Goal: Task Accomplishment & Management: Use online tool/utility

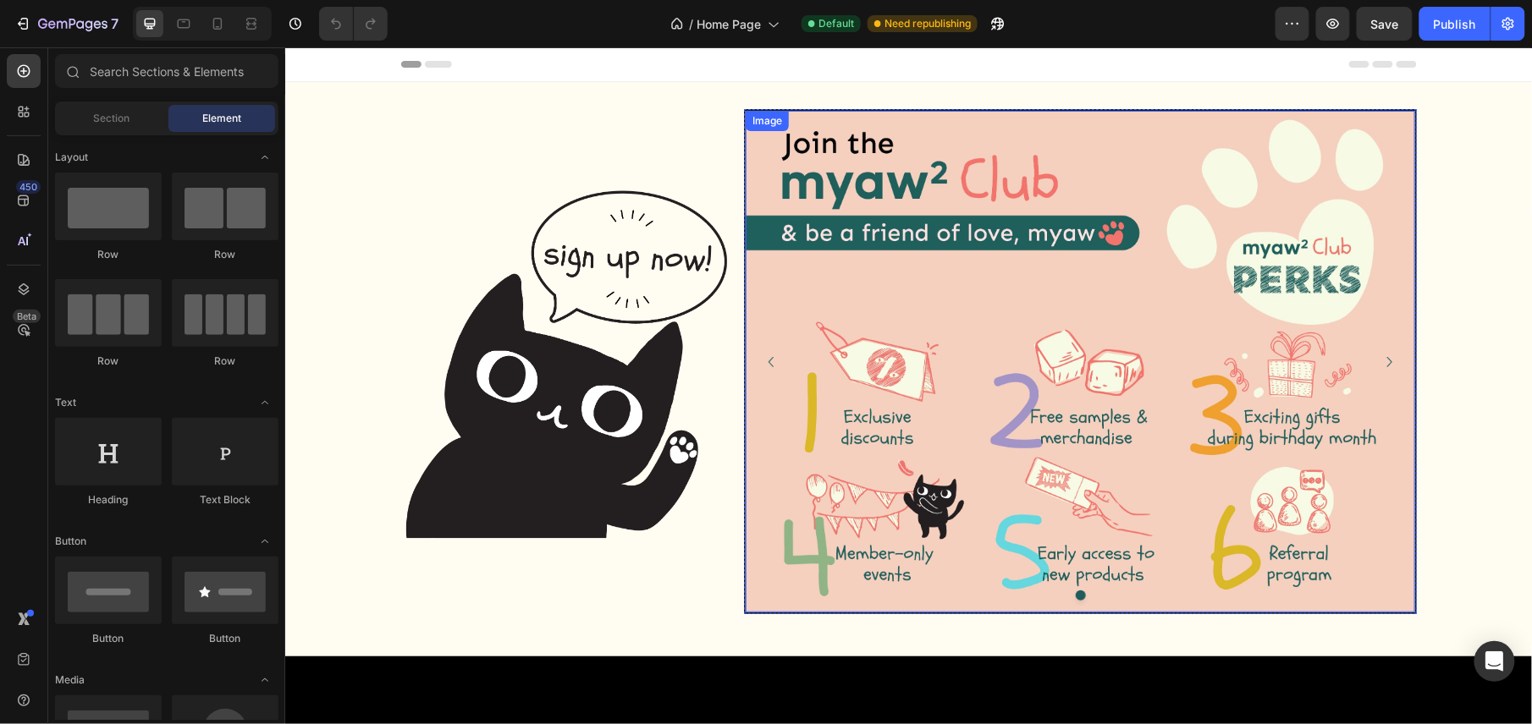
click at [999, 217] on img at bounding box center [1079, 361] width 669 height 502
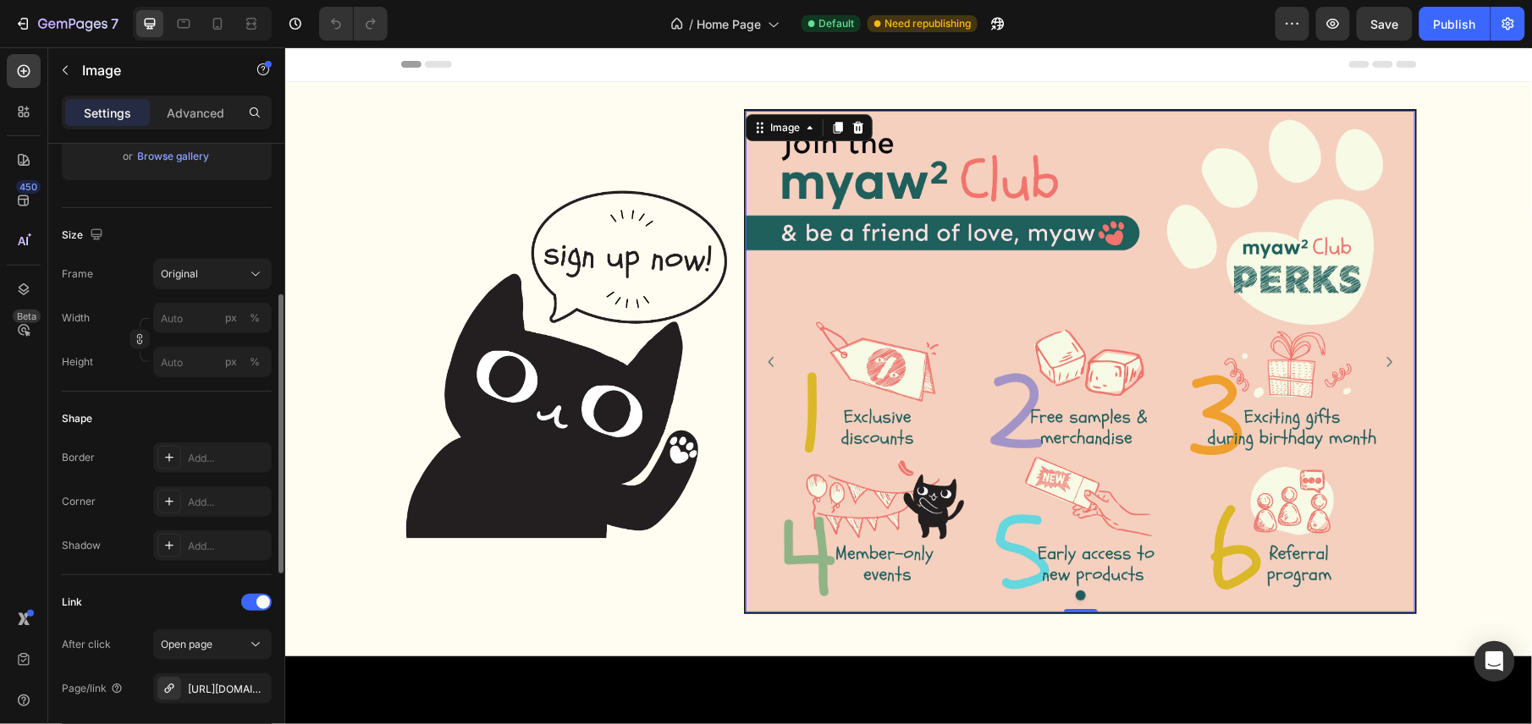
scroll to position [451, 0]
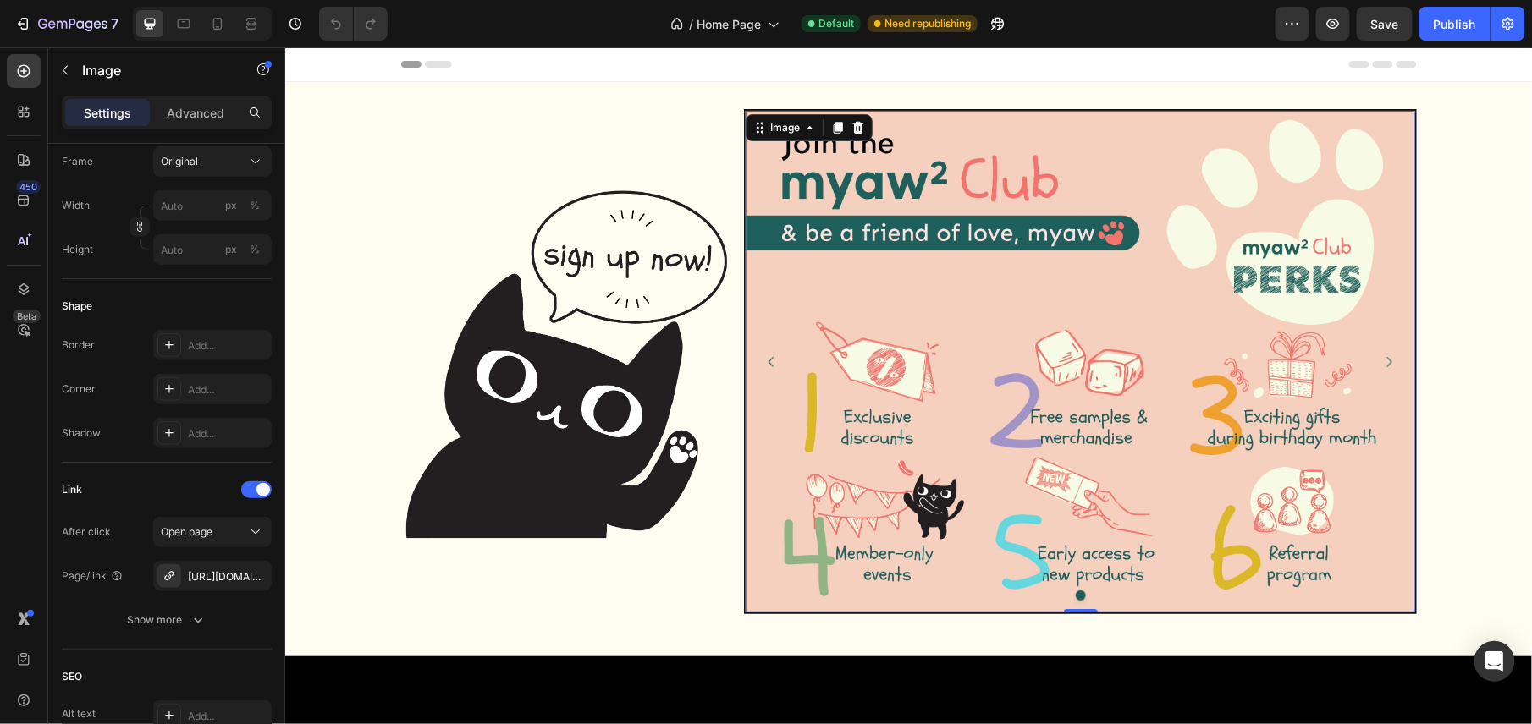
click at [844, 184] on img at bounding box center [1079, 361] width 669 height 502
click at [774, 125] on div "Image" at bounding box center [784, 126] width 36 height 15
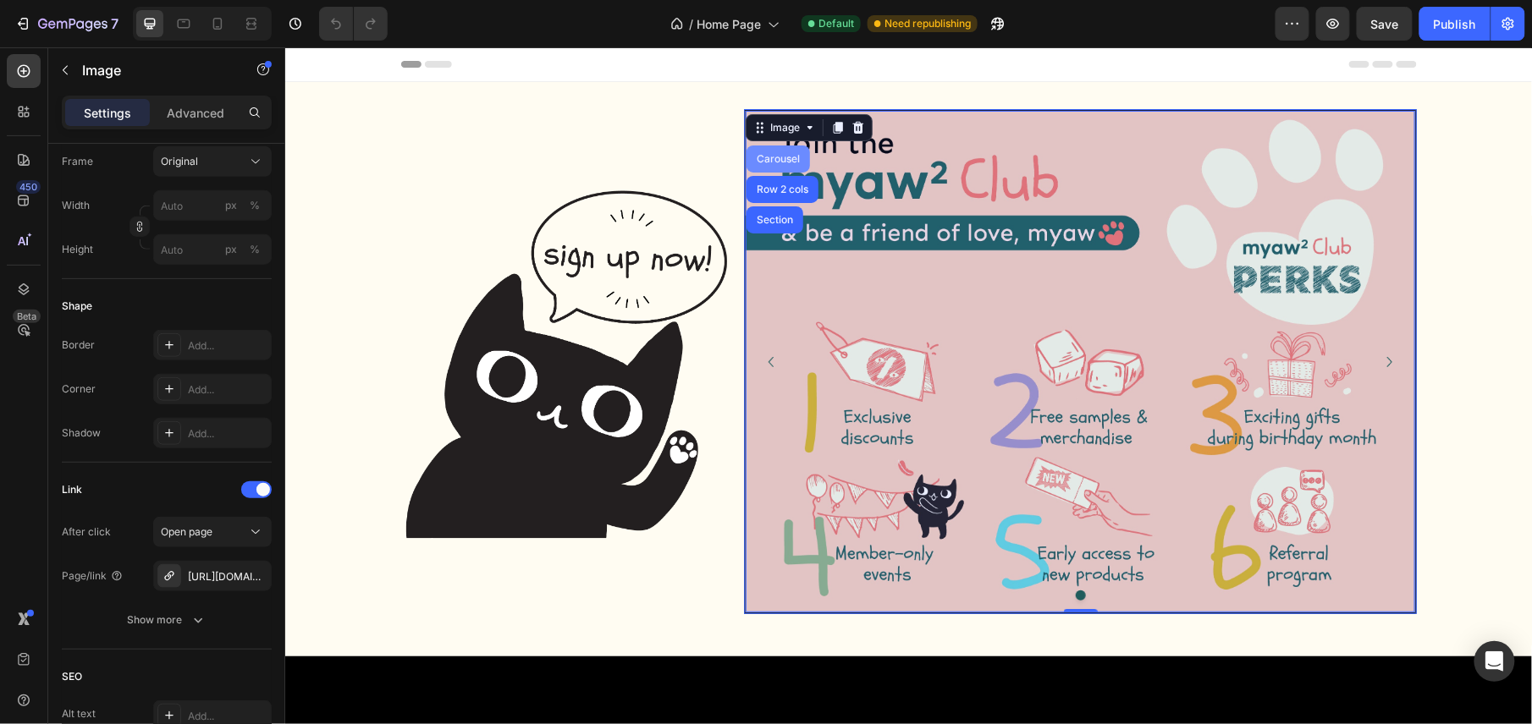
click at [768, 158] on div "Carousel" at bounding box center [777, 158] width 50 height 10
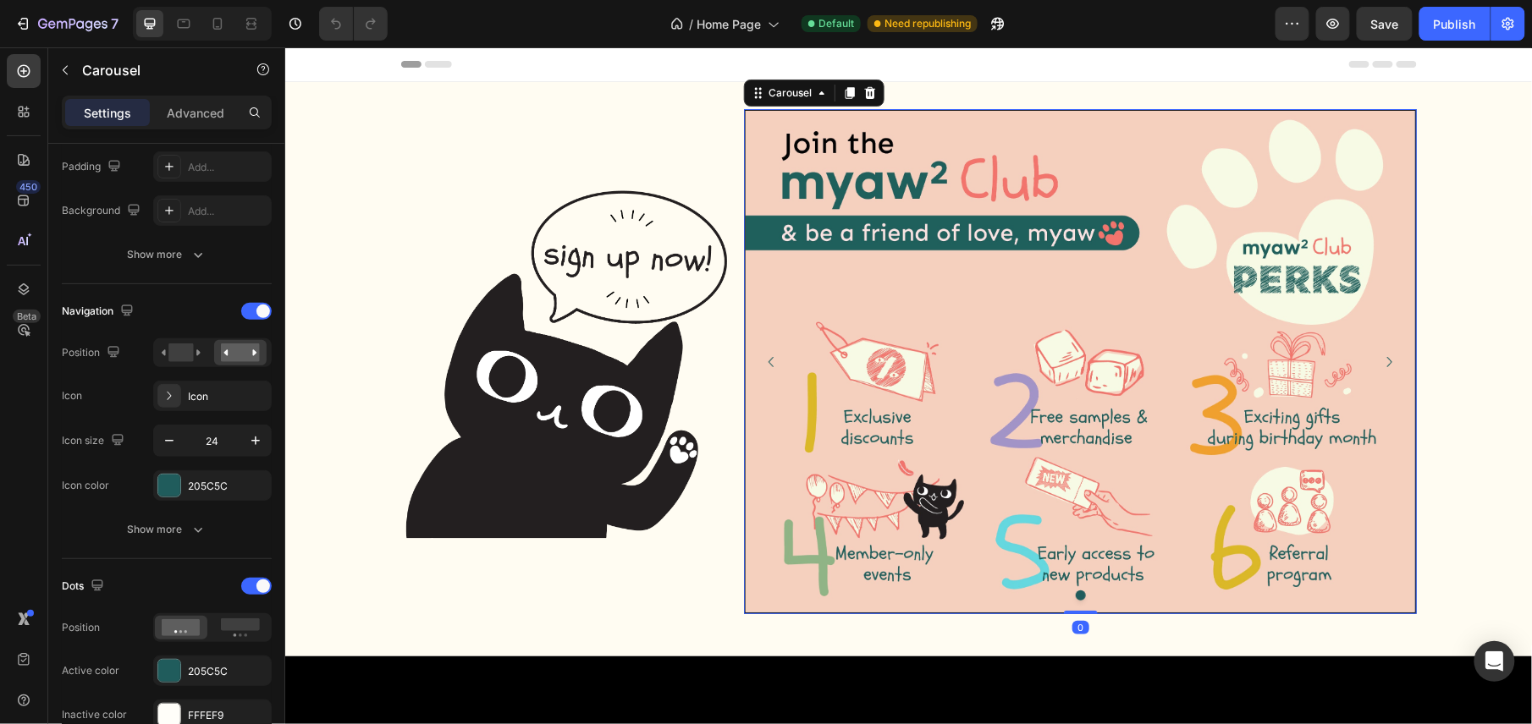
scroll to position [0, 0]
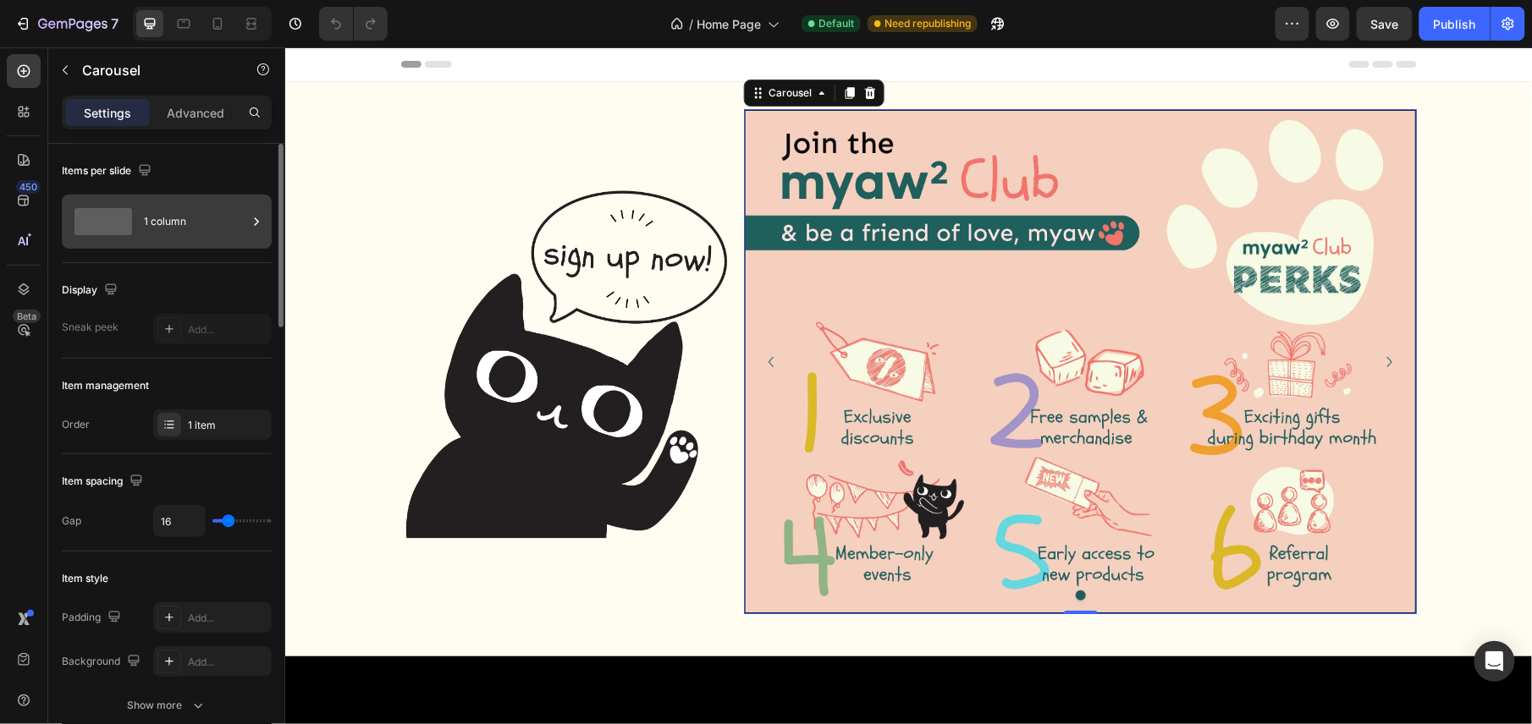
click at [207, 230] on div "1 column" at bounding box center [195, 221] width 103 height 39
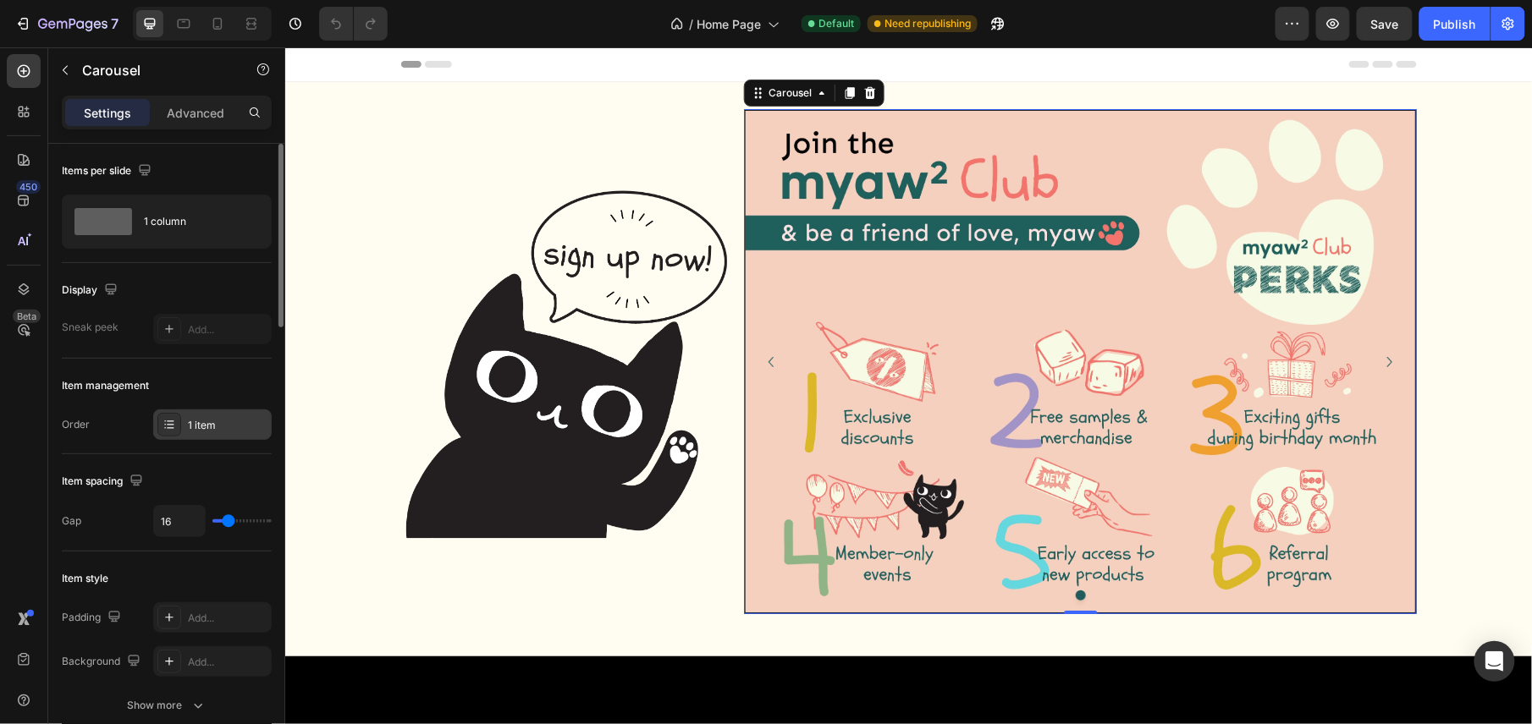
click at [208, 424] on div "1 item" at bounding box center [228, 425] width 80 height 15
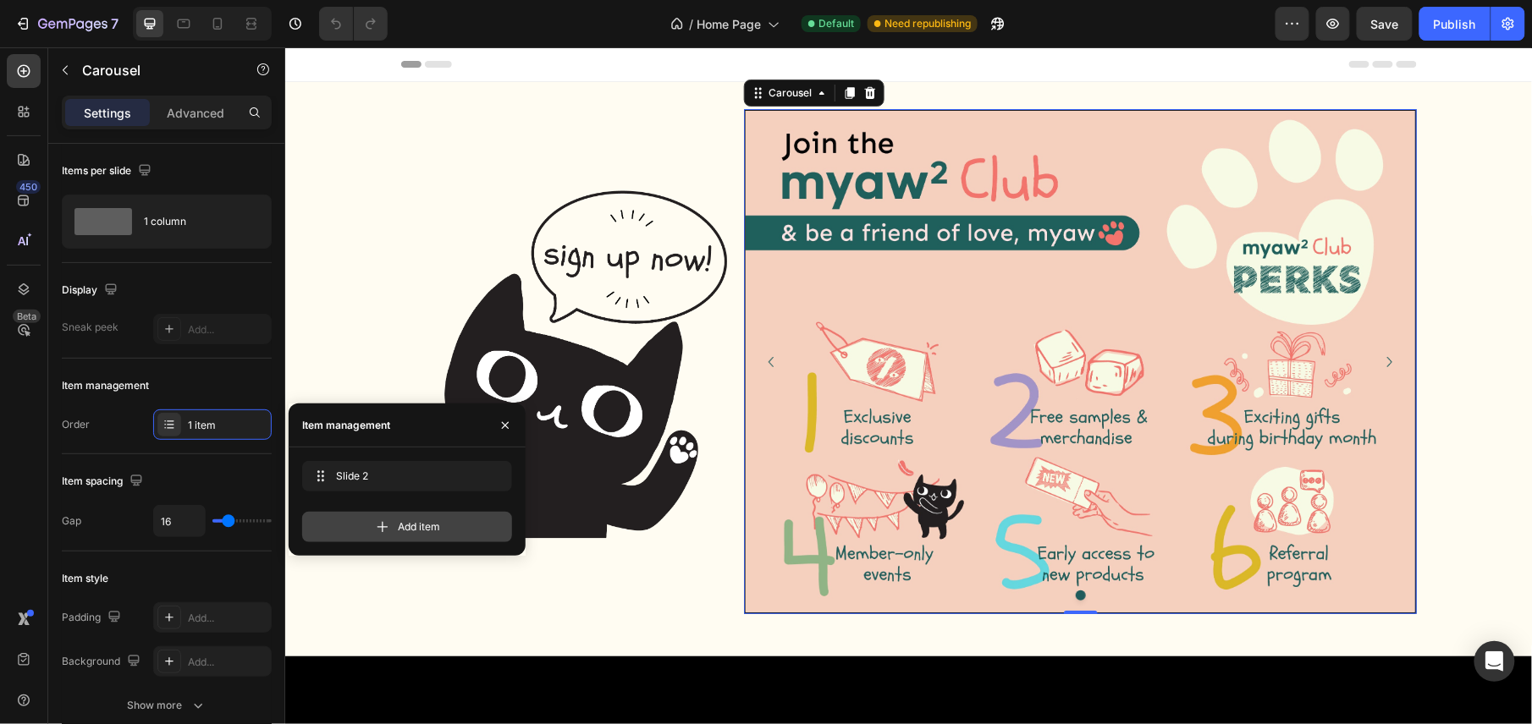
click at [389, 526] on icon at bounding box center [382, 527] width 17 height 17
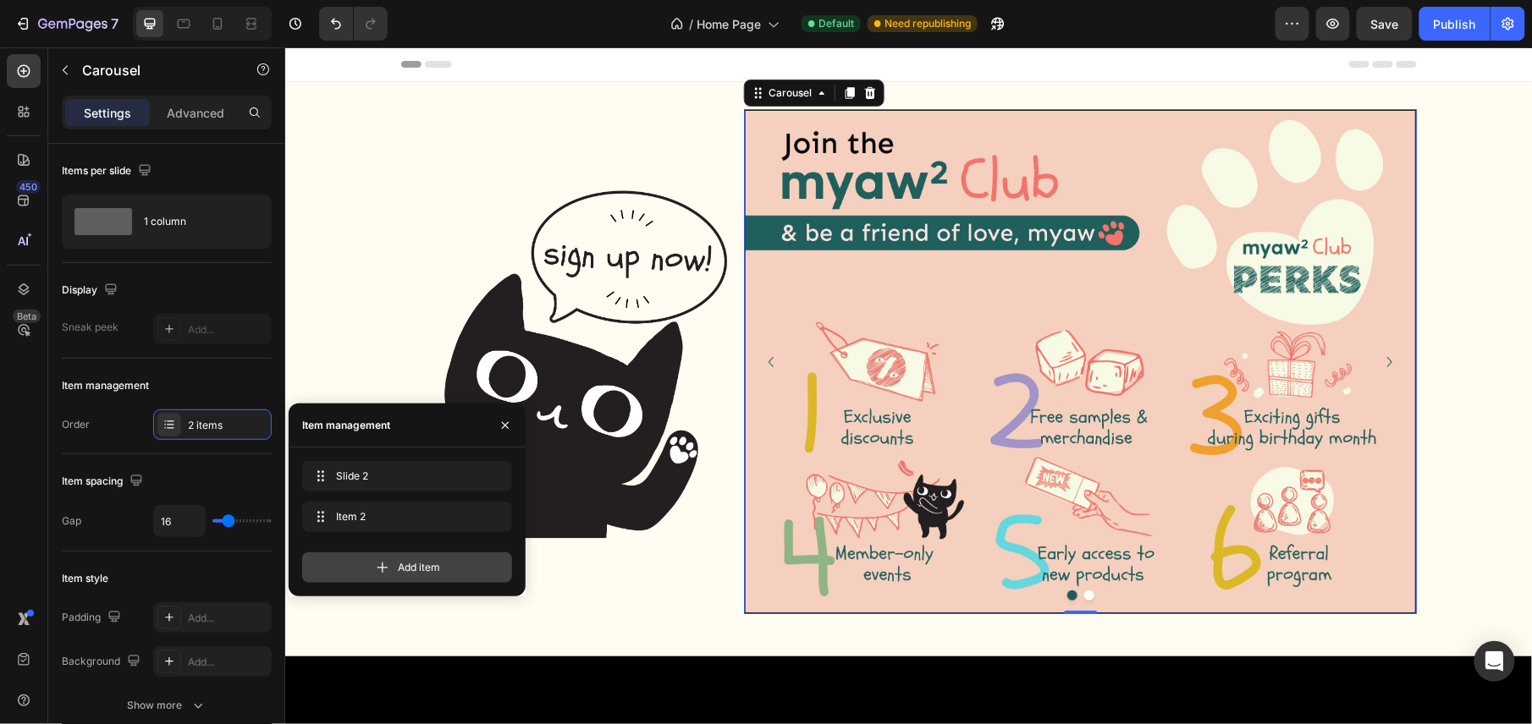
click at [405, 564] on span "Add item" at bounding box center [419, 567] width 42 height 15
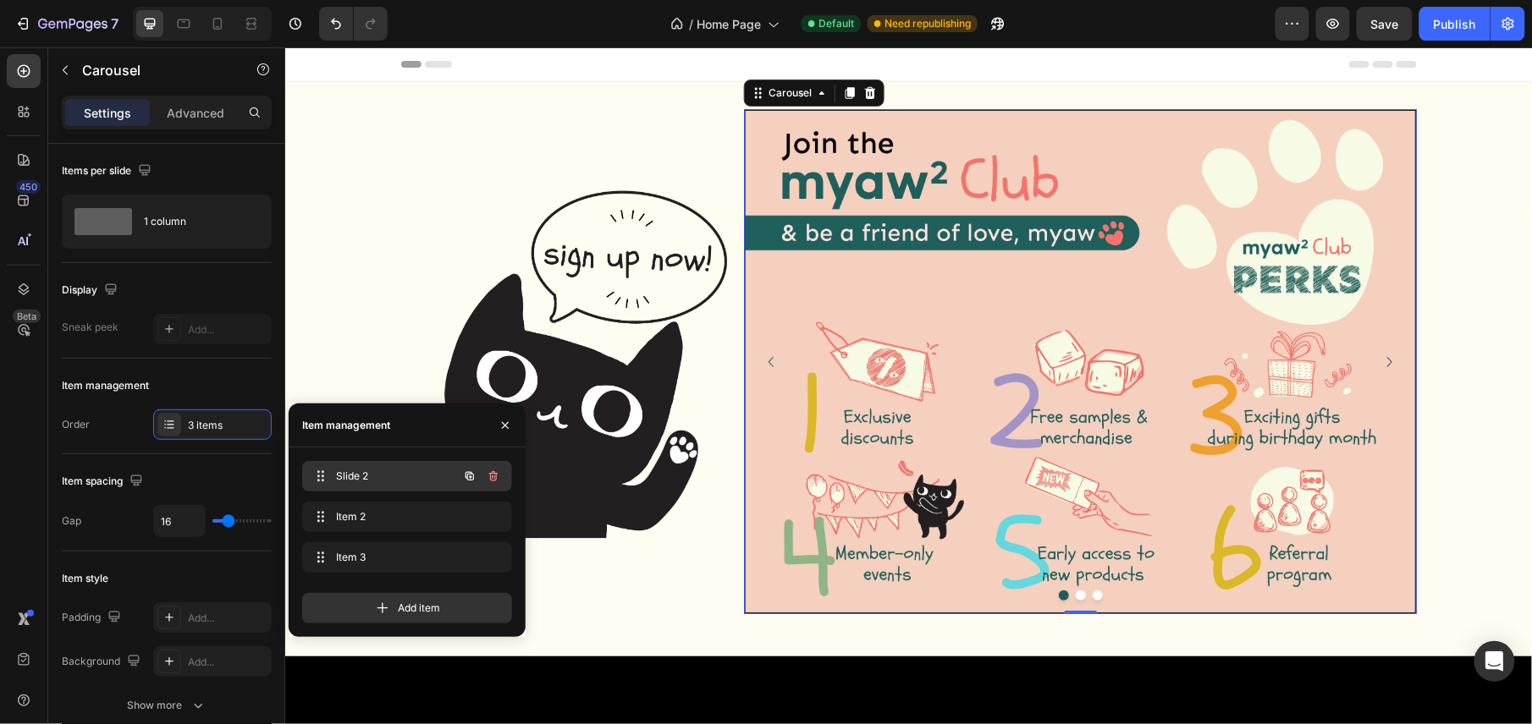
click at [350, 488] on div "Slide 2 Slide 2" at bounding box center [407, 476] width 210 height 30
click at [350, 515] on span "Item 2" at bounding box center [395, 516] width 125 height 15
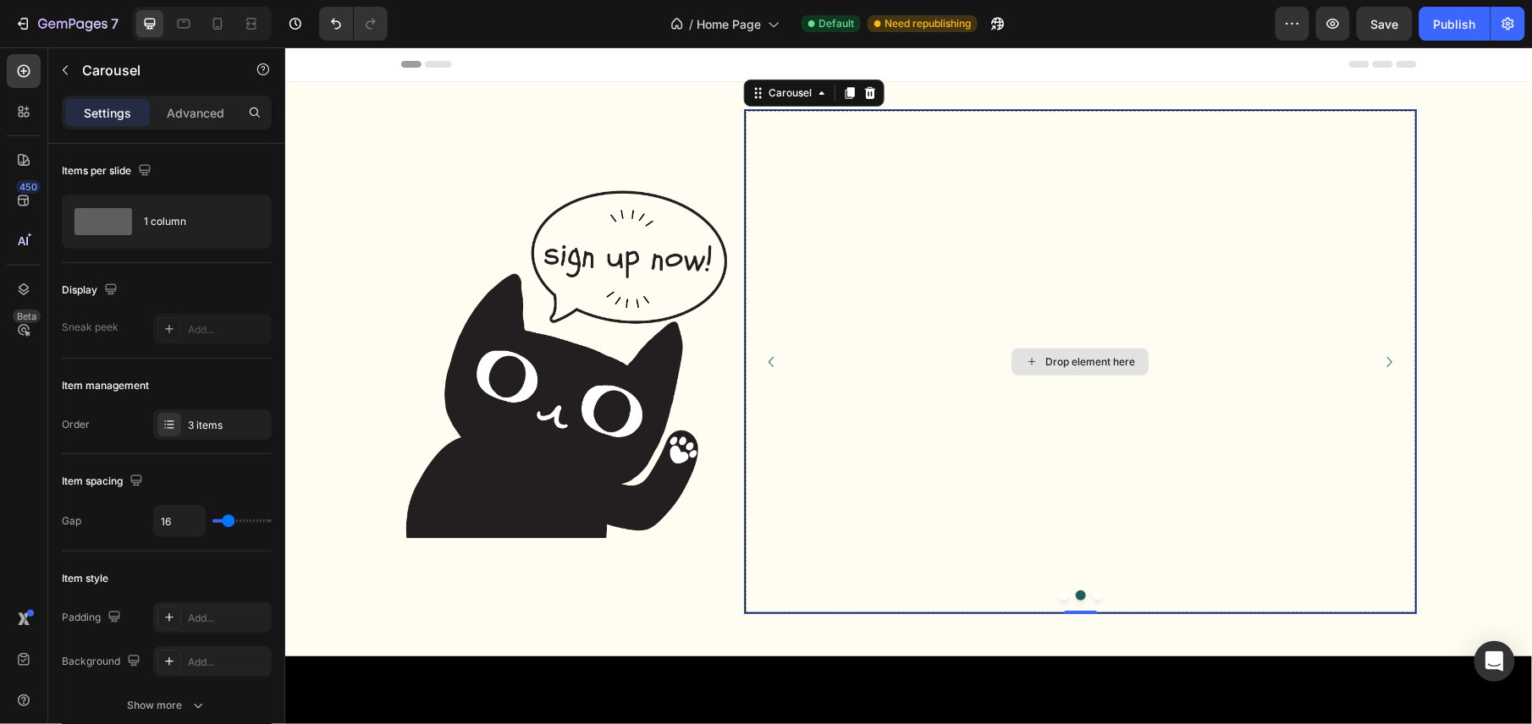
click at [906, 298] on div "Drop element here" at bounding box center [1079, 361] width 669 height 502
click at [1074, 368] on div "Drop element here" at bounding box center [1079, 361] width 137 height 27
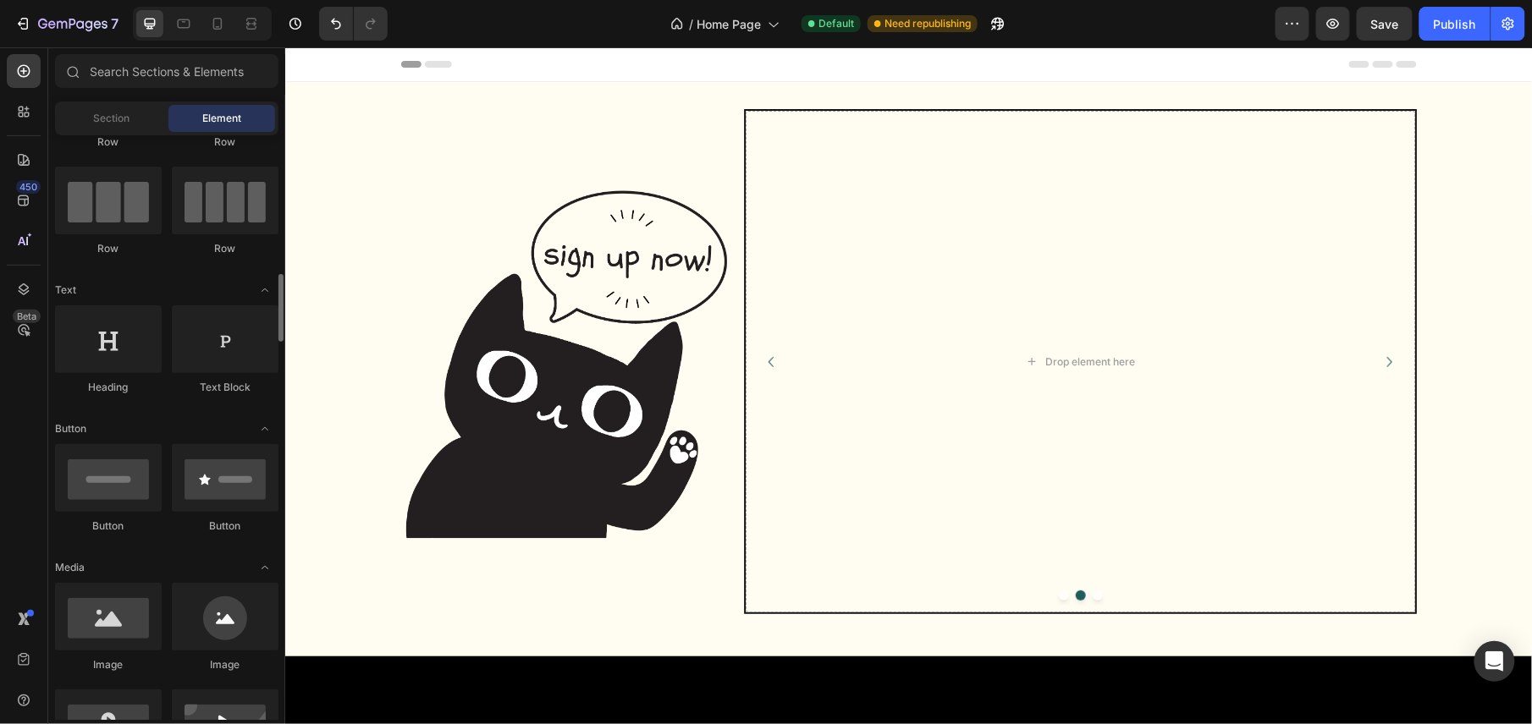
scroll to position [225, 0]
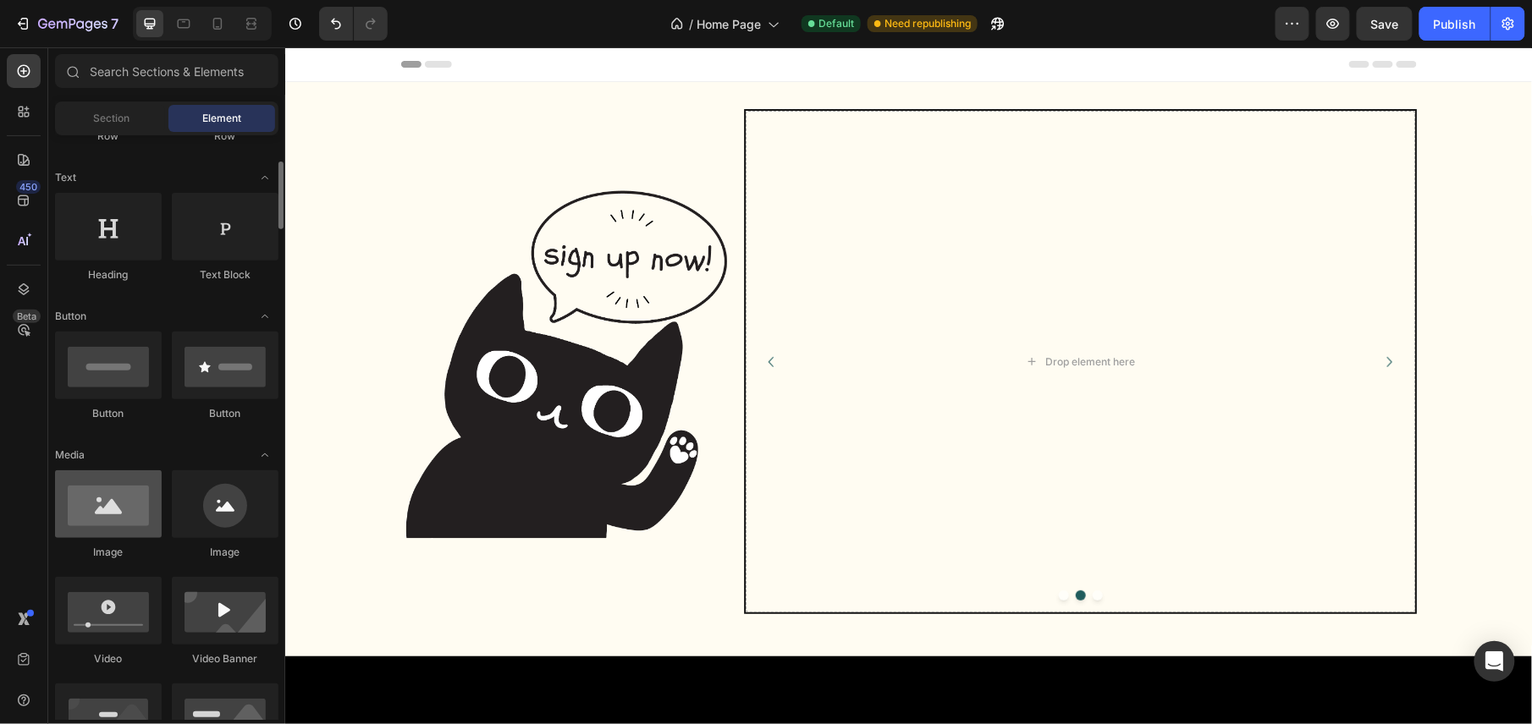
click at [112, 509] on div at bounding box center [108, 505] width 107 height 68
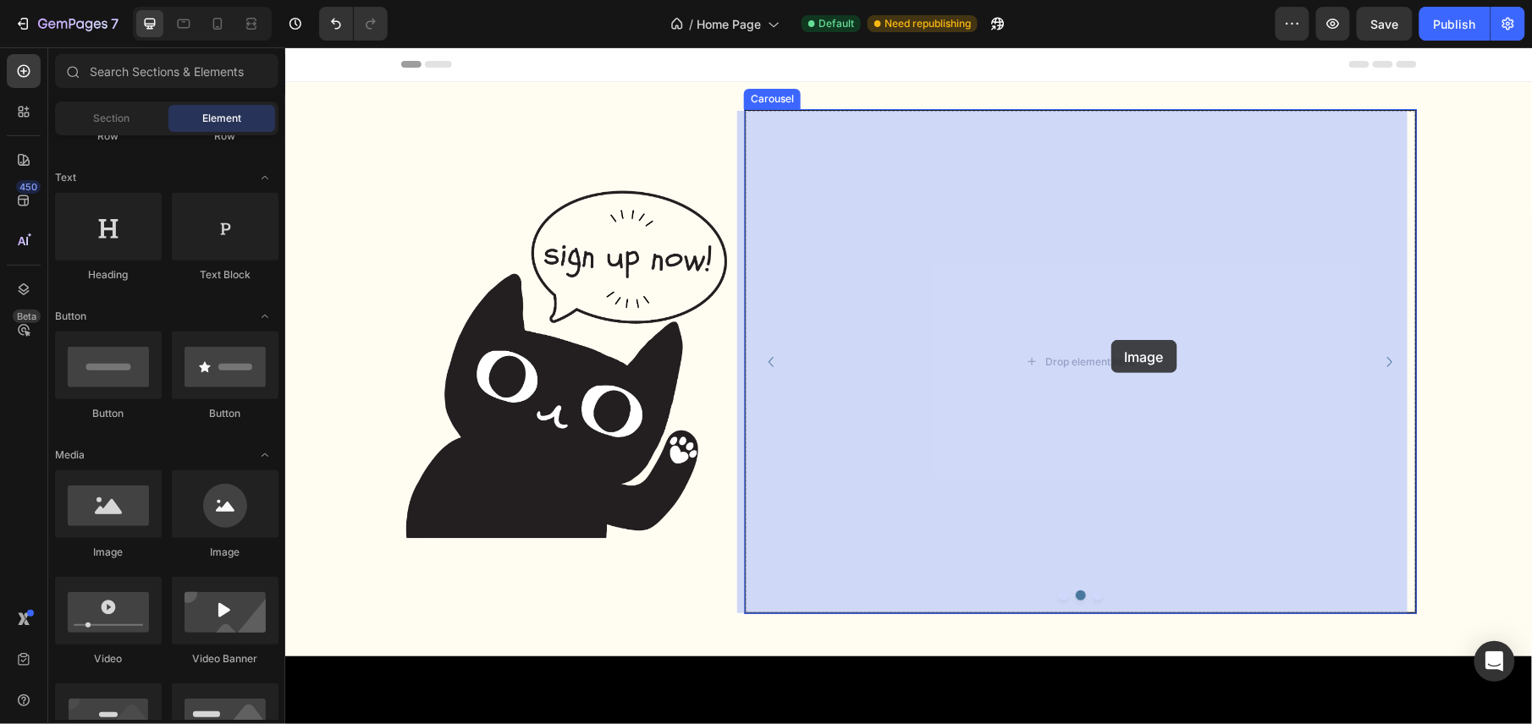
drag, startPoint x: 380, startPoint y: 559, endPoint x: 1104, endPoint y: 343, distance: 755.3
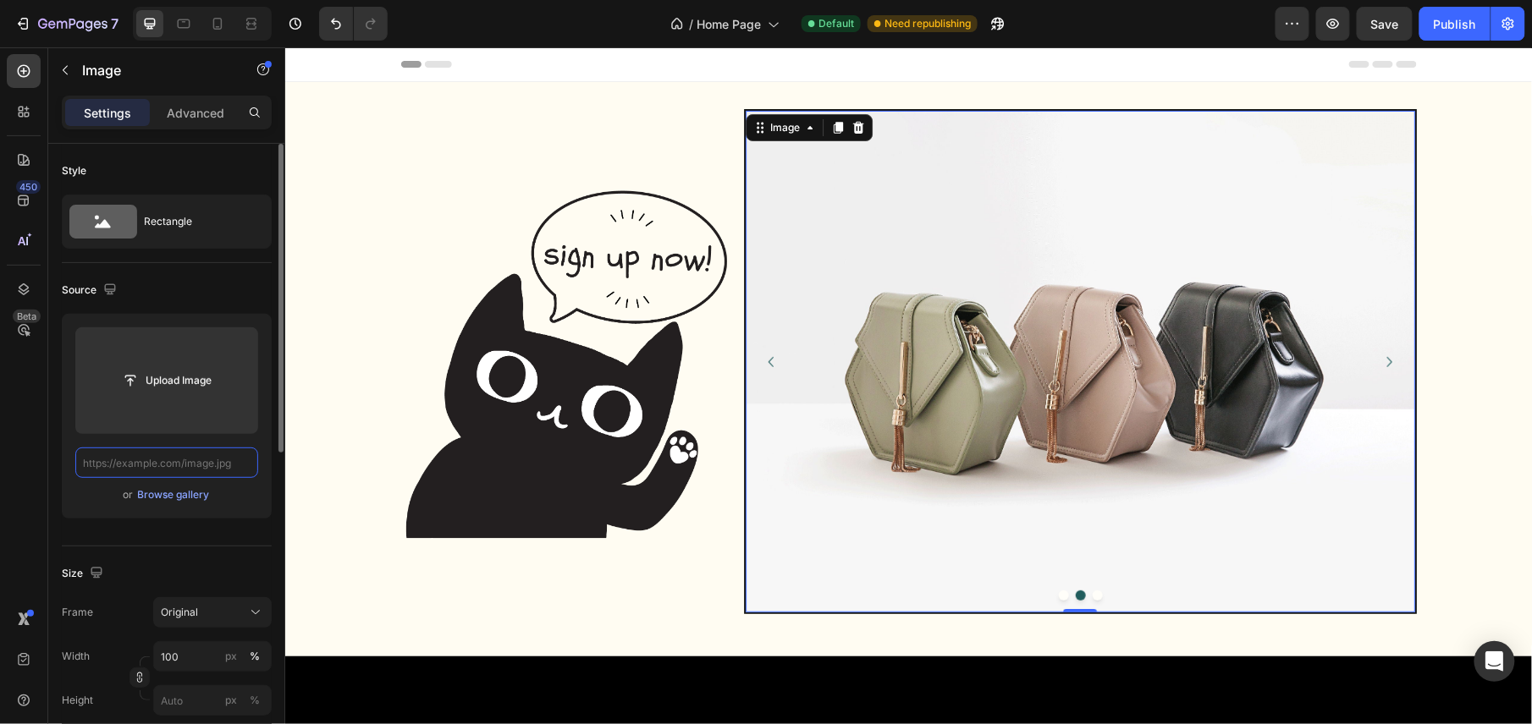
scroll to position [0, 0]
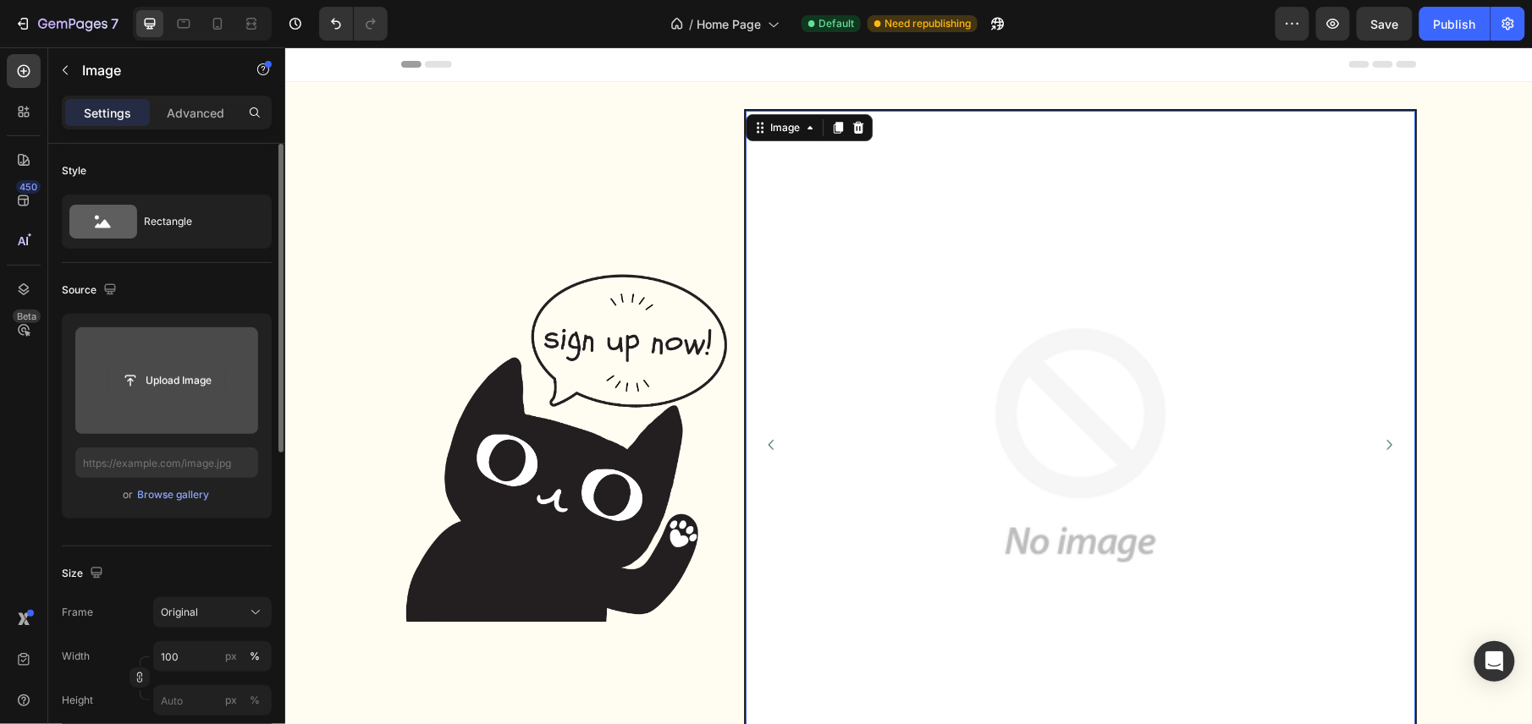
click at [174, 383] on input "file" at bounding box center [166, 380] width 117 height 29
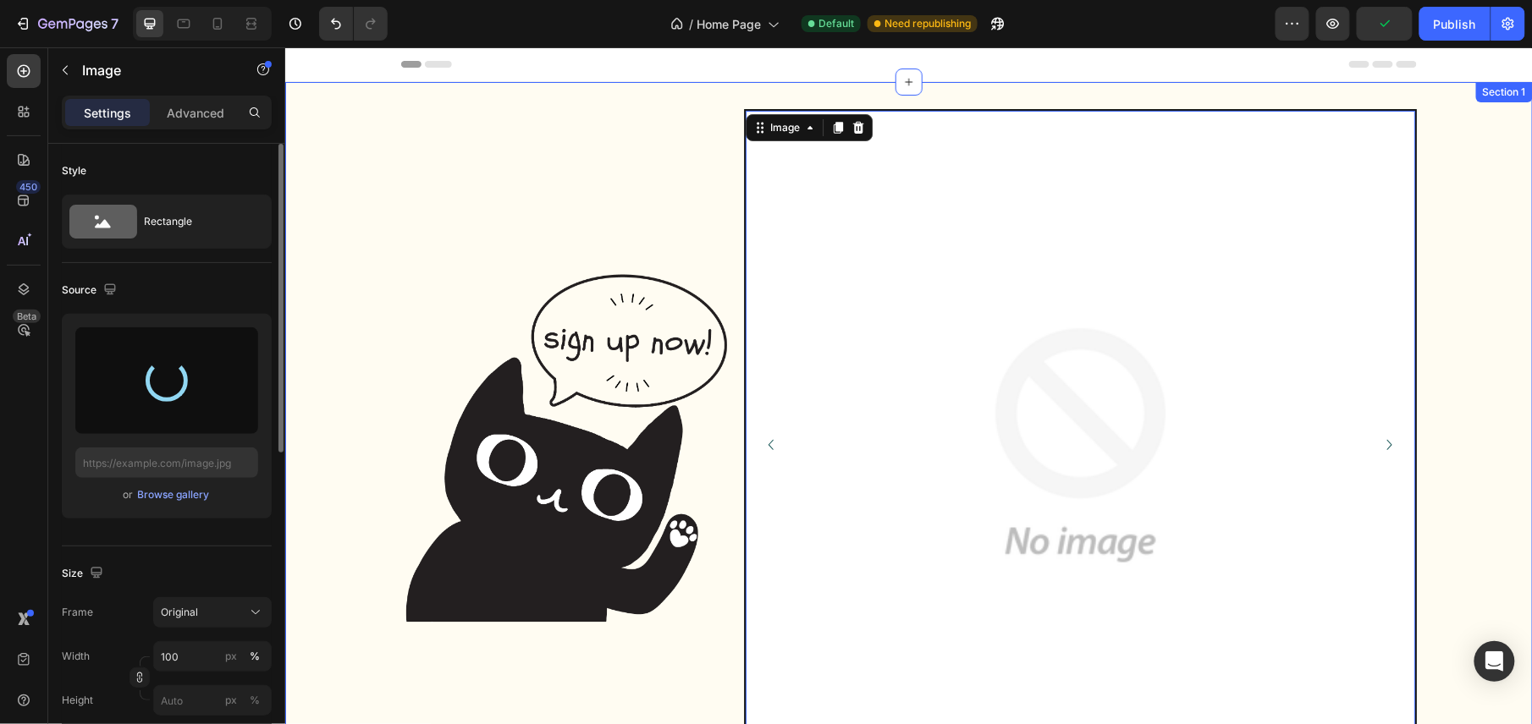
type input "[URL][DOMAIN_NAME]"
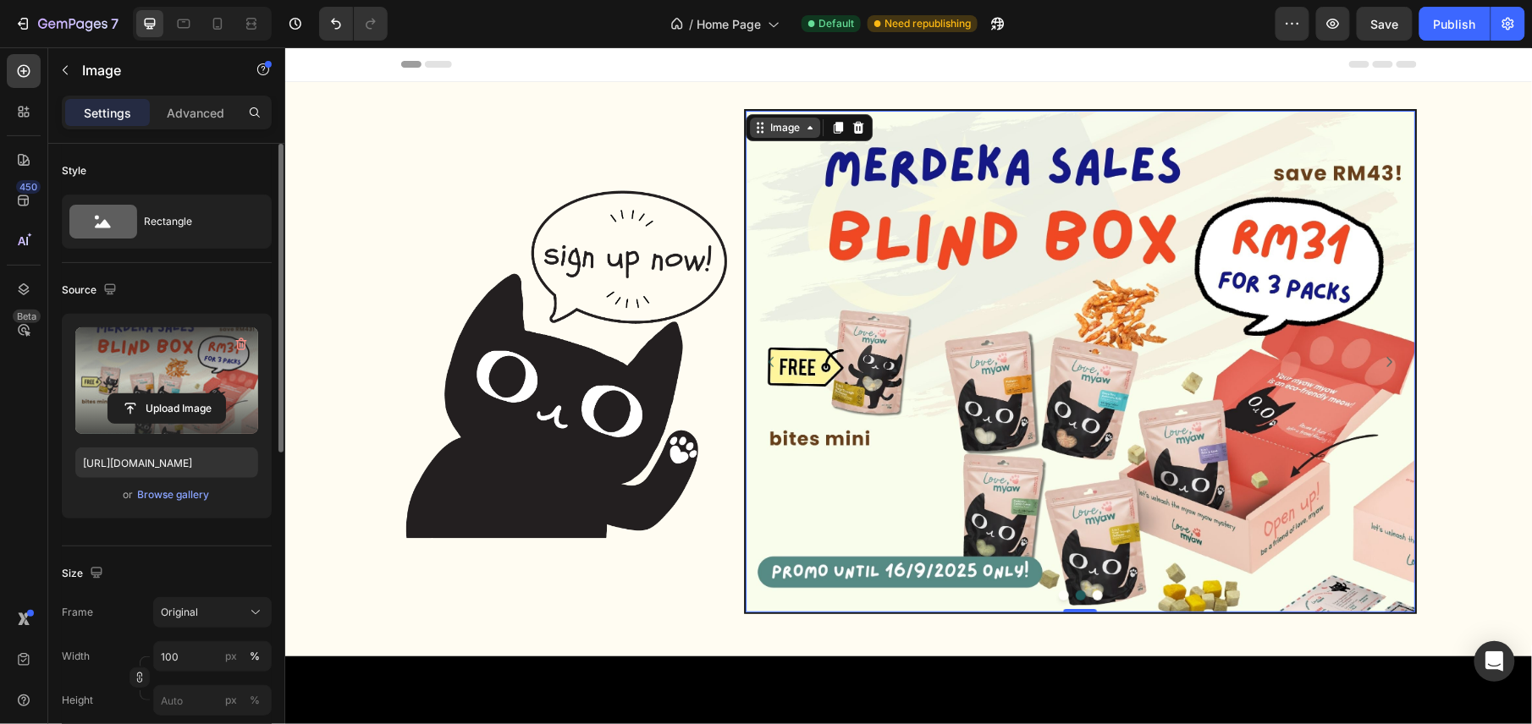
click at [772, 132] on div "Image" at bounding box center [784, 126] width 36 height 15
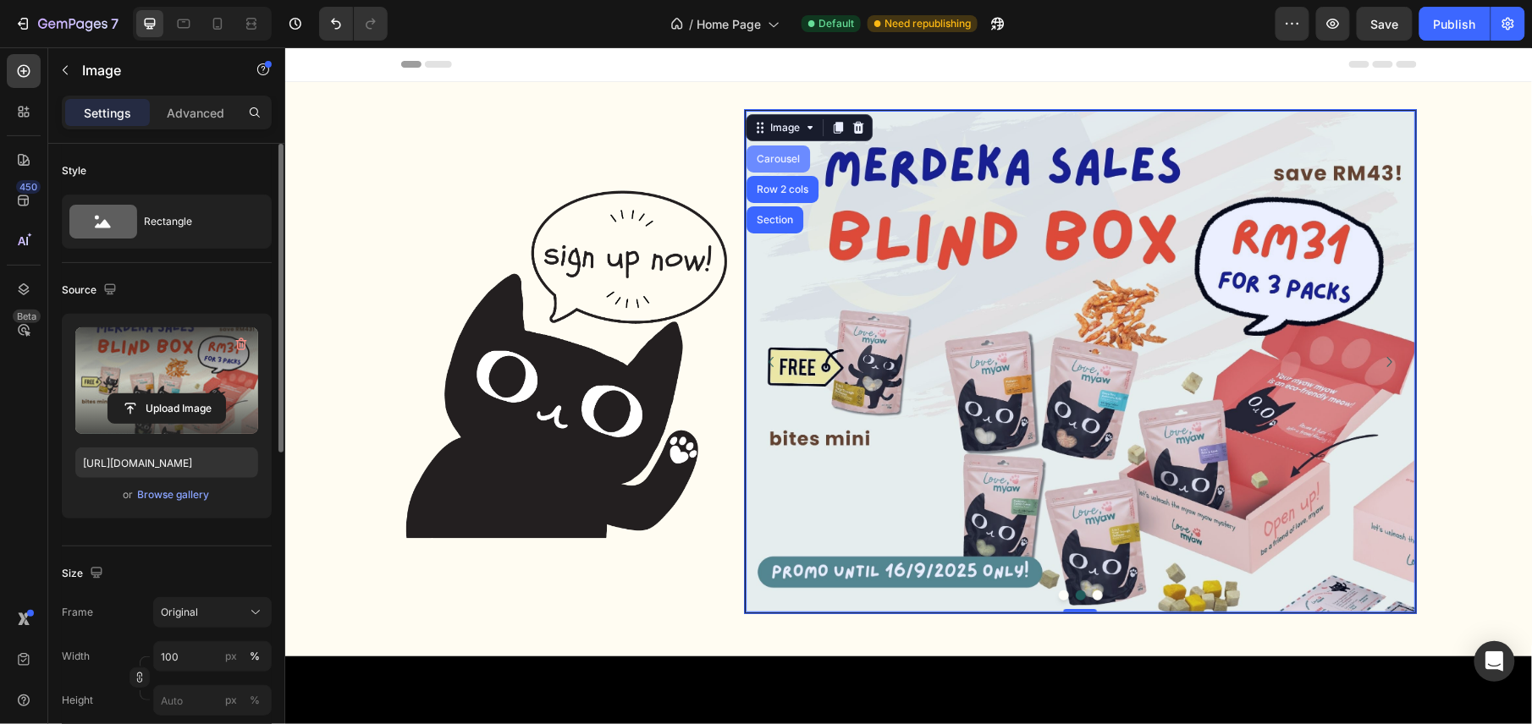
click at [779, 159] on div "Carousel" at bounding box center [777, 158] width 50 height 10
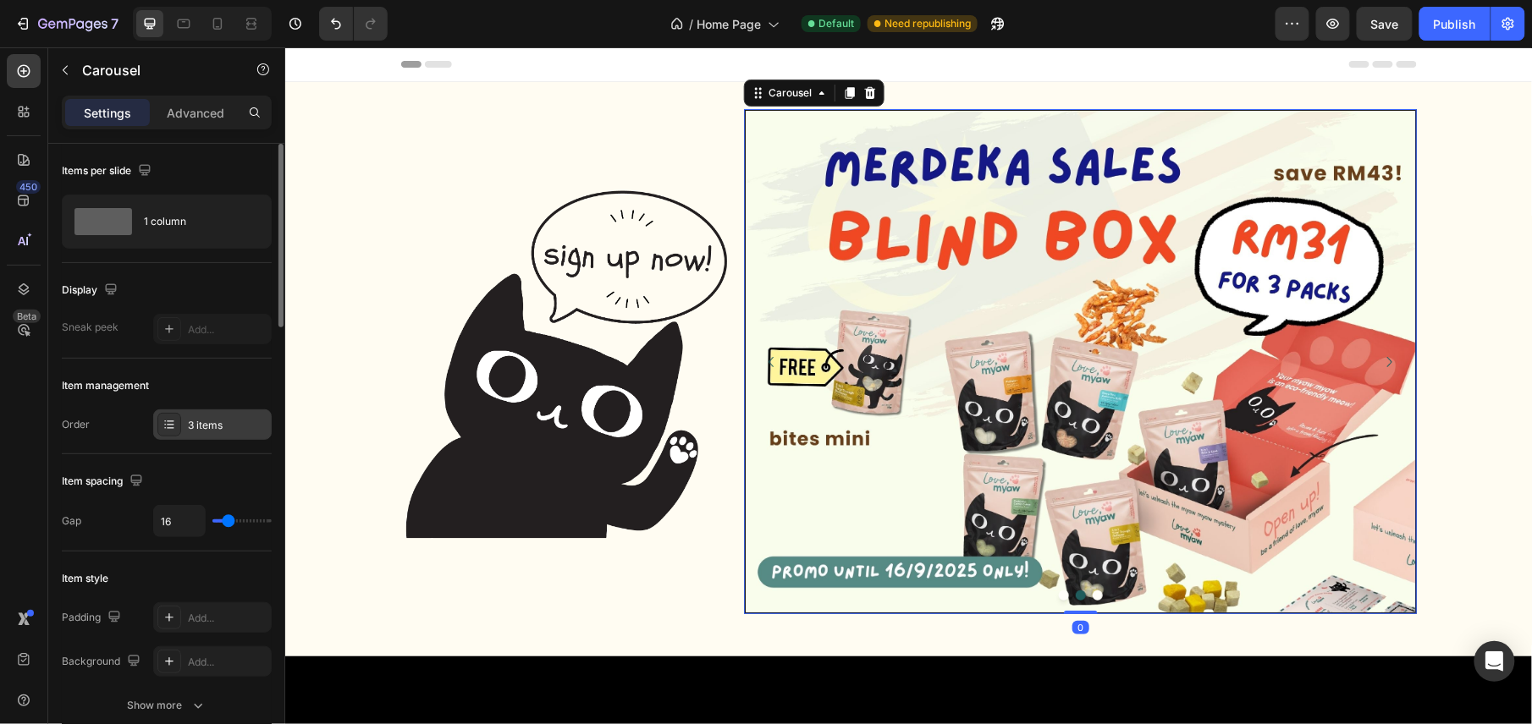
click at [228, 418] on div "3 items" at bounding box center [228, 425] width 80 height 15
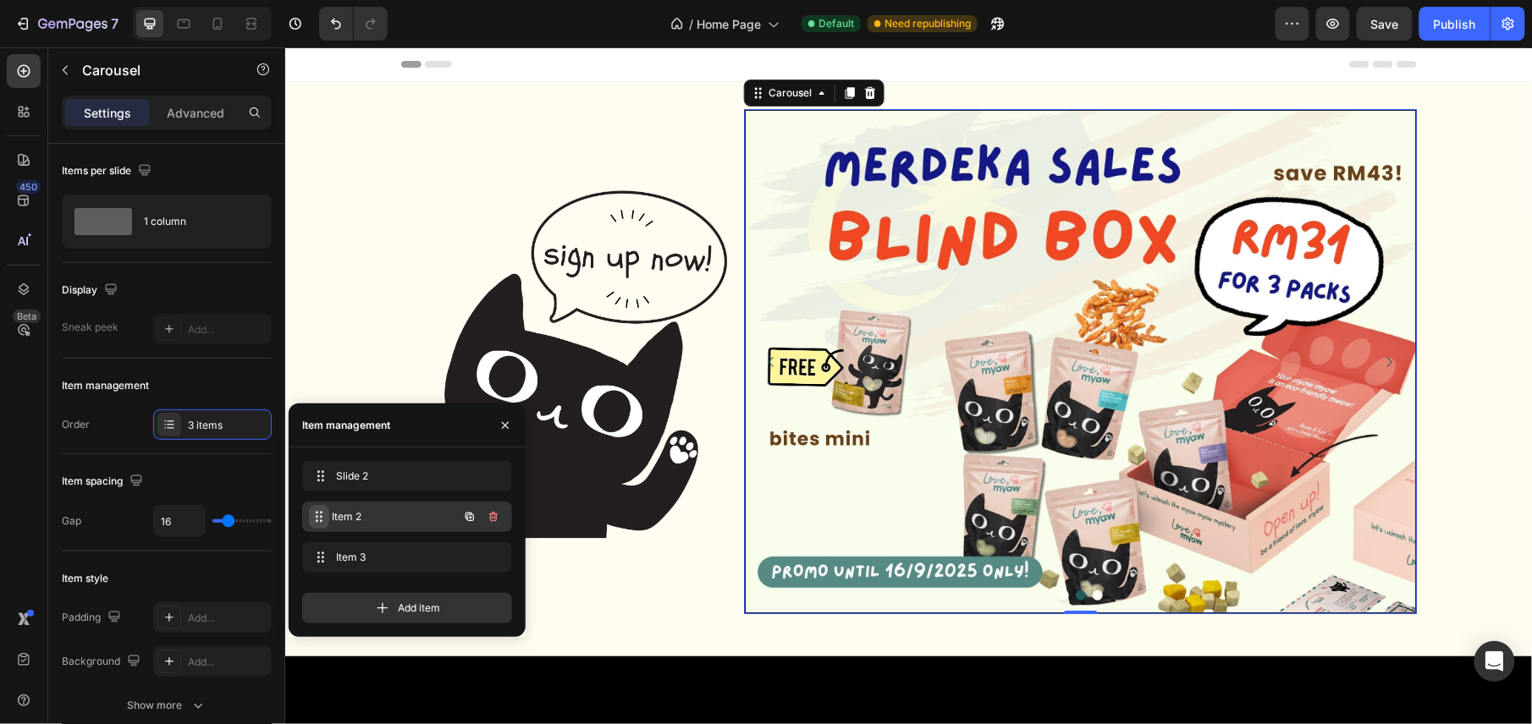
click at [322, 509] on span at bounding box center [319, 517] width 20 height 24
drag, startPoint x: 322, startPoint y: 509, endPoint x: 322, endPoint y: 468, distance: 40.6
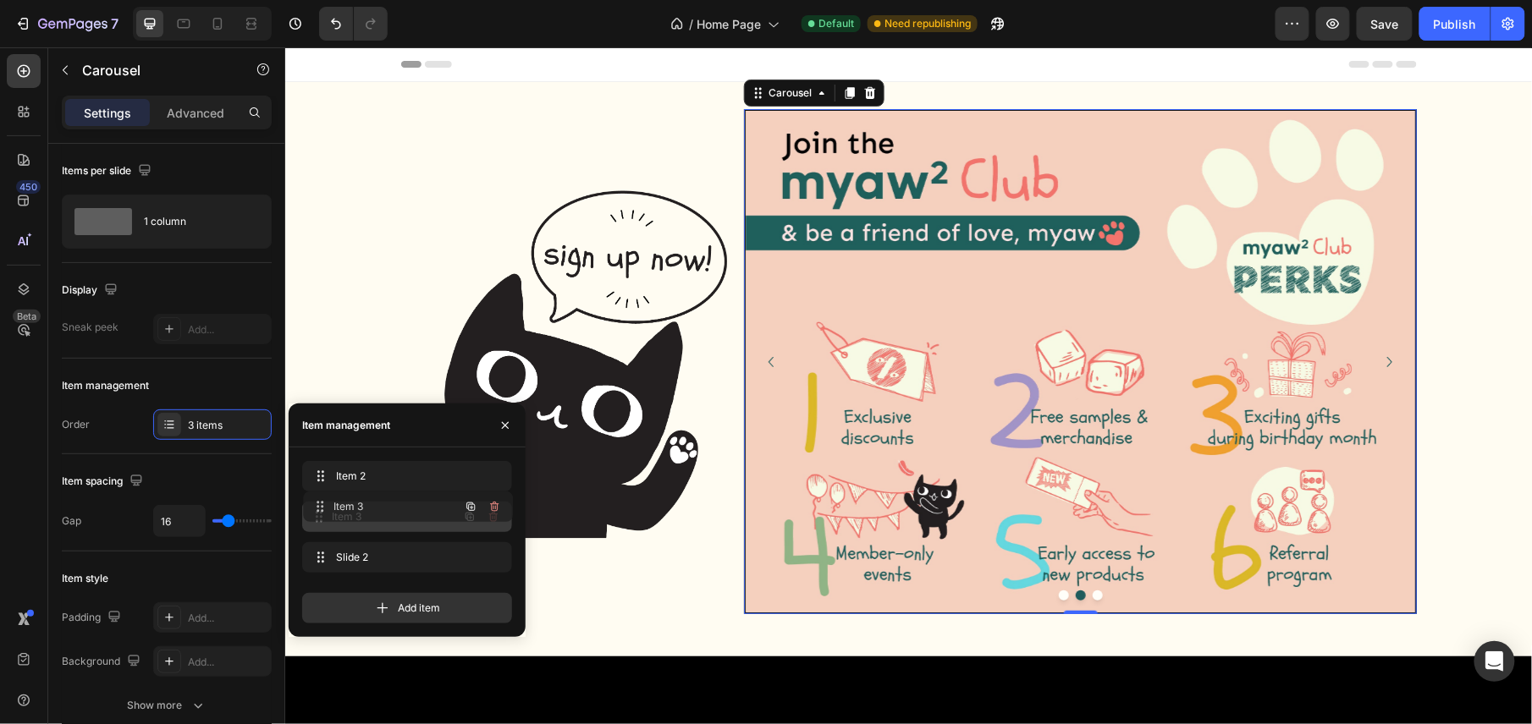
drag, startPoint x: 316, startPoint y: 559, endPoint x: 316, endPoint y: 509, distance: 50.8
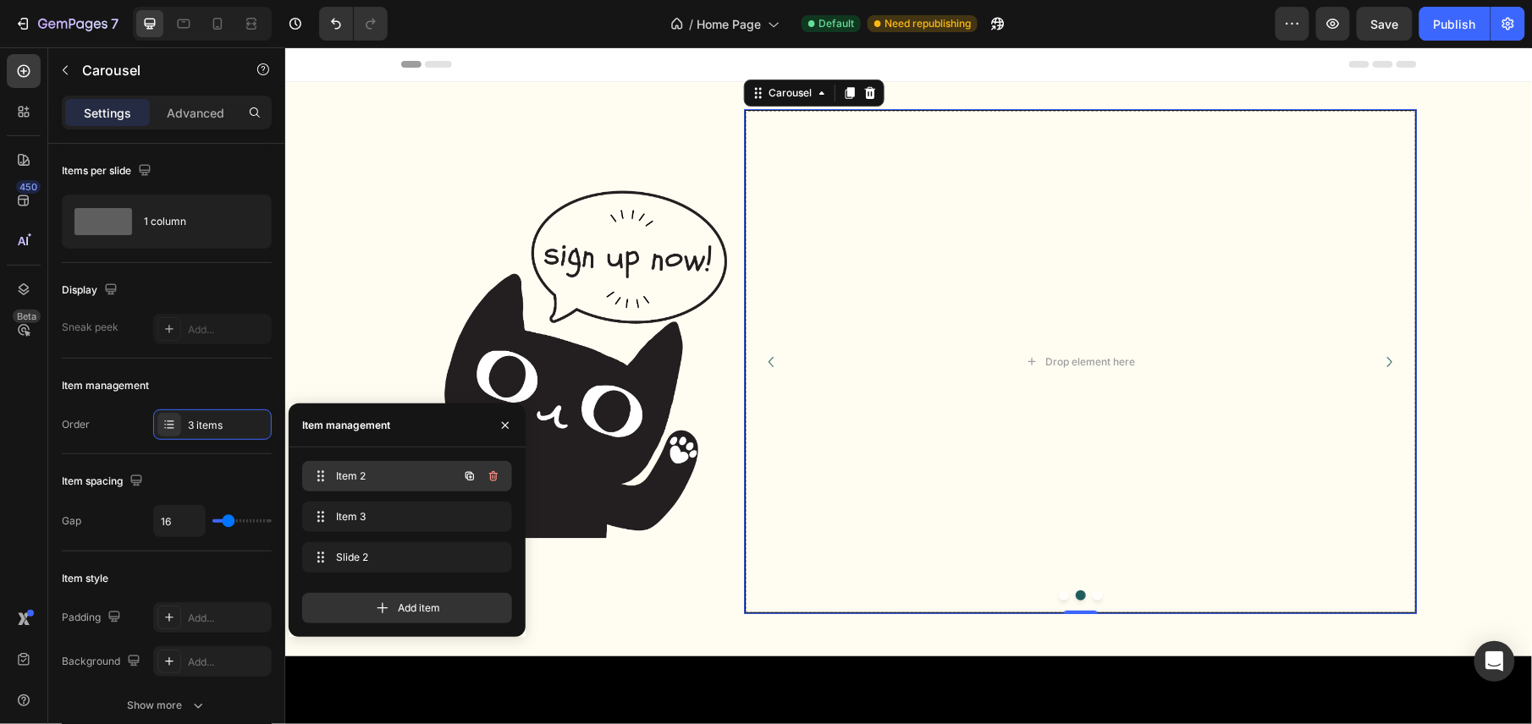
click at [343, 478] on span "Item 2" at bounding box center [384, 476] width 96 height 15
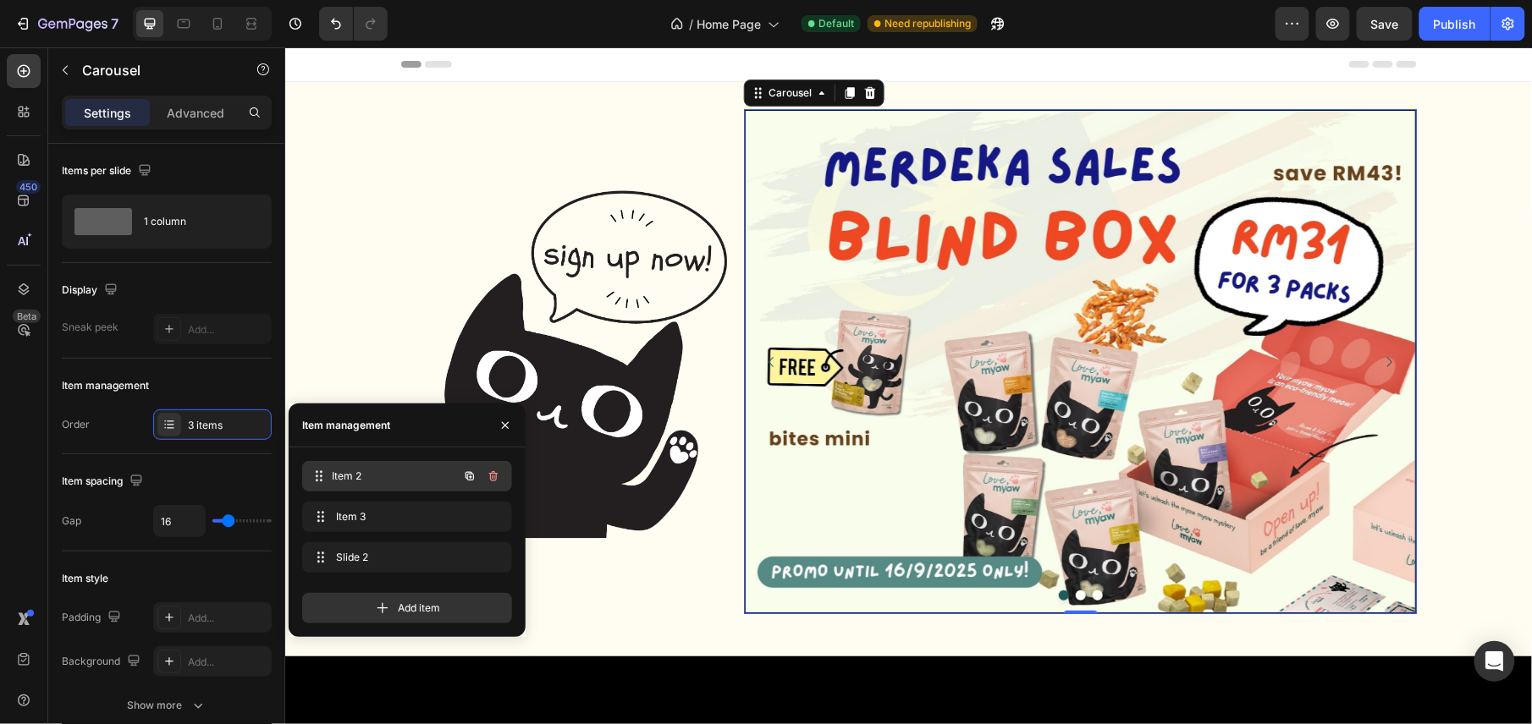
click at [353, 478] on span "Item 2" at bounding box center [395, 476] width 125 height 15
click at [1052, 389] on img at bounding box center [1079, 361] width 669 height 502
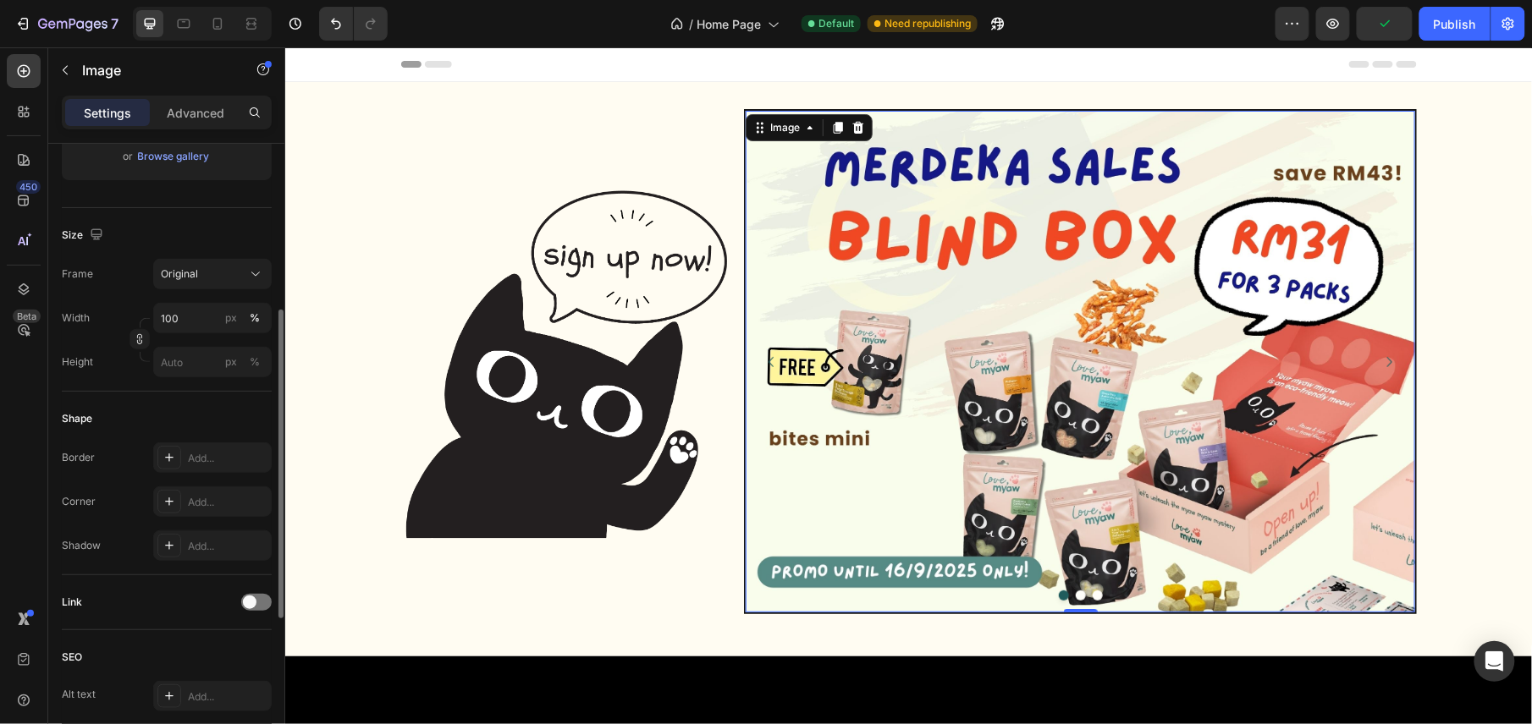
scroll to position [451, 0]
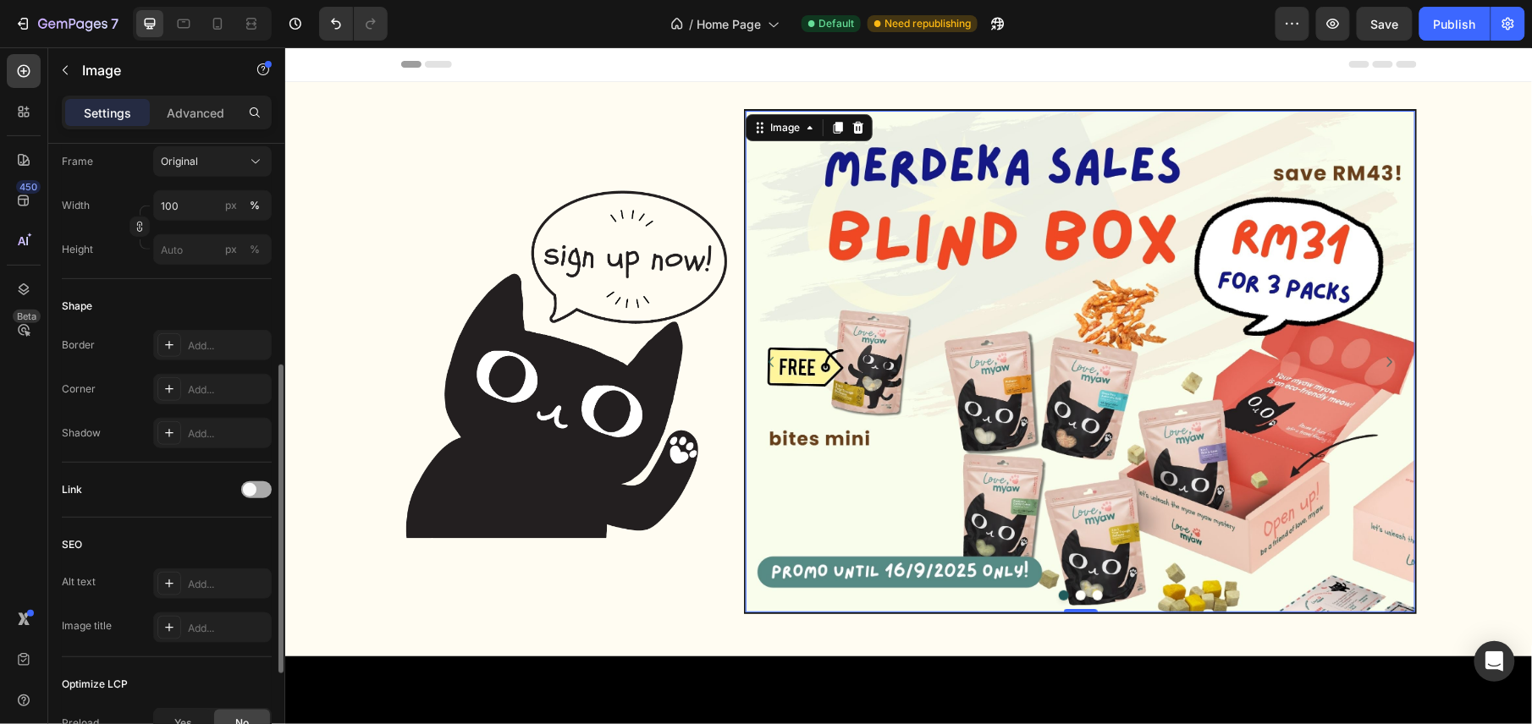
click at [252, 494] on span at bounding box center [250, 490] width 14 height 14
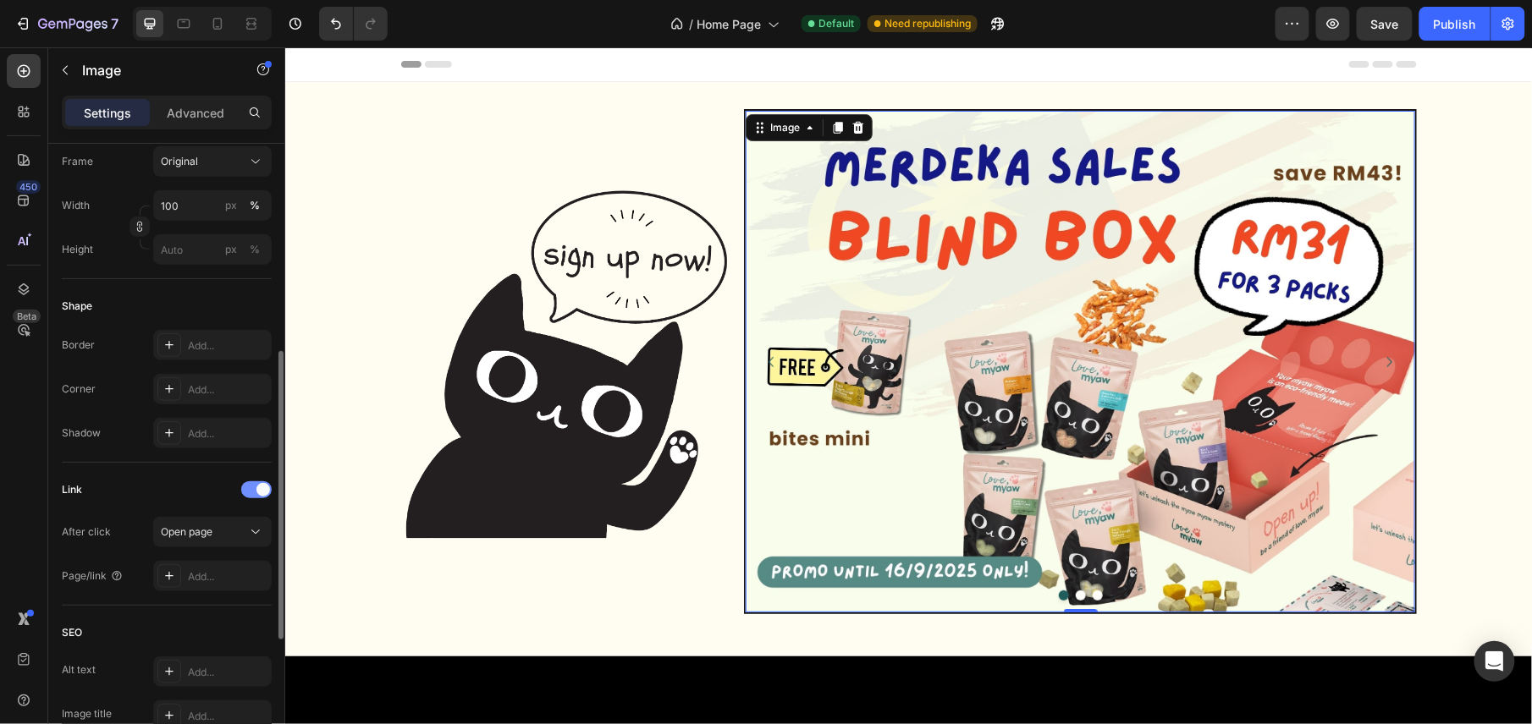
scroll to position [564, 0]
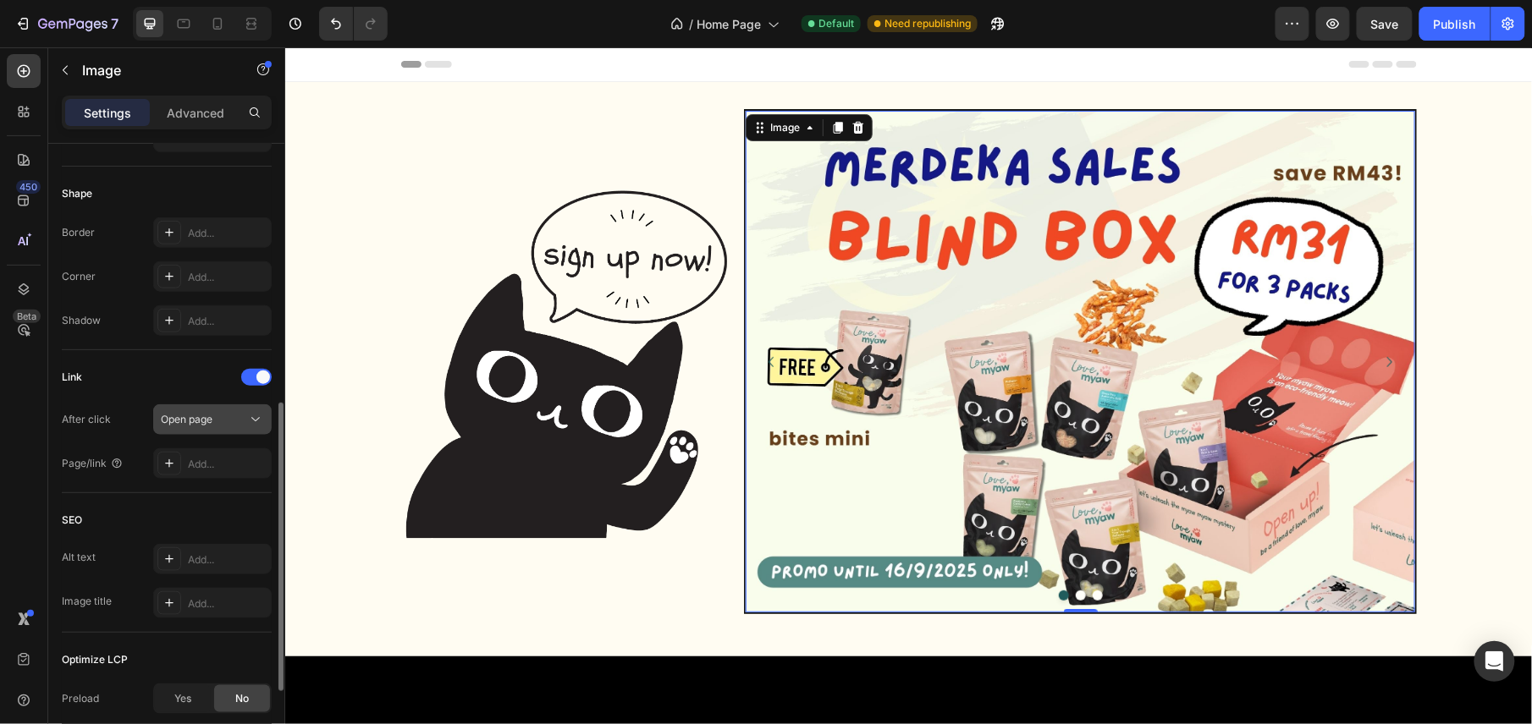
click at [207, 421] on span "Open page" at bounding box center [187, 419] width 52 height 13
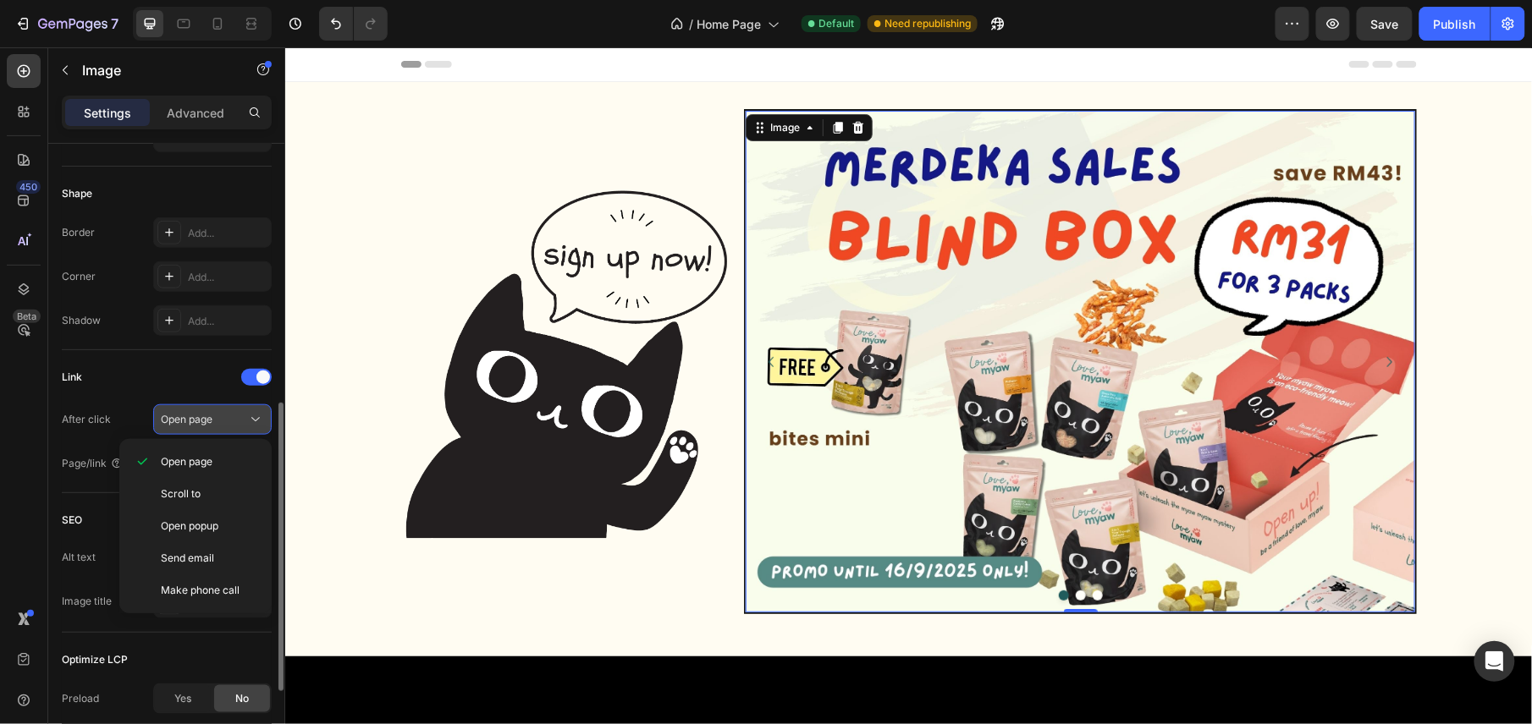
click at [207, 421] on span "Open page" at bounding box center [187, 419] width 52 height 13
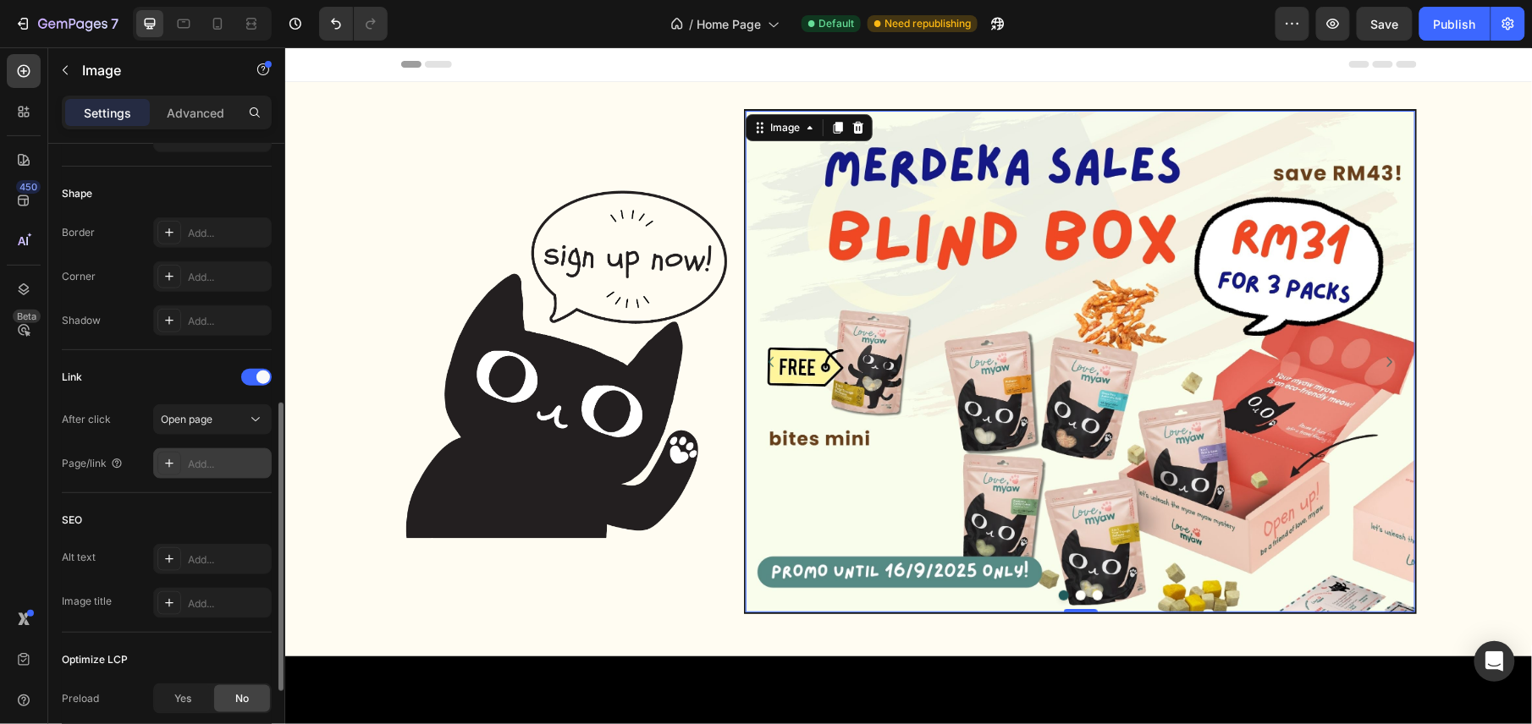
click at [201, 469] on div "Add..." at bounding box center [228, 464] width 80 height 15
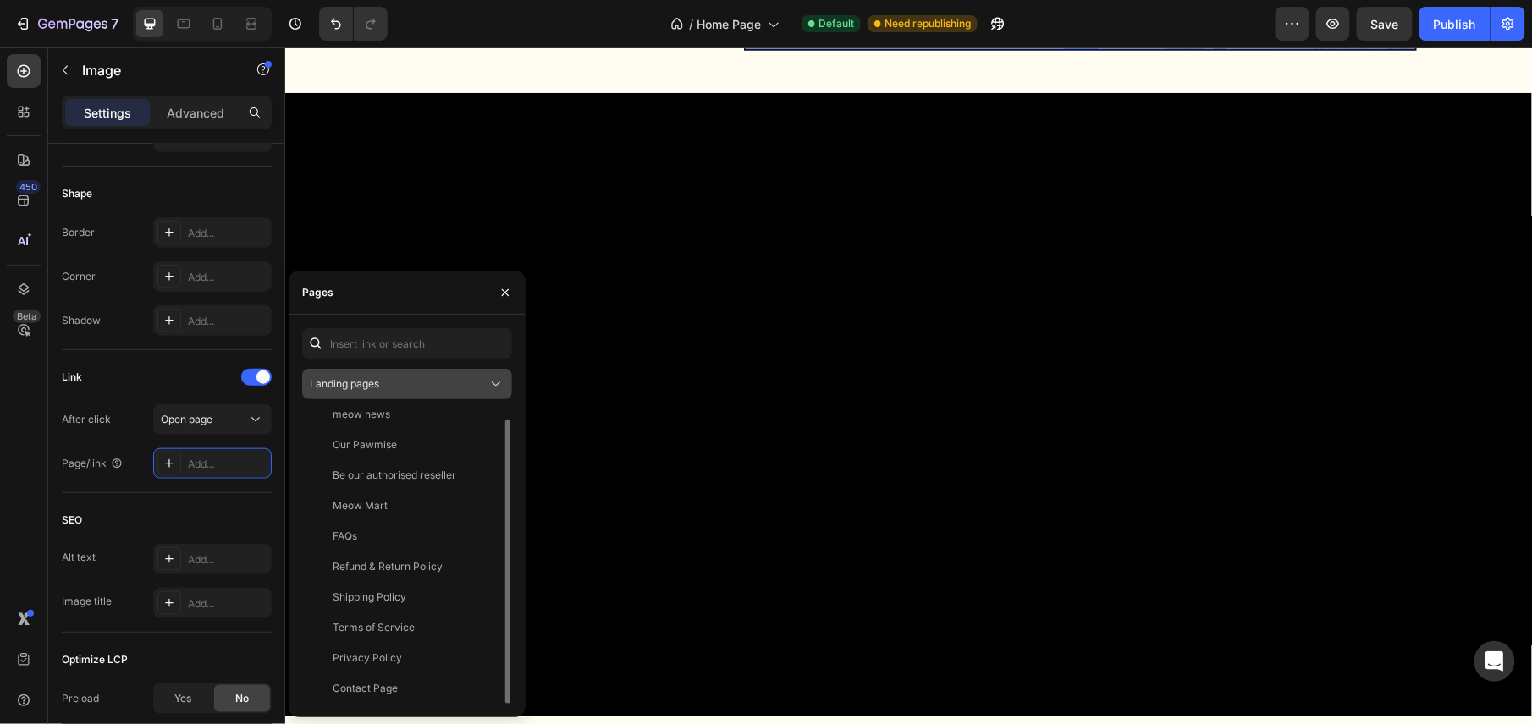
click at [379, 384] on span "Landing pages" at bounding box center [344, 383] width 69 height 13
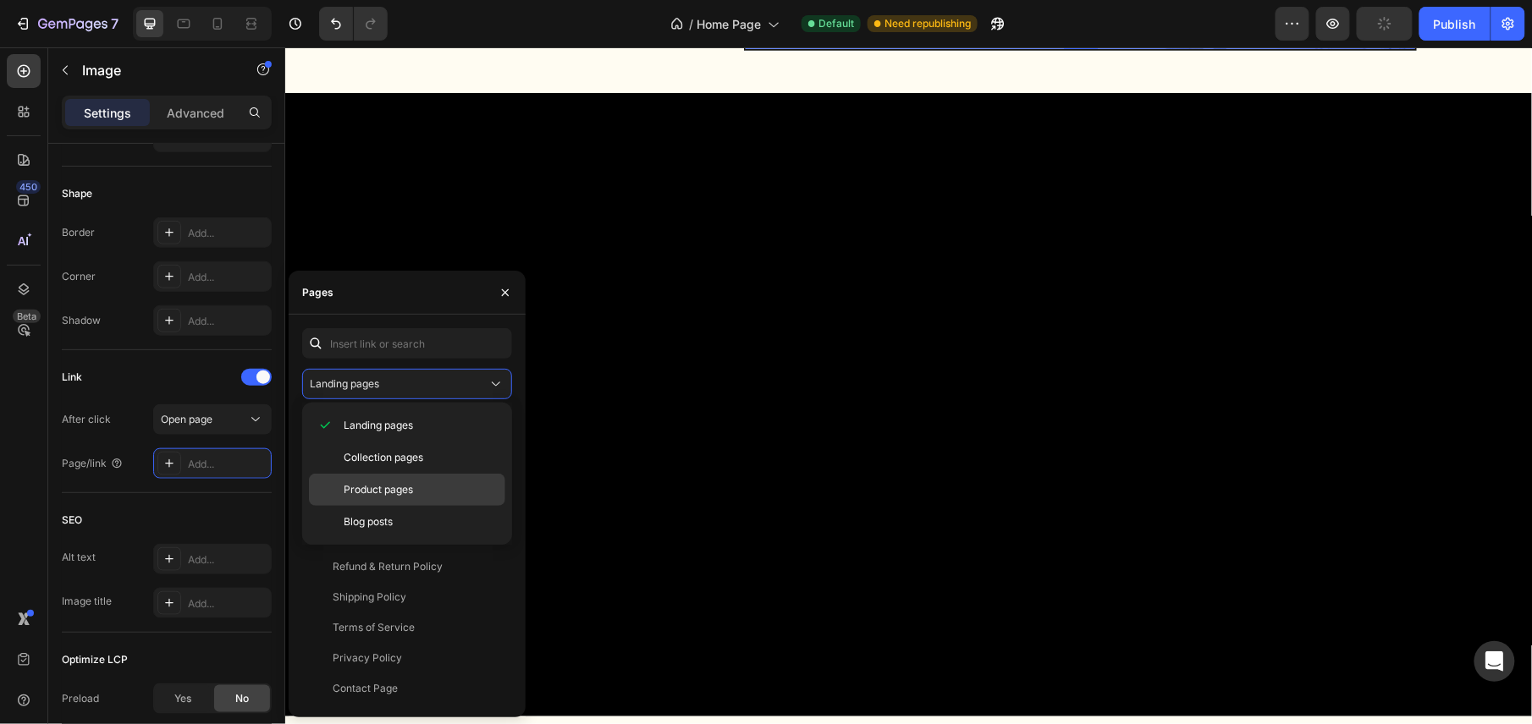
click at [396, 489] on span "Product pages" at bounding box center [378, 489] width 69 height 15
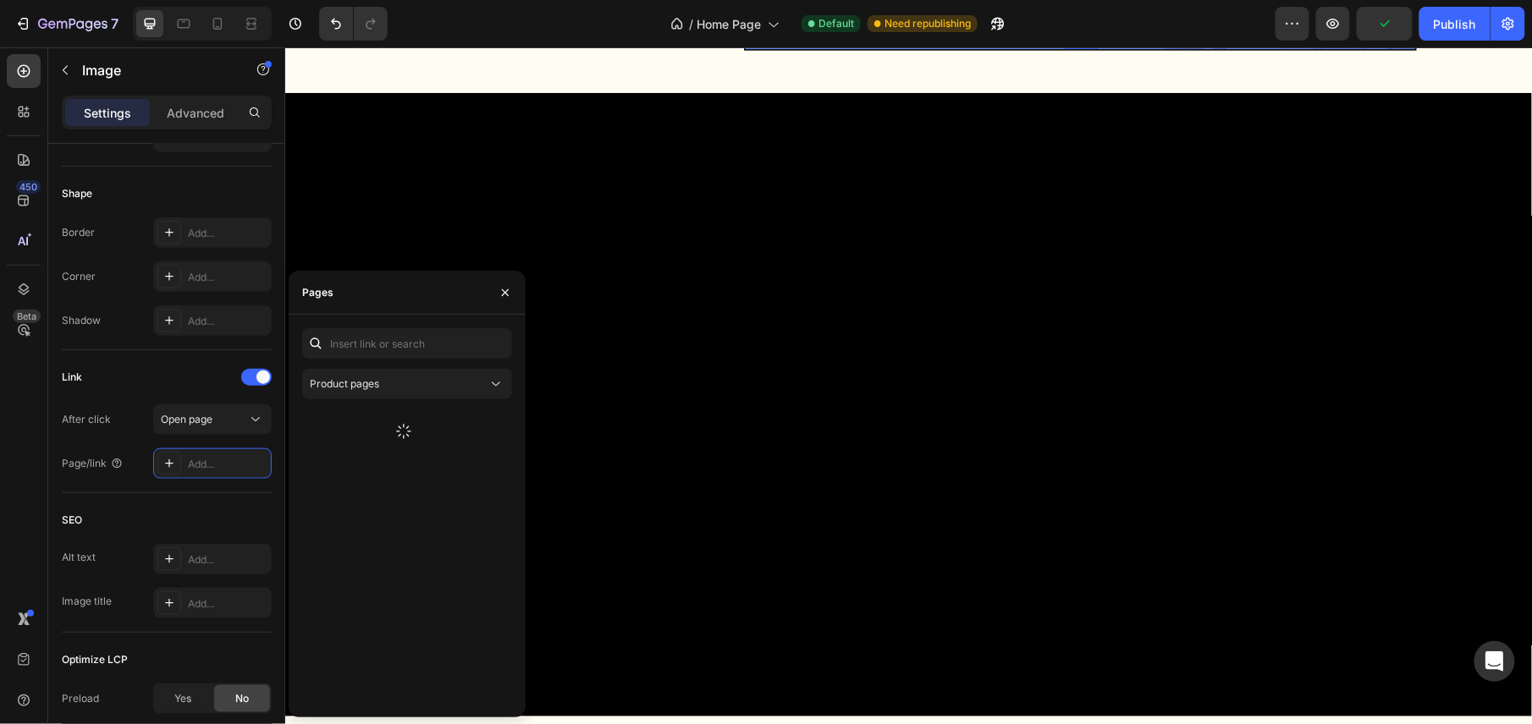
scroll to position [0, 0]
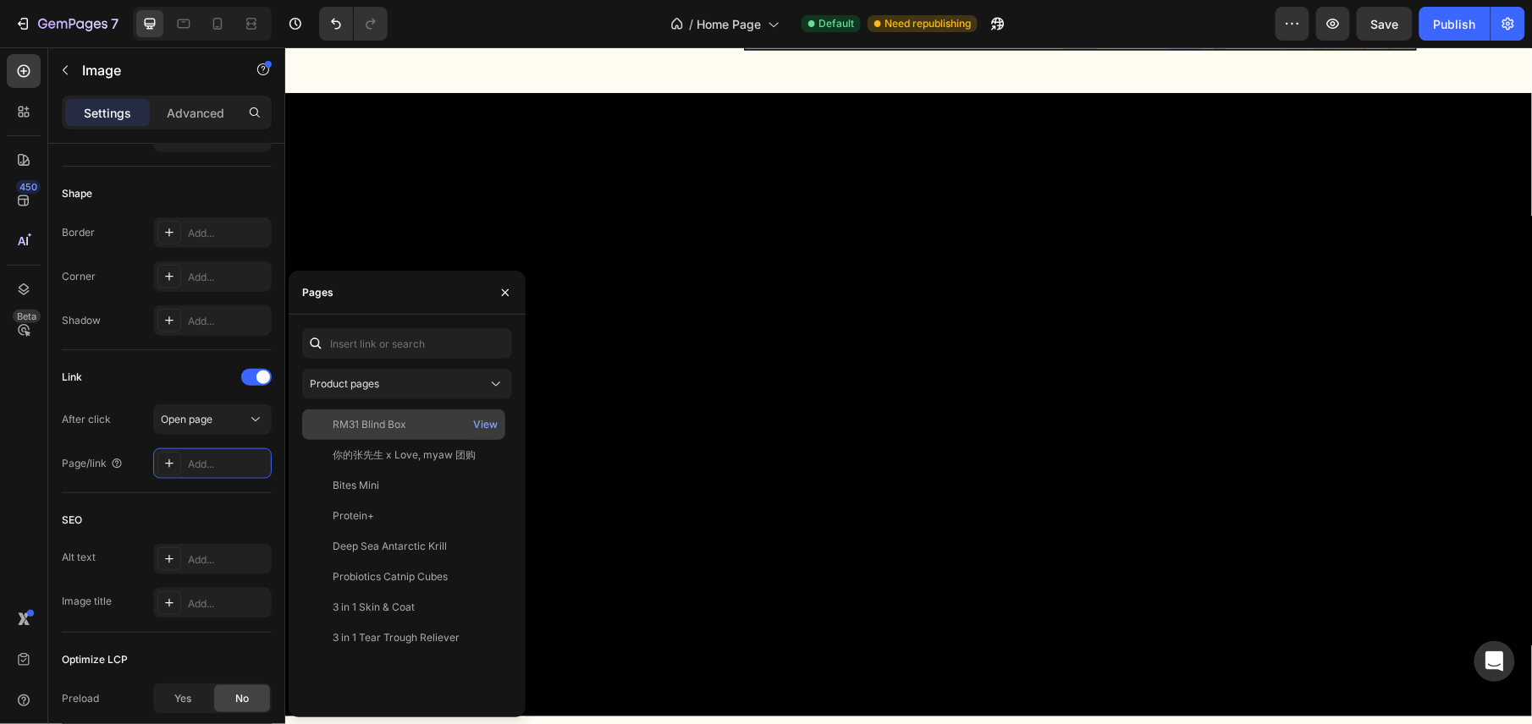
click at [401, 440] on div "RM31 Blind Box View" at bounding box center [403, 455] width 203 height 30
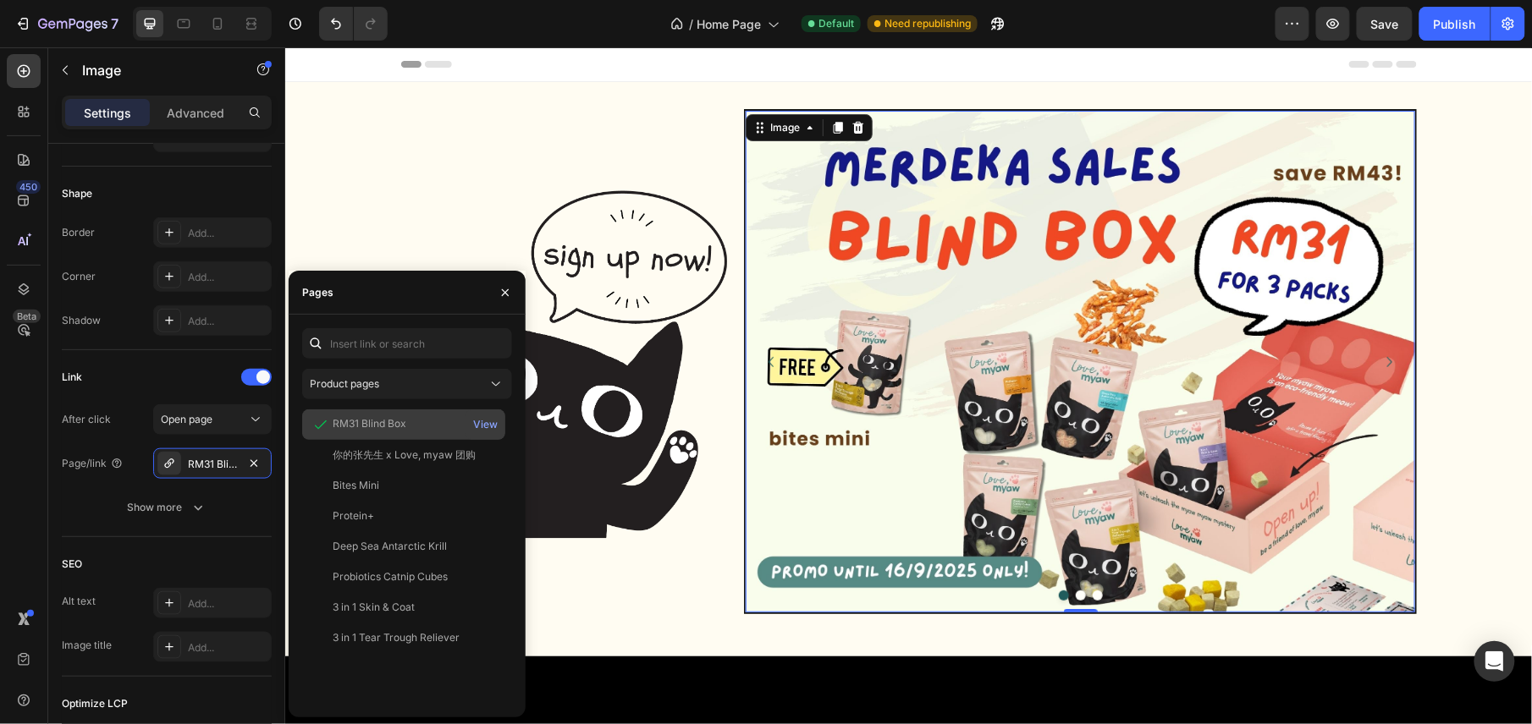
click at [384, 427] on div "RM31 Blind Box" at bounding box center [370, 423] width 74 height 15
click at [789, 419] on img at bounding box center [1079, 361] width 669 height 502
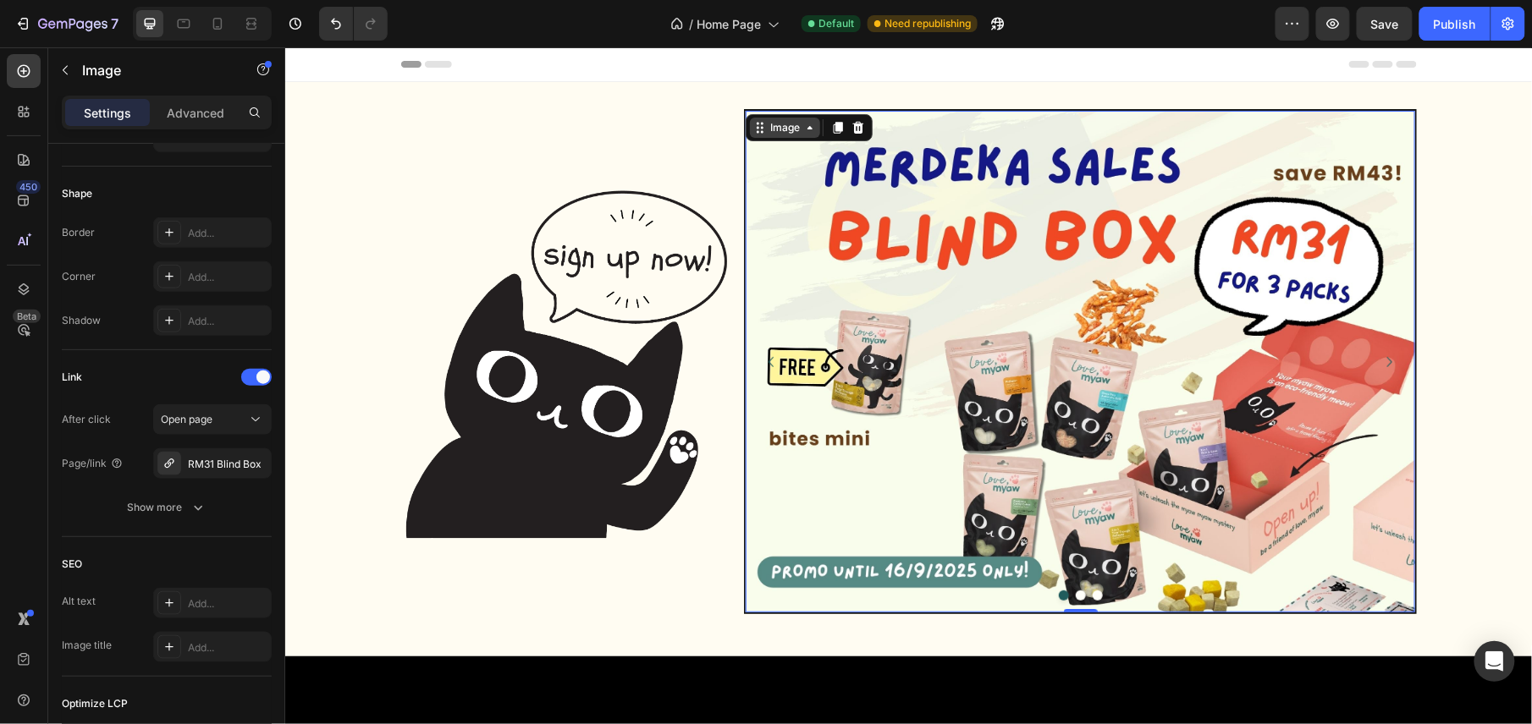
click at [768, 128] on div "Image" at bounding box center [784, 126] width 36 height 15
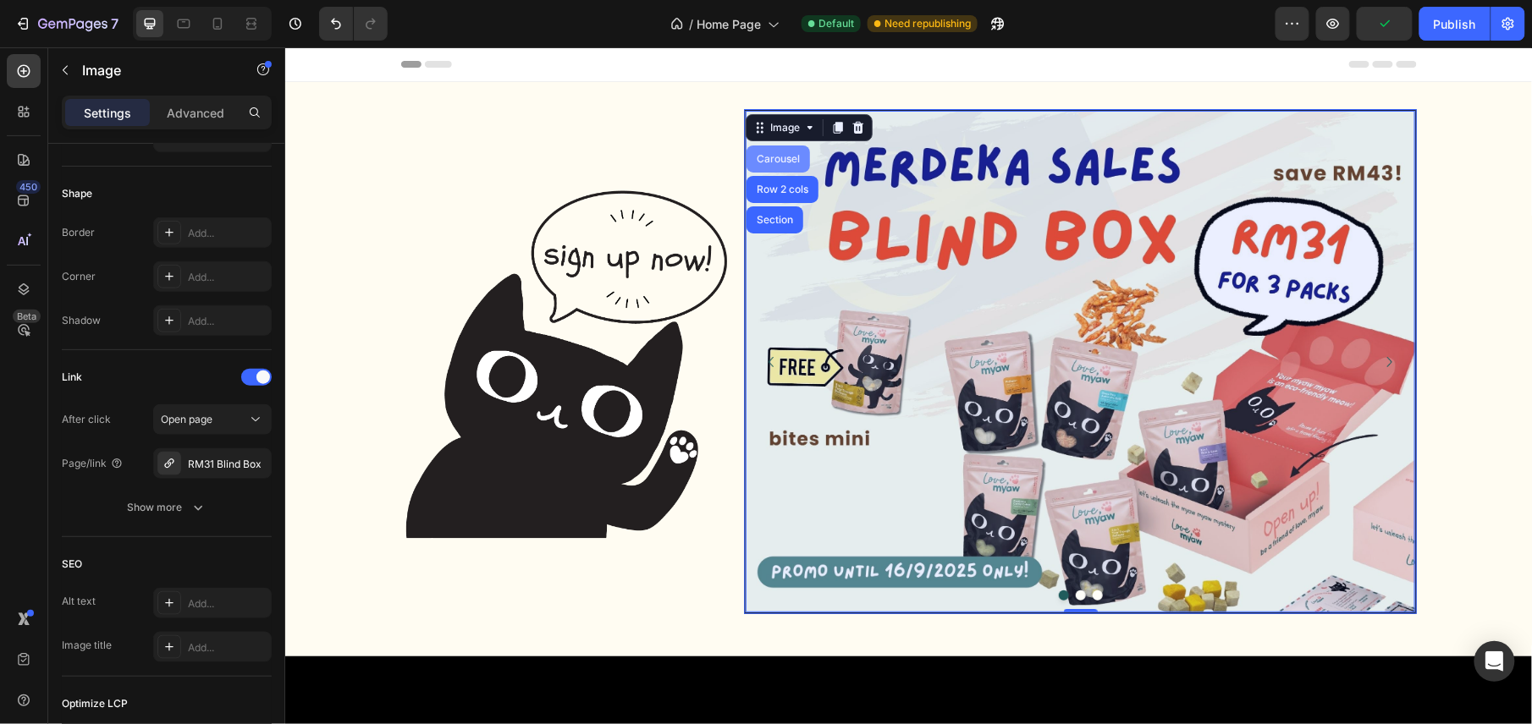
click at [764, 158] on div "Carousel" at bounding box center [777, 158] width 50 height 10
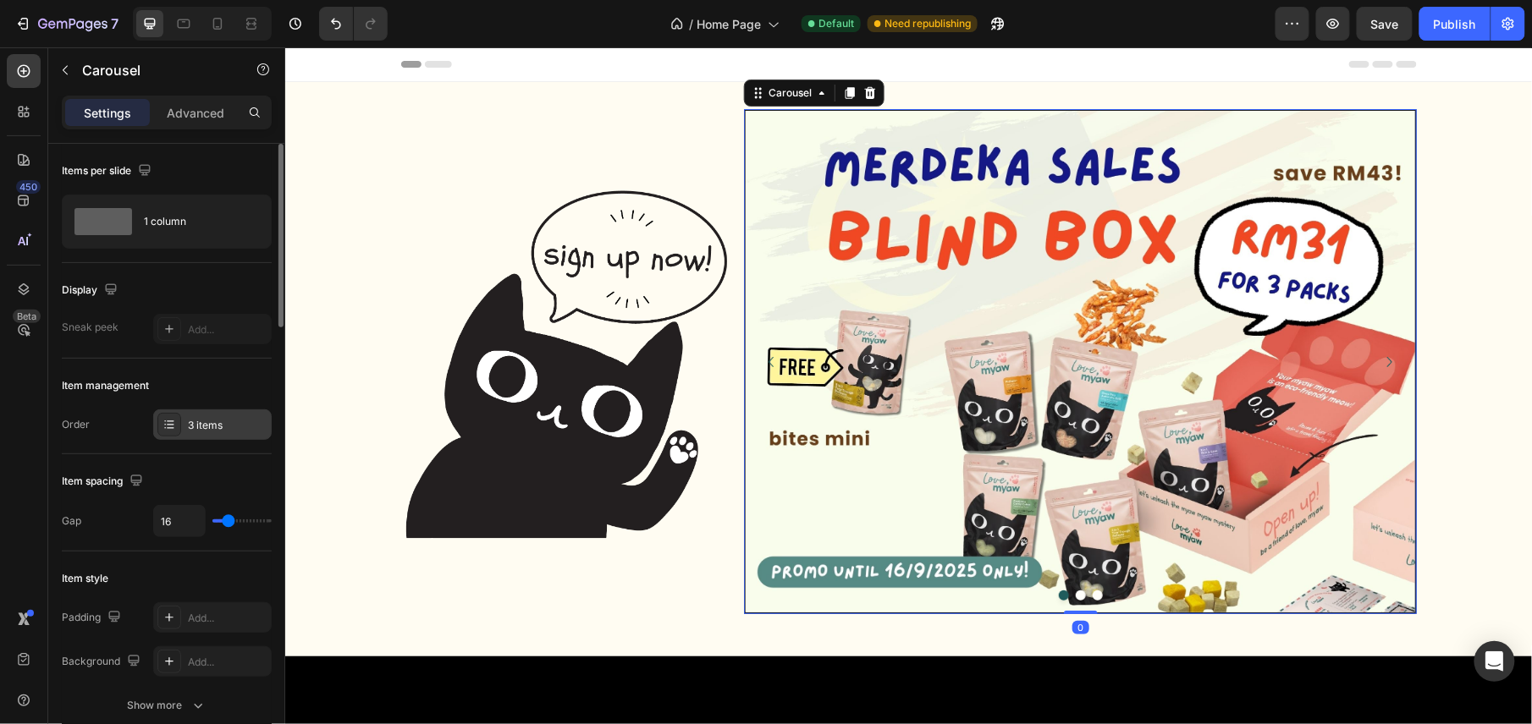
click at [195, 427] on div "3 items" at bounding box center [228, 425] width 80 height 15
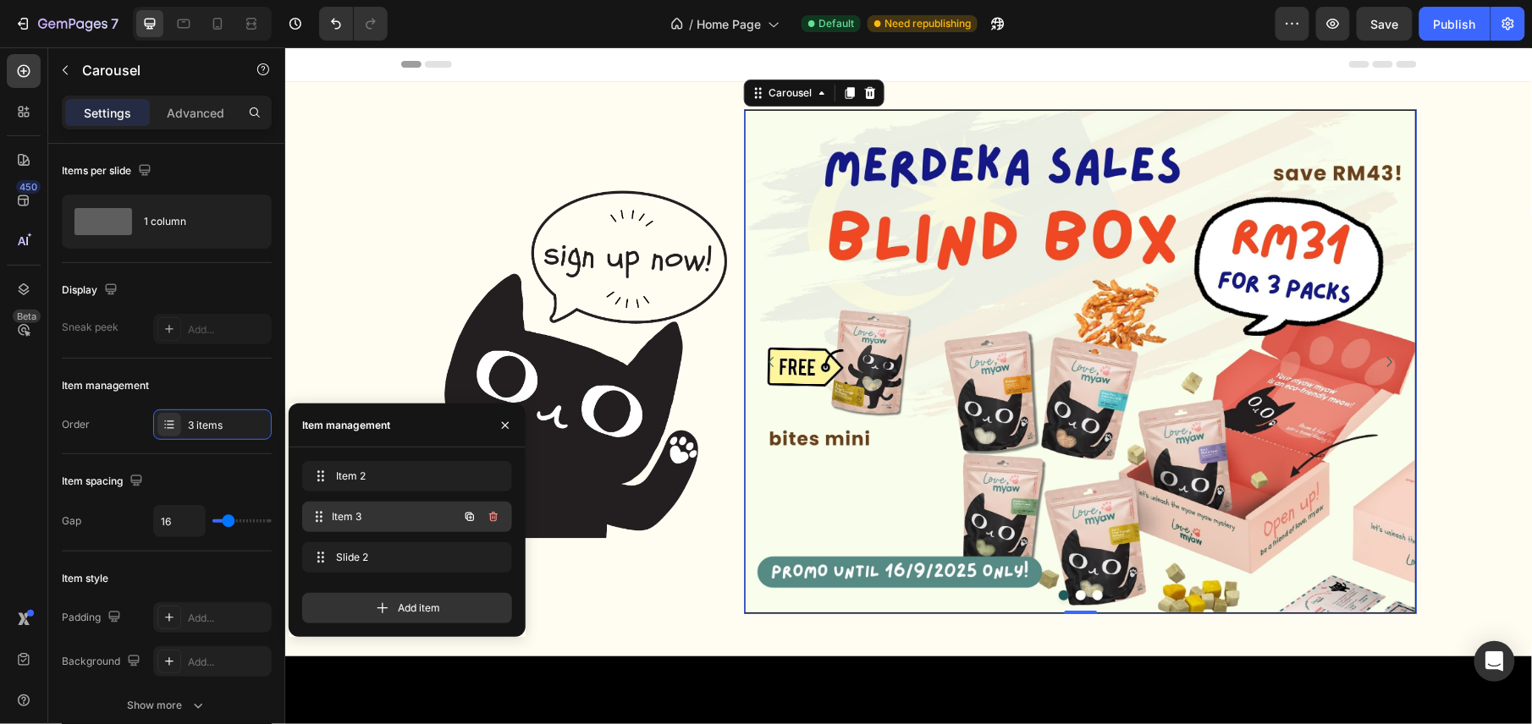
click at [352, 516] on span "Item 3" at bounding box center [395, 516] width 125 height 15
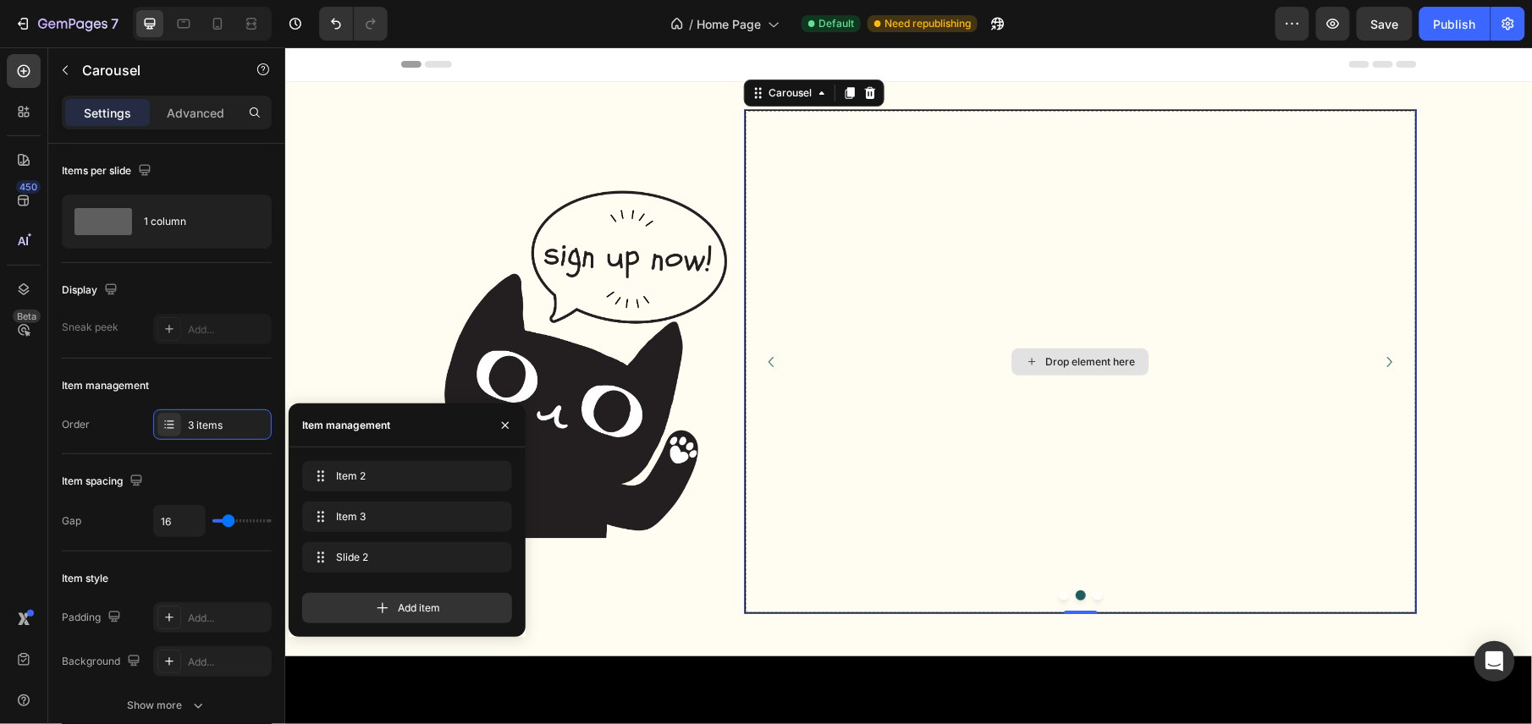
click at [1010, 315] on div "Drop element here" at bounding box center [1079, 361] width 669 height 502
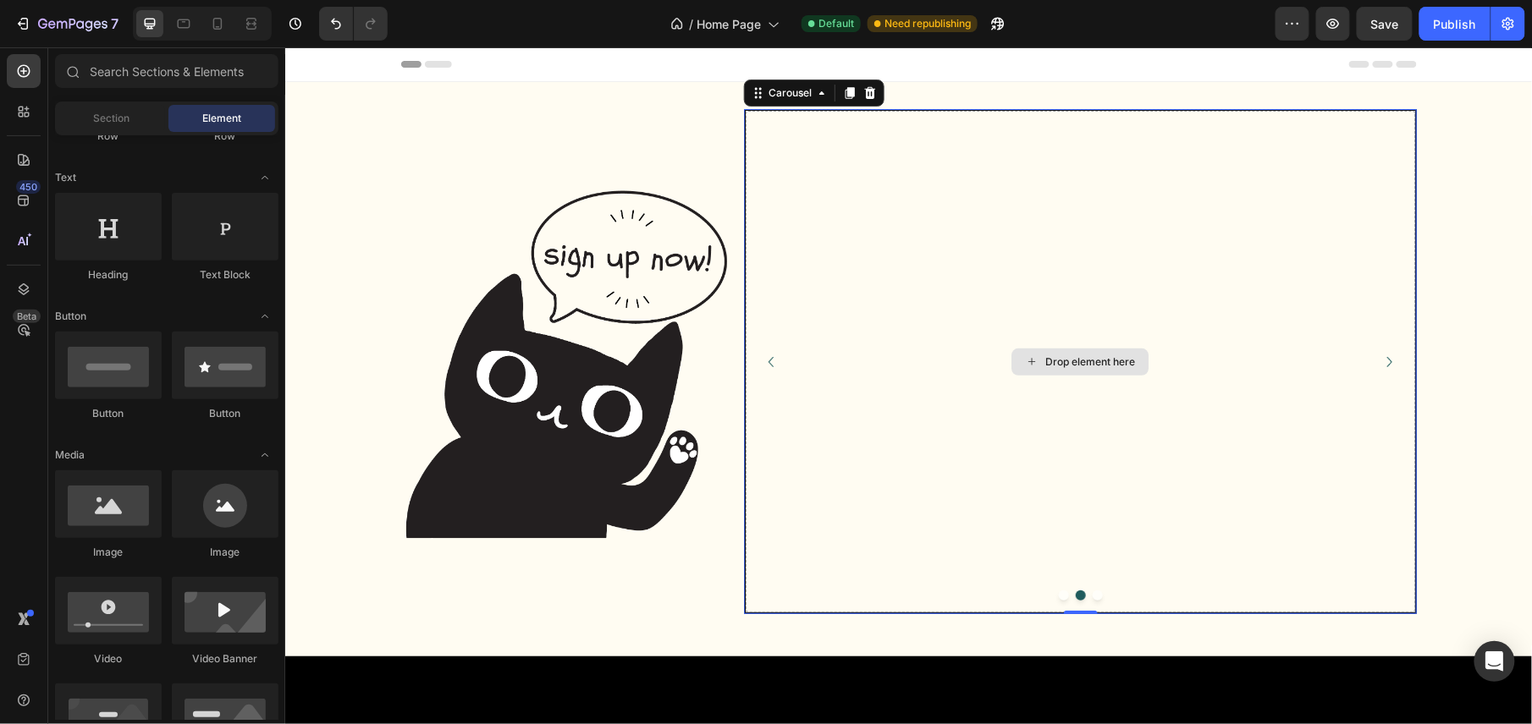
click at [1059, 350] on div "Drop element here" at bounding box center [1079, 361] width 137 height 27
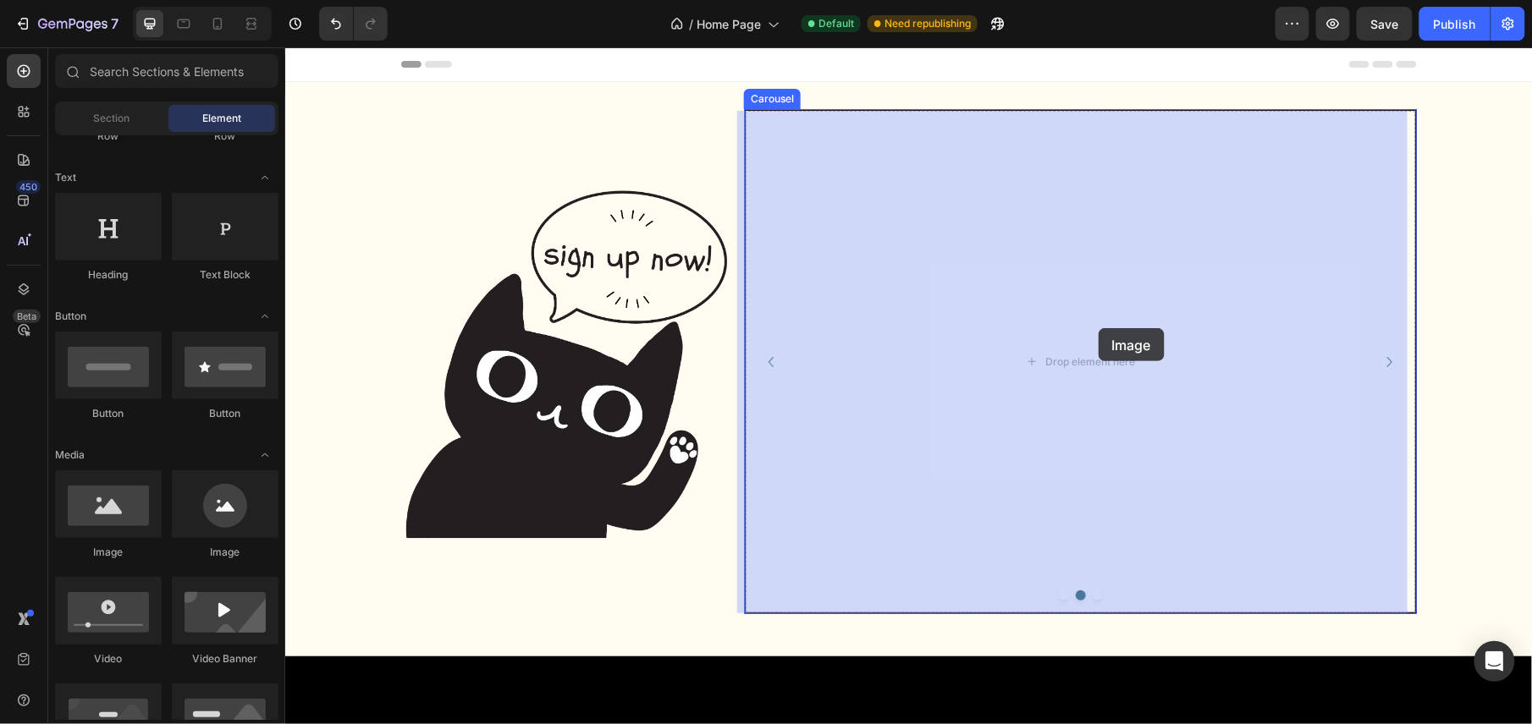
drag, startPoint x: 406, startPoint y: 575, endPoint x: 1087, endPoint y: 328, distance: 724.4
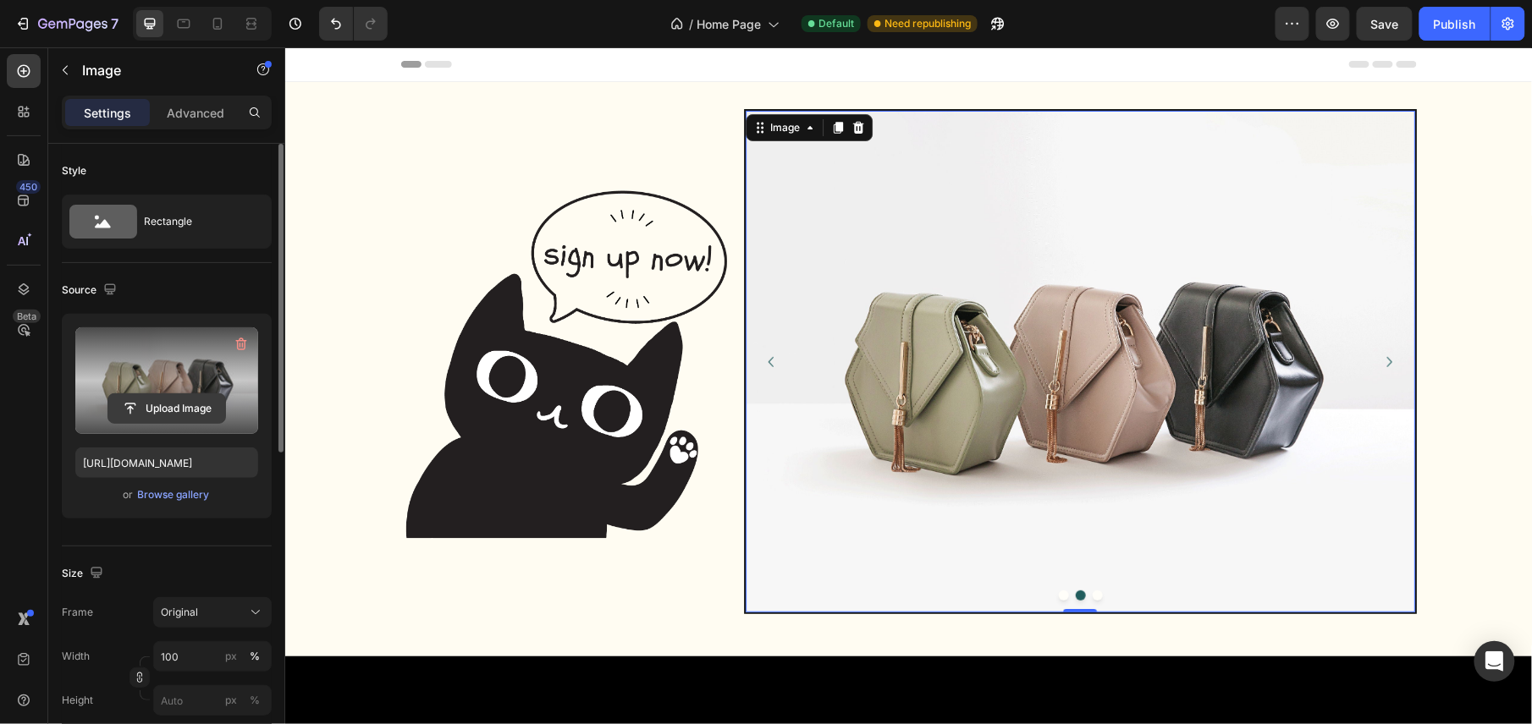
click at [178, 407] on input "file" at bounding box center [166, 408] width 117 height 29
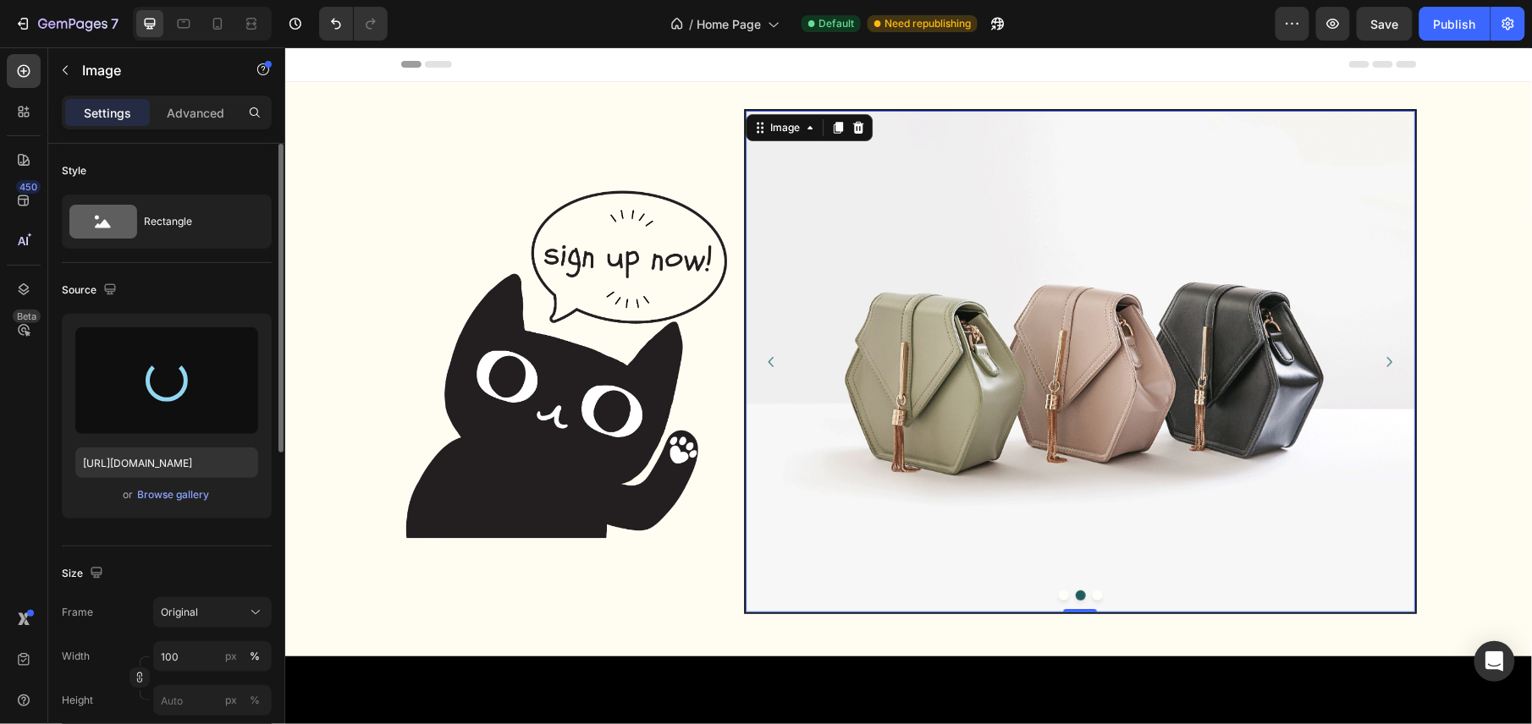
type input "[URL][DOMAIN_NAME]"
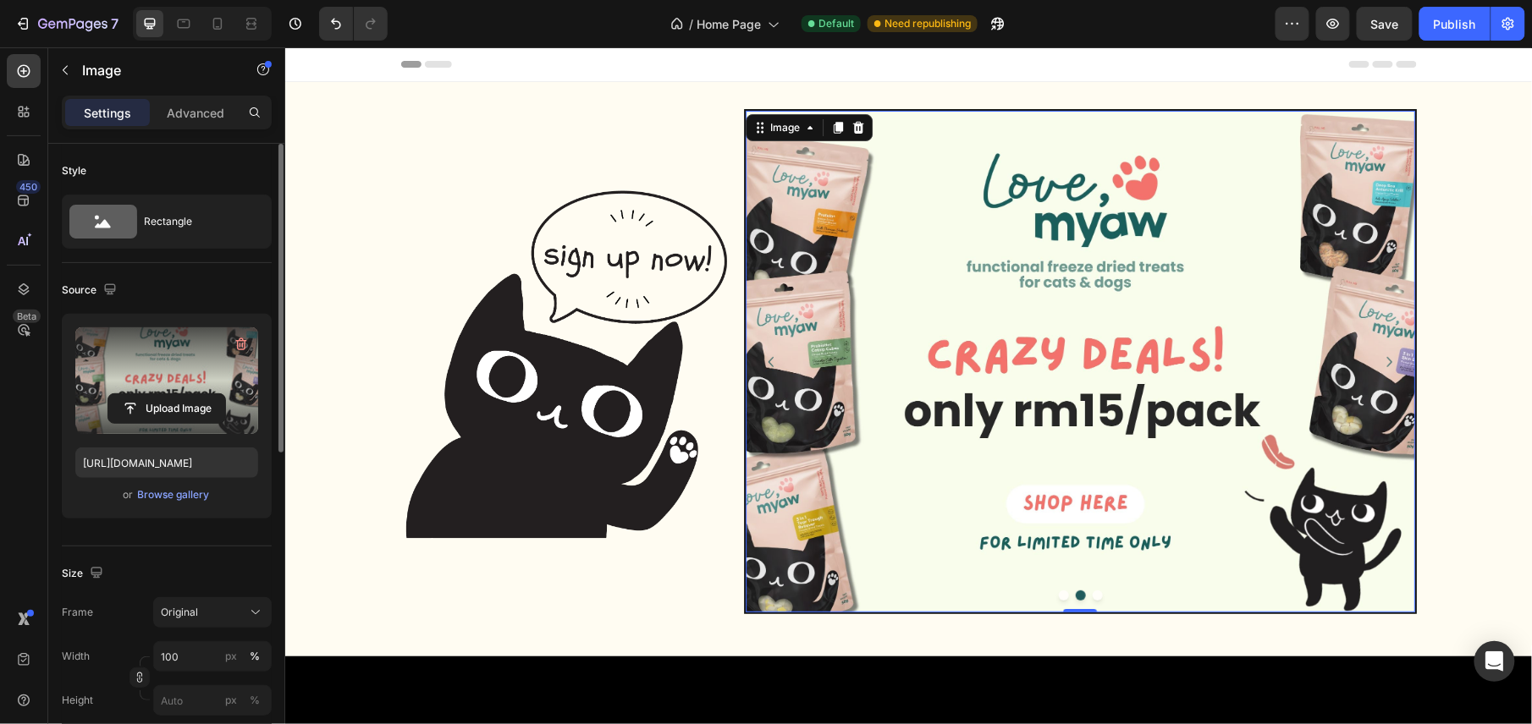
scroll to position [225, 0]
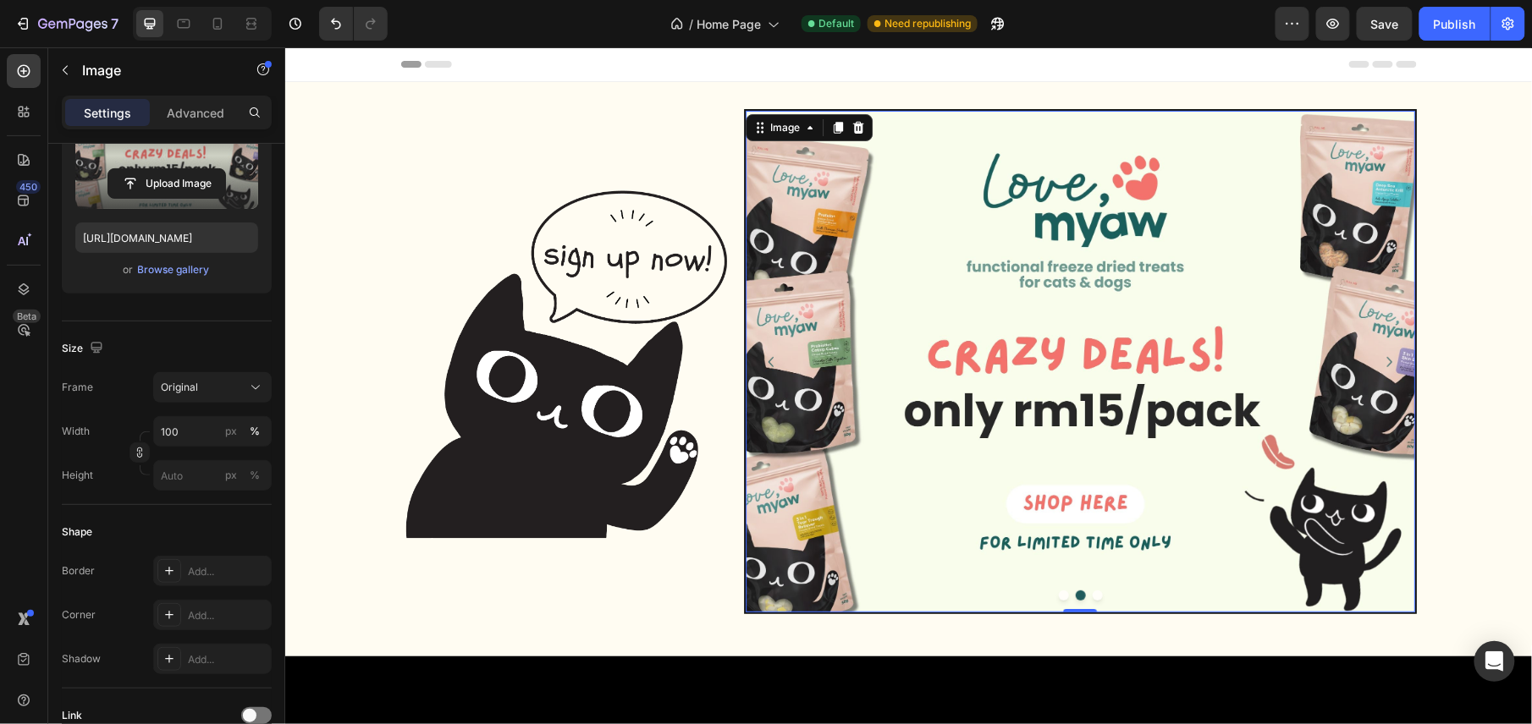
click at [1035, 336] on img at bounding box center [1079, 361] width 669 height 502
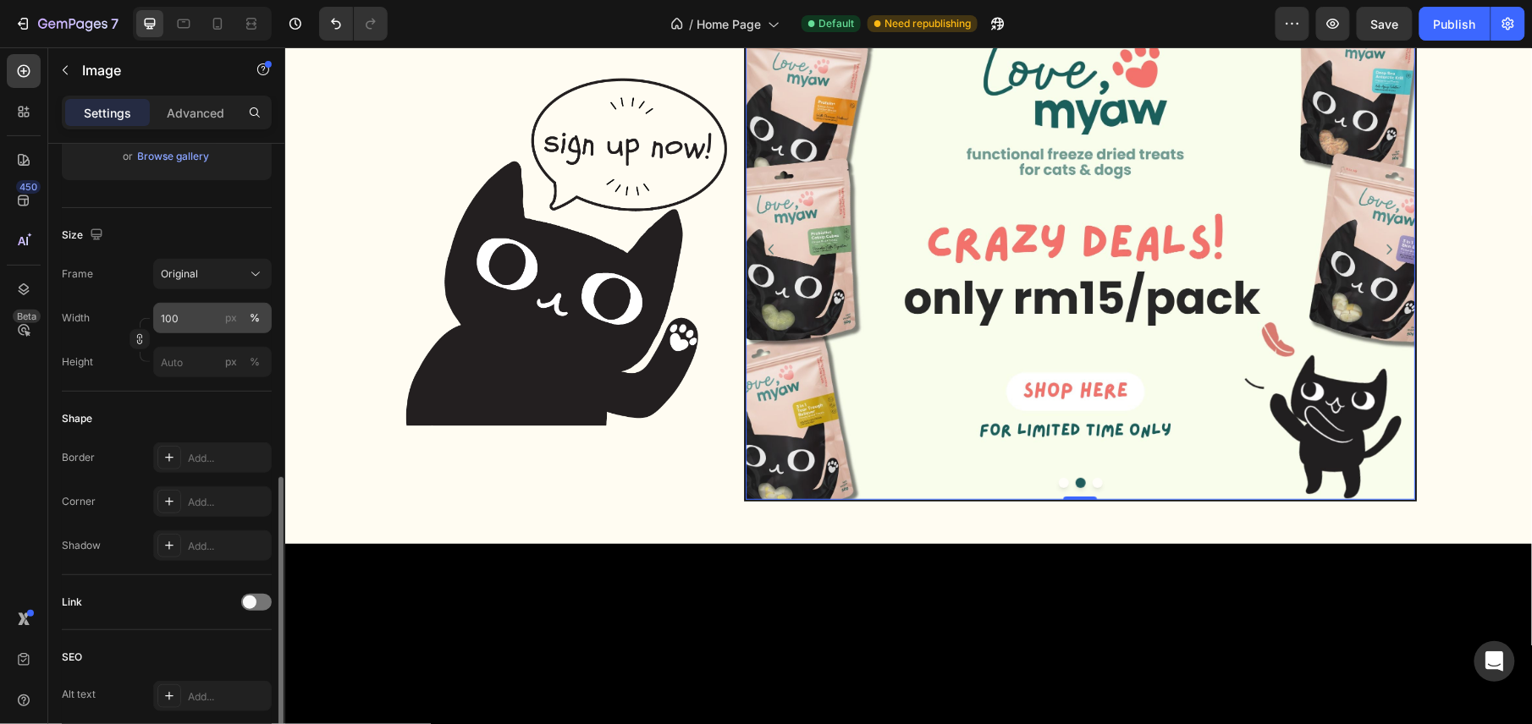
scroll to position [451, 0]
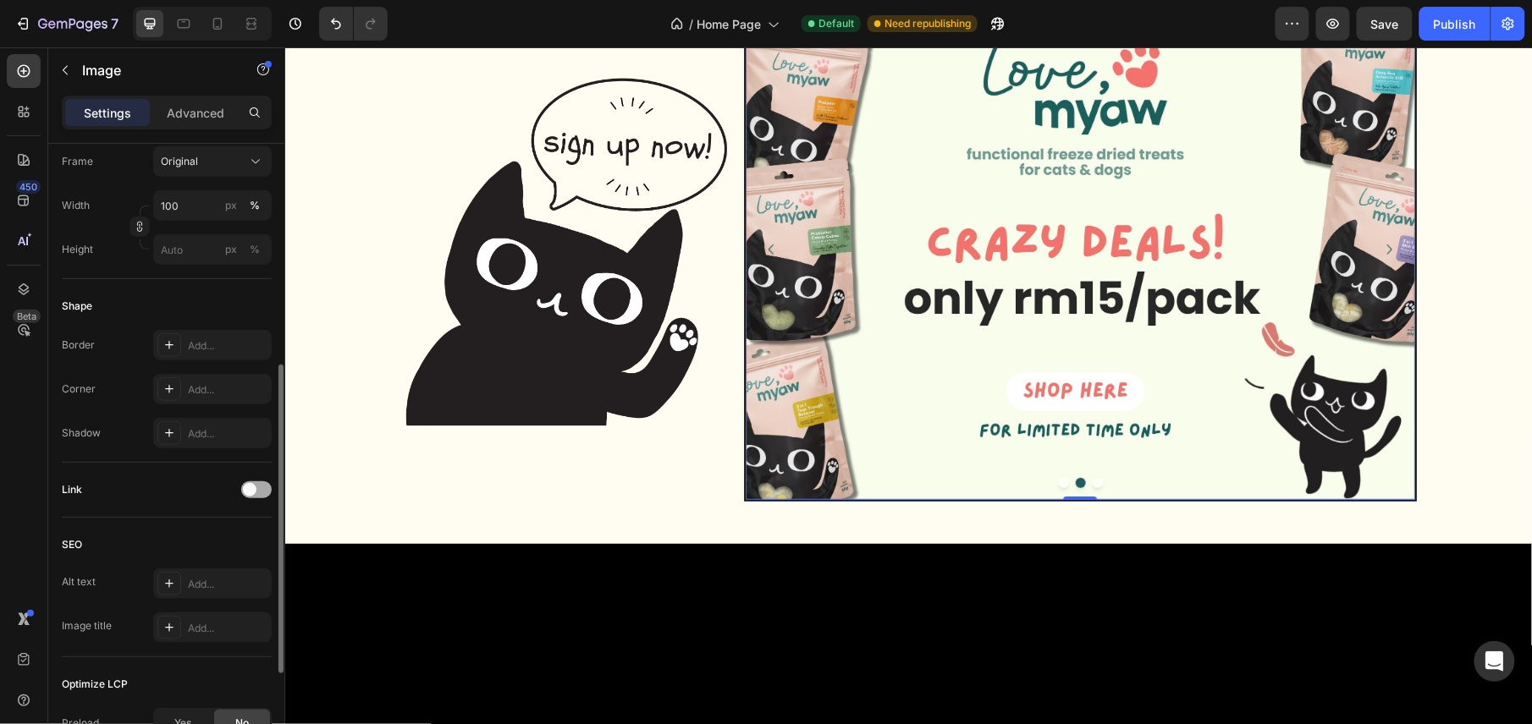
click at [248, 491] on span at bounding box center [250, 490] width 14 height 14
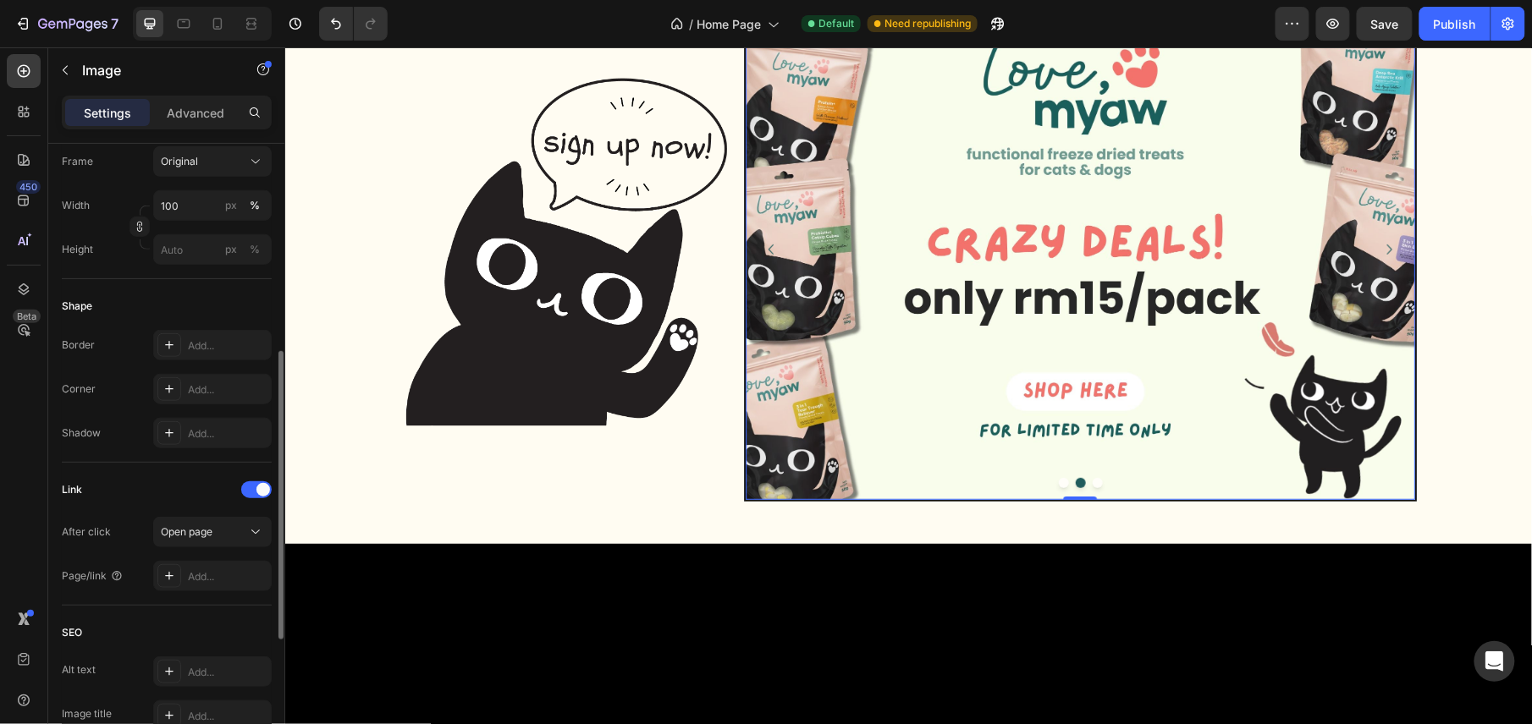
scroll to position [564, 0]
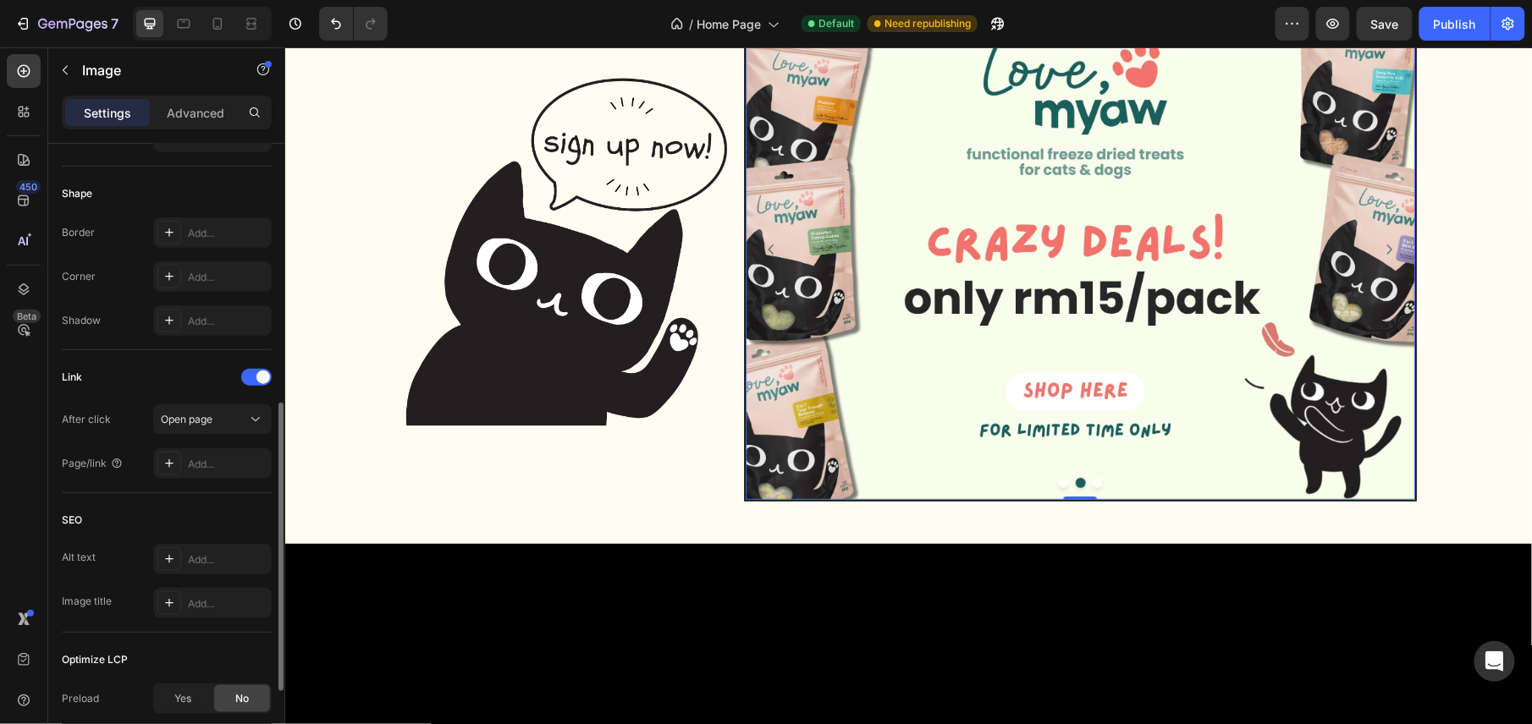
click at [250, 367] on div "Link" at bounding box center [167, 377] width 210 height 27
click at [250, 380] on div at bounding box center [256, 377] width 30 height 17
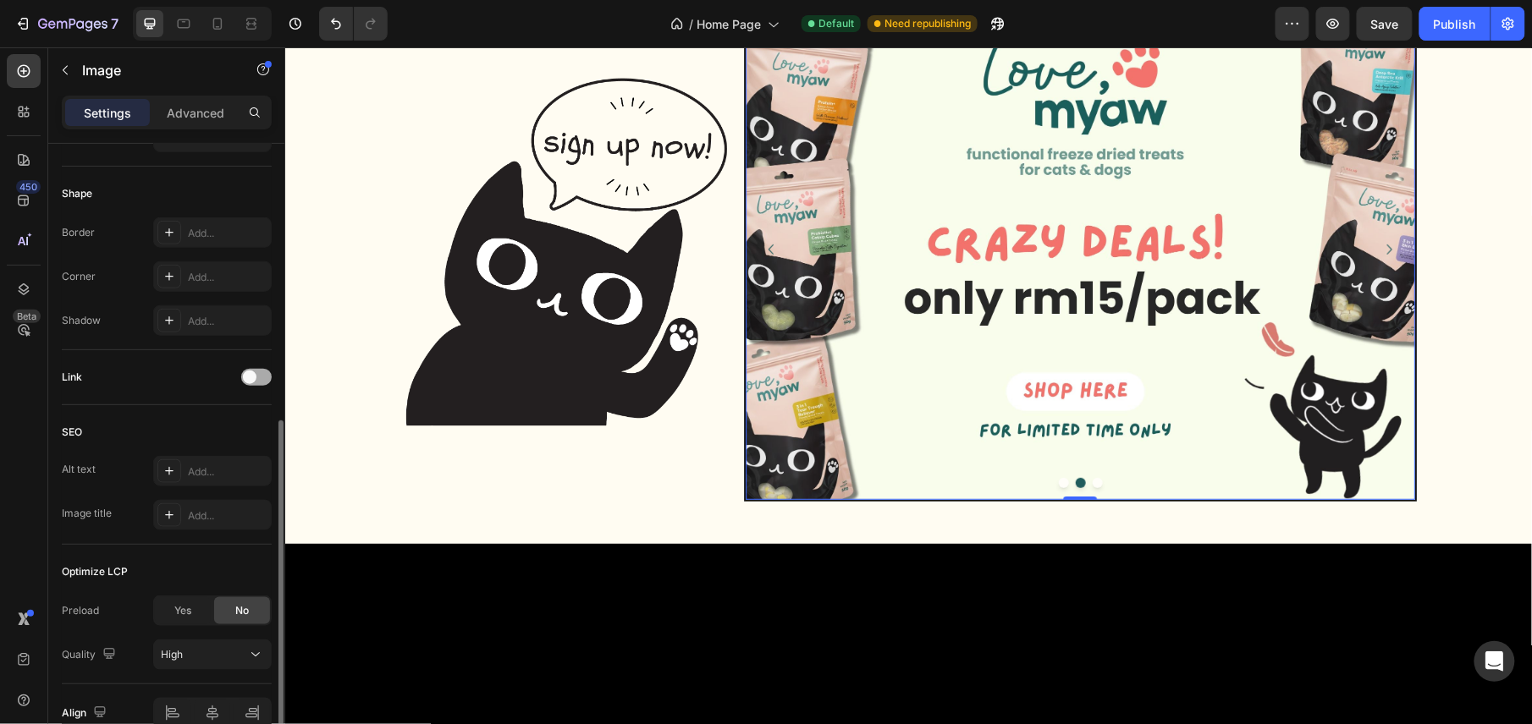
click at [250, 380] on span at bounding box center [250, 378] width 14 height 14
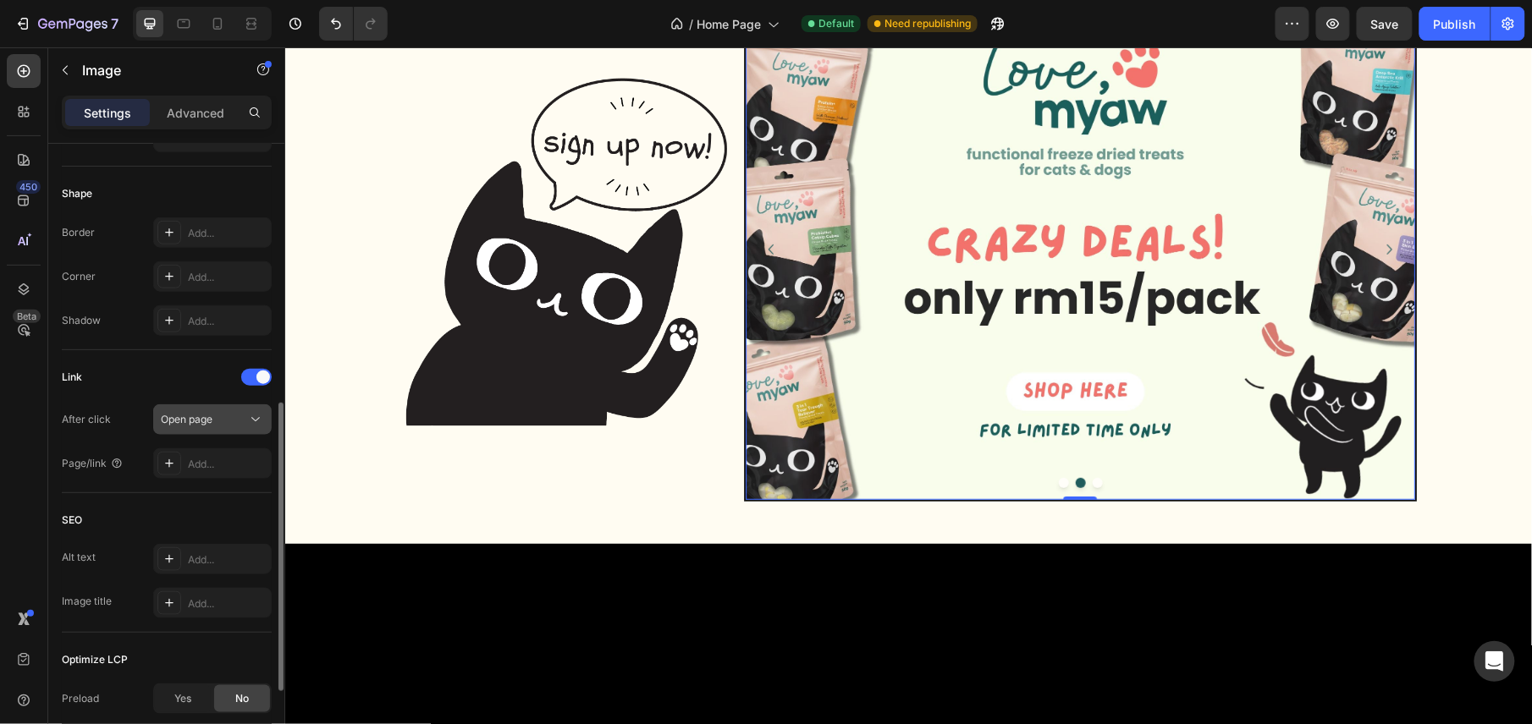
click at [194, 423] on span "Open page" at bounding box center [187, 419] width 52 height 13
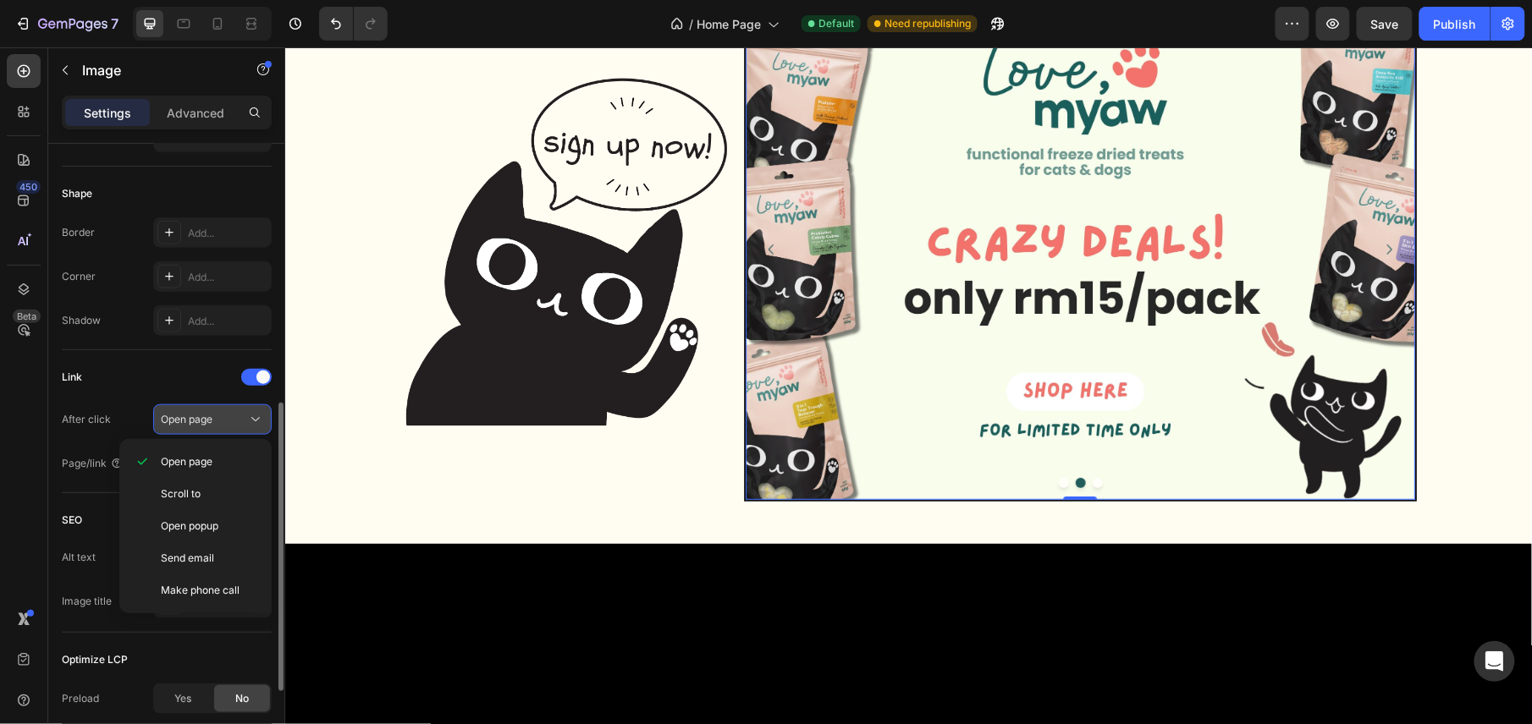
click at [194, 423] on span "Open page" at bounding box center [187, 419] width 52 height 13
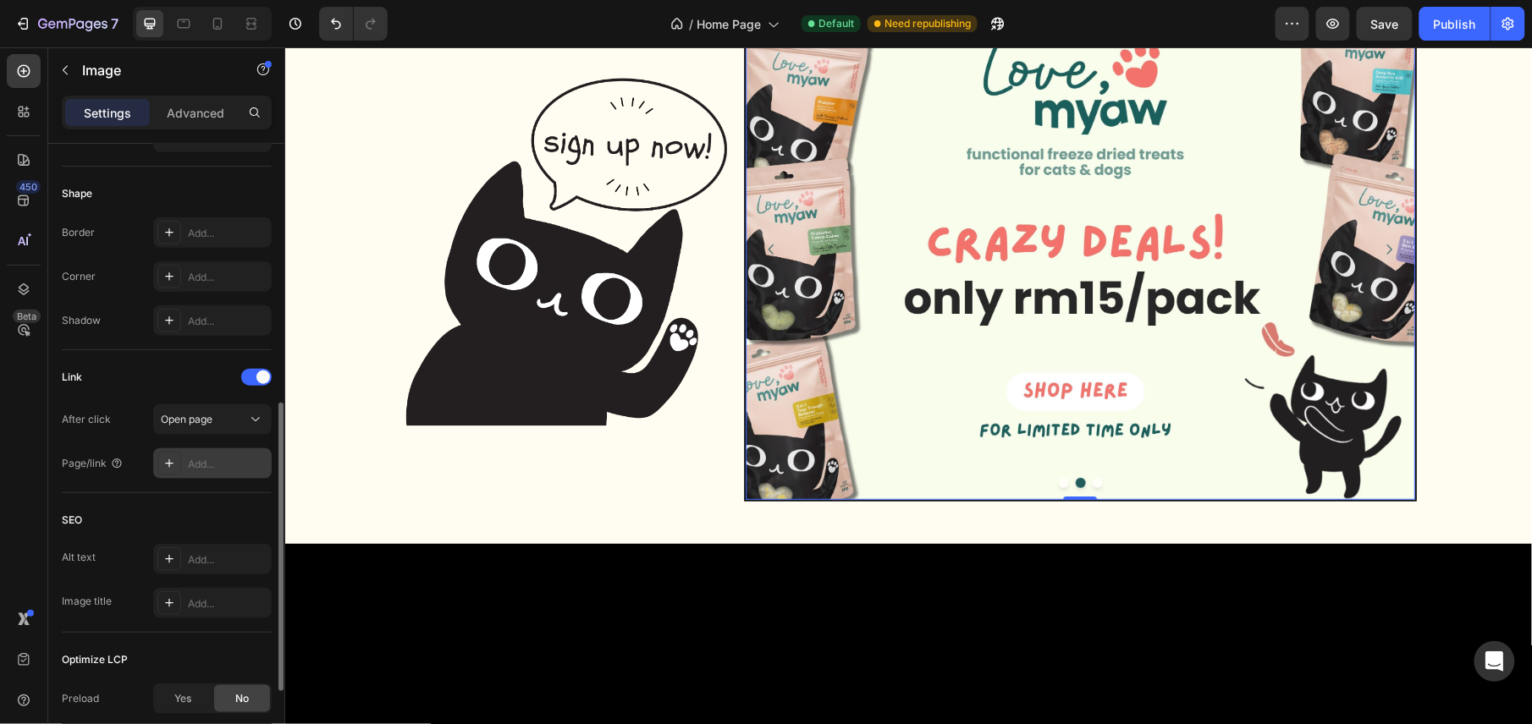
click at [221, 467] on div "Add..." at bounding box center [228, 464] width 80 height 15
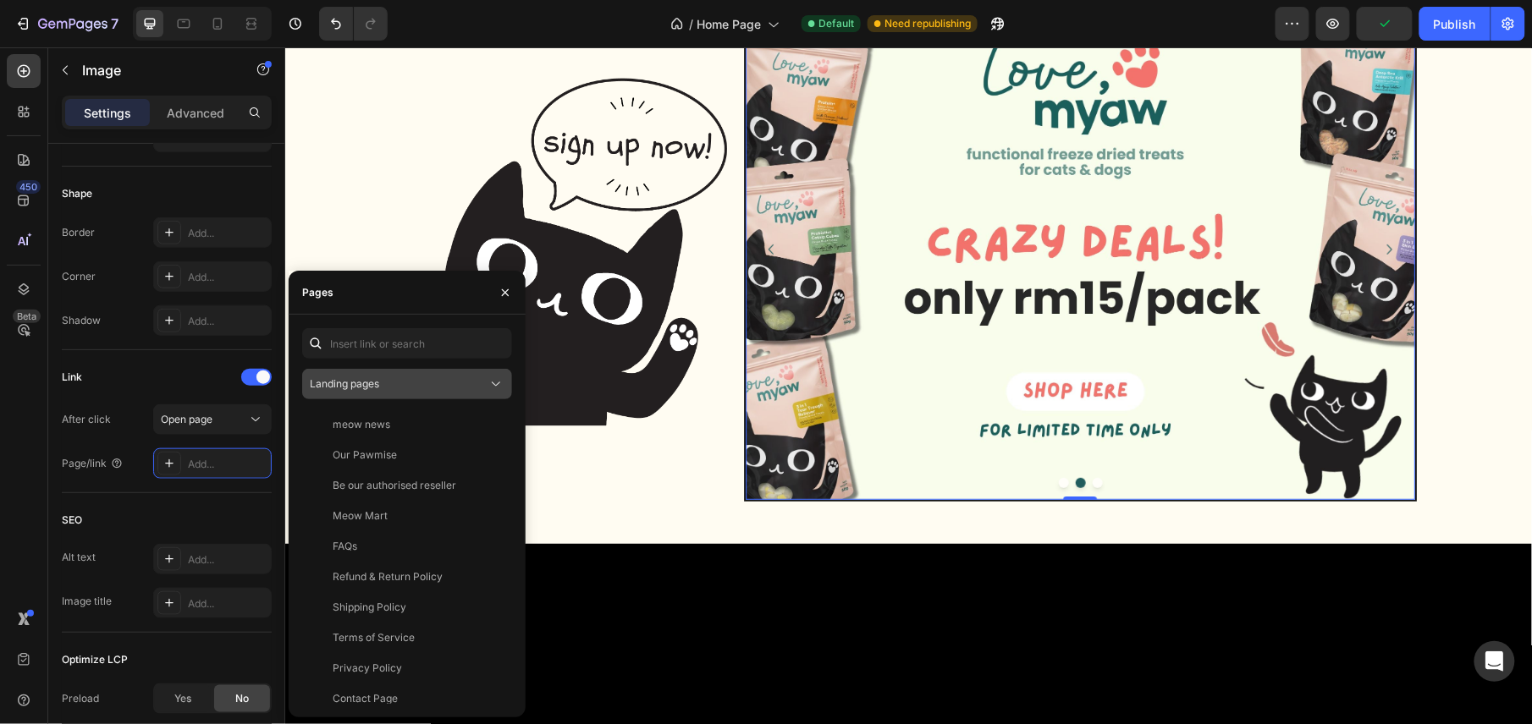
click at [377, 383] on span "Landing pages" at bounding box center [344, 383] width 69 height 13
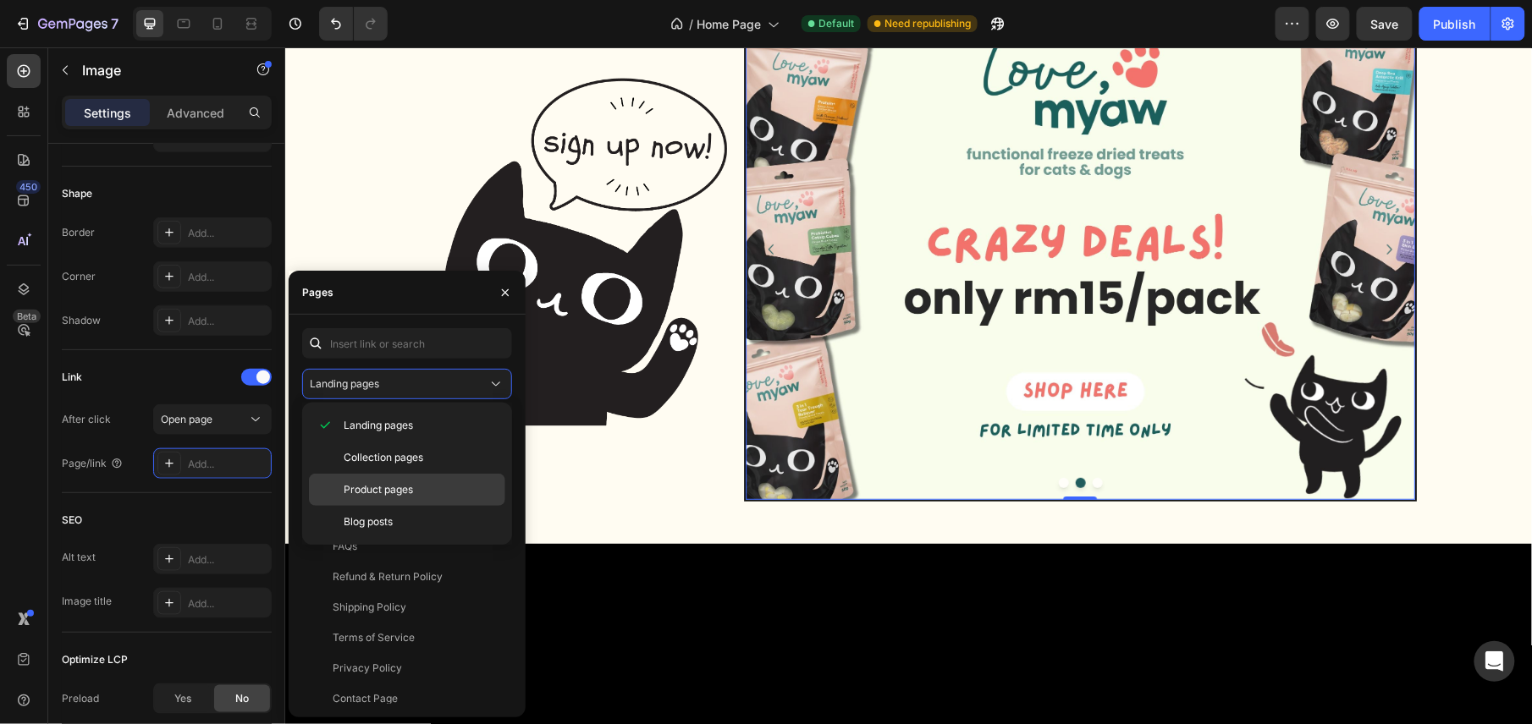
click at [401, 506] on div "Product pages" at bounding box center [407, 522] width 196 height 32
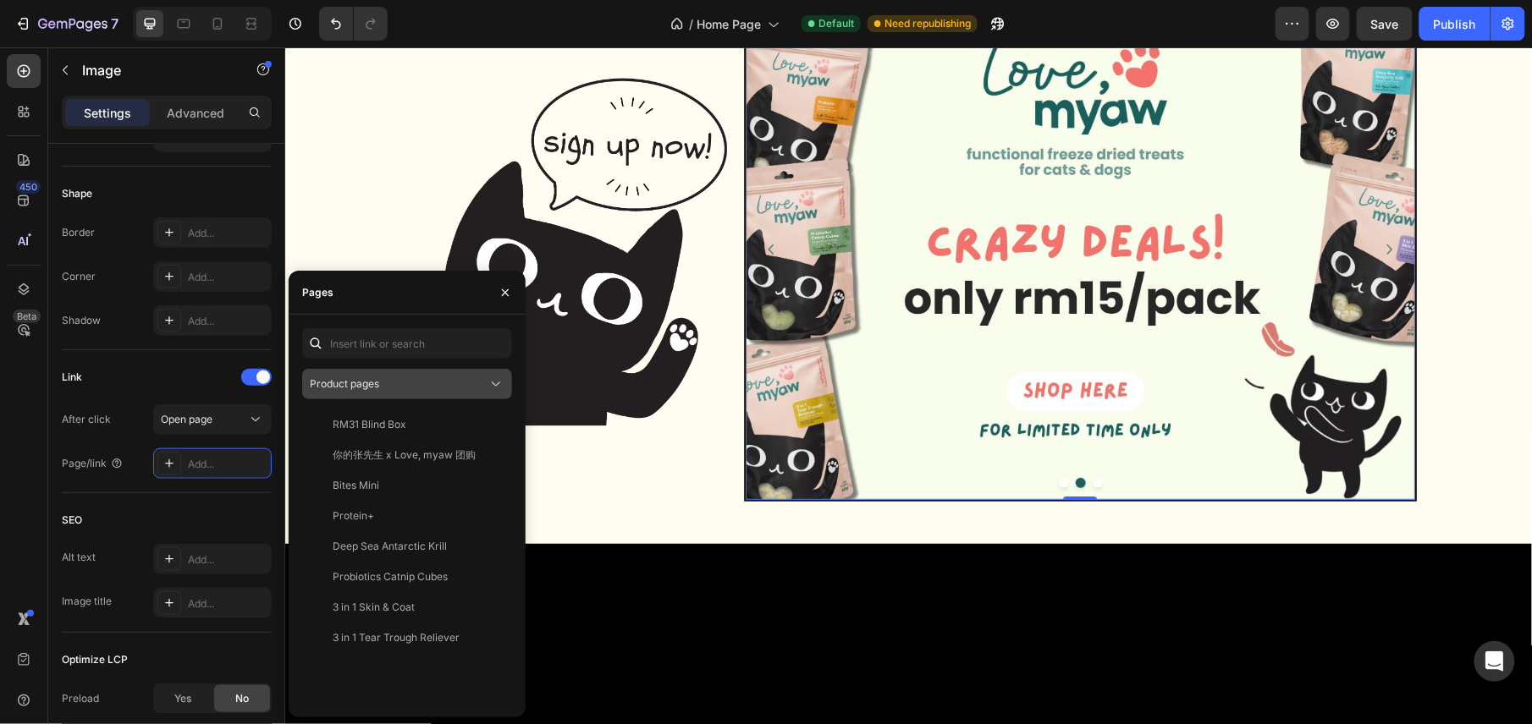
click at [398, 377] on div "Product pages" at bounding box center [399, 384] width 178 height 15
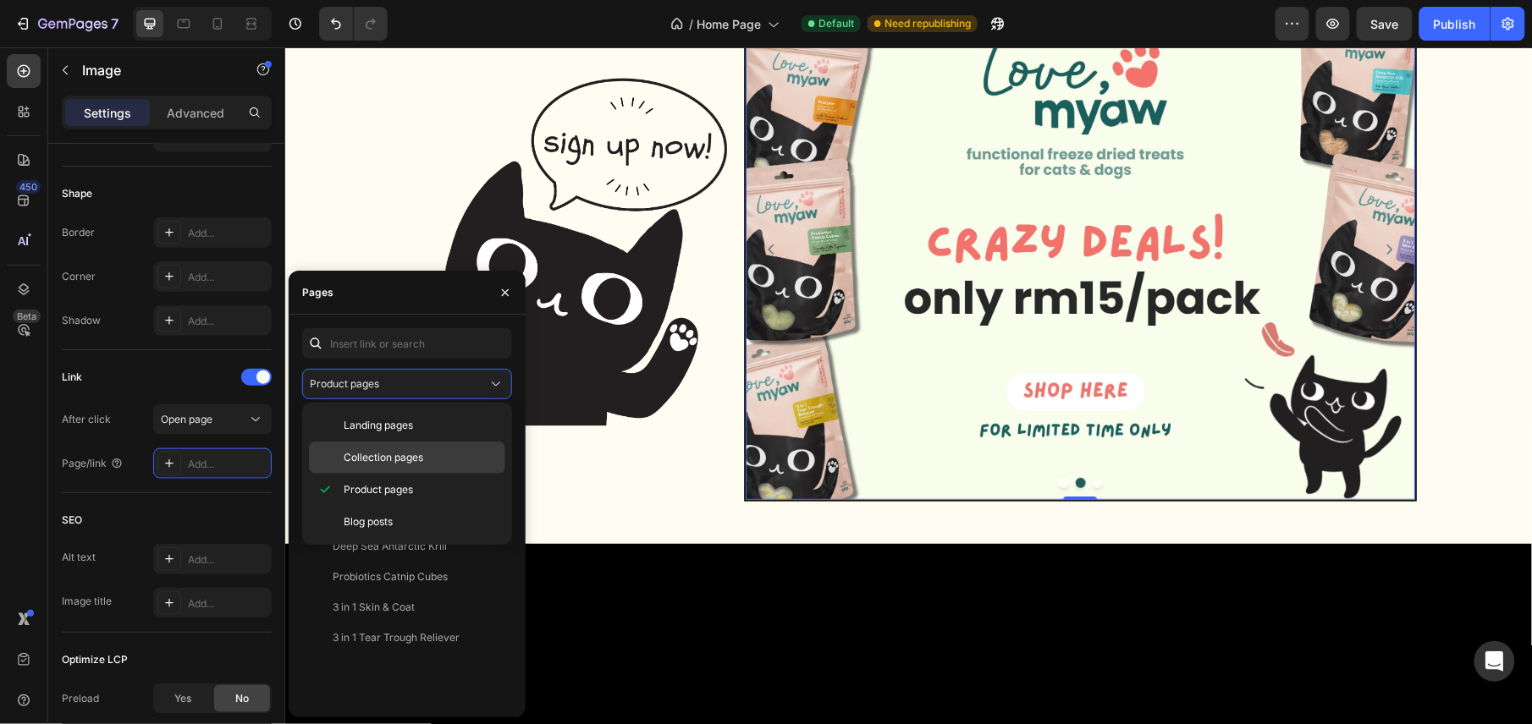
click at [401, 445] on div "Collection pages" at bounding box center [407, 458] width 196 height 32
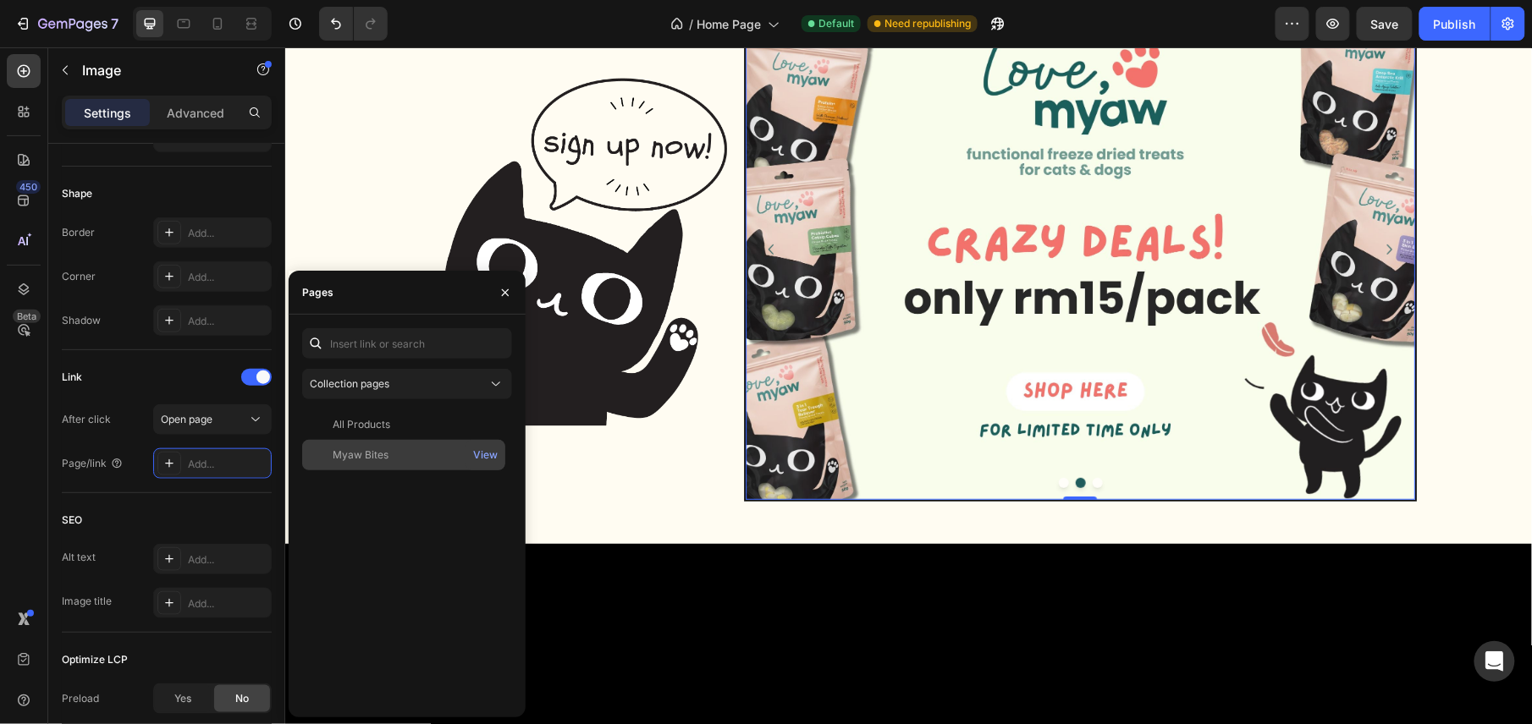
click at [373, 455] on div "Myaw Bites" at bounding box center [361, 455] width 56 height 15
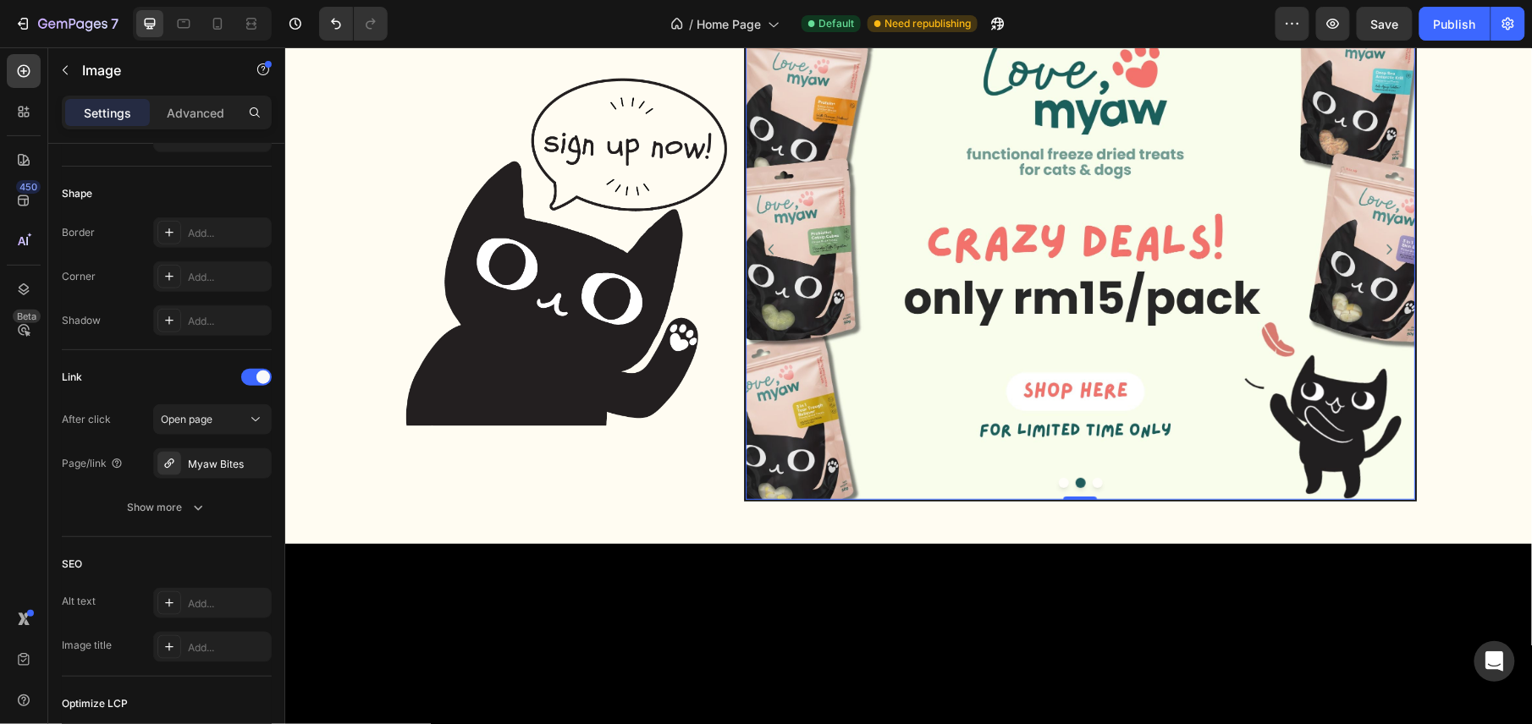
click at [1032, 355] on img at bounding box center [1079, 248] width 669 height 502
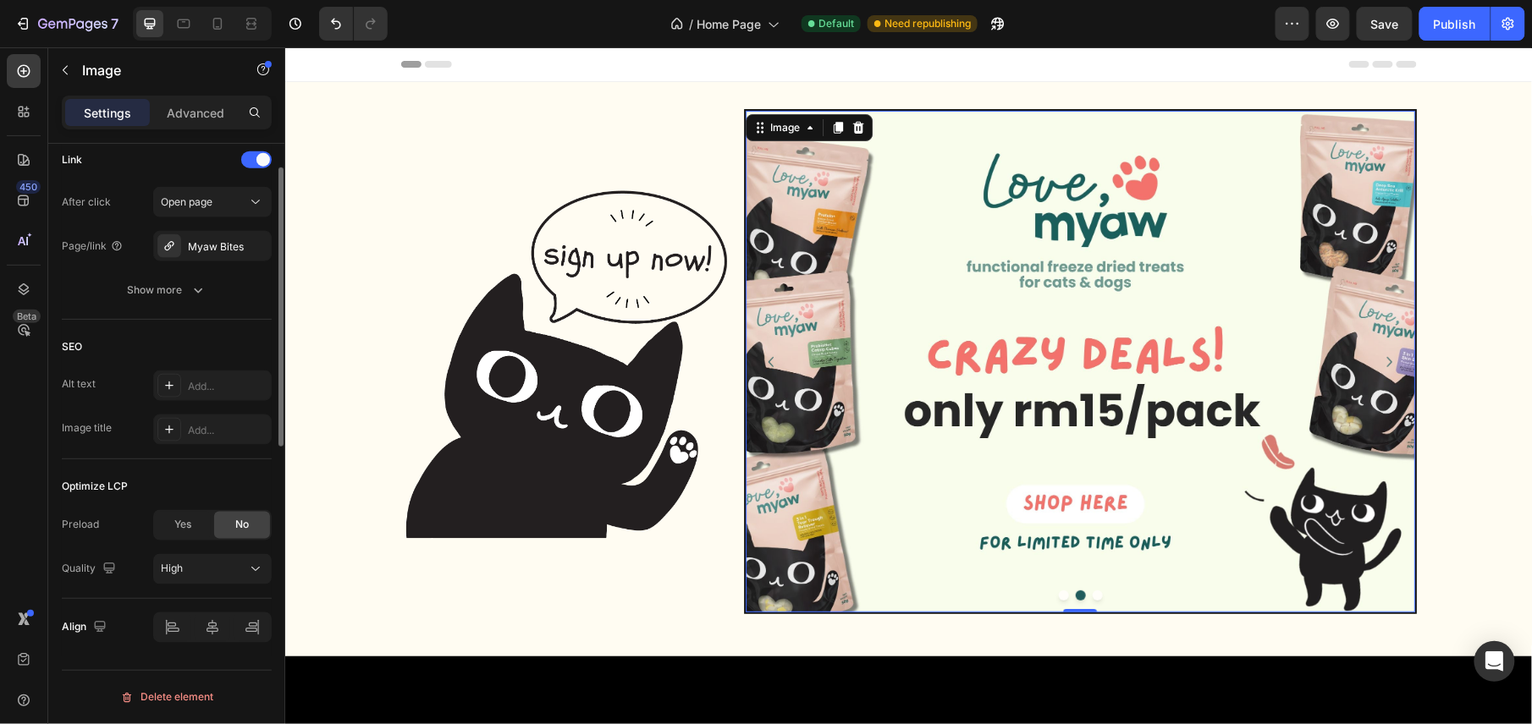
scroll to position [444, 0]
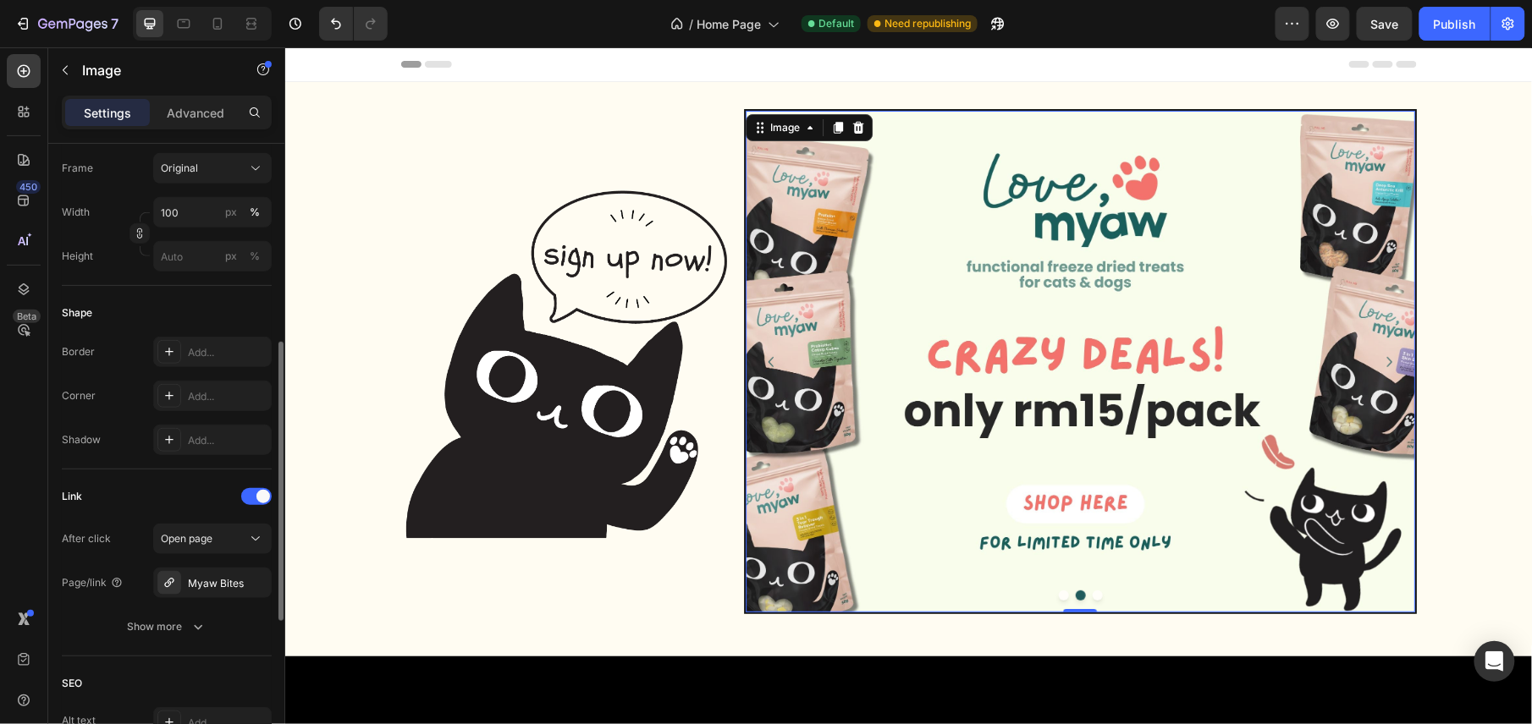
click at [923, 223] on img at bounding box center [1079, 361] width 669 height 502
click at [775, 135] on div "Image" at bounding box center [784, 127] width 70 height 20
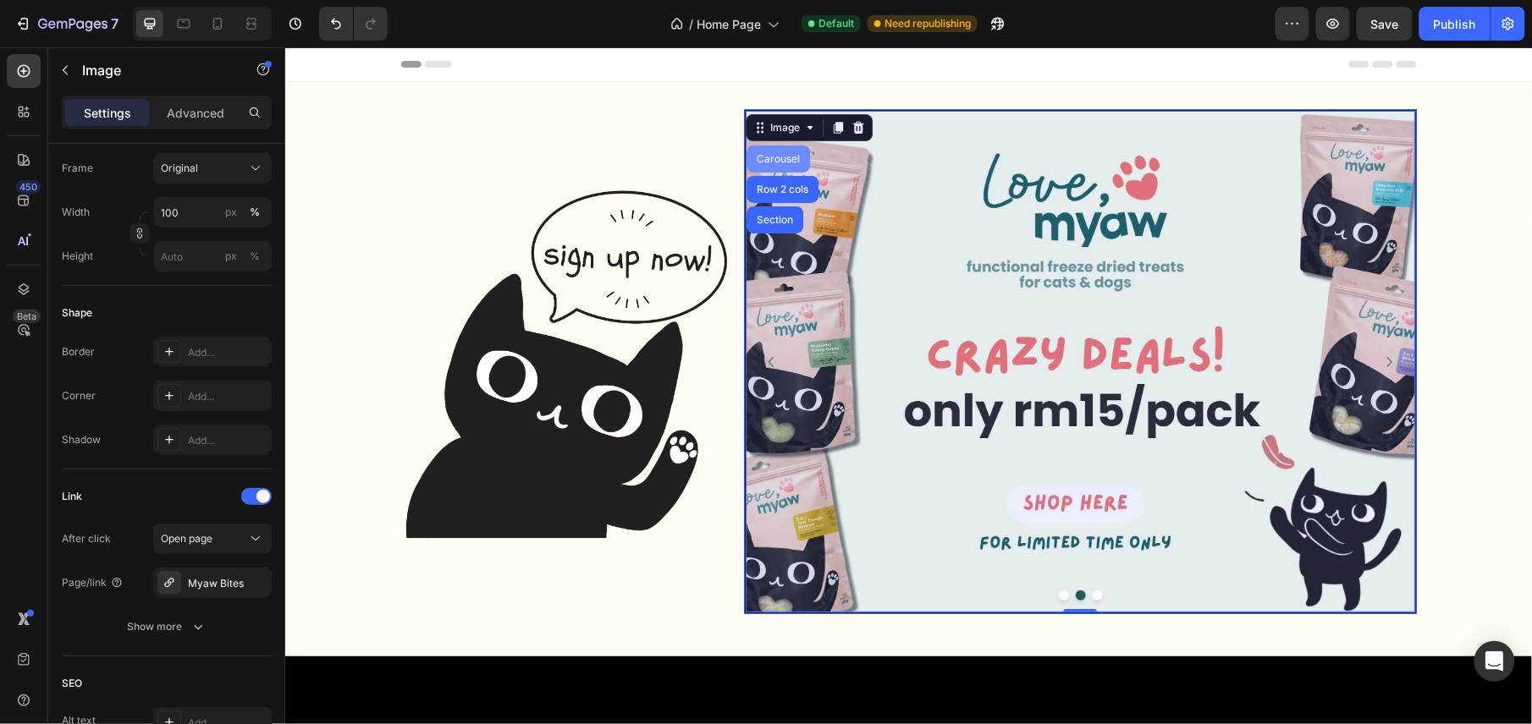
click at [756, 155] on div "Carousel" at bounding box center [777, 158] width 50 height 10
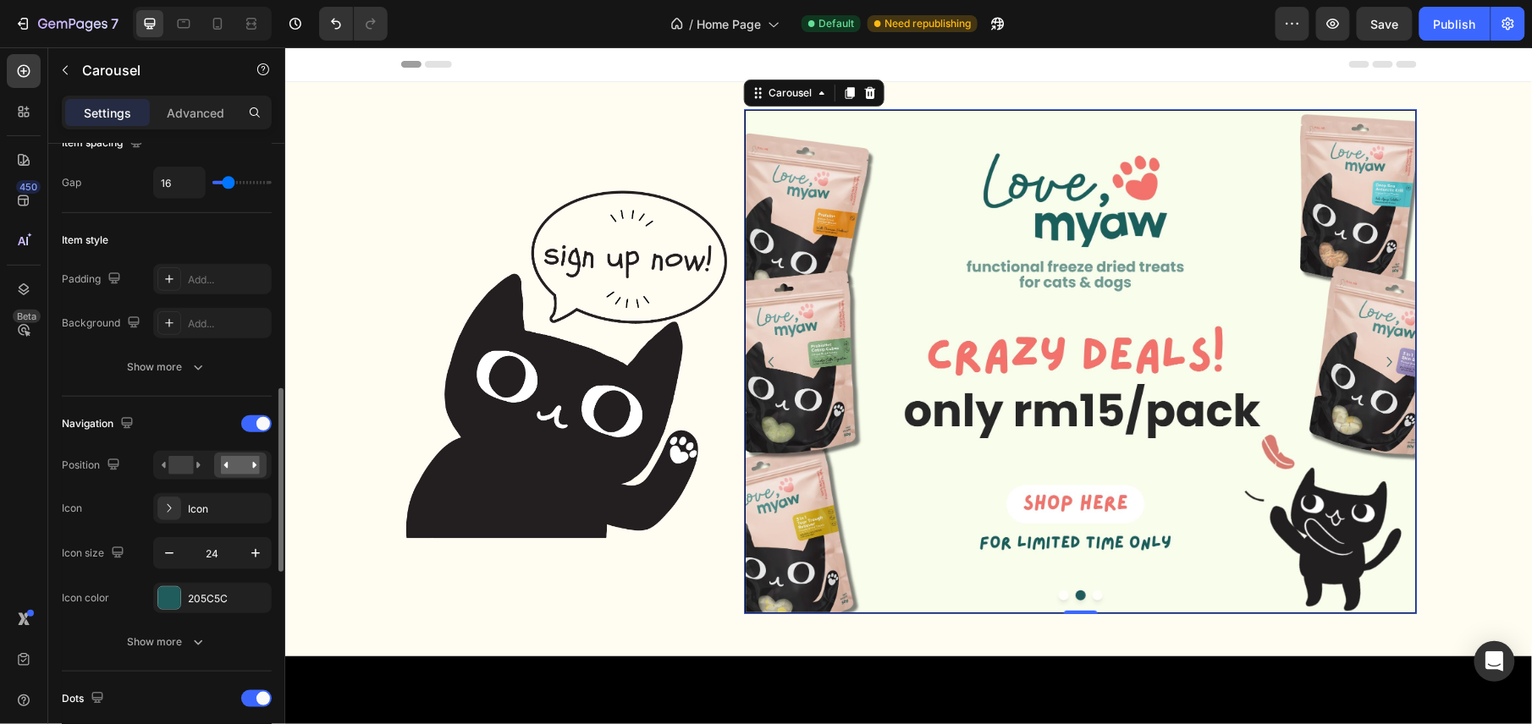
scroll to position [451, 0]
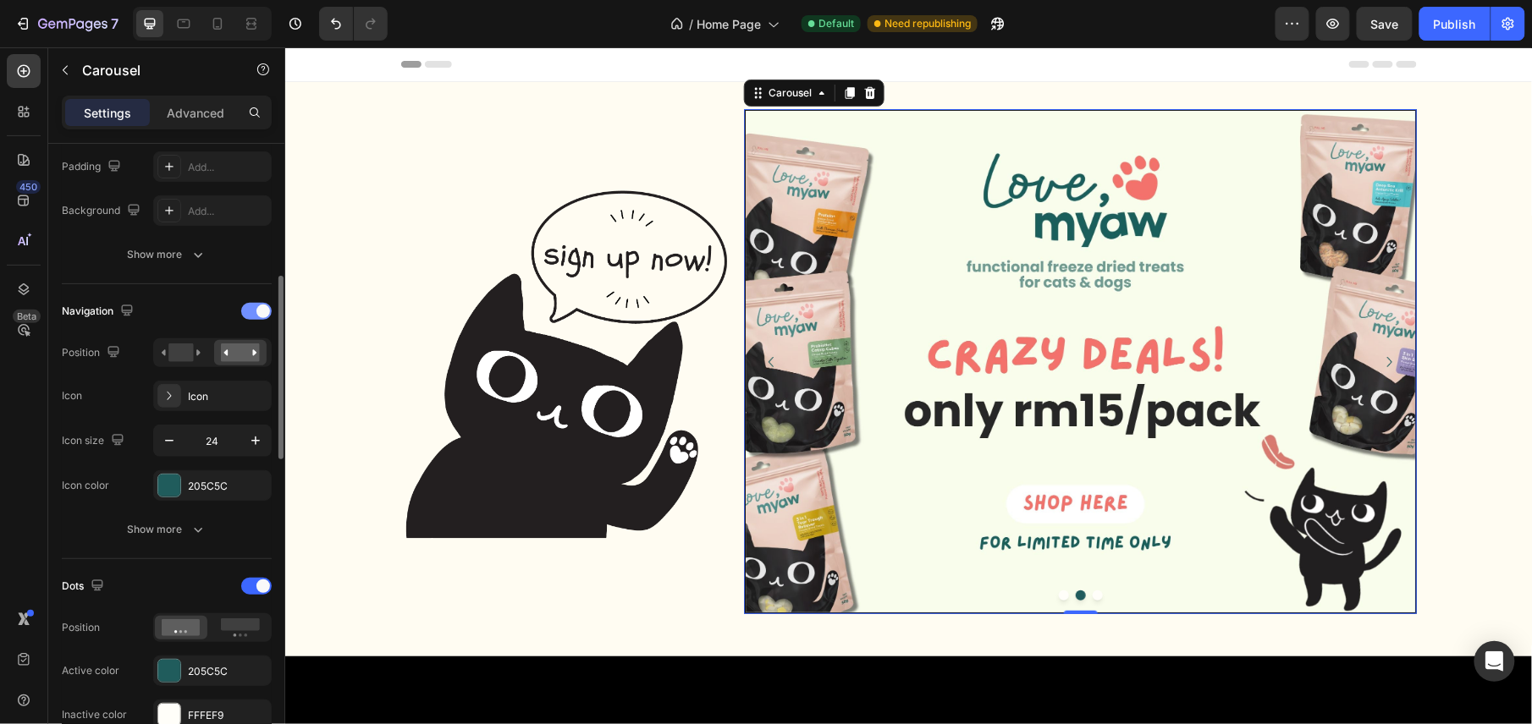
click at [248, 316] on div at bounding box center [256, 311] width 30 height 17
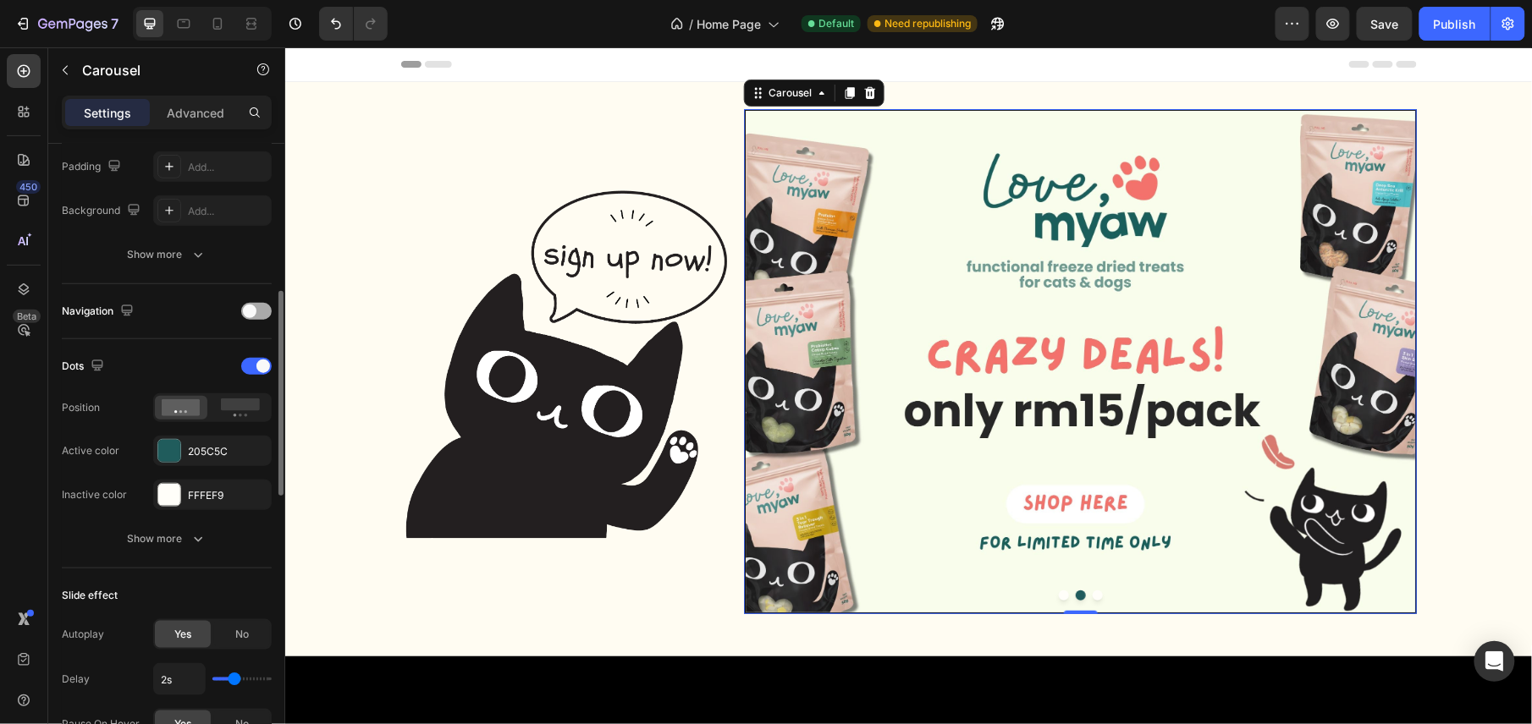
click at [248, 316] on span at bounding box center [250, 312] width 14 height 14
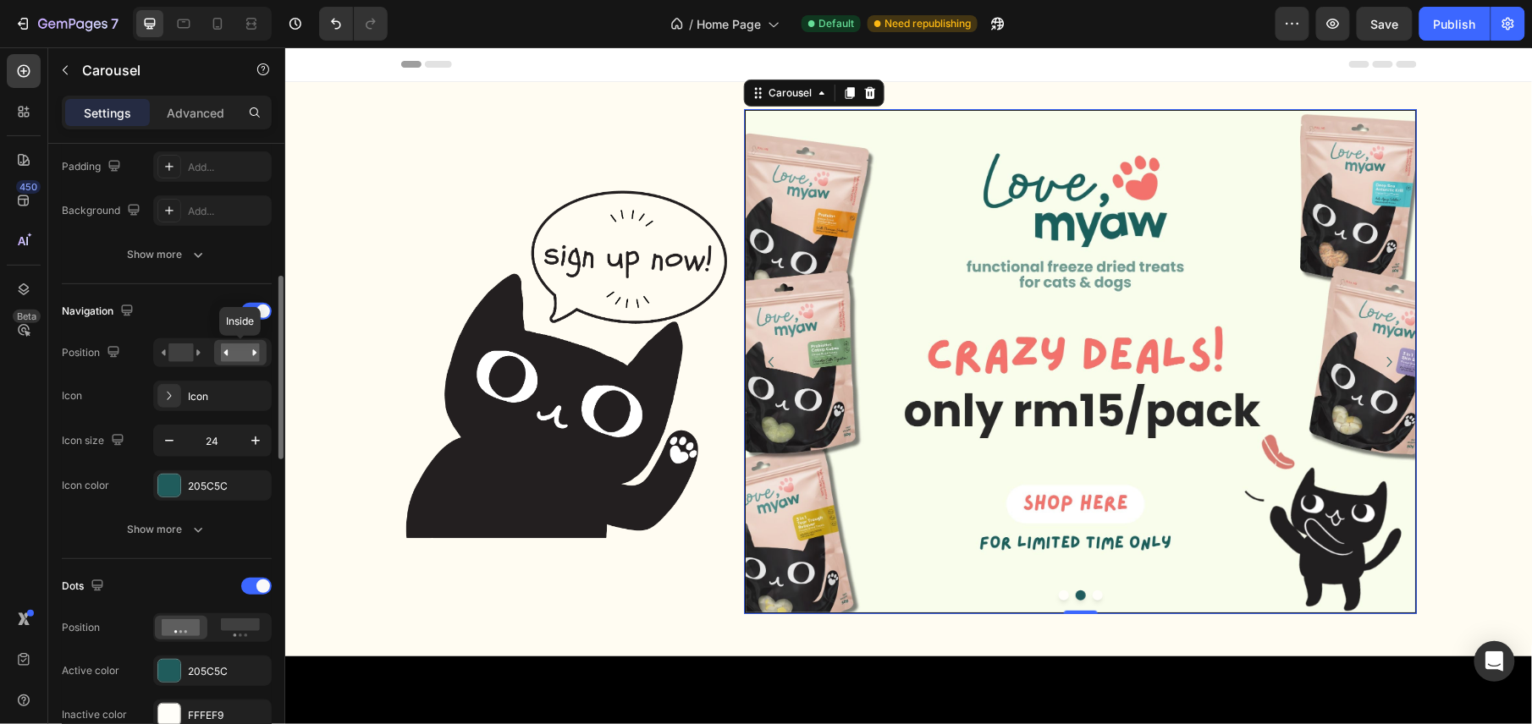
click at [257, 355] on rect at bounding box center [240, 353] width 39 height 19
click at [170, 350] on rect at bounding box center [180, 353] width 25 height 19
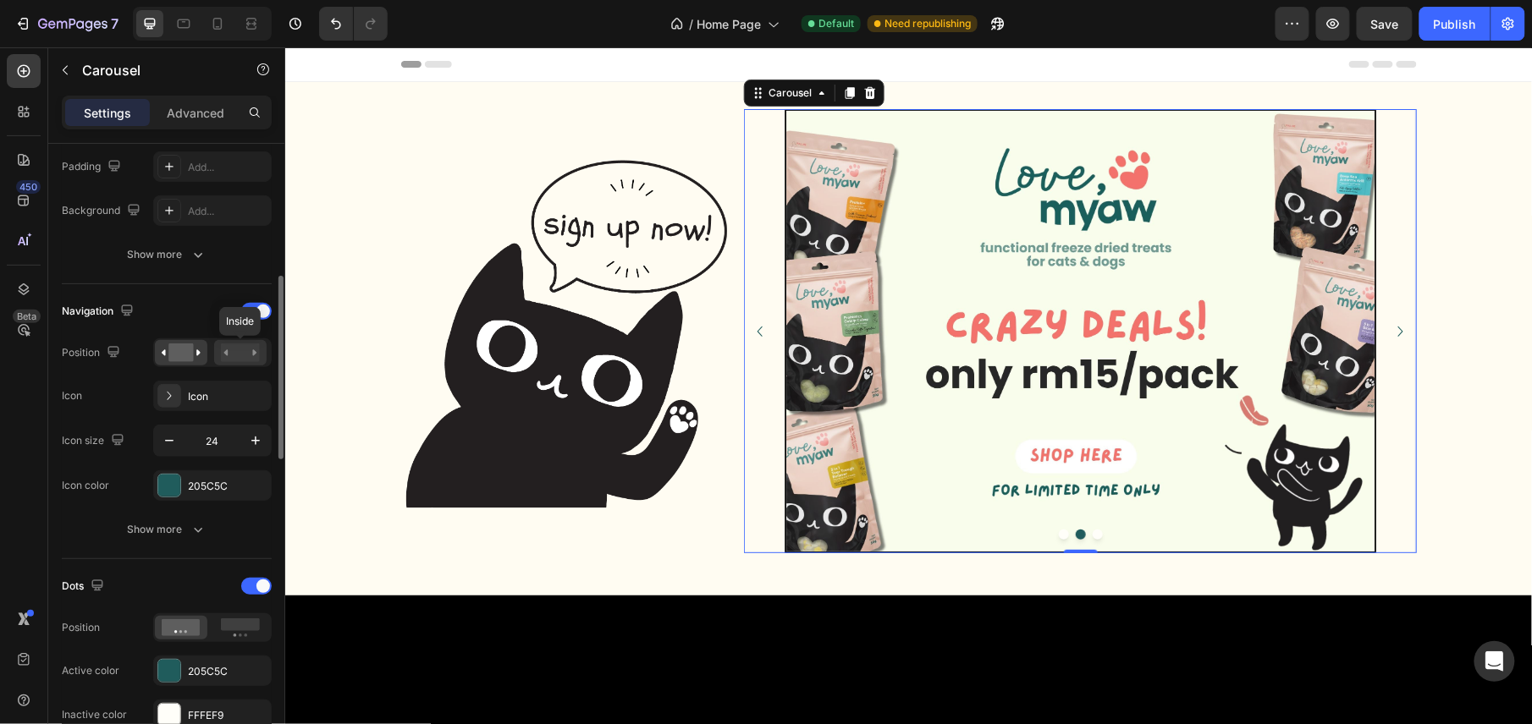
click at [250, 355] on rect at bounding box center [240, 353] width 39 height 19
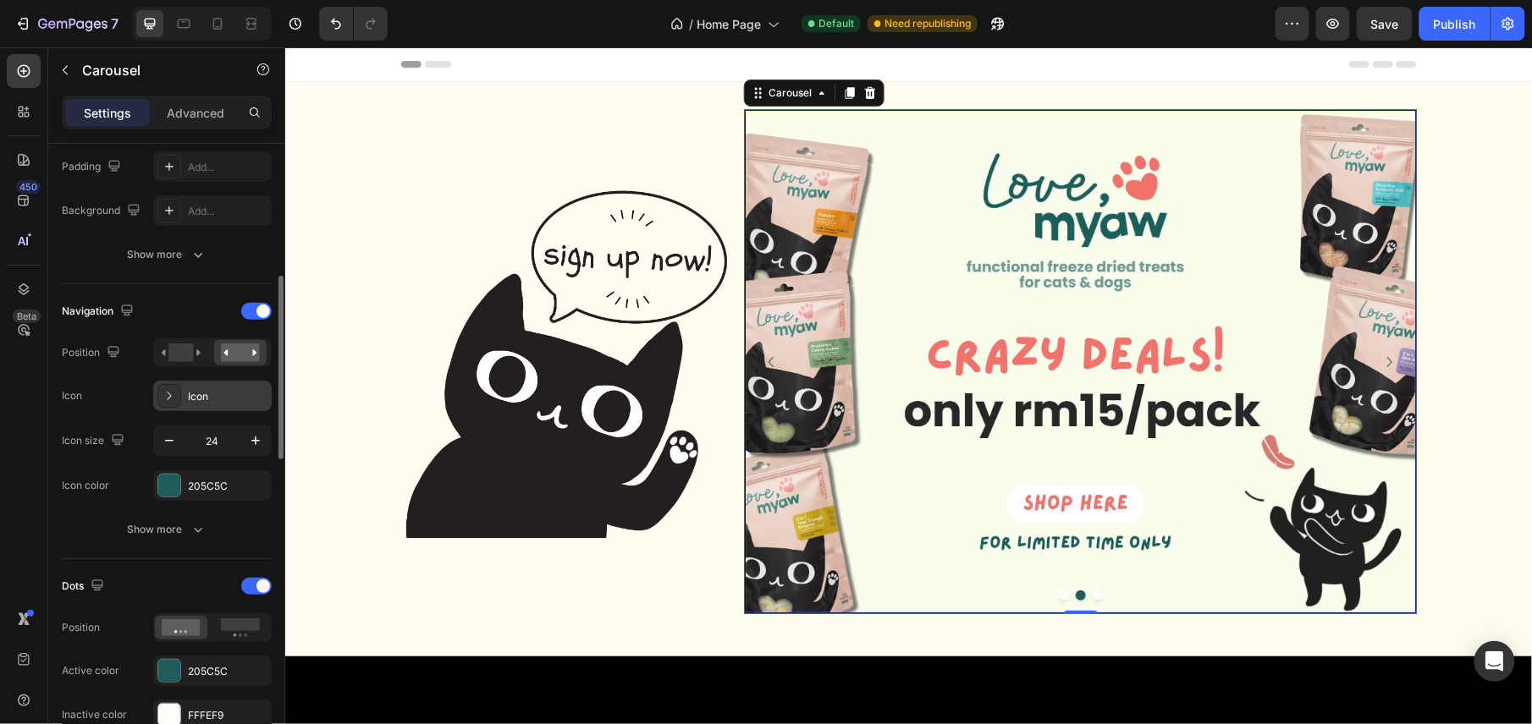
scroll to position [564, 0]
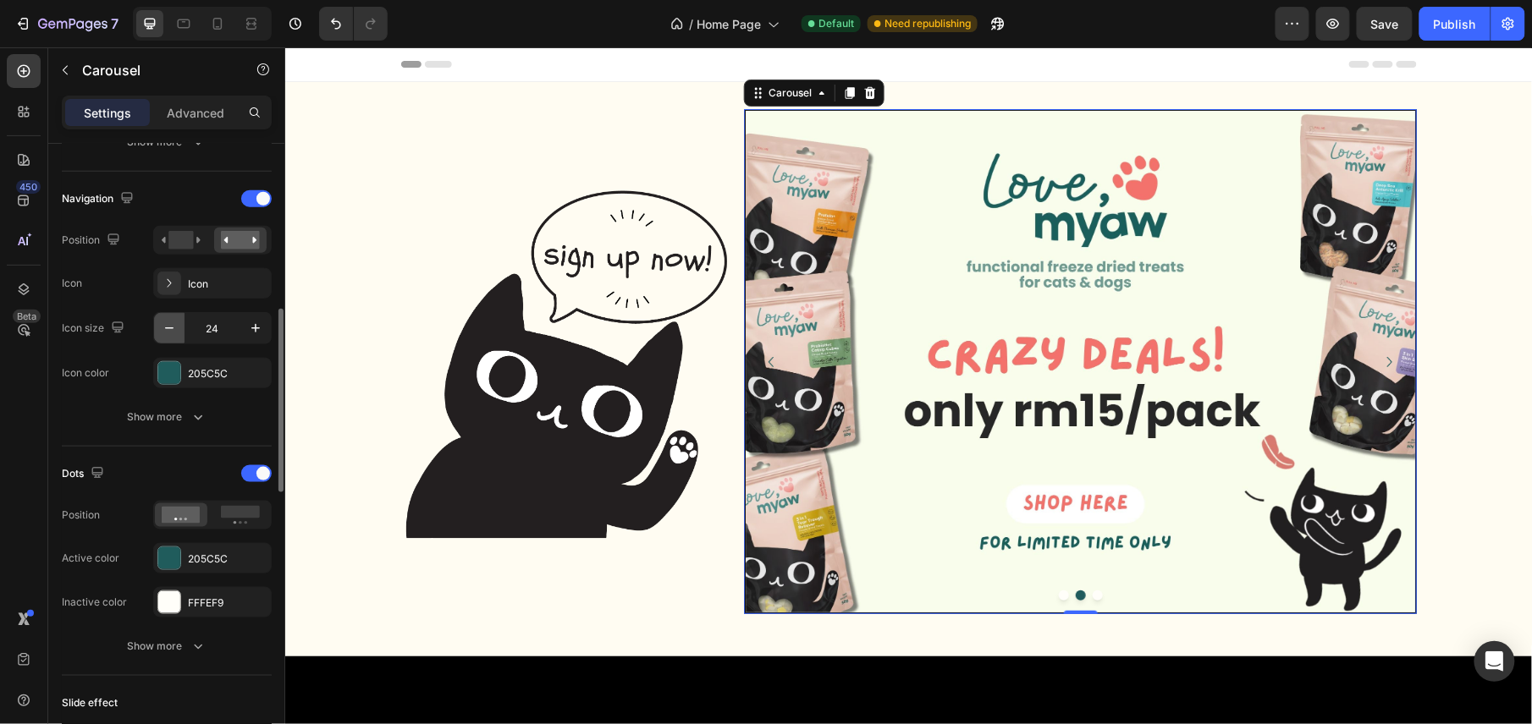
click at [157, 335] on button "button" at bounding box center [169, 328] width 30 height 30
click at [161, 333] on icon "button" at bounding box center [169, 328] width 17 height 17
click at [264, 327] on button "button" at bounding box center [255, 328] width 30 height 30
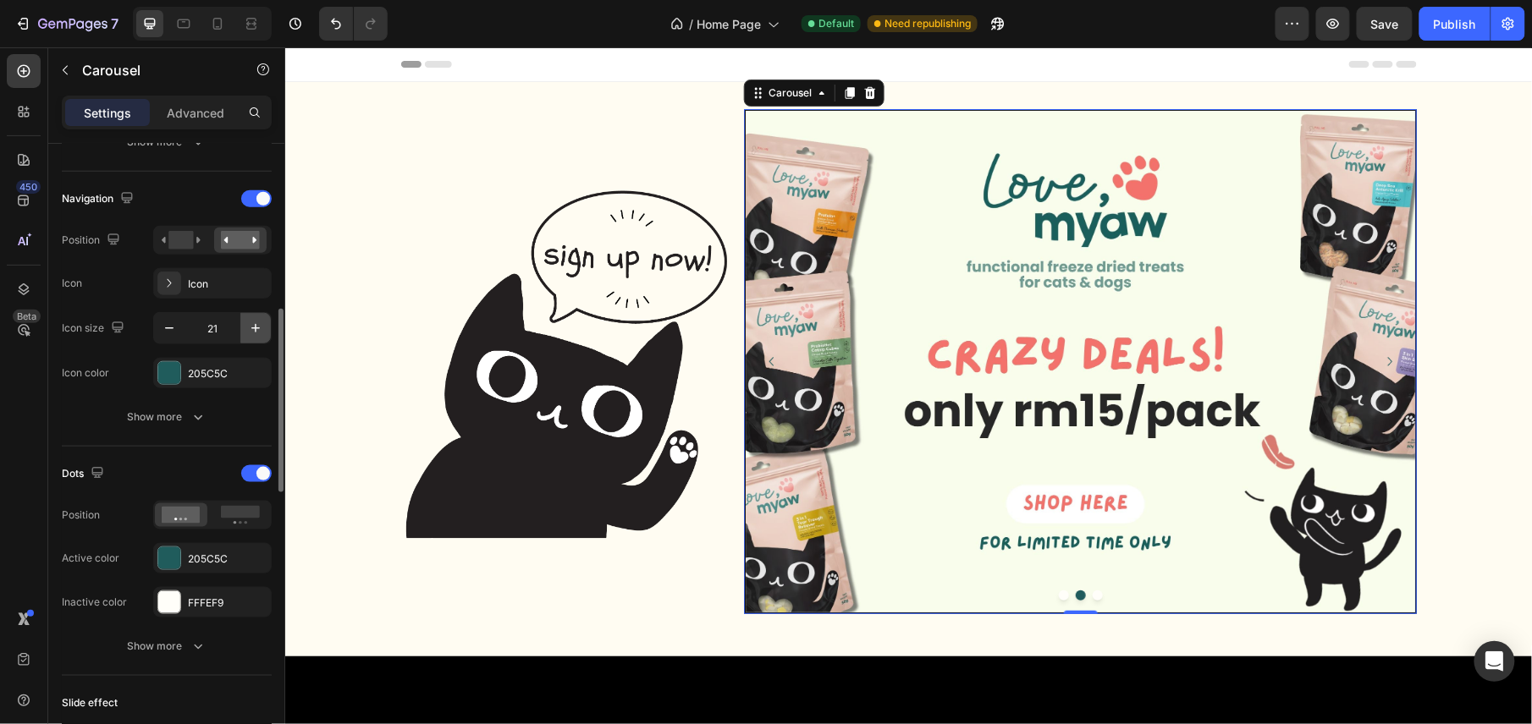
click at [264, 327] on button "button" at bounding box center [255, 328] width 30 height 30
type input "24"
click at [180, 417] on div "Show more" at bounding box center [167, 417] width 79 height 17
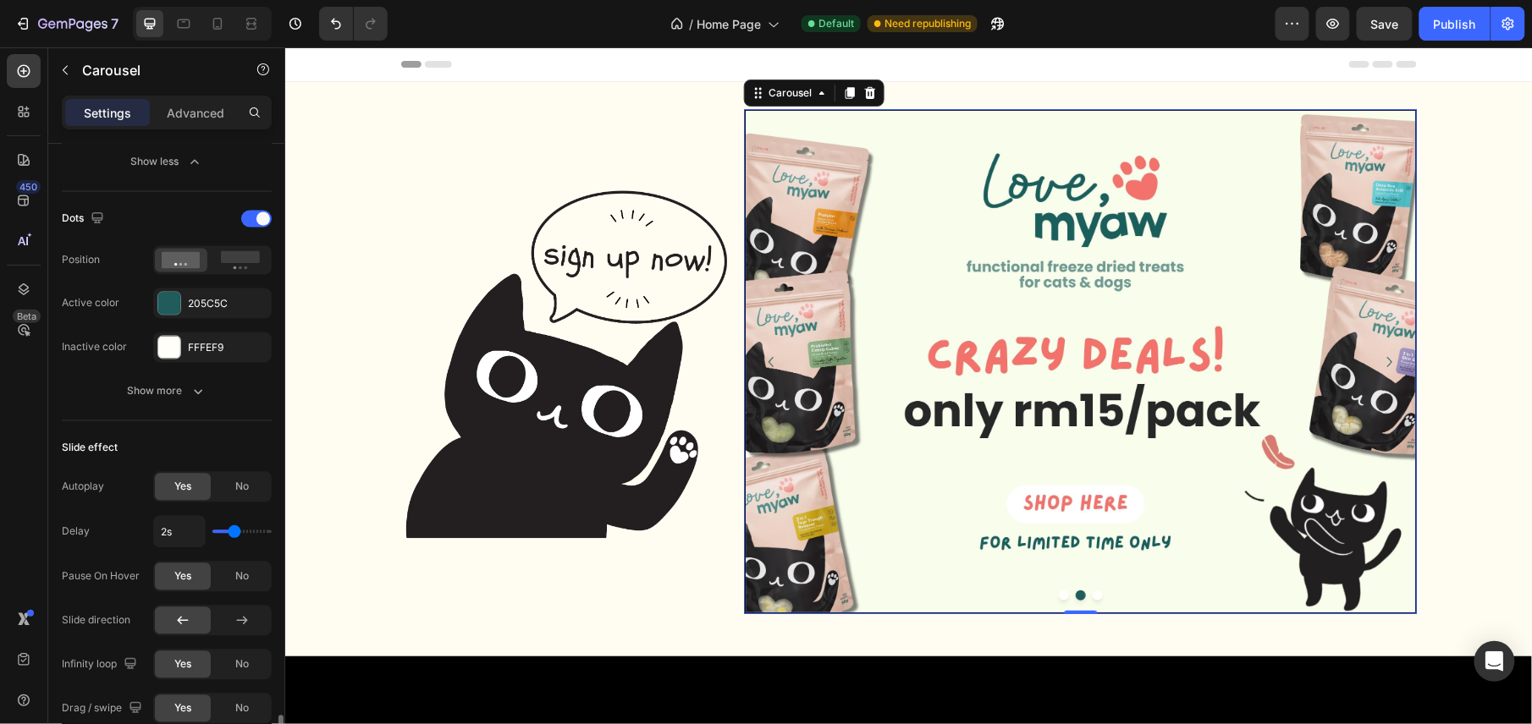
scroll to position [1354, 0]
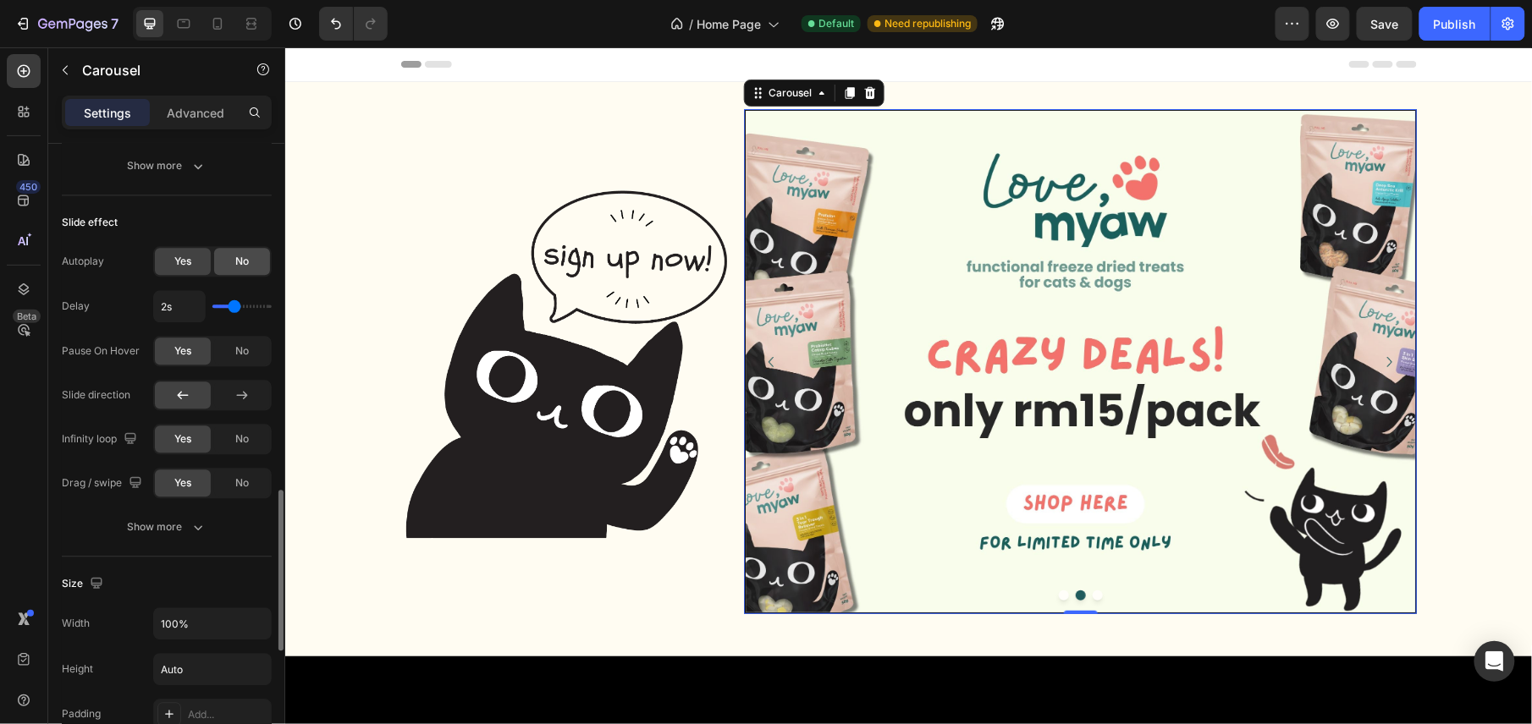
click at [235, 275] on div "No" at bounding box center [242, 261] width 56 height 27
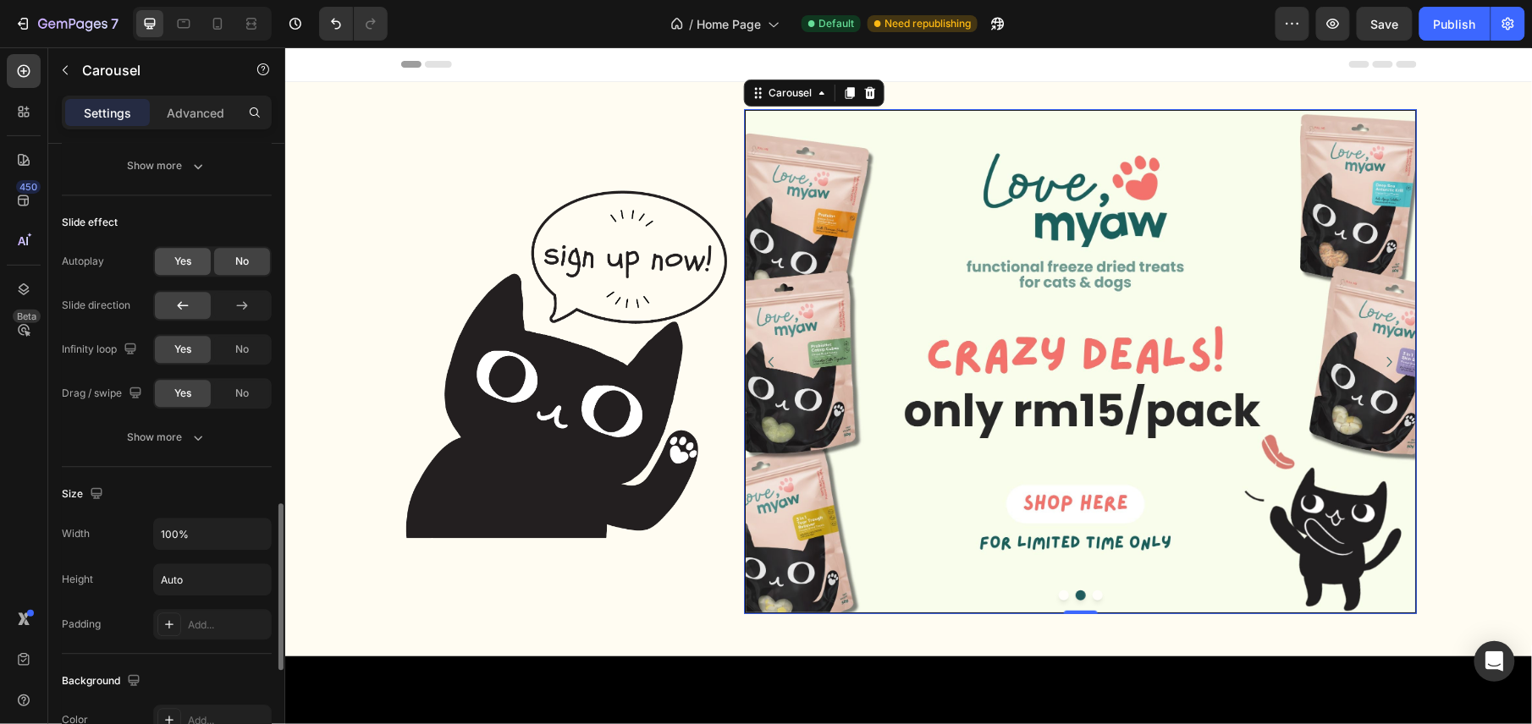
click at [179, 269] on span "Yes" at bounding box center [182, 261] width 17 height 15
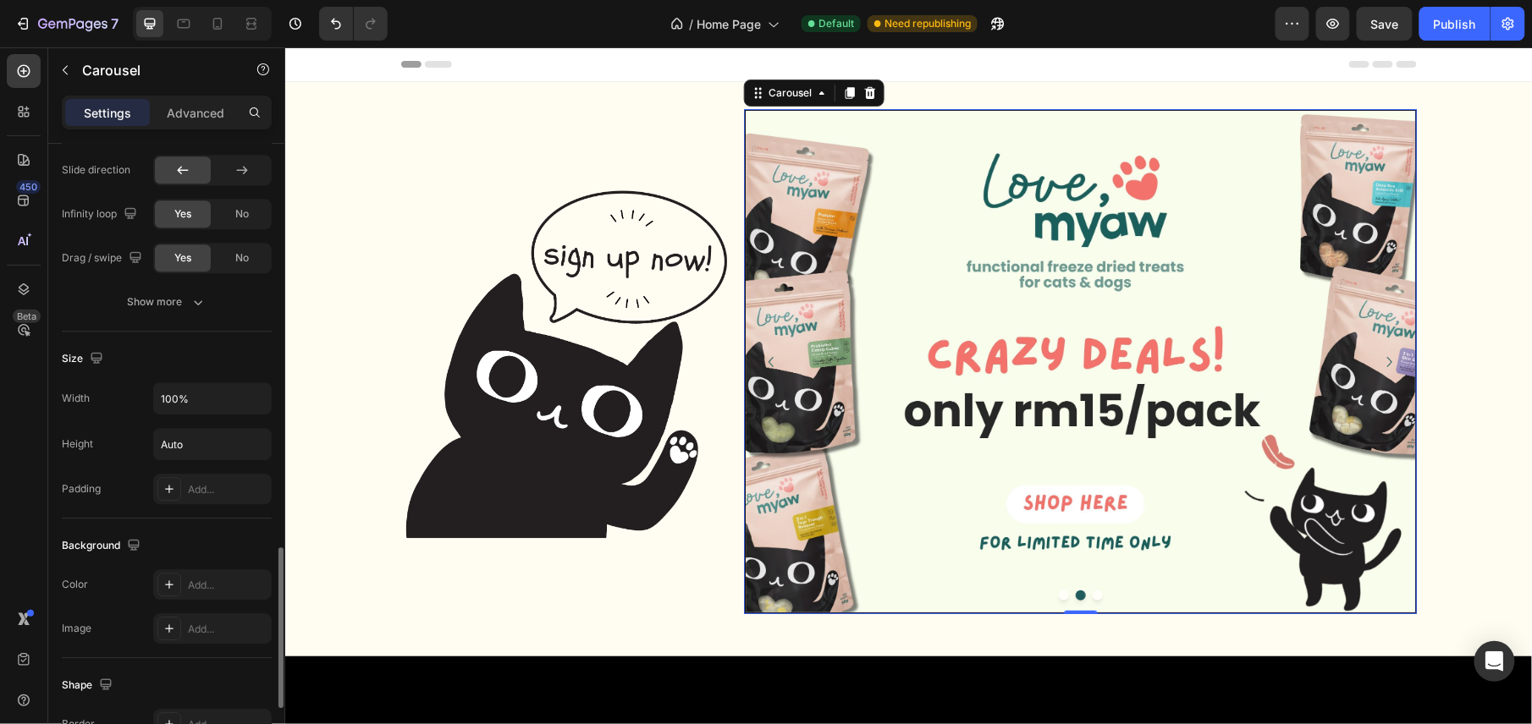
scroll to position [1693, 0]
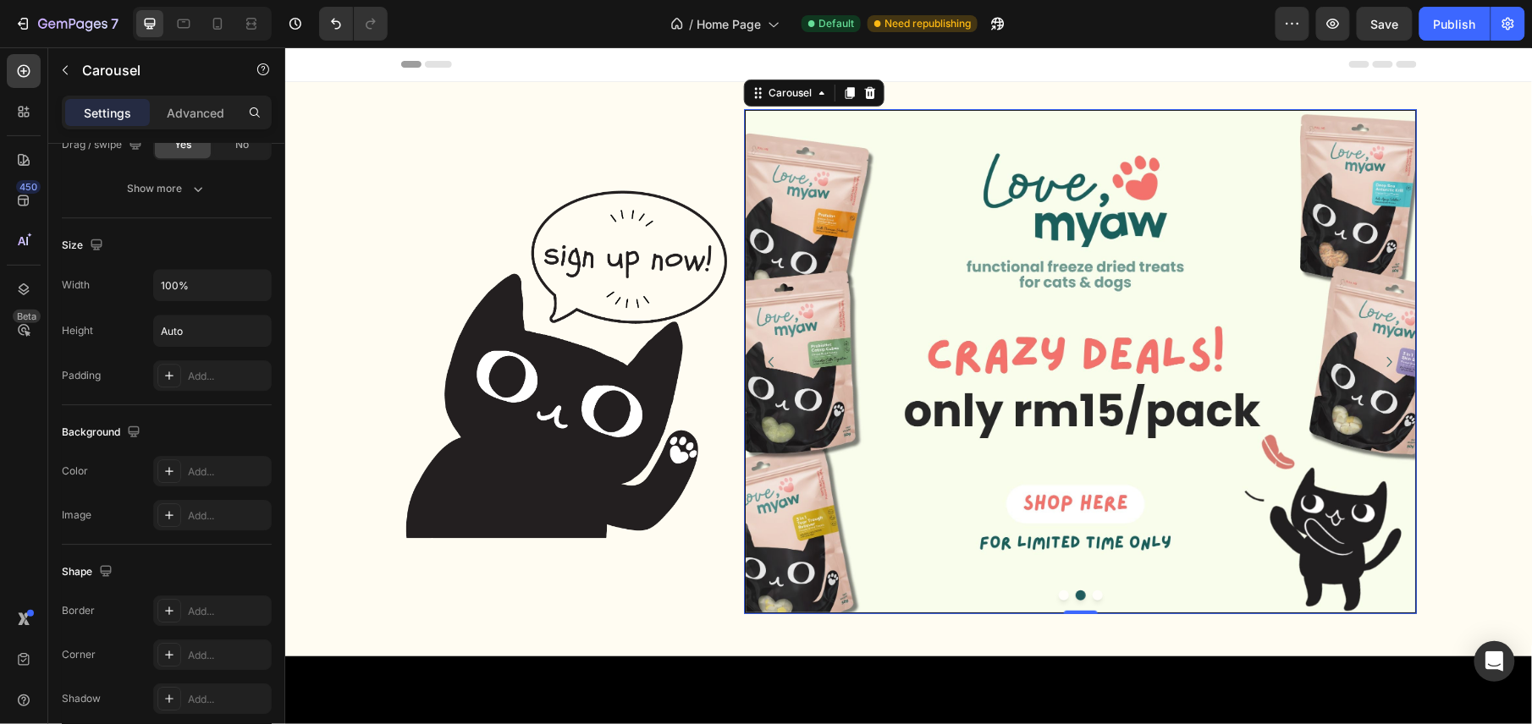
click at [1058, 593] on button "Dot" at bounding box center [1063, 595] width 10 height 10
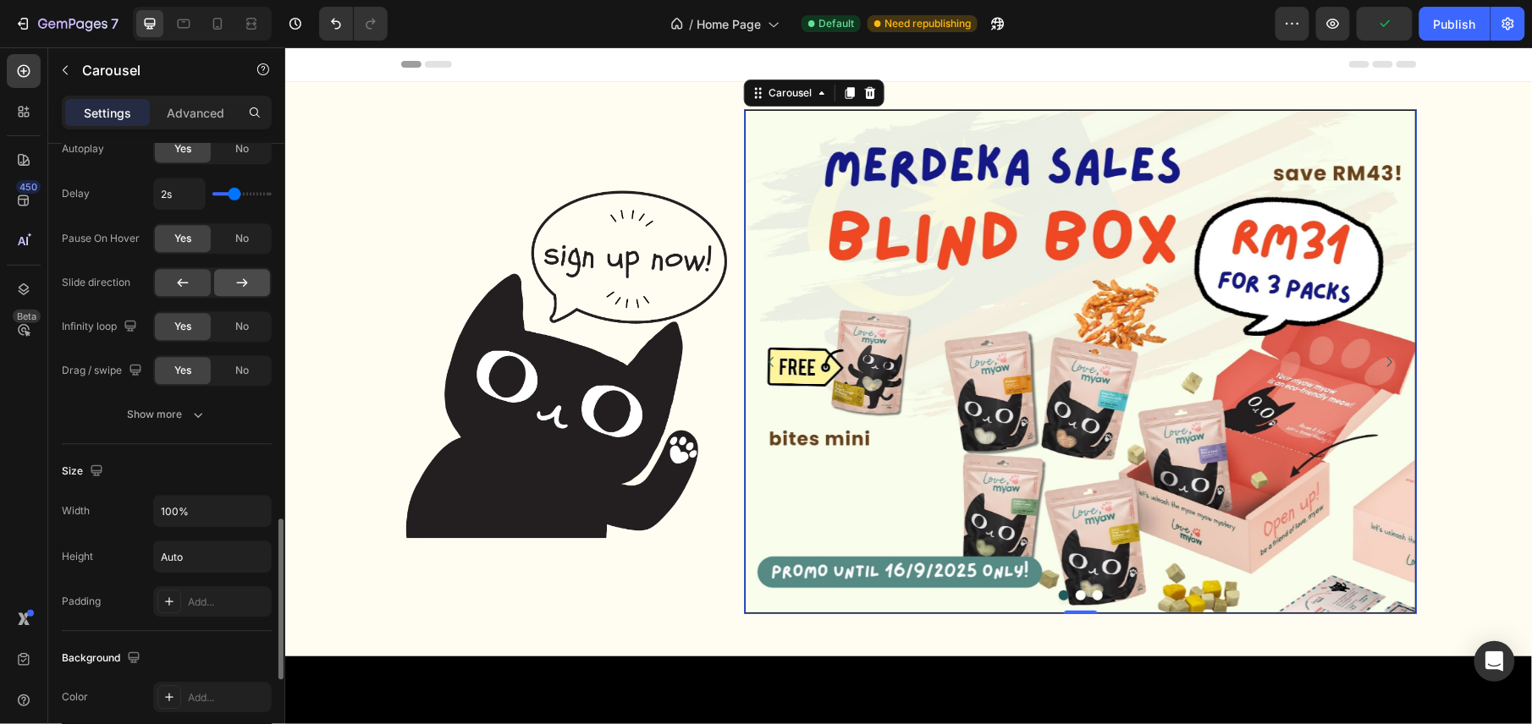
scroll to position [1354, 0]
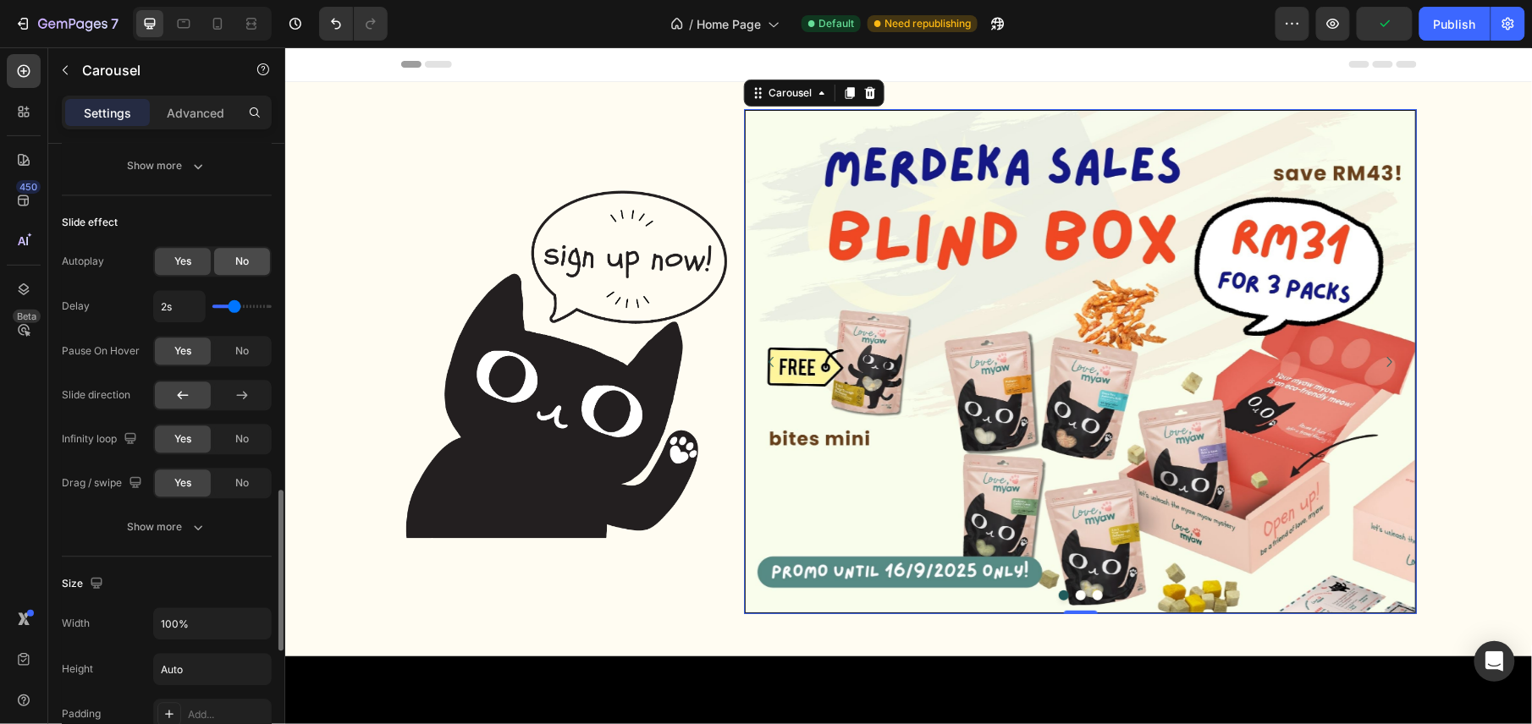
click at [240, 261] on span "No" at bounding box center [242, 261] width 14 height 15
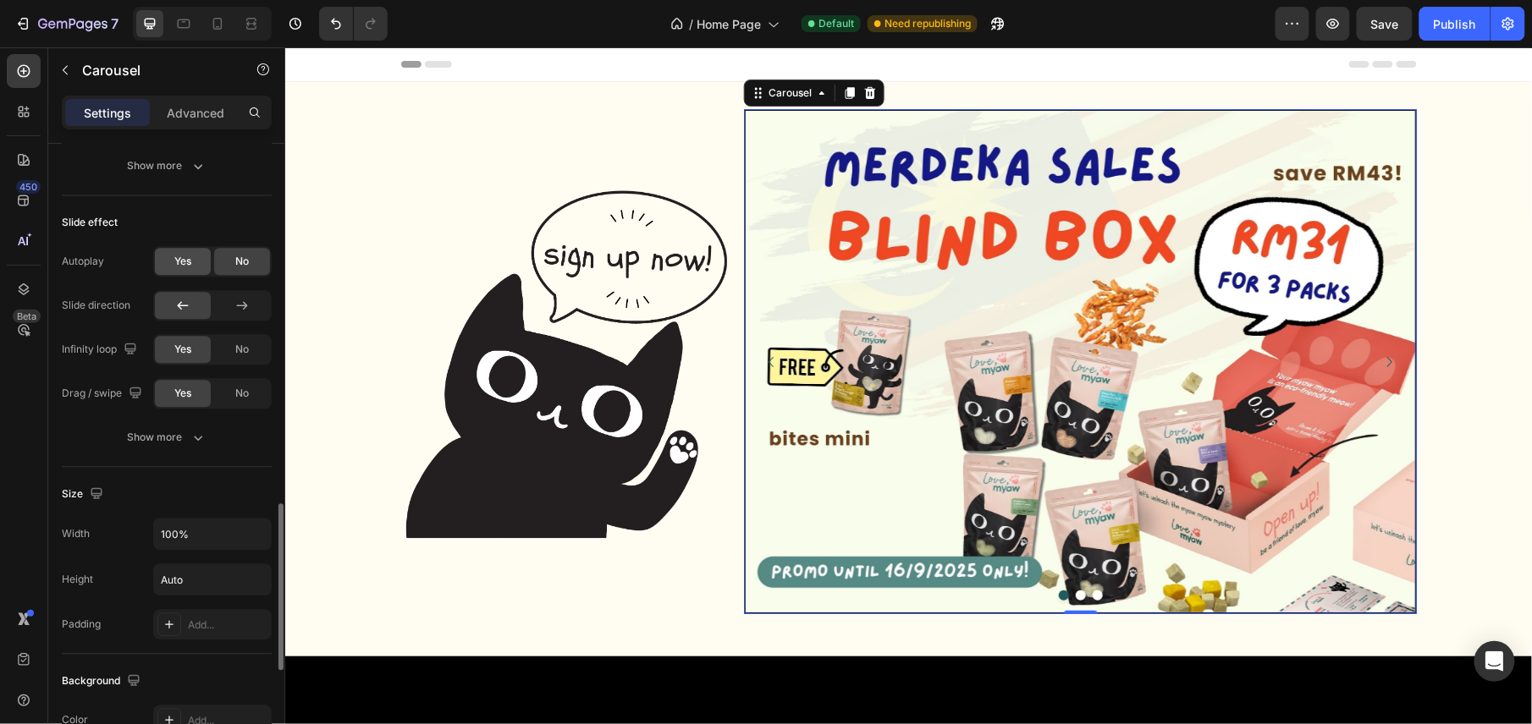
click at [174, 257] on span "Yes" at bounding box center [182, 261] width 17 height 15
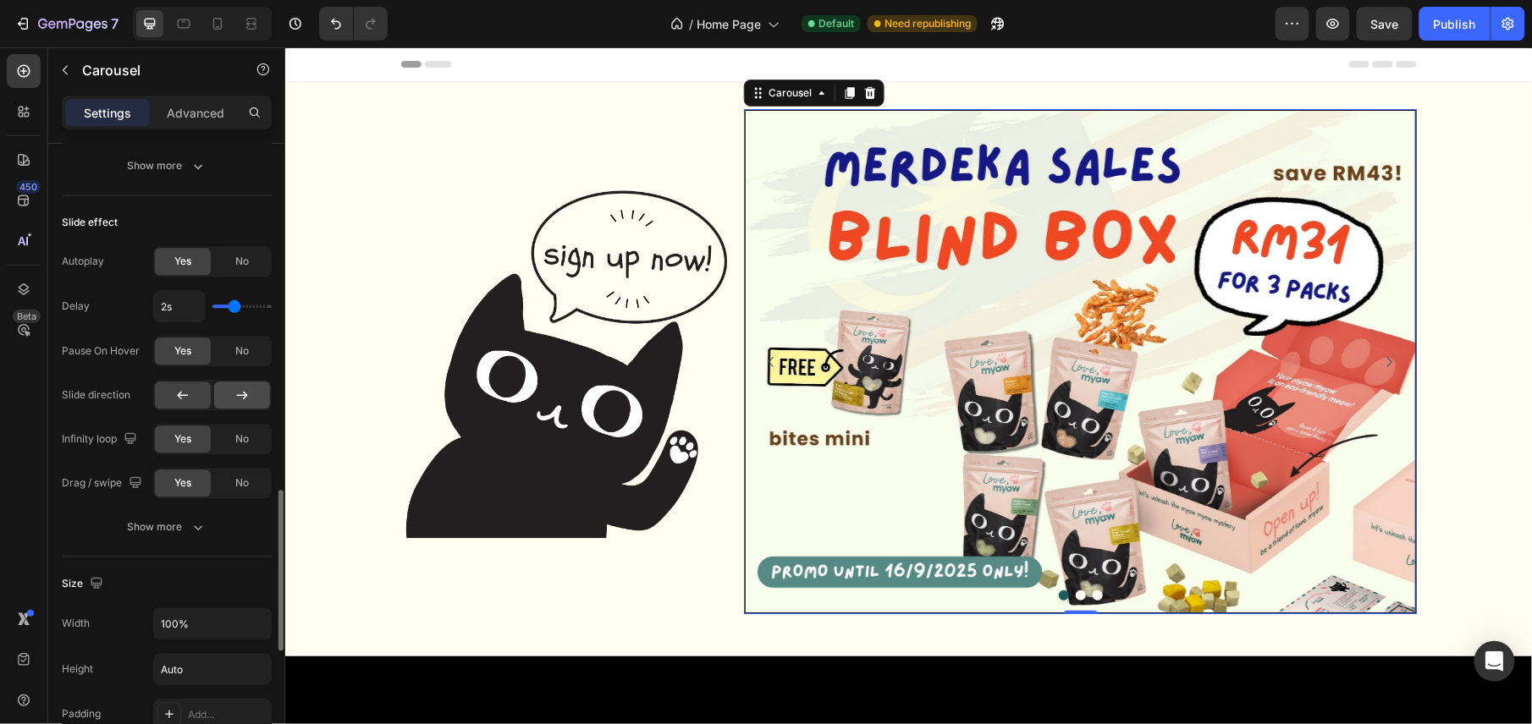
click at [237, 409] on div at bounding box center [242, 395] width 56 height 27
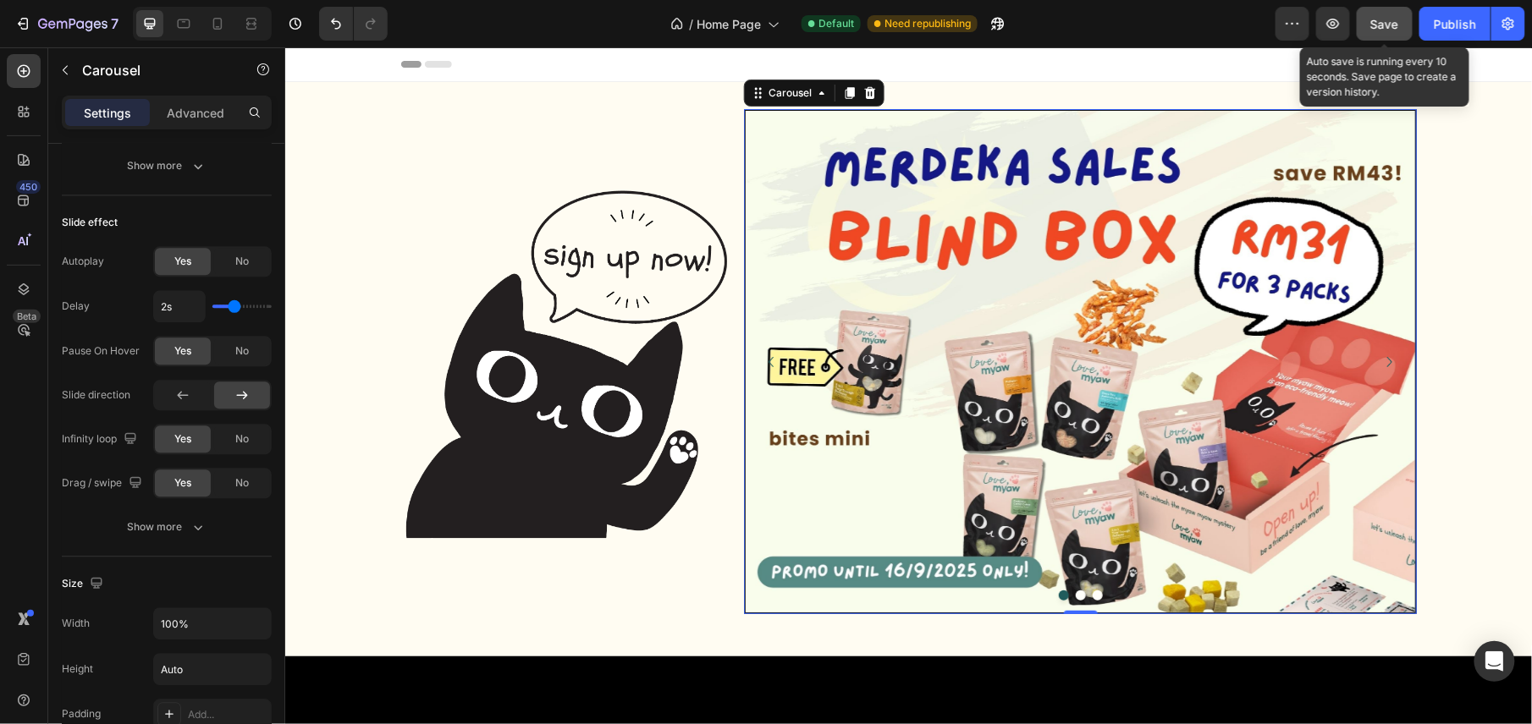
click at [1383, 27] on span "Save" at bounding box center [1385, 24] width 28 height 14
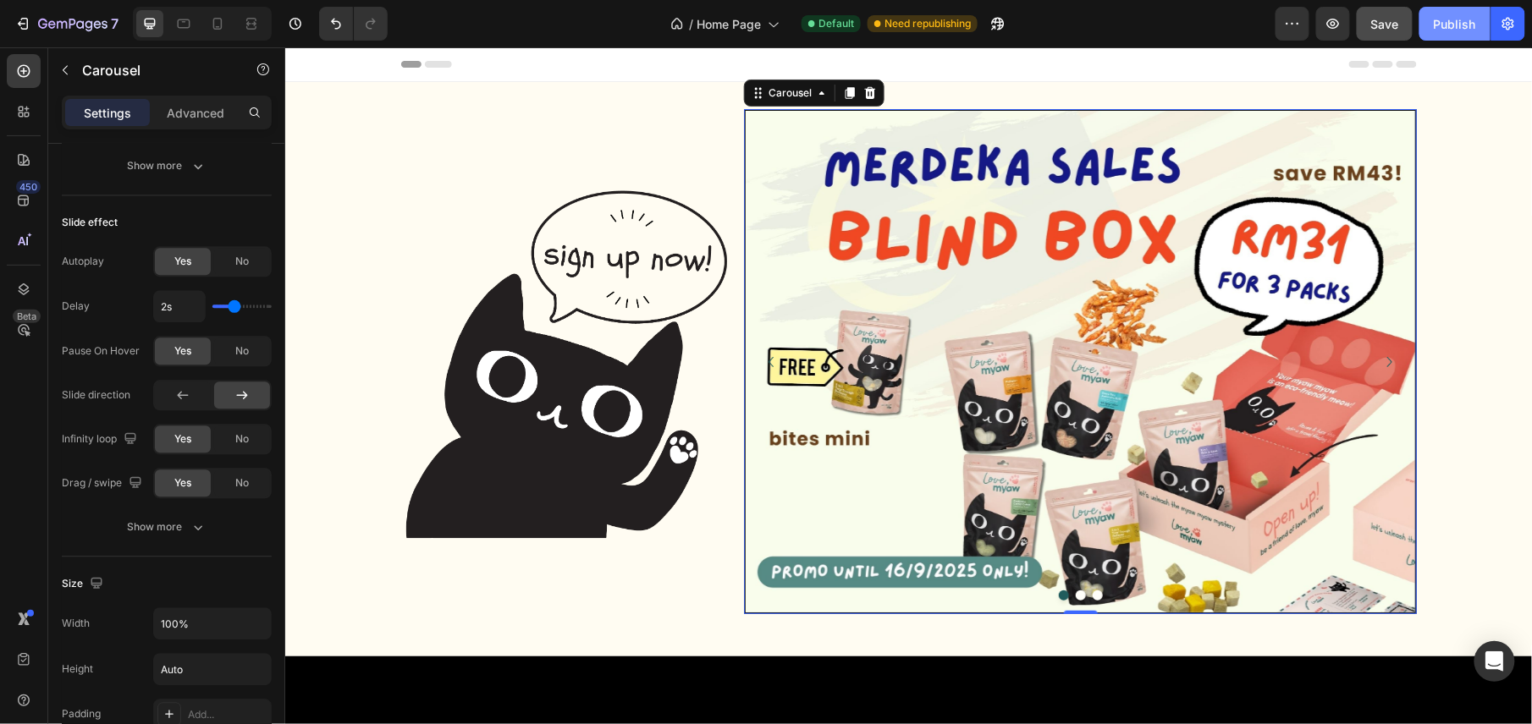
click at [1429, 36] on button "Publish" at bounding box center [1454, 24] width 71 height 34
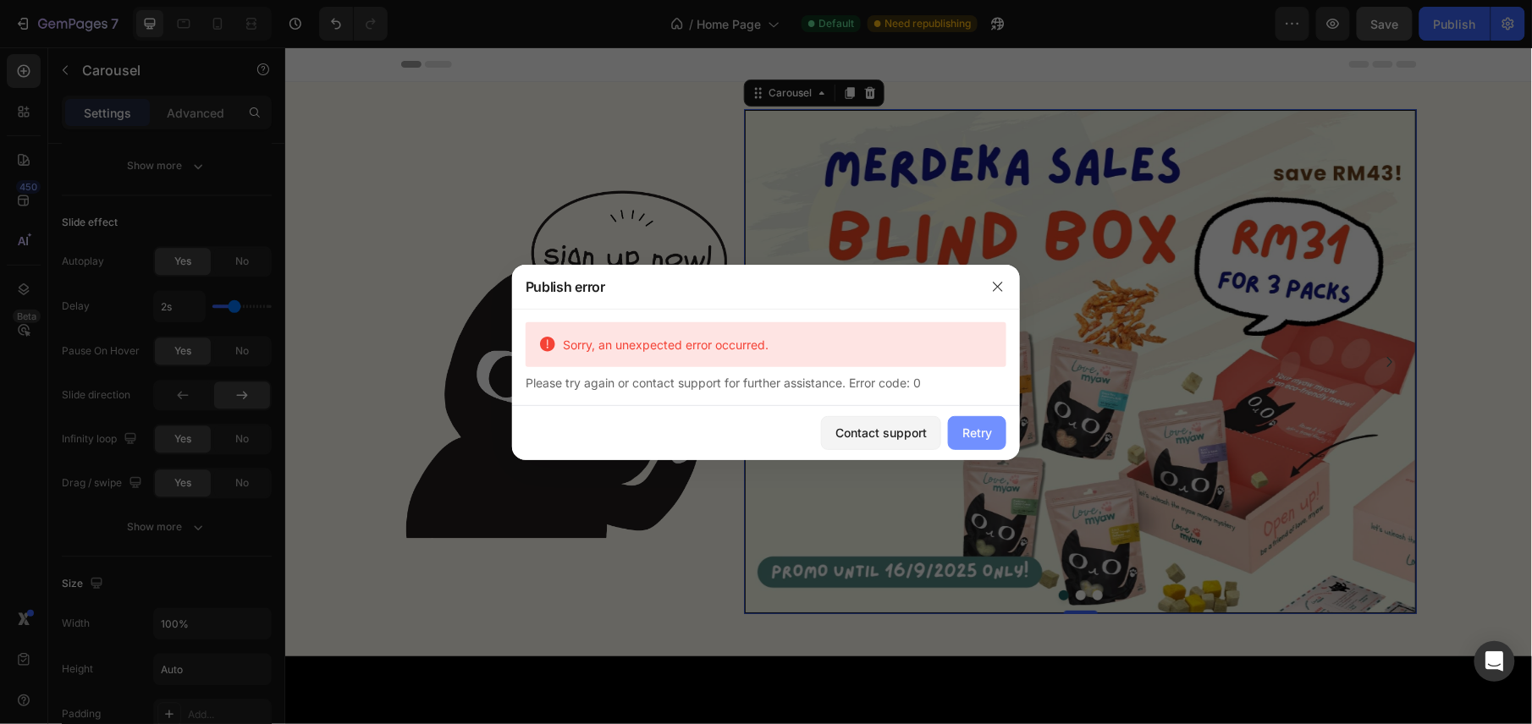
click at [977, 428] on div "Retry" at bounding box center [977, 433] width 30 height 18
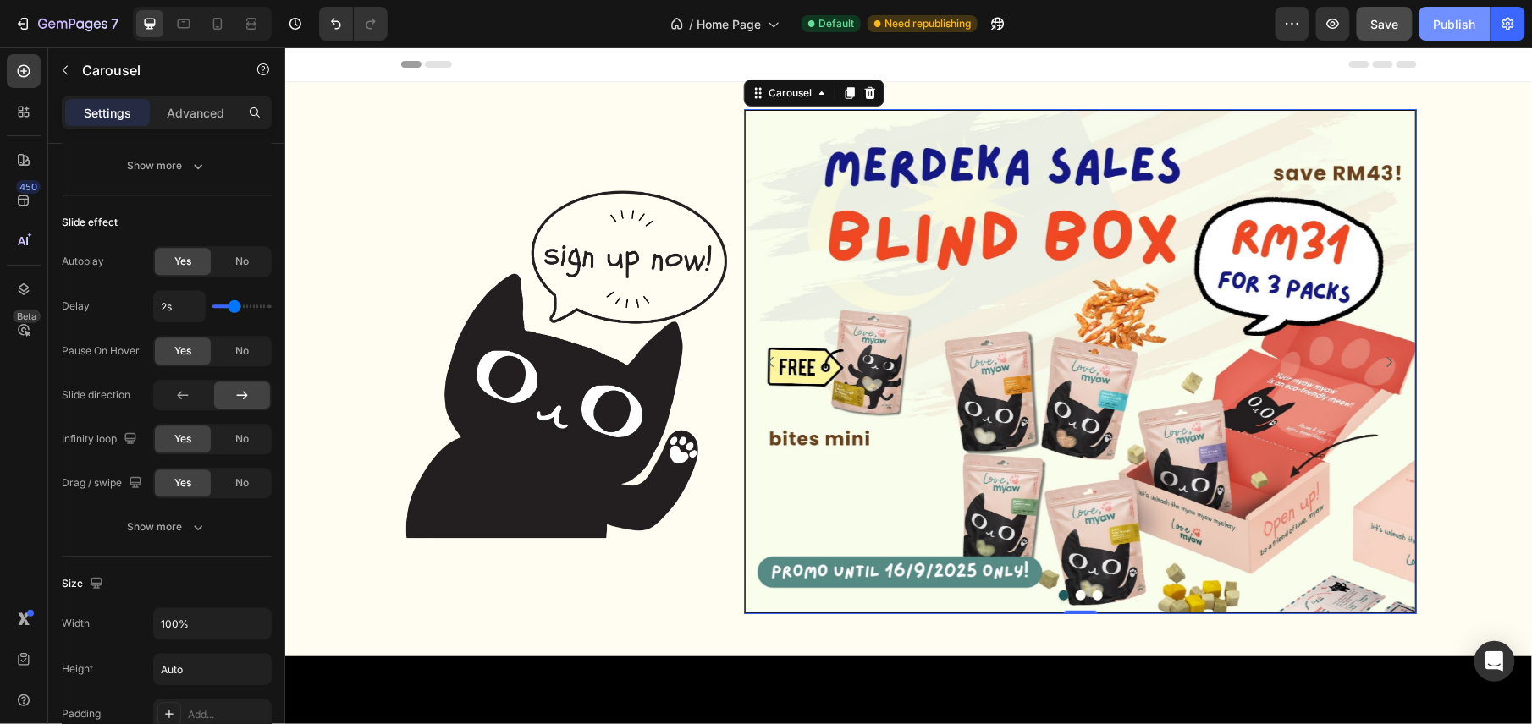
click at [1437, 7] on button "Publish" at bounding box center [1454, 24] width 71 height 34
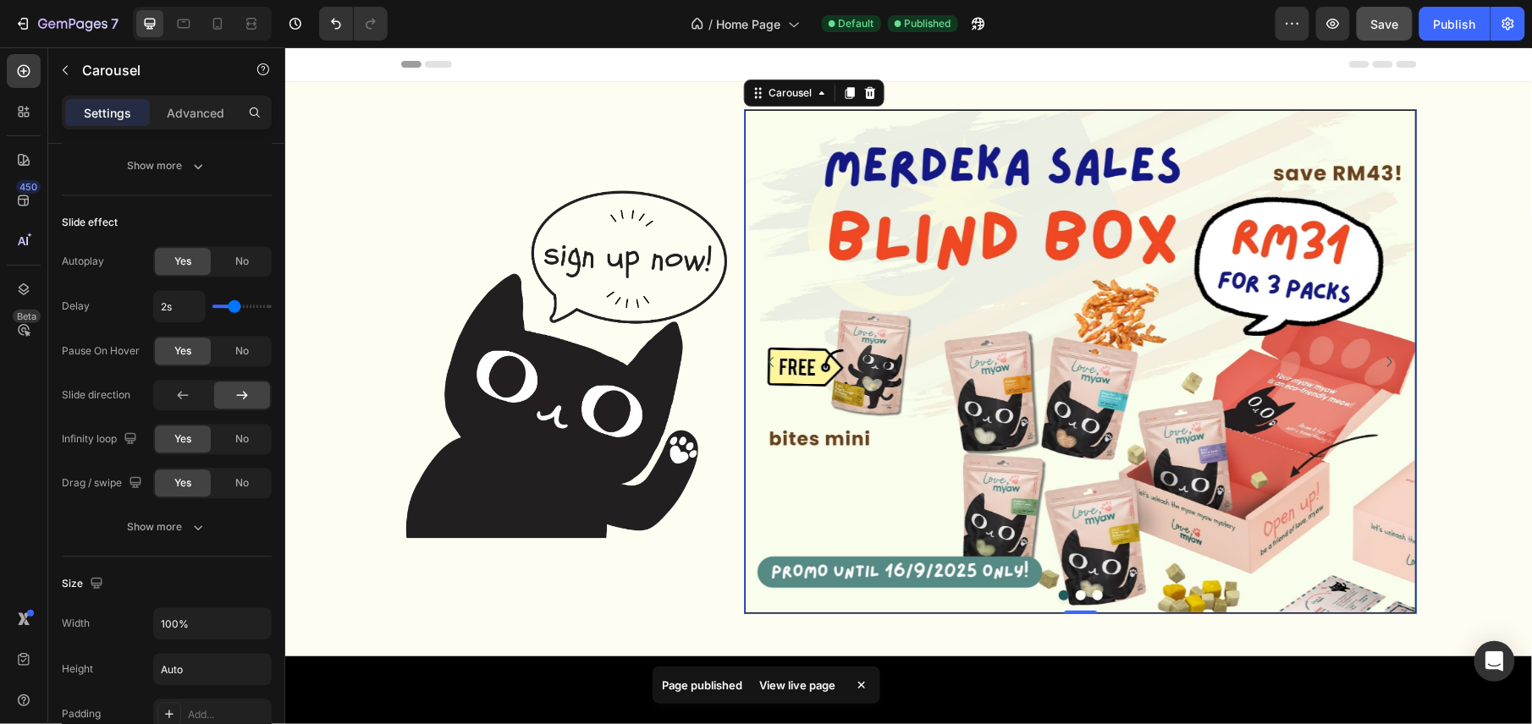
click at [786, 679] on div "View live page" at bounding box center [798, 686] width 96 height 24
click at [186, 398] on icon at bounding box center [182, 395] width 17 height 17
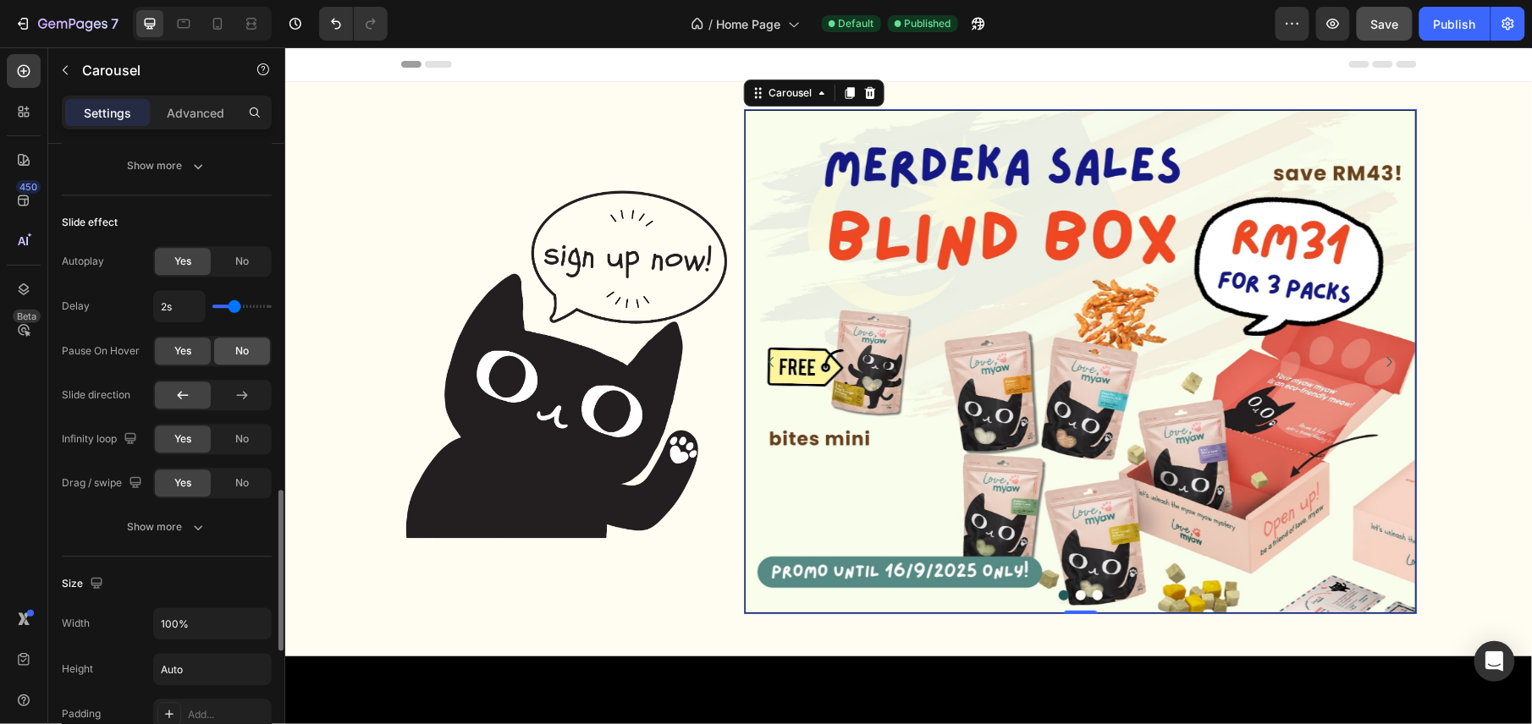
click at [235, 353] on span "No" at bounding box center [242, 351] width 14 height 15
click at [893, 257] on img at bounding box center [1079, 361] width 669 height 502
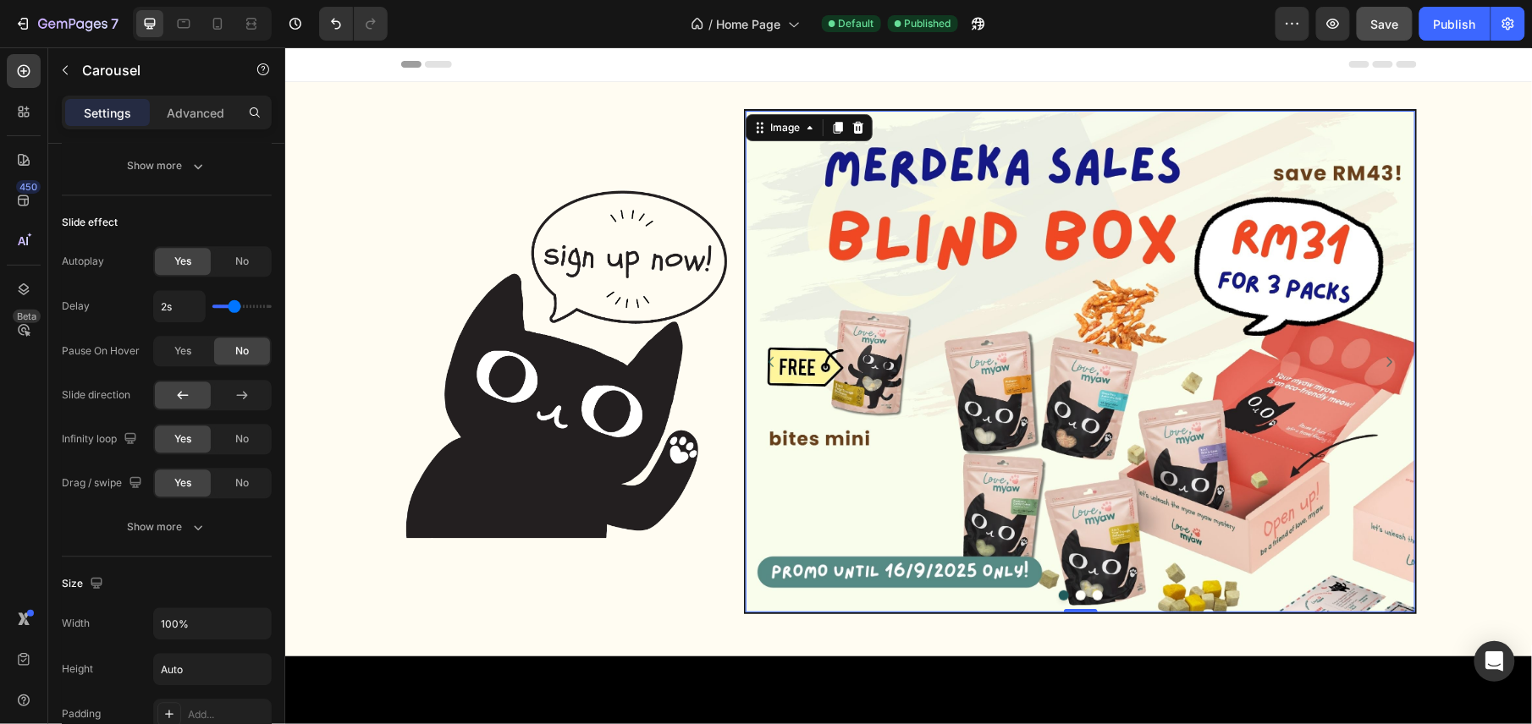
scroll to position [0, 0]
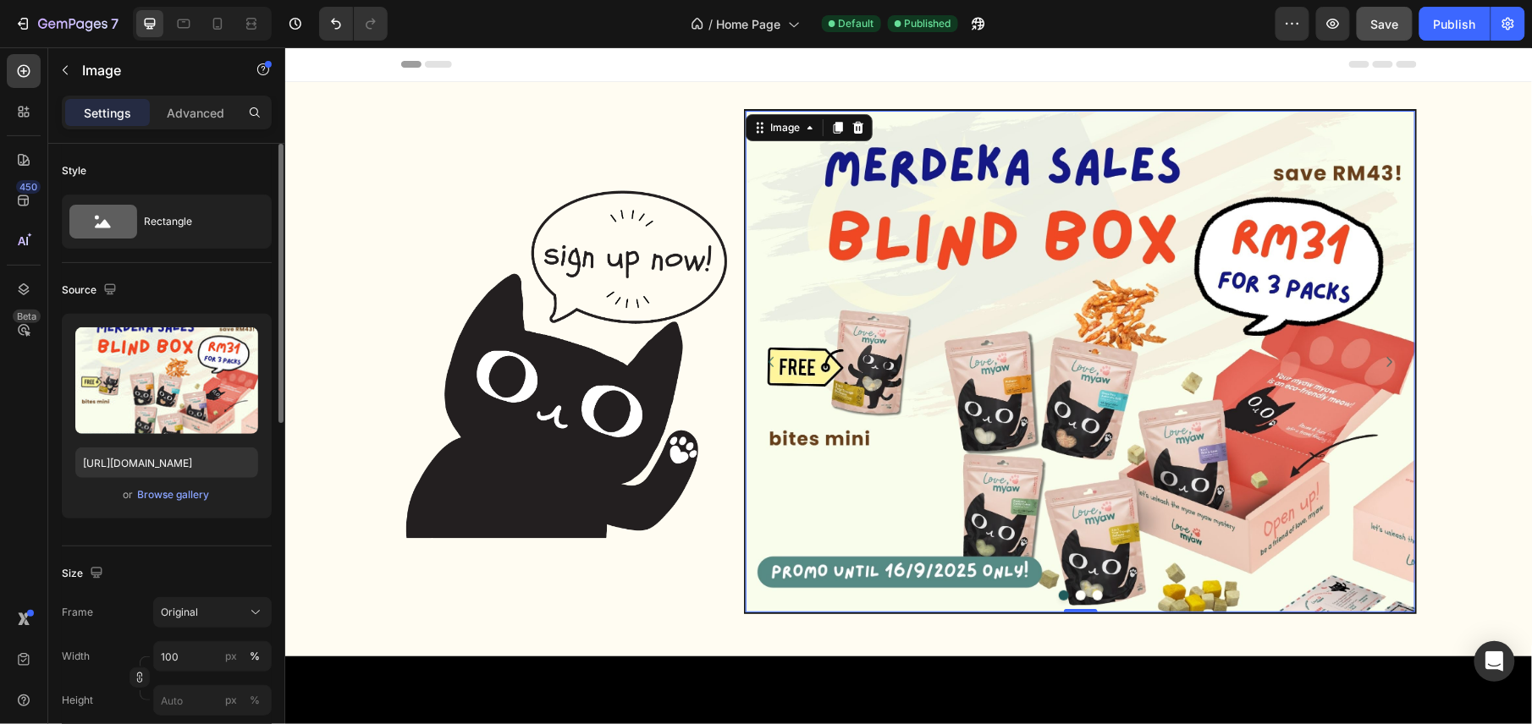
click at [988, 290] on img at bounding box center [1079, 361] width 669 height 502
click at [766, 129] on div "Image" at bounding box center [784, 126] width 36 height 15
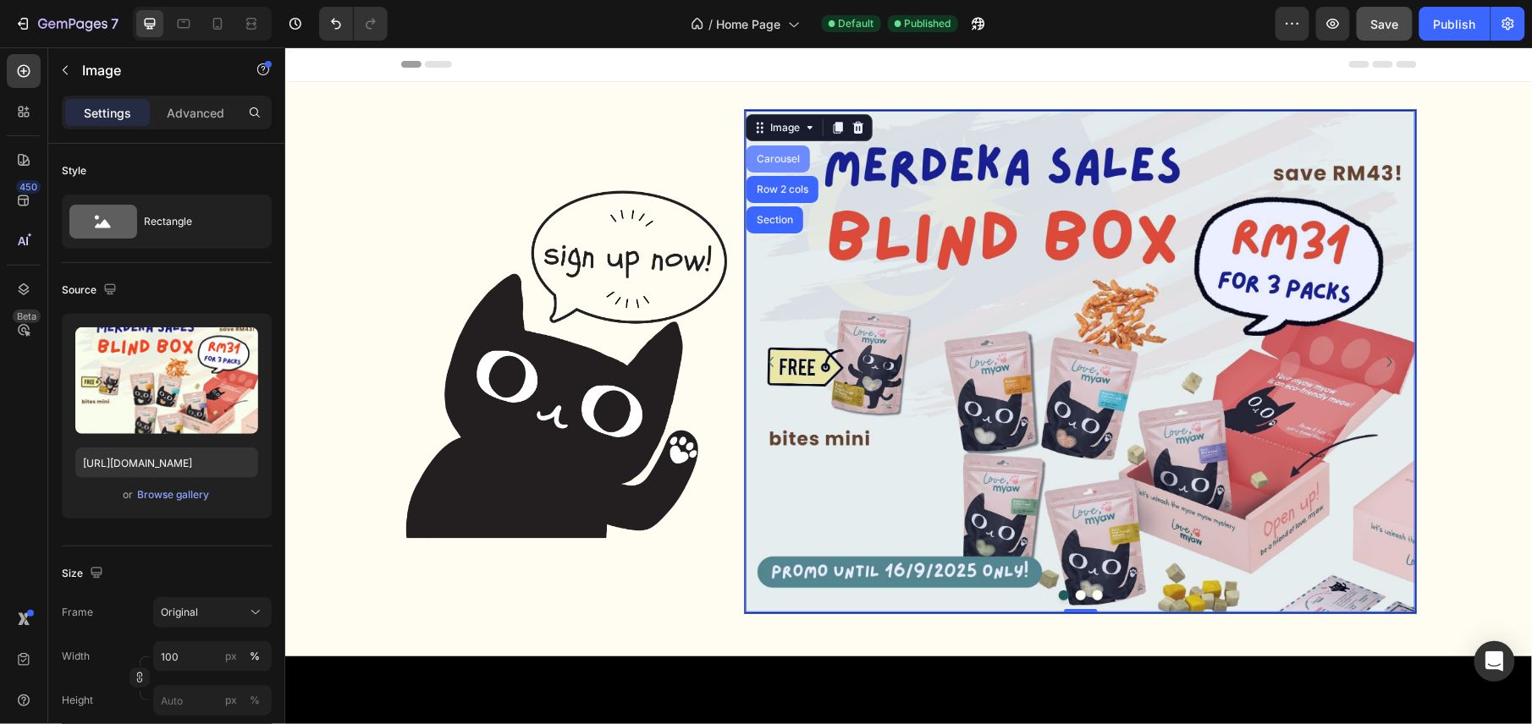
click at [766, 158] on div "Carousel" at bounding box center [777, 158] width 50 height 10
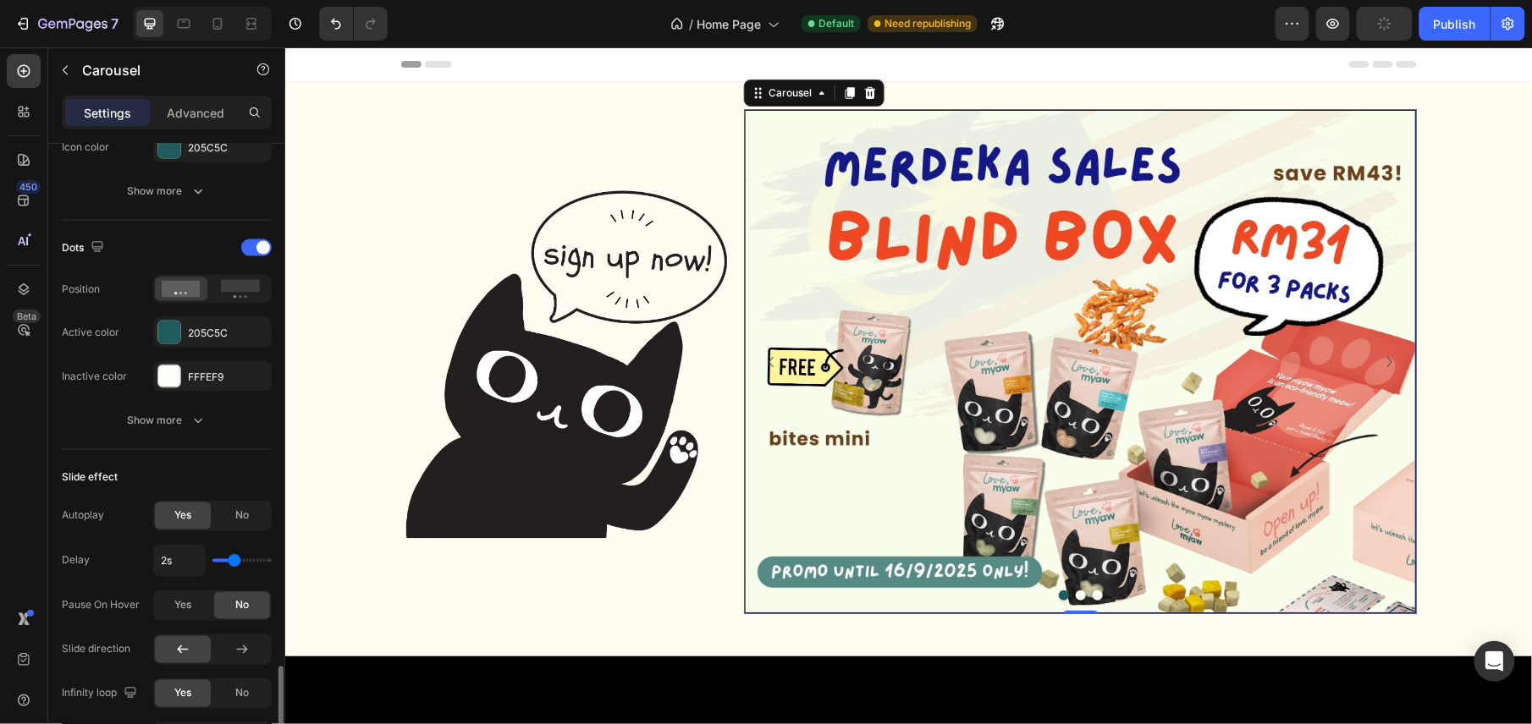
scroll to position [1128, 0]
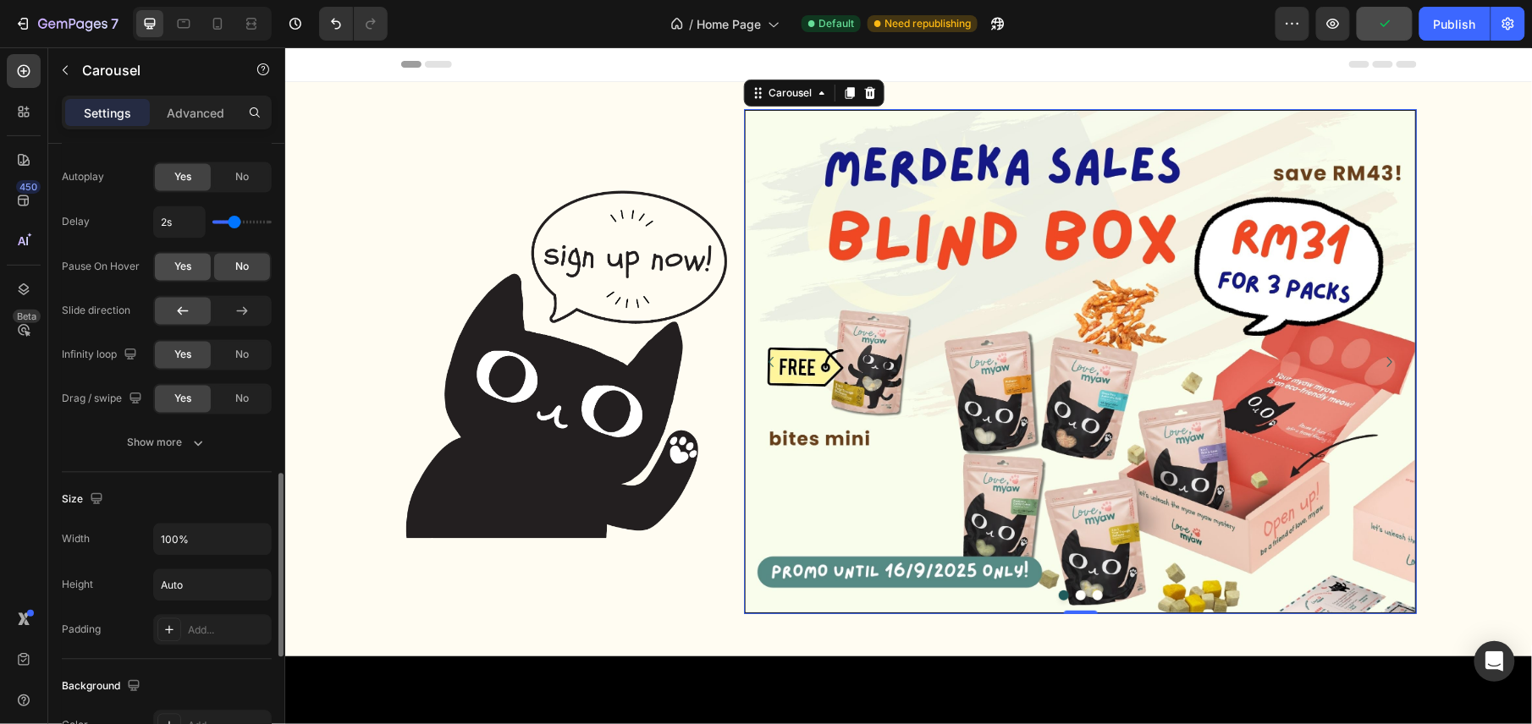
click at [179, 268] on span "Yes" at bounding box center [182, 267] width 17 height 15
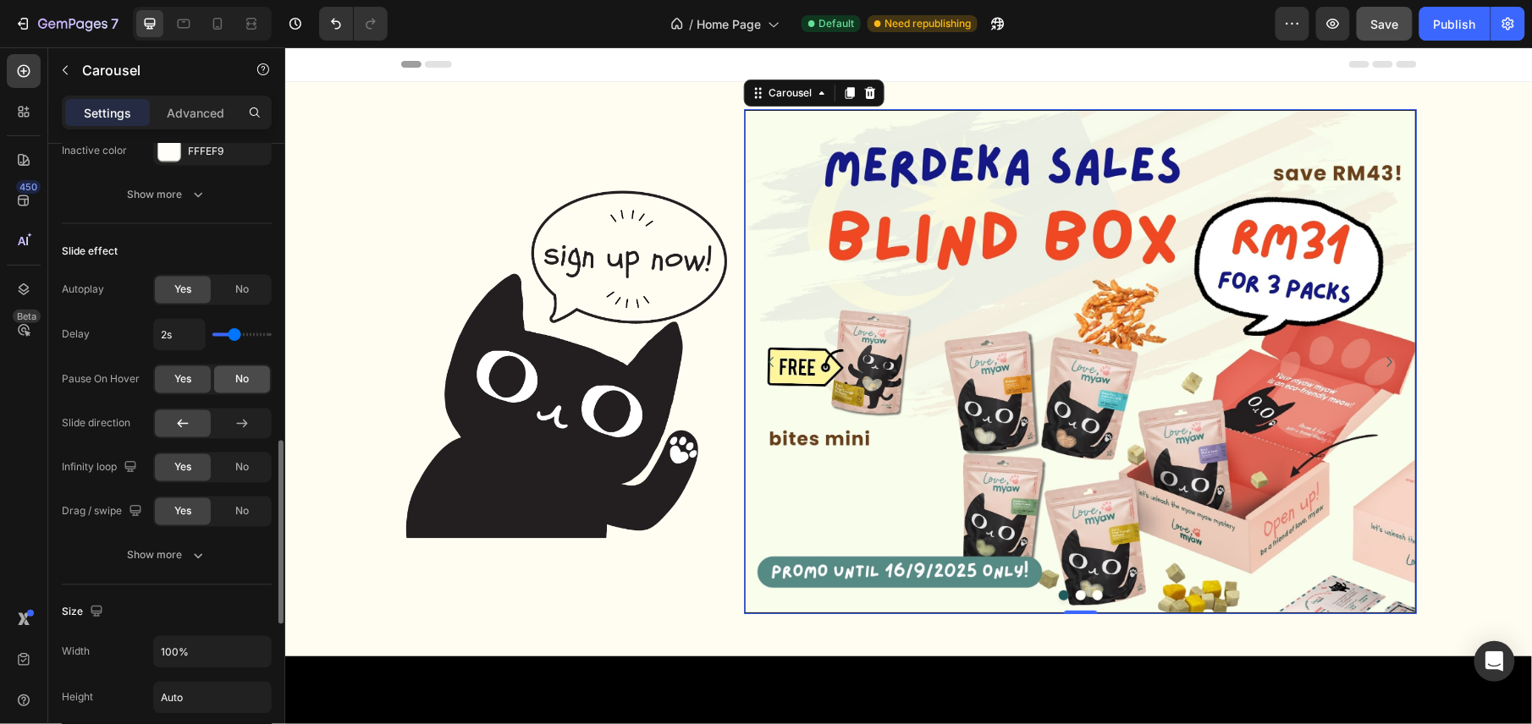
click at [240, 388] on span "No" at bounding box center [242, 379] width 14 height 15
click at [1452, 29] on div "Publish" at bounding box center [1455, 24] width 42 height 18
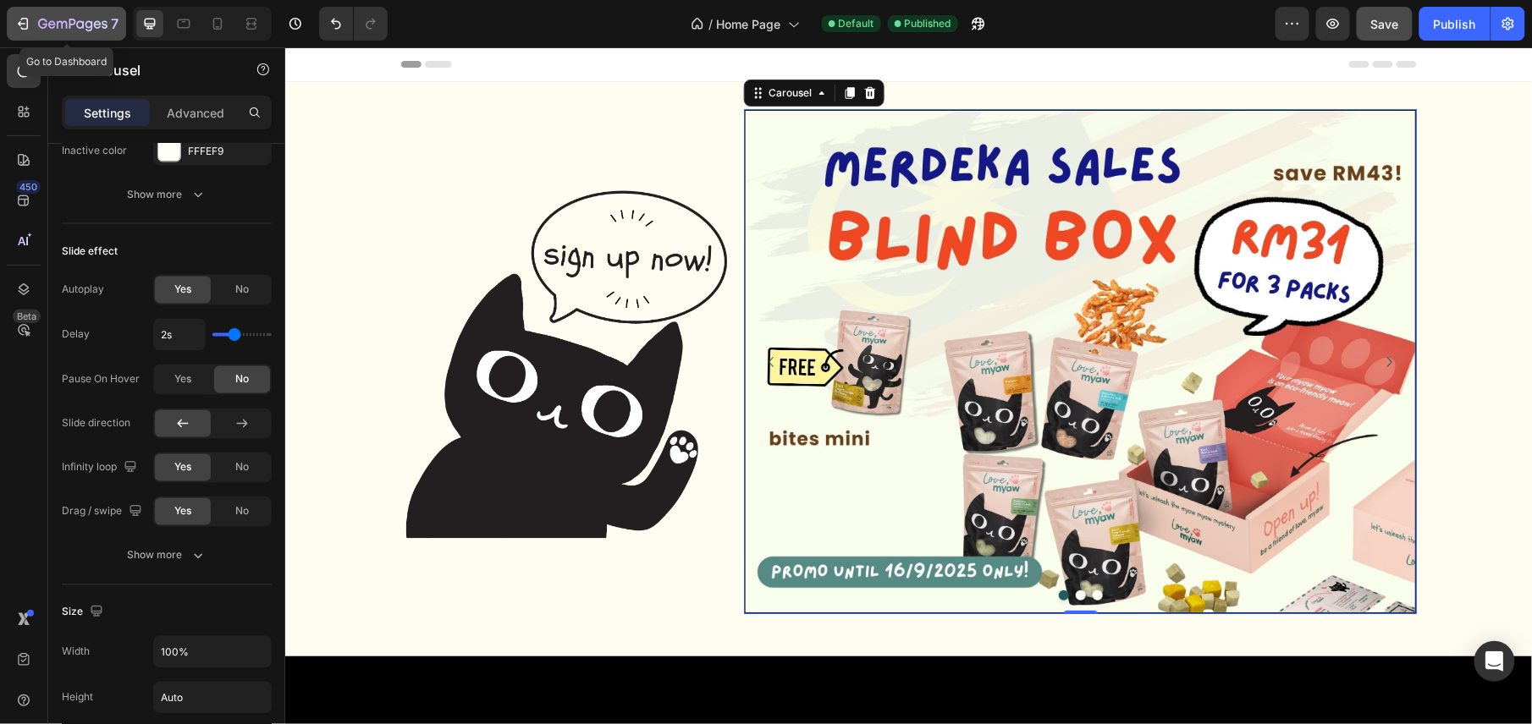
click at [28, 25] on icon "button" at bounding box center [25, 24] width 8 height 12
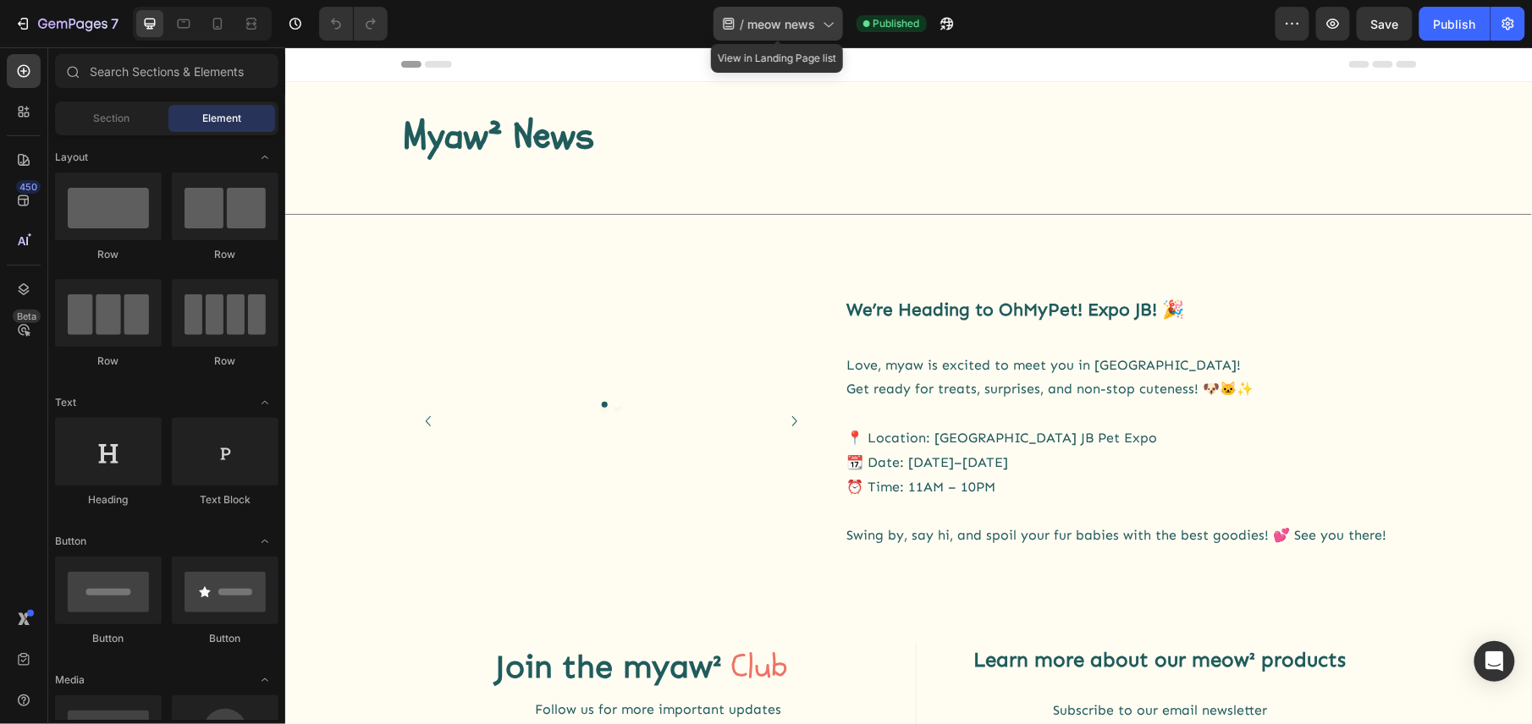
click at [770, 19] on span "meow news" at bounding box center [782, 24] width 68 height 18
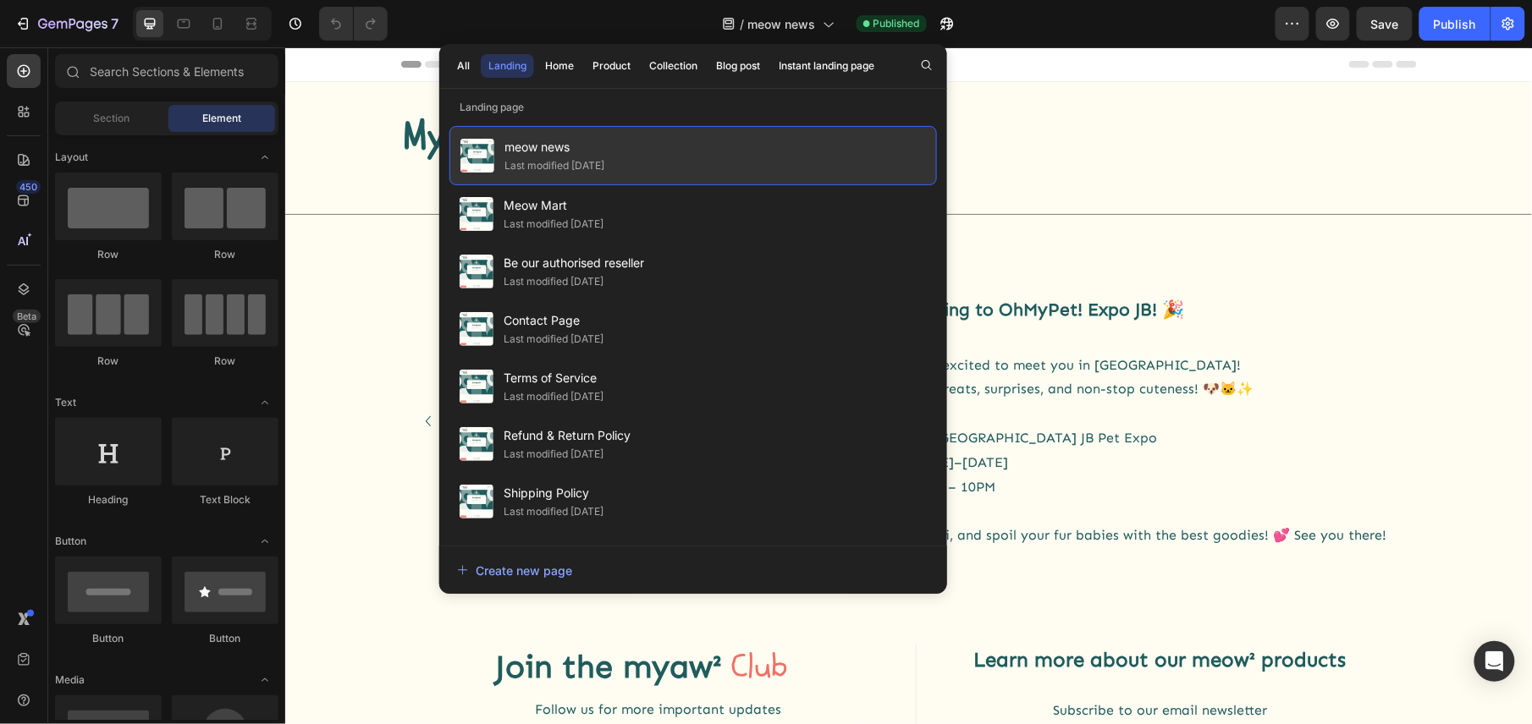
click at [669, 147] on div "meow news Last modified 4 months ago" at bounding box center [692, 155] width 487 height 59
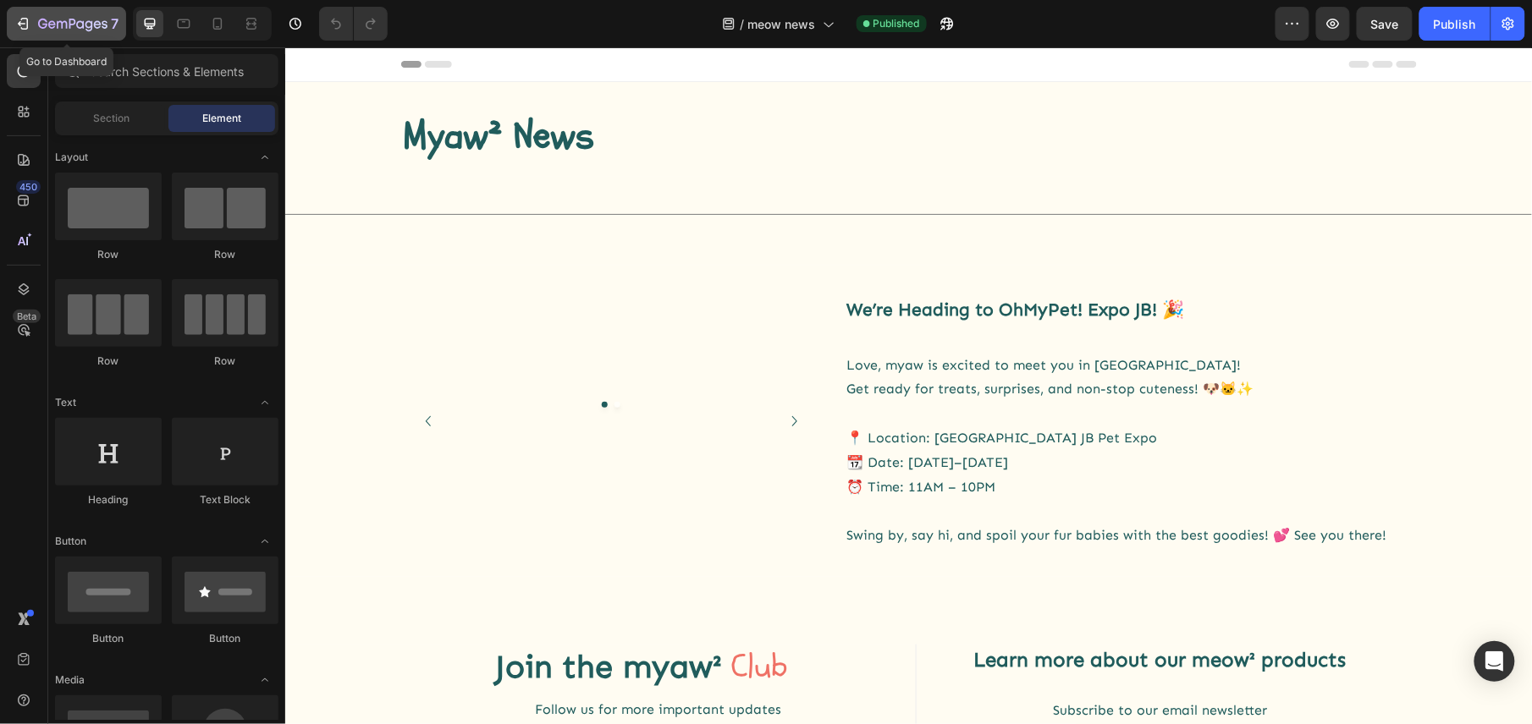
click at [51, 21] on icon "button" at bounding box center [52, 24] width 8 height 8
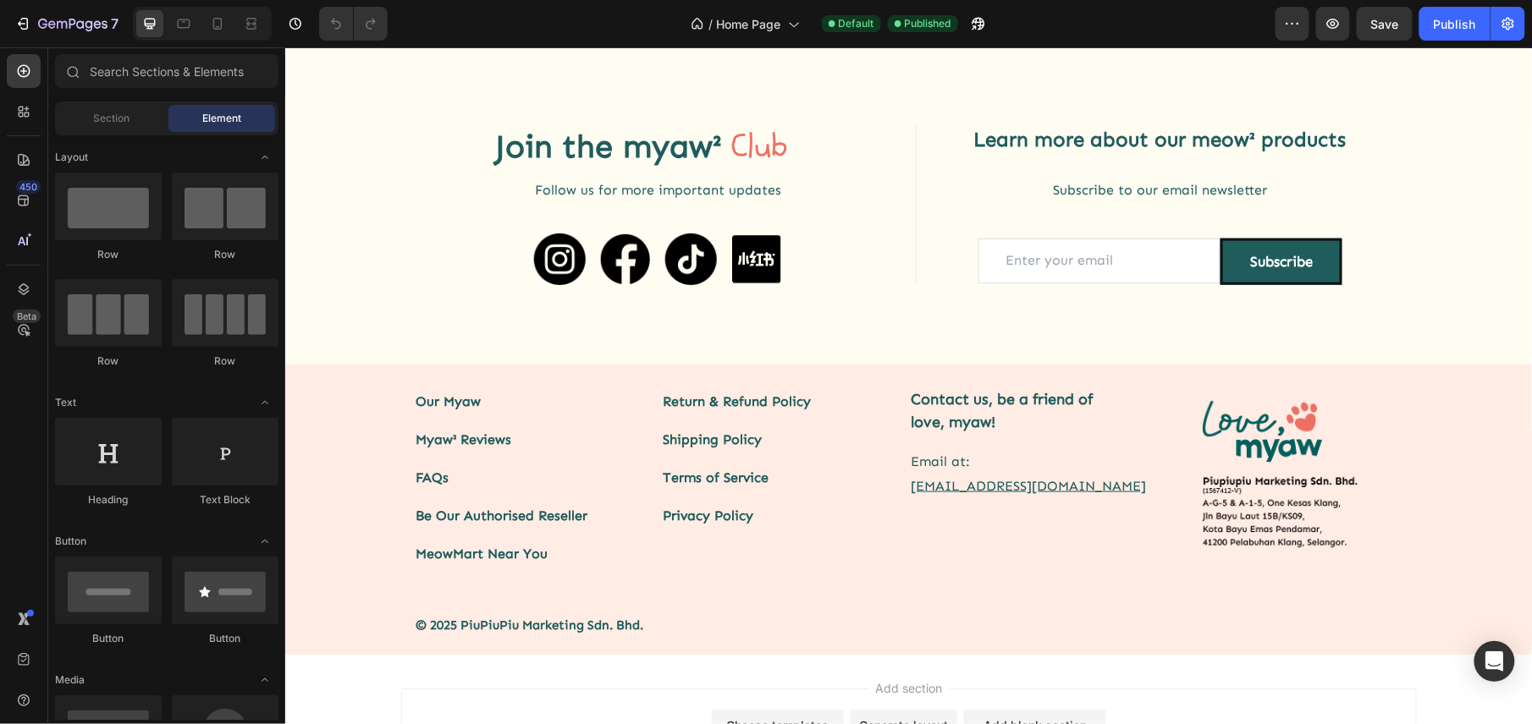
scroll to position [3008, 0]
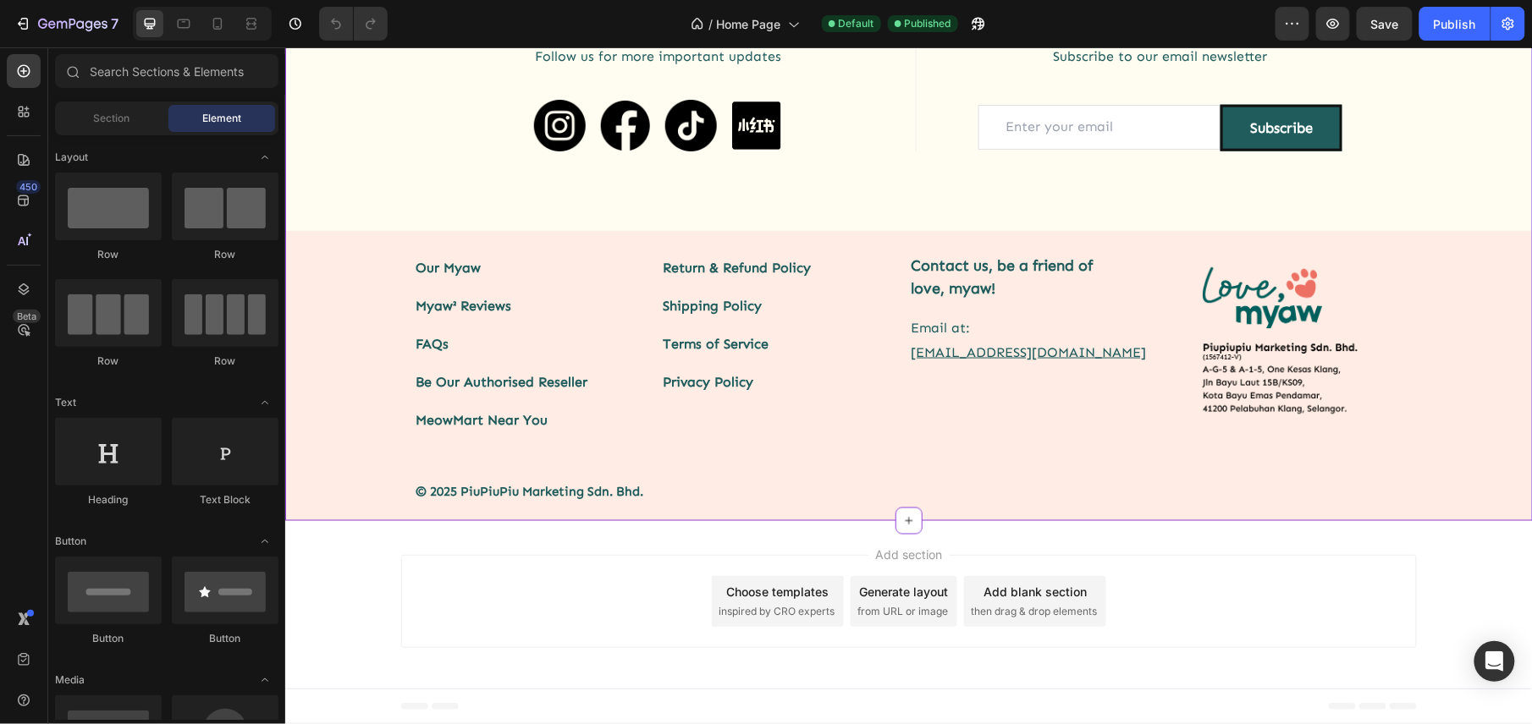
click at [727, 261] on link "Return & Refund Policy" at bounding box center [737, 267] width 148 height 16
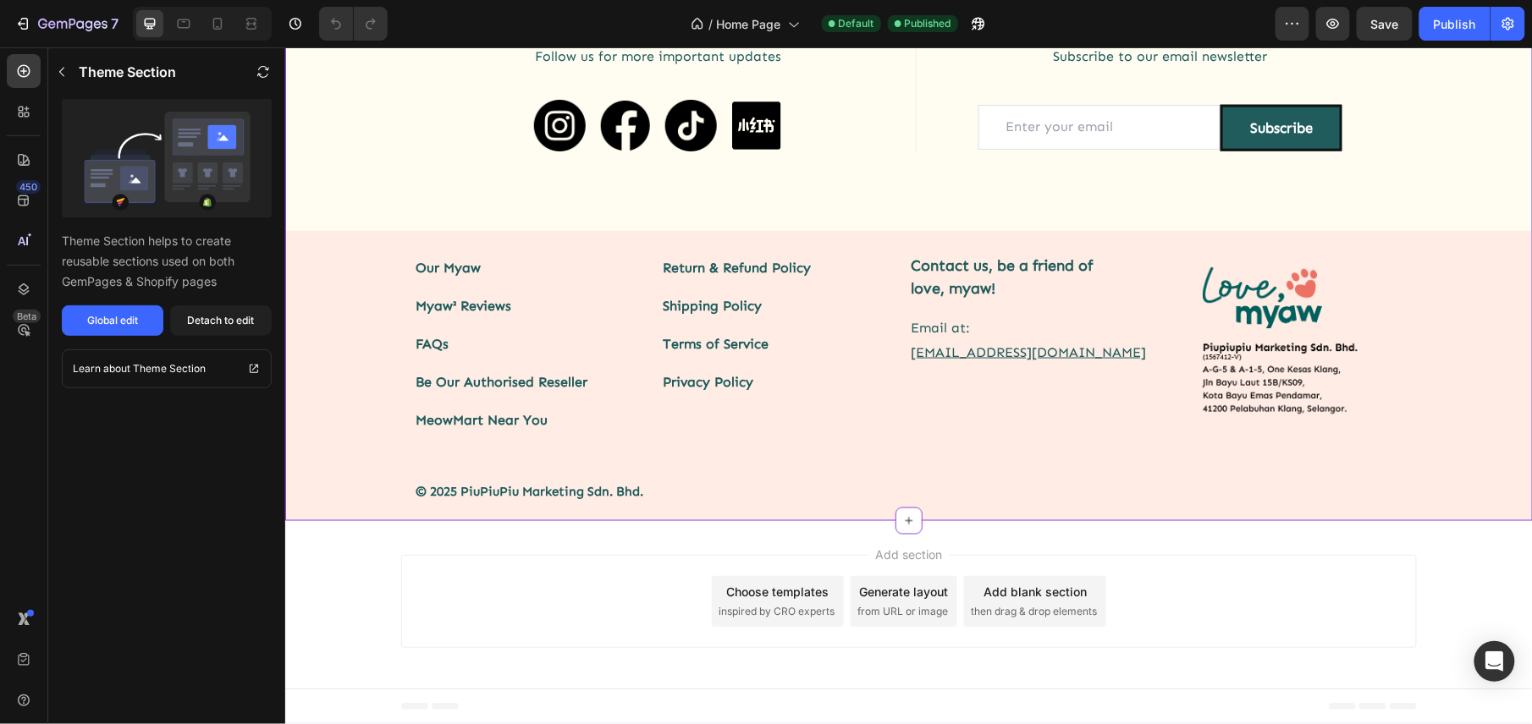
click at [711, 268] on link "Return & Refund Policy" at bounding box center [737, 267] width 148 height 16
click at [917, 277] on h2 "Contact us, be a friend of love, myaw!" at bounding box center [1032, 276] width 248 height 49
click at [549, 179] on div "Join the Heading myaw² Heading Club Heading Row Row Follow us for more importan…" at bounding box center [907, 110] width 1247 height 240
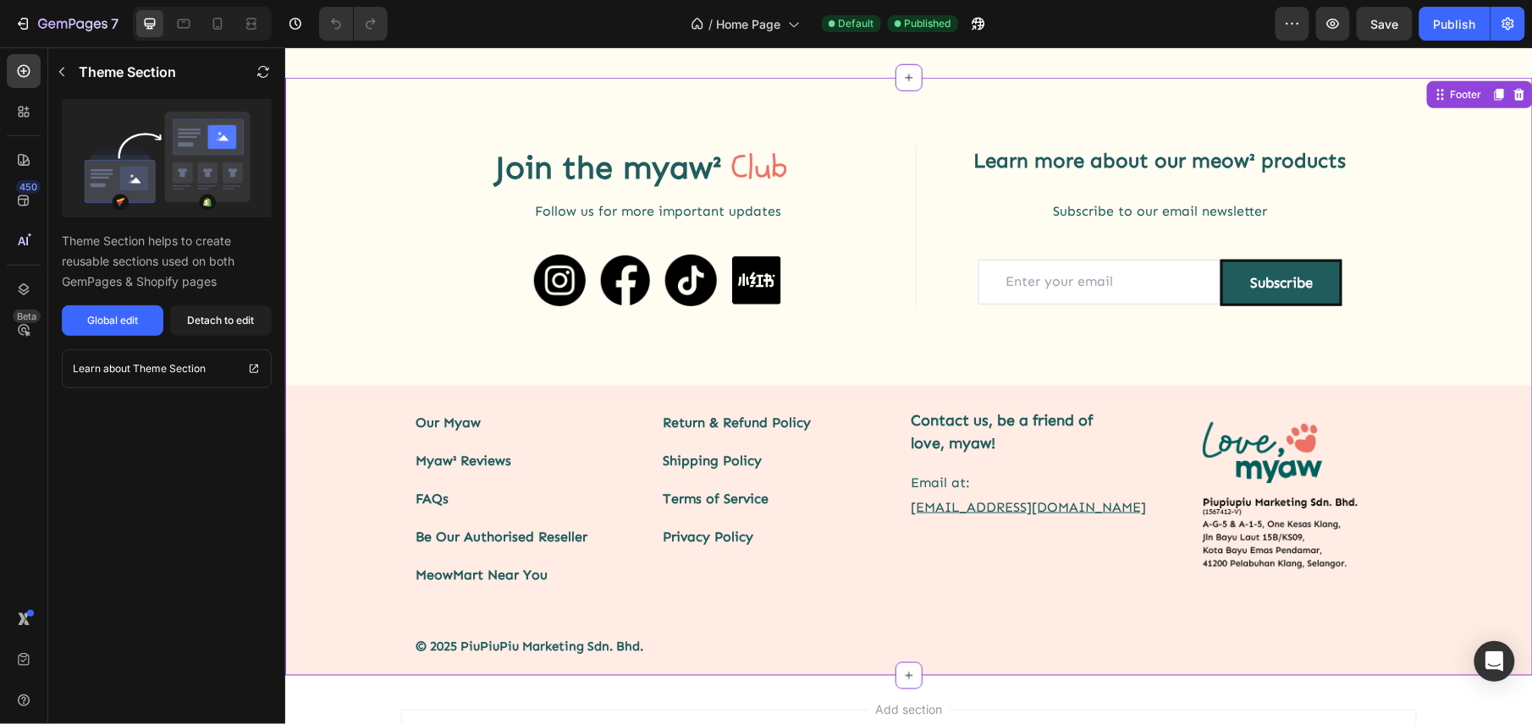
scroll to position [2782, 0]
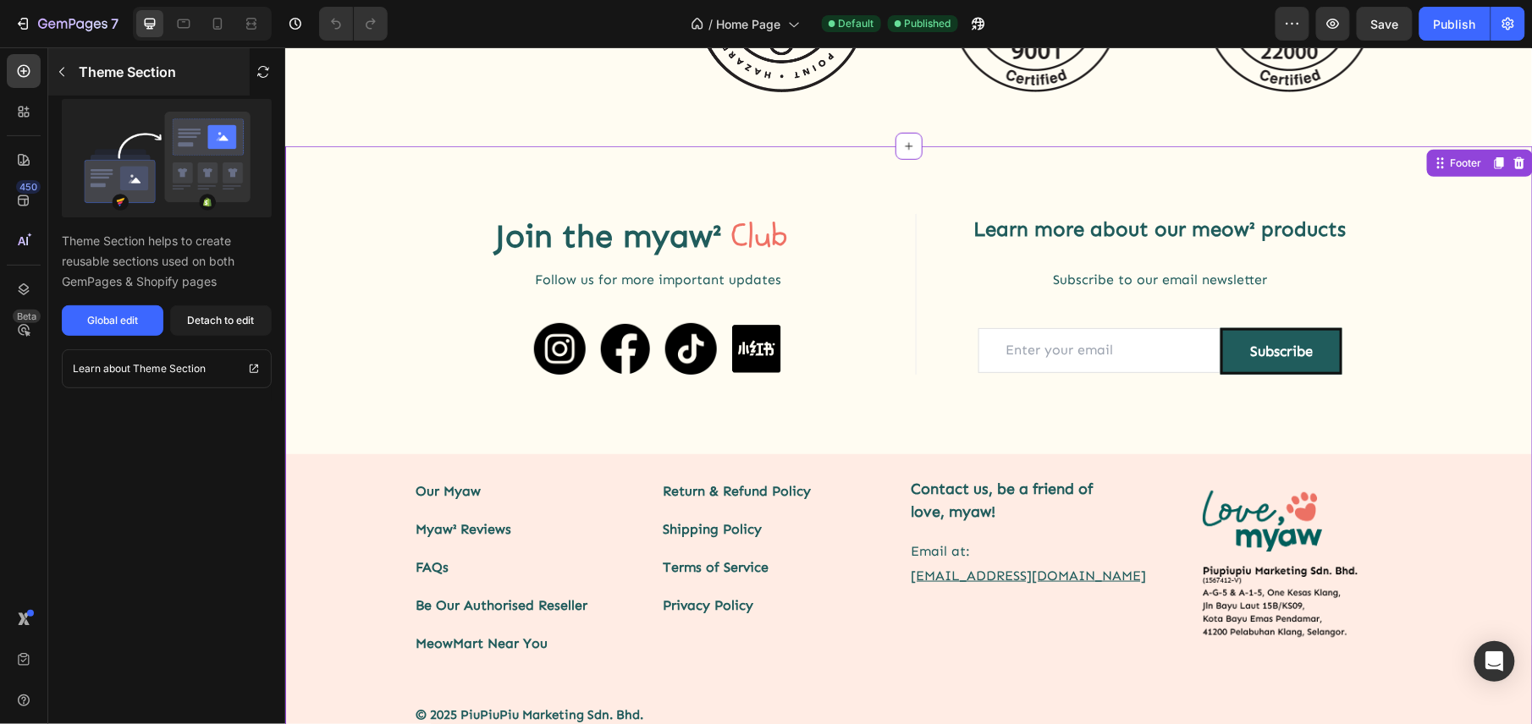
click at [65, 69] on icon "button" at bounding box center [62, 72] width 14 height 14
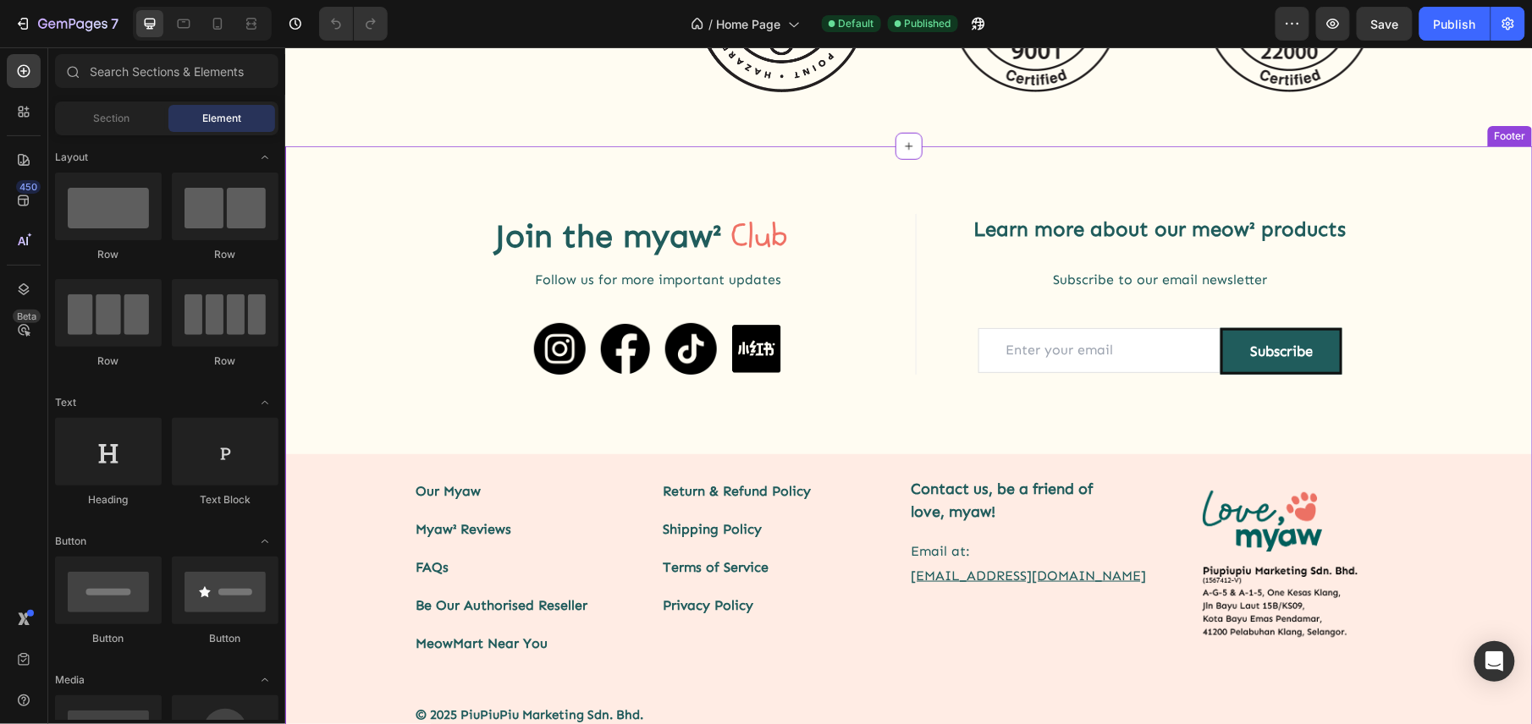
click at [532, 226] on h2 "Join the" at bounding box center [513, 235] width 201 height 45
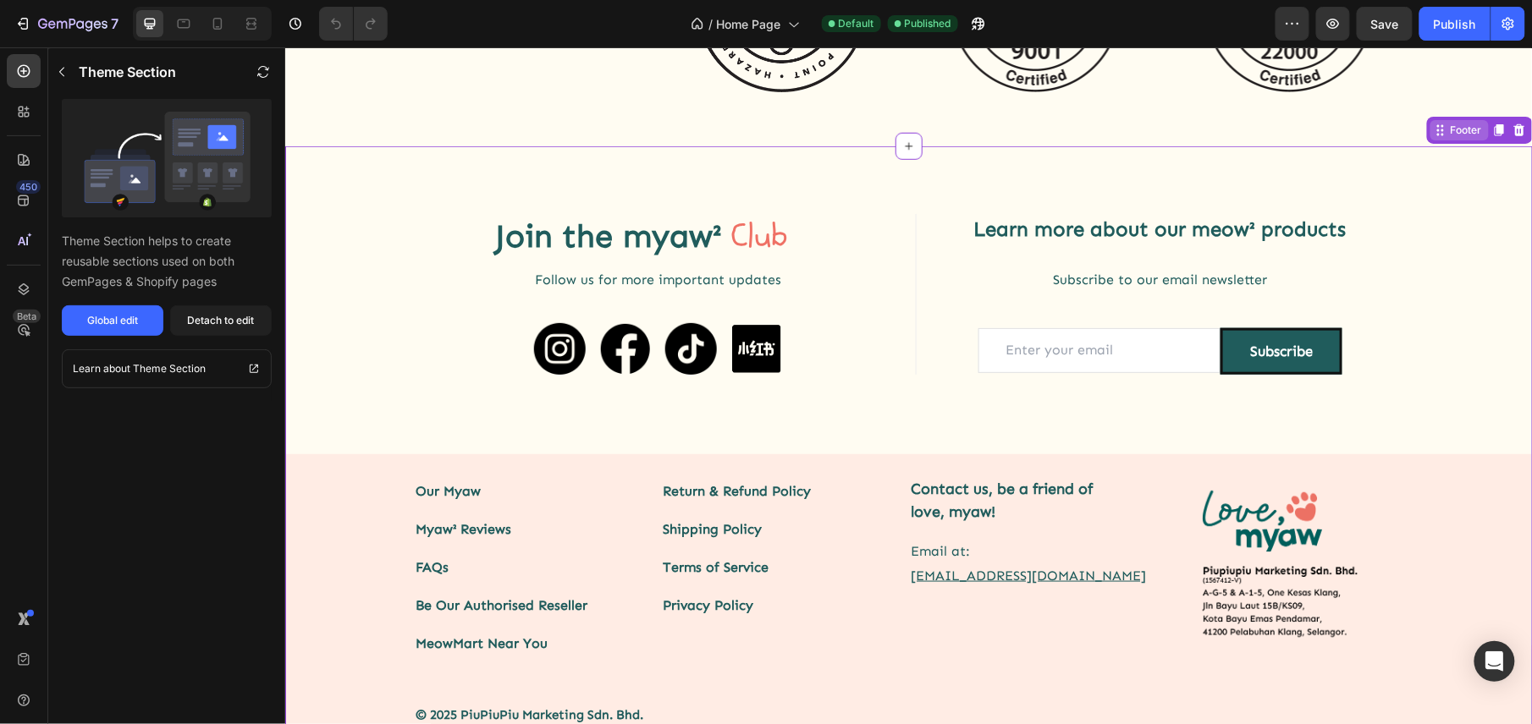
click at [1446, 129] on div "Footer" at bounding box center [1465, 129] width 38 height 15
click at [1443, 139] on div "Footer" at bounding box center [1458, 129] width 58 height 20
click at [694, 491] on link "Return & Refund Policy" at bounding box center [737, 490] width 148 height 16
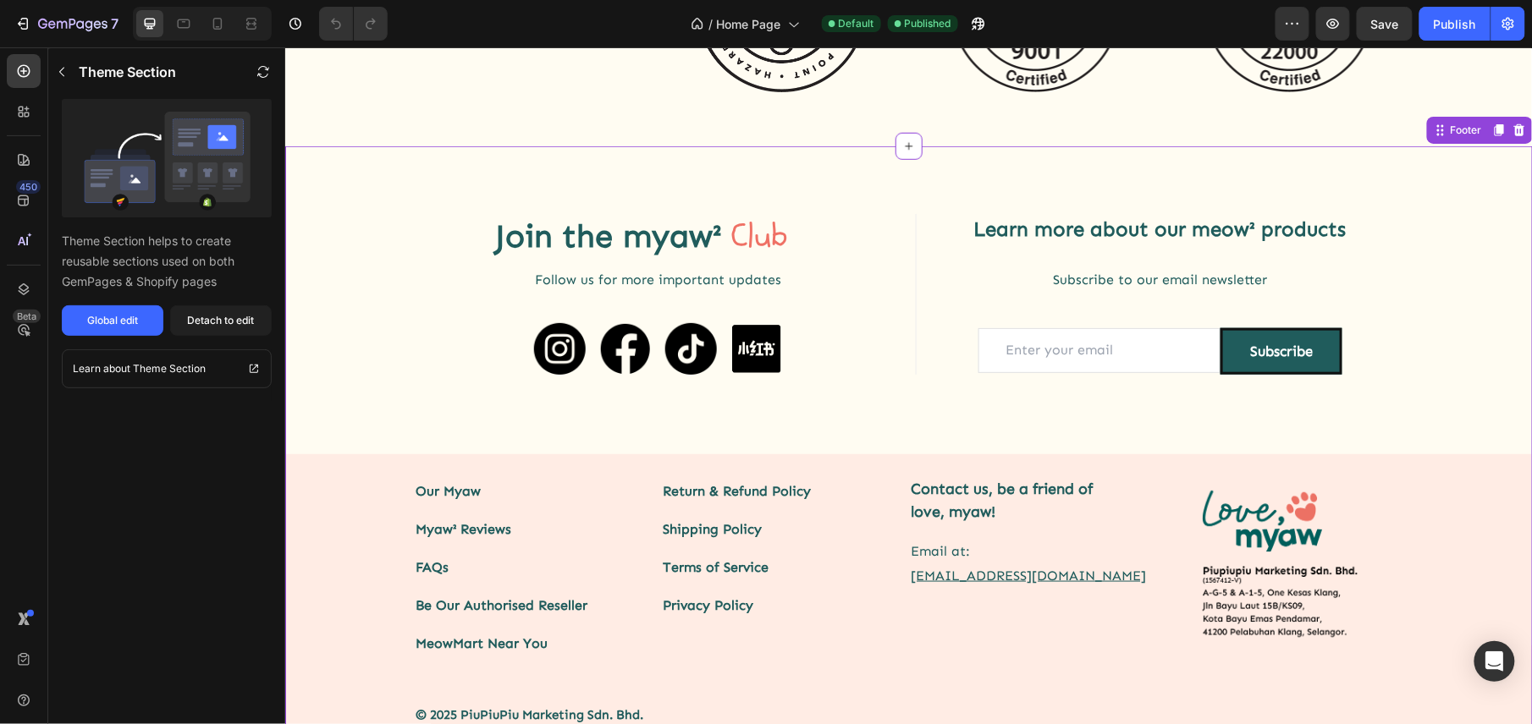
click at [694, 491] on link "Return & Refund Policy" at bounding box center [737, 490] width 148 height 16
click at [66, 59] on button "button" at bounding box center [61, 71] width 27 height 27
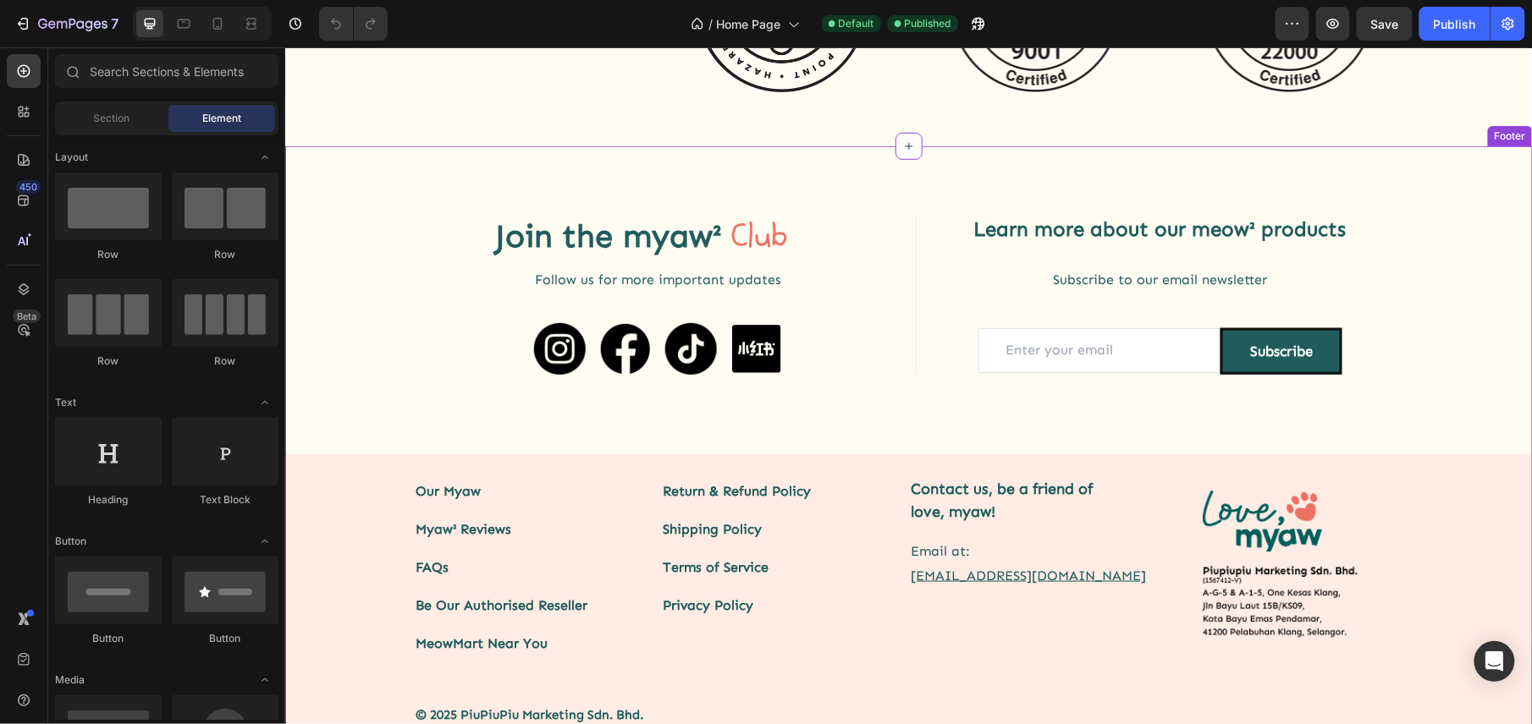
click at [533, 372] on img at bounding box center [559, 348] width 52 height 52
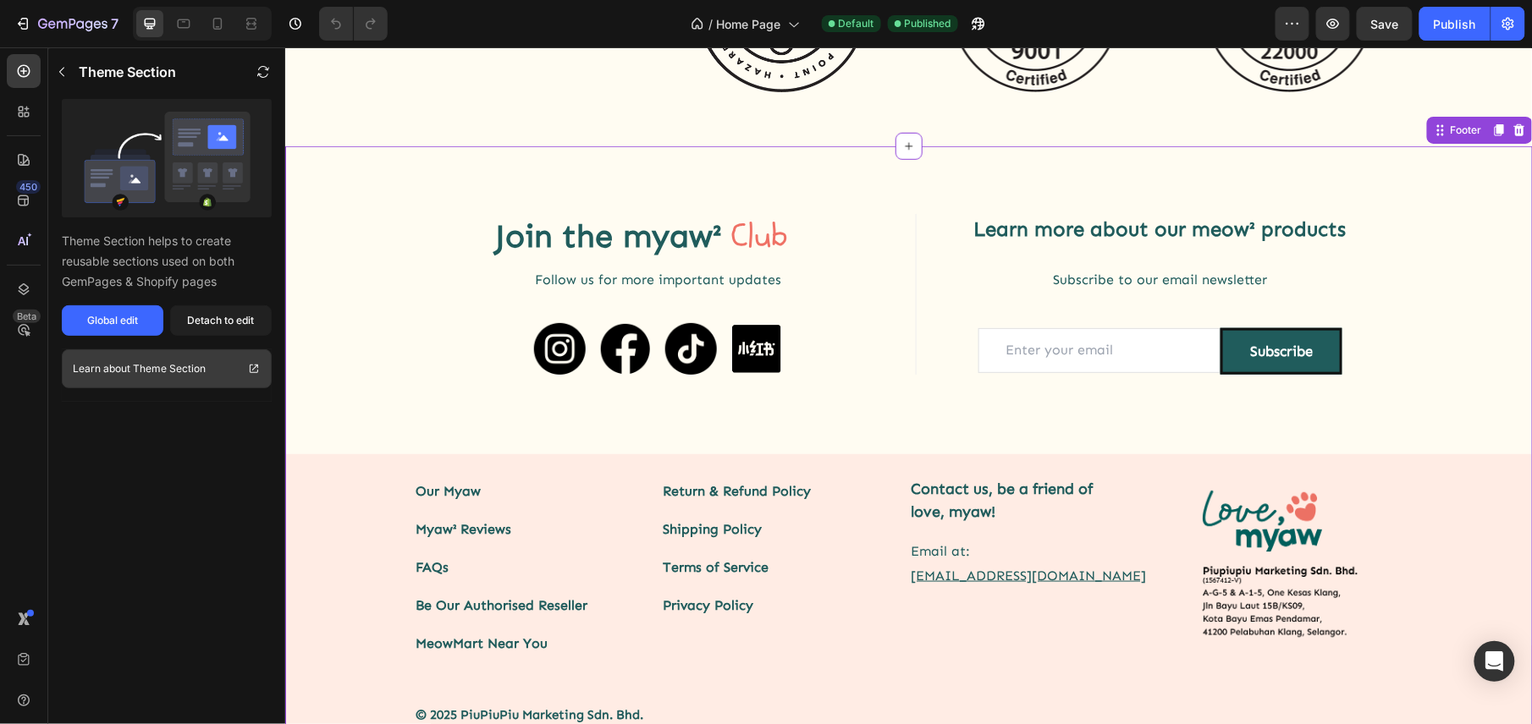
click at [188, 364] on p "Theme Section" at bounding box center [169, 369] width 73 height 17
click at [116, 322] on div "Global edit" at bounding box center [112, 320] width 51 height 15
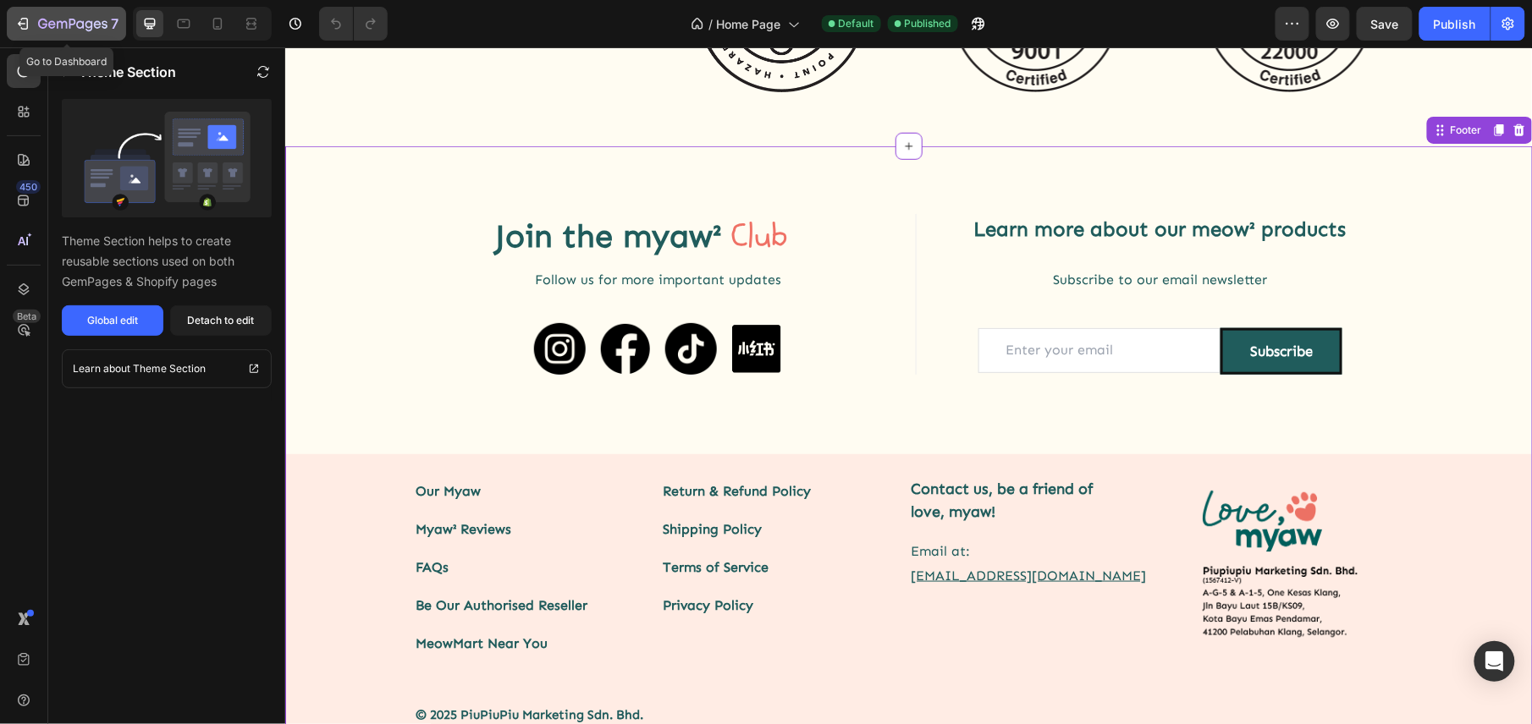
click at [47, 24] on icon "button" at bounding box center [42, 24] width 9 height 10
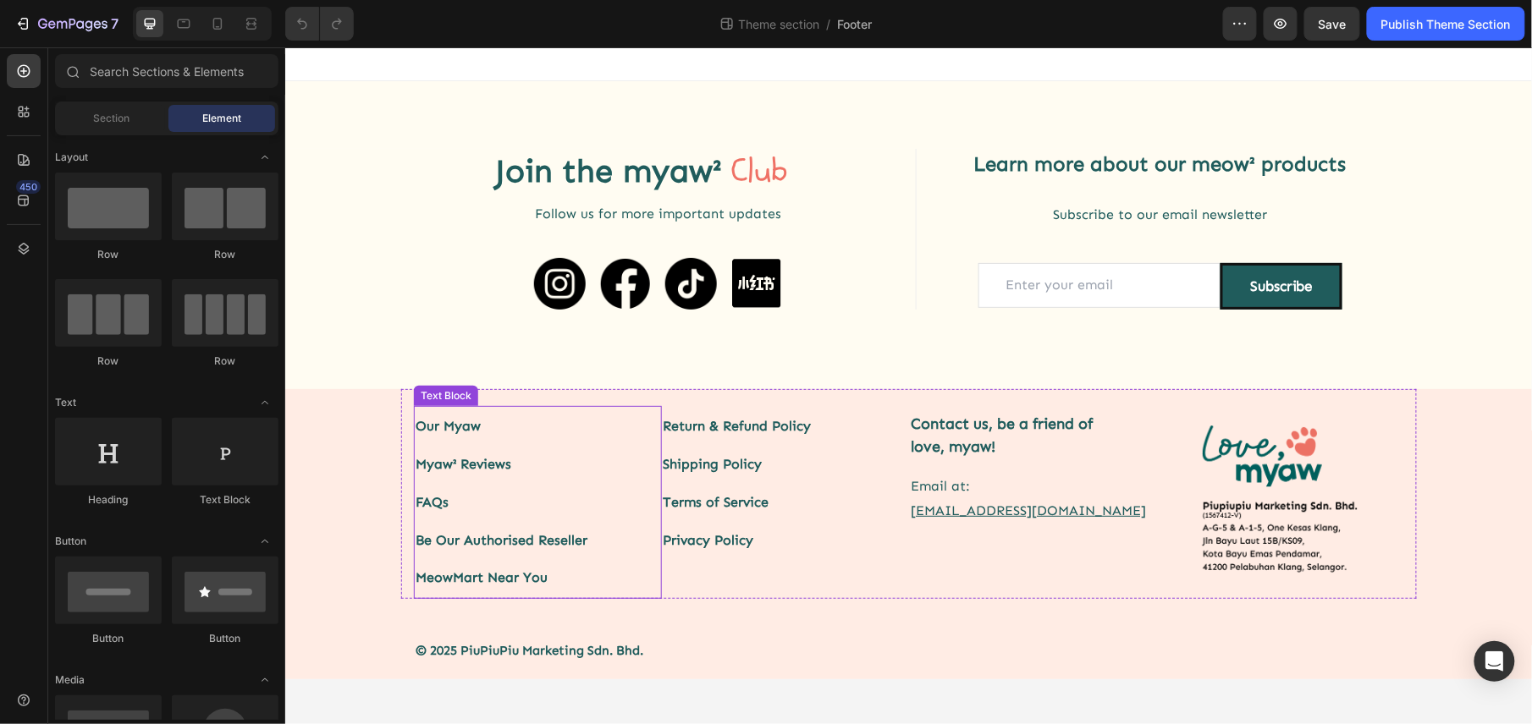
click at [515, 465] on p "Myaw² Reviews" at bounding box center [537, 464] width 245 height 38
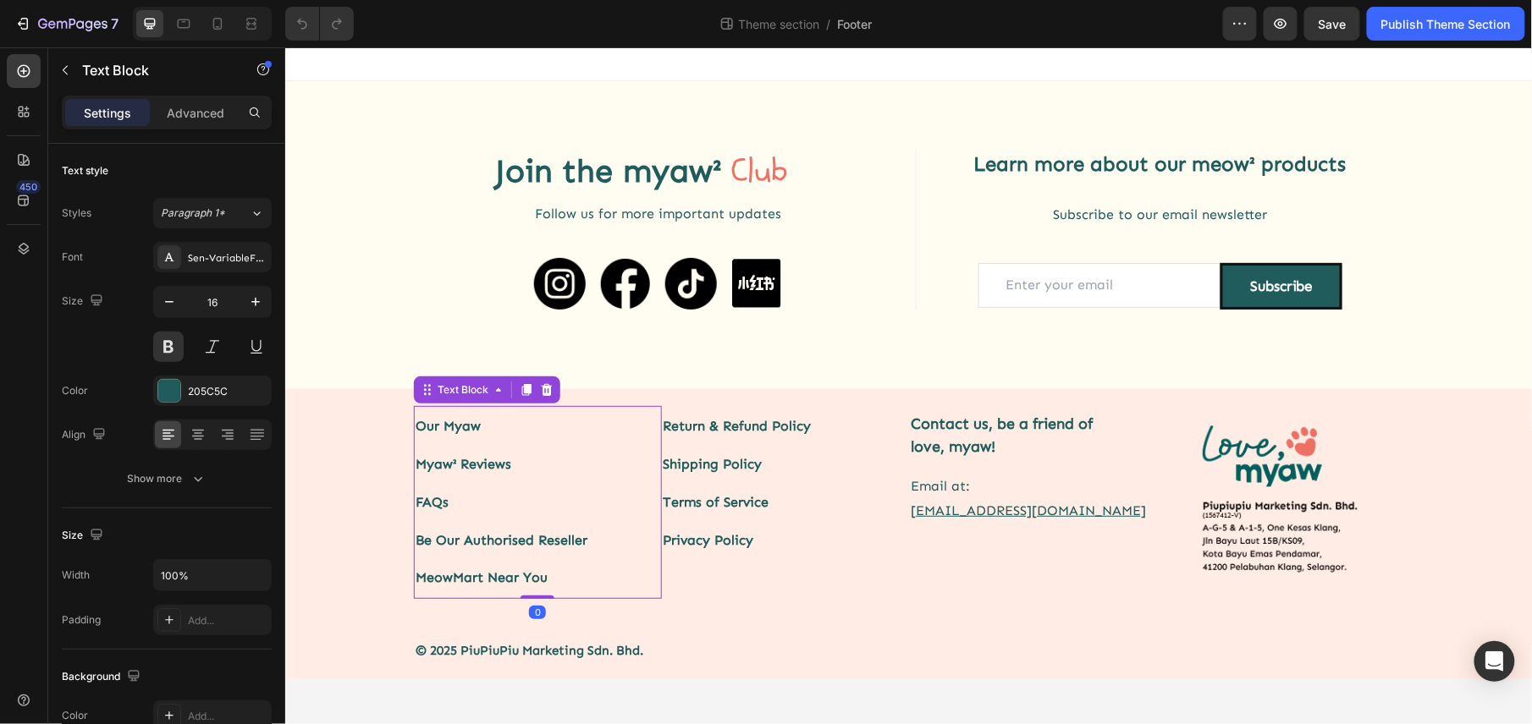
click at [478, 463] on p "Myaw² Reviews" at bounding box center [537, 464] width 245 height 38
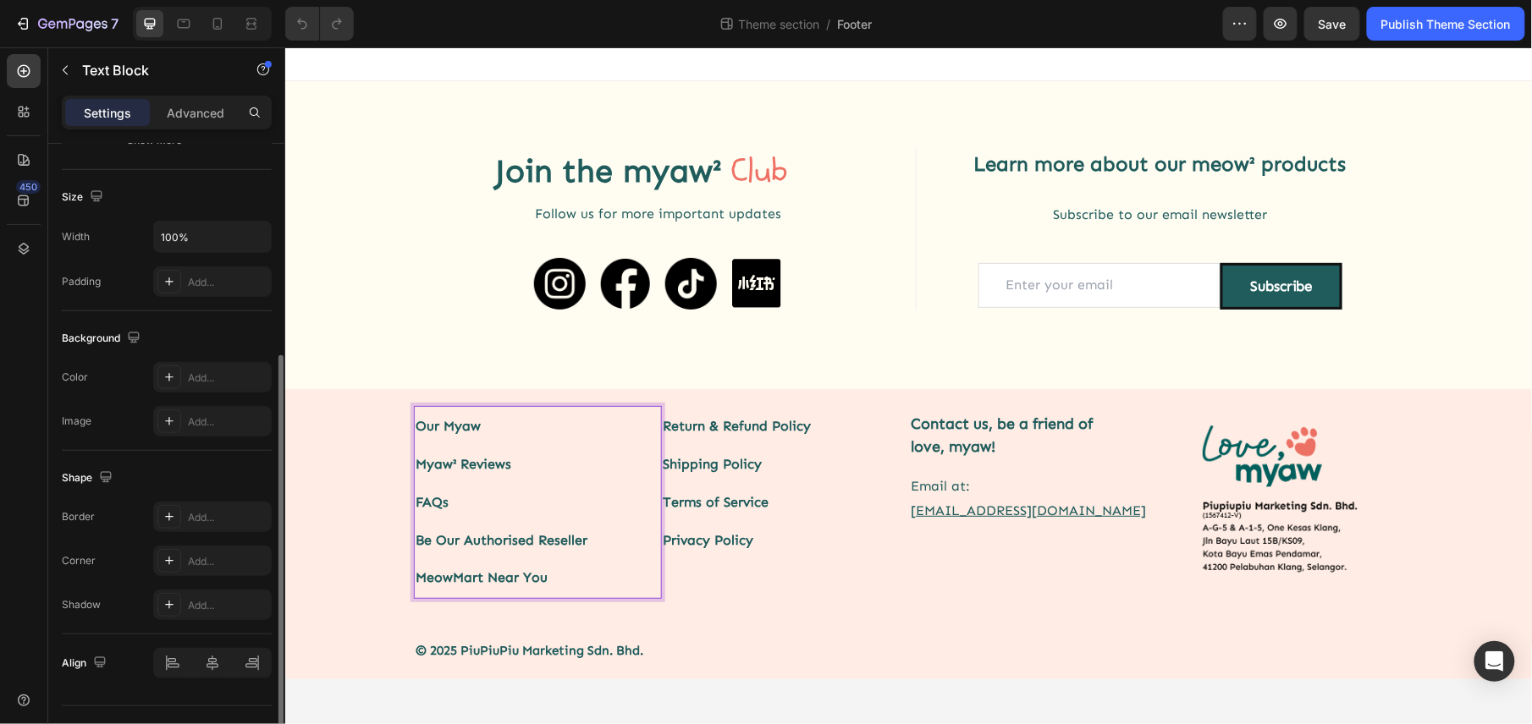
scroll to position [377, 0]
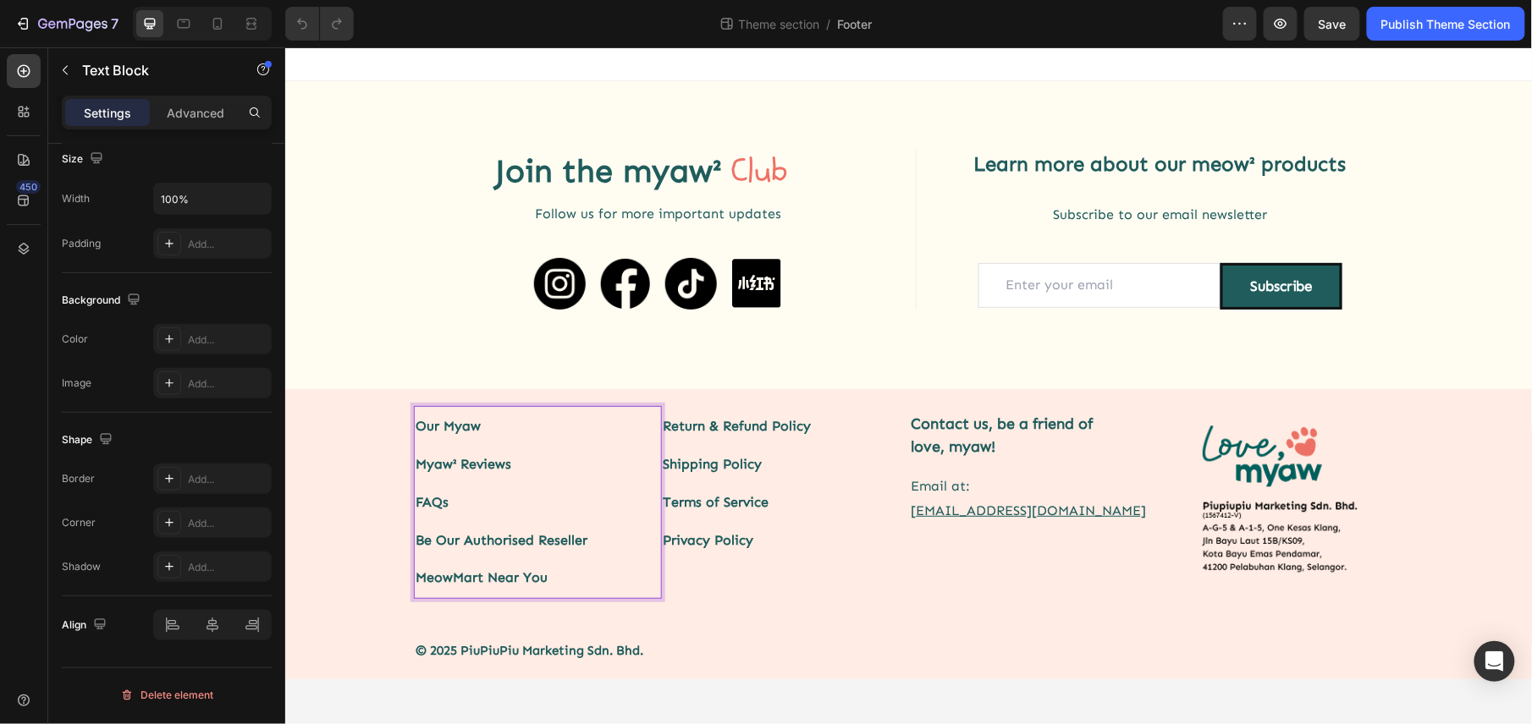
click at [427, 508] on link "FAQs" at bounding box center [431, 501] width 33 height 16
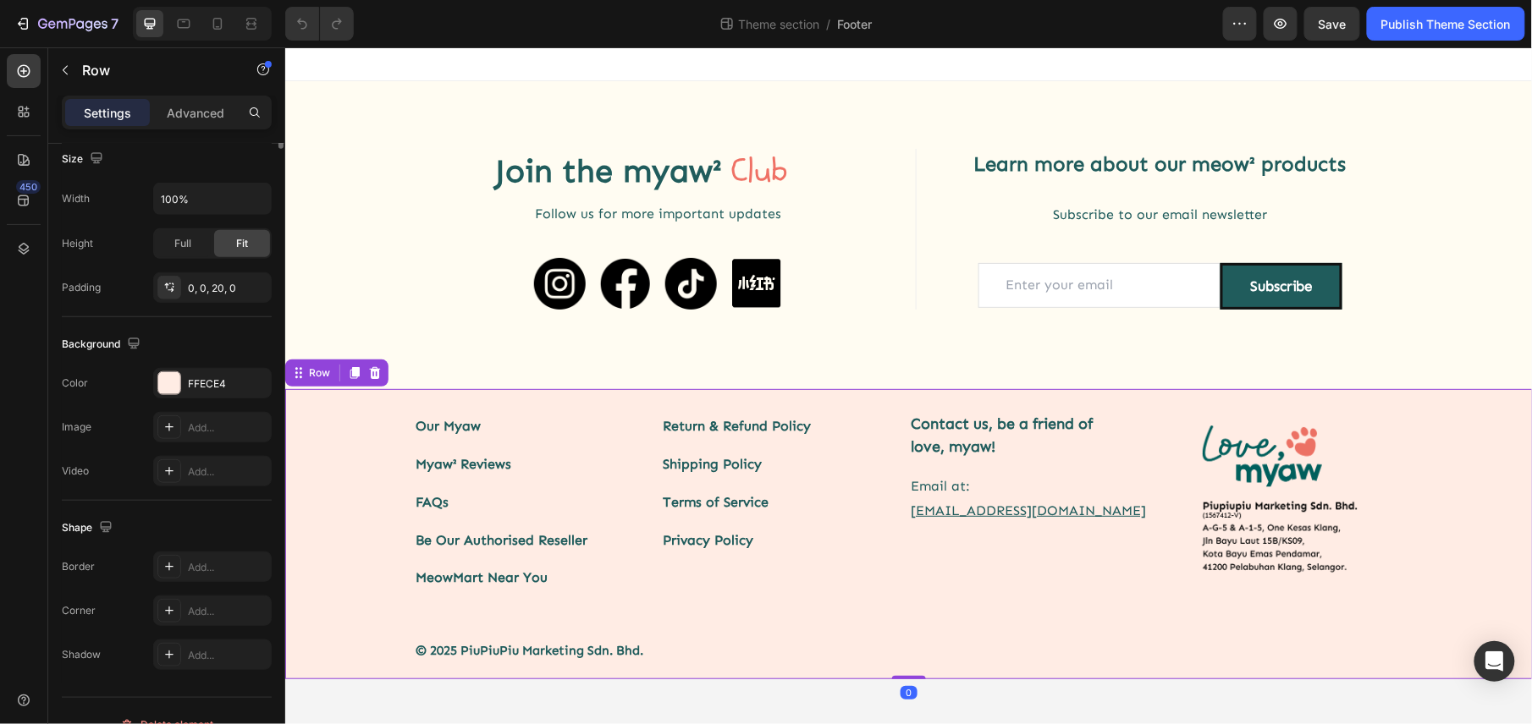
scroll to position [0, 0]
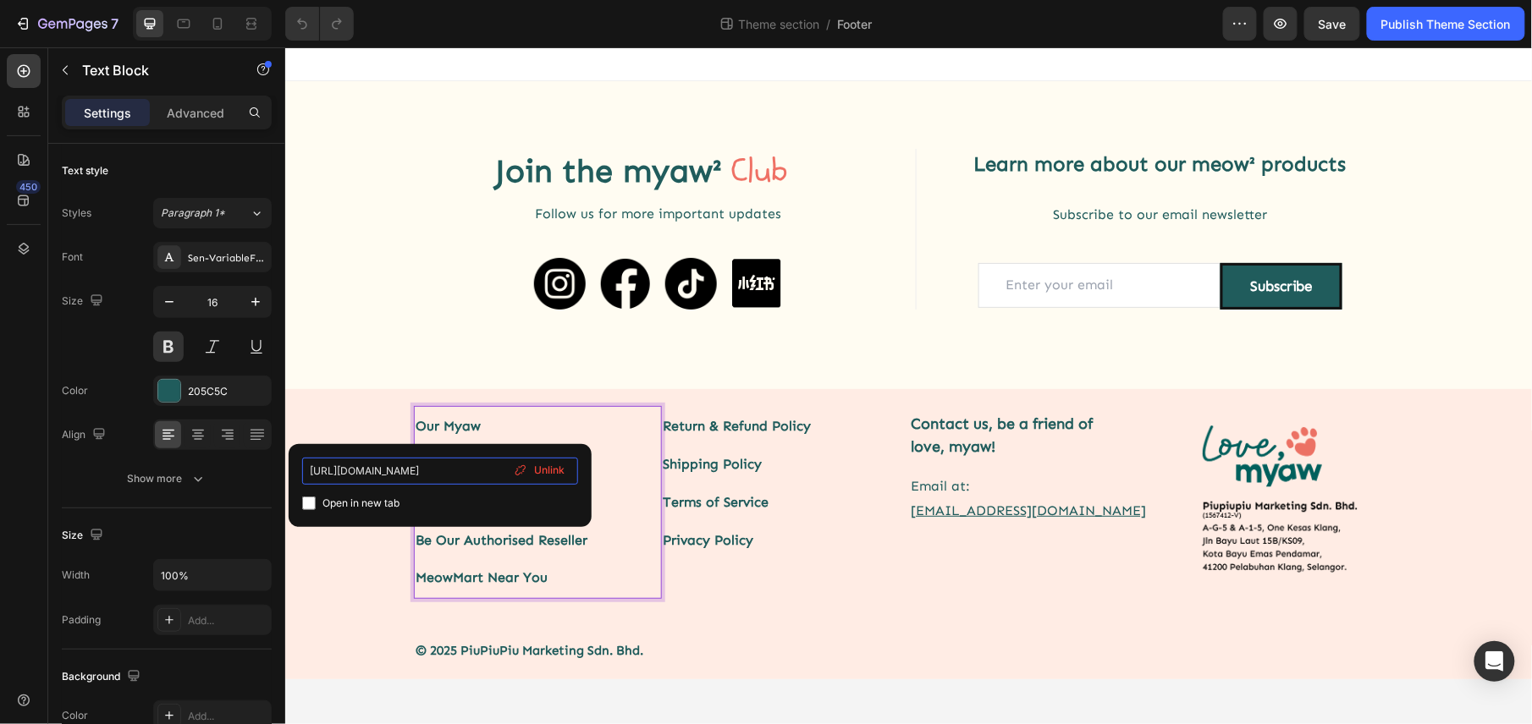
click at [475, 467] on input "https://lovepawmise.com/pages/our-pawmise?_ab=0&key=1721821562042" at bounding box center [440, 471] width 276 height 27
click at [406, 474] on input "https://lovepawmise.com/pages/our-pawmise?_ab=0&key=1721821562042" at bounding box center [440, 471] width 276 height 27
type input "https://lovem.com/pages/our-pawmise?_ab=0&key=1721821562042"
click at [534, 469] on span "Unlink" at bounding box center [549, 470] width 30 height 15
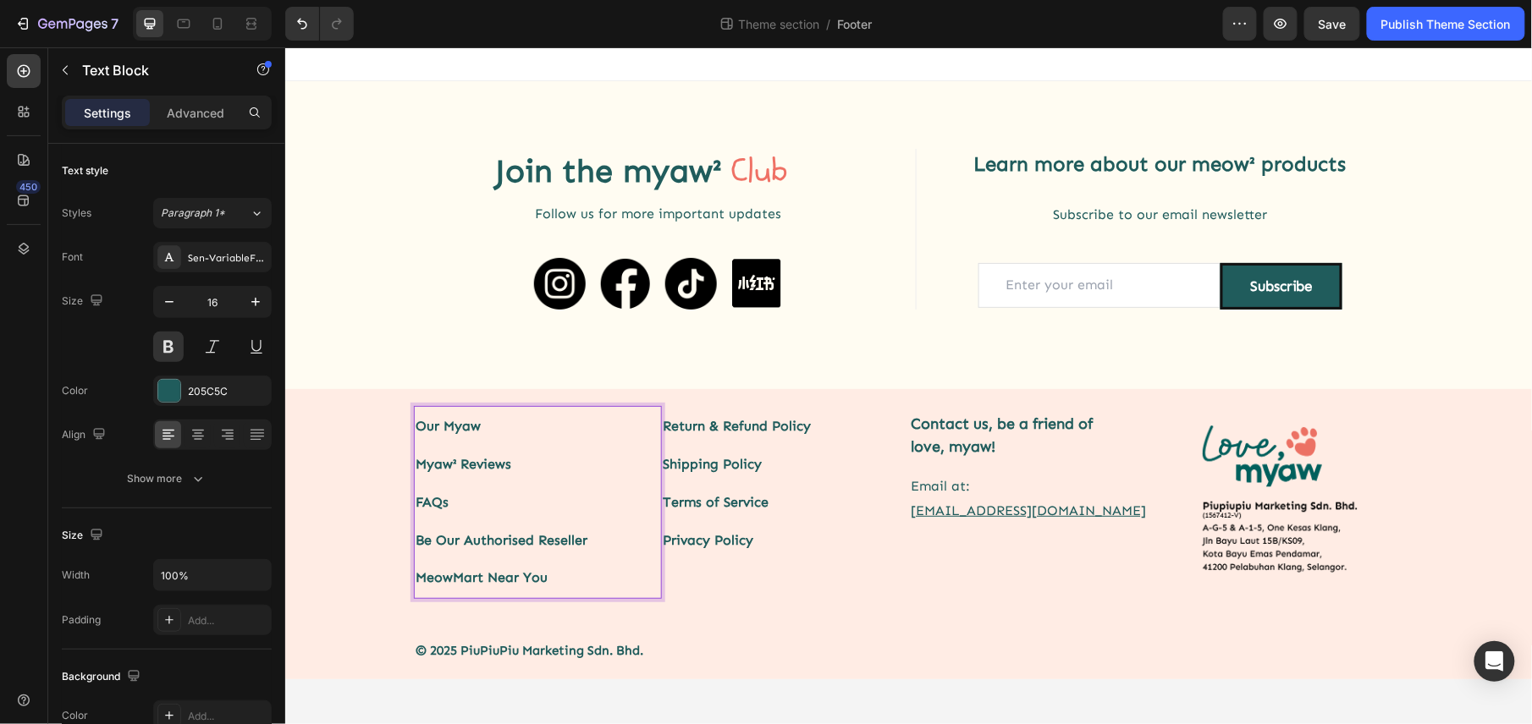
click at [451, 426] on p "Our Myaw" at bounding box center [537, 426] width 245 height 38
click at [303, 29] on icon "Undo/Redo" at bounding box center [302, 23] width 17 height 17
click at [421, 427] on p "Our Myaw" at bounding box center [537, 426] width 245 height 38
click at [426, 458] on p "Myaw² Reviews" at bounding box center [537, 464] width 245 height 38
click at [434, 498] on link "FAQs" at bounding box center [431, 501] width 33 height 16
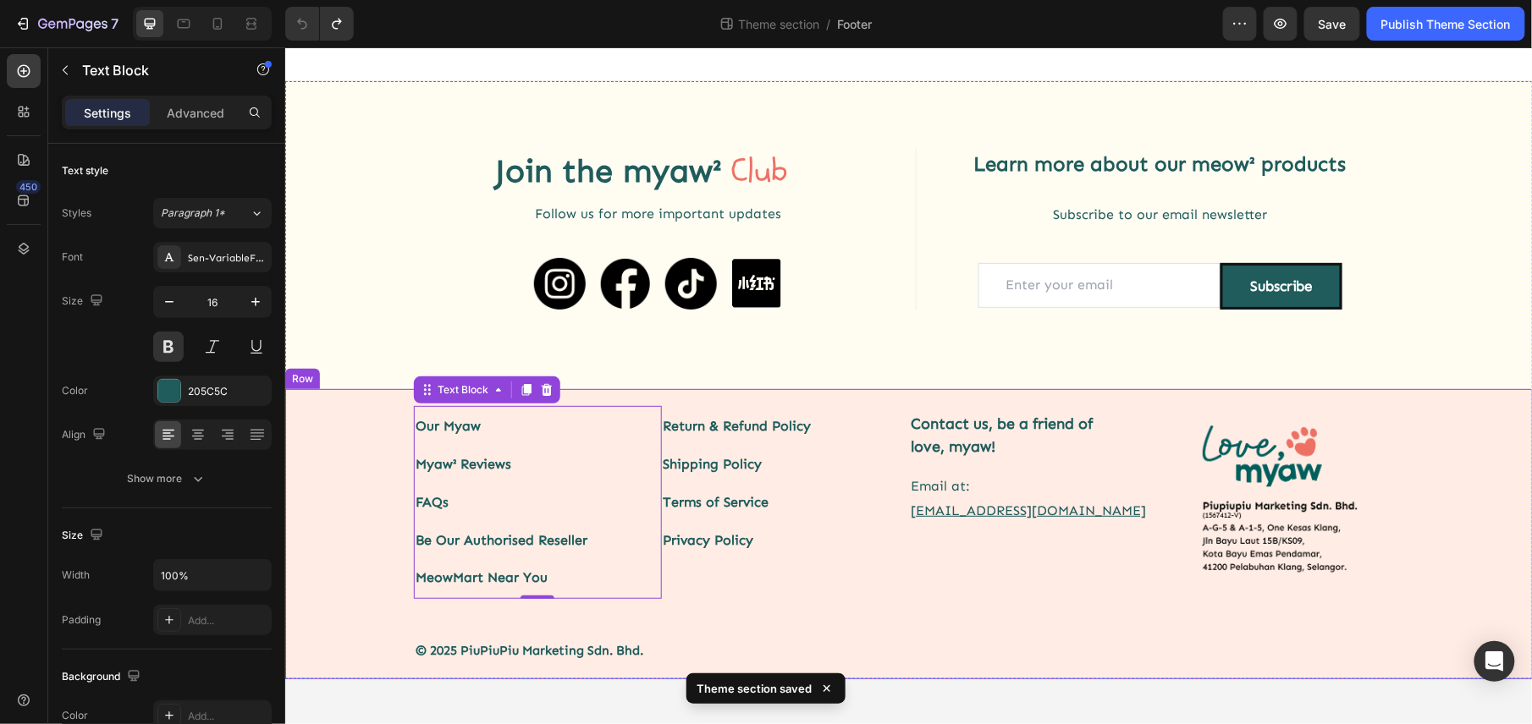
click at [358, 460] on div "Our Myaw Myaw² Reviews FAQs Be Our Authorised Reseller MeowMart Near You Text B…" at bounding box center [907, 524] width 1247 height 272
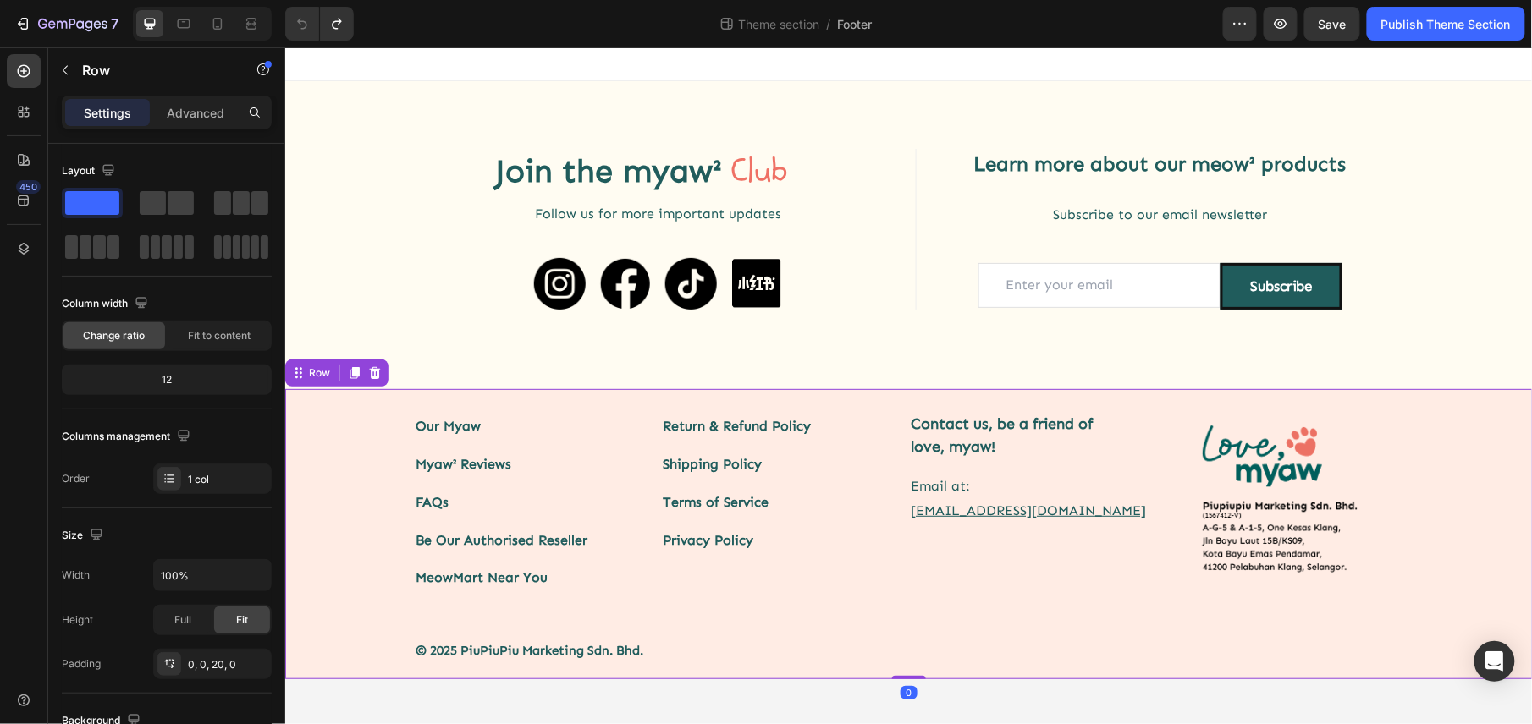
click at [341, 466] on div "Our Myaw Myaw² Reviews FAQs Be Our Authorised Reseller MeowMart Near You Text B…" at bounding box center [907, 524] width 1247 height 272
click at [427, 502] on link "FAQs" at bounding box center [431, 501] width 33 height 16
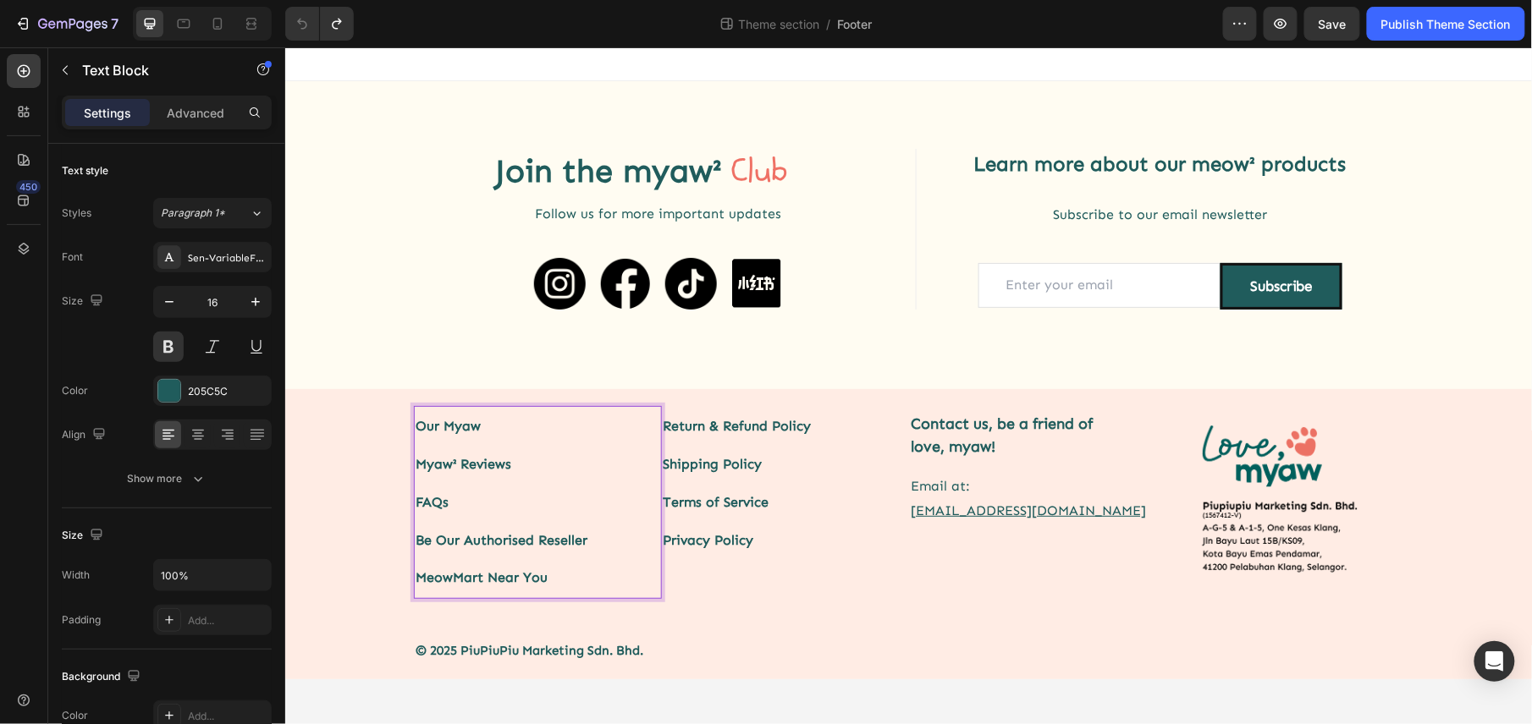
click at [429, 501] on link "FAQs" at bounding box center [431, 501] width 33 height 16
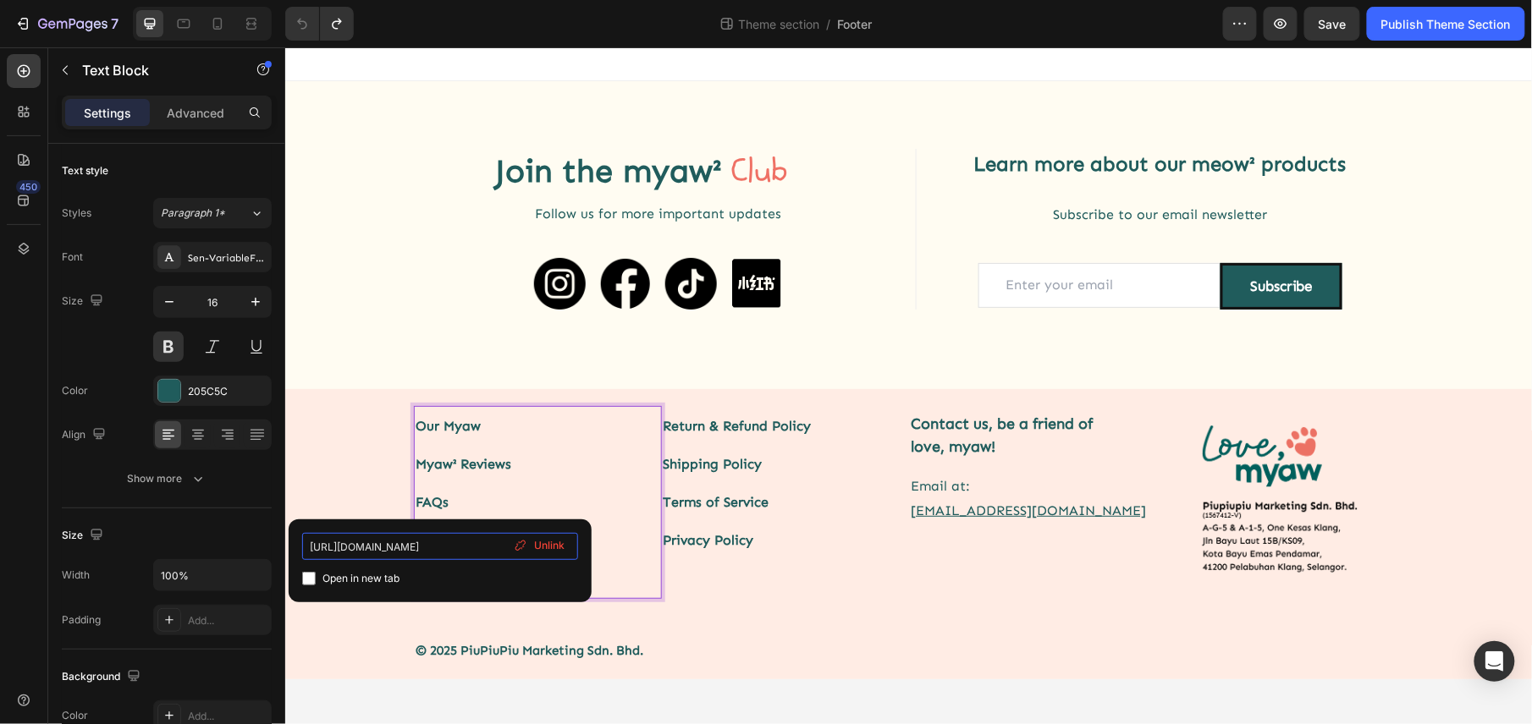
click at [393, 546] on input "https://lovepawmise.com/pages/faqs?_ab=0&key=1721821571188" at bounding box center [440, 546] width 276 height 27
drag, startPoint x: 406, startPoint y: 547, endPoint x: 362, endPoint y: 553, distance: 44.4
click at [362, 553] on input "https://lovepawmise.com/pages/faqs?_ab=0&key=1721821571188" at bounding box center [440, 546] width 276 height 27
type input "https://lovemyaw.com/pages/faqs?_ab=0&key=1721821571188"
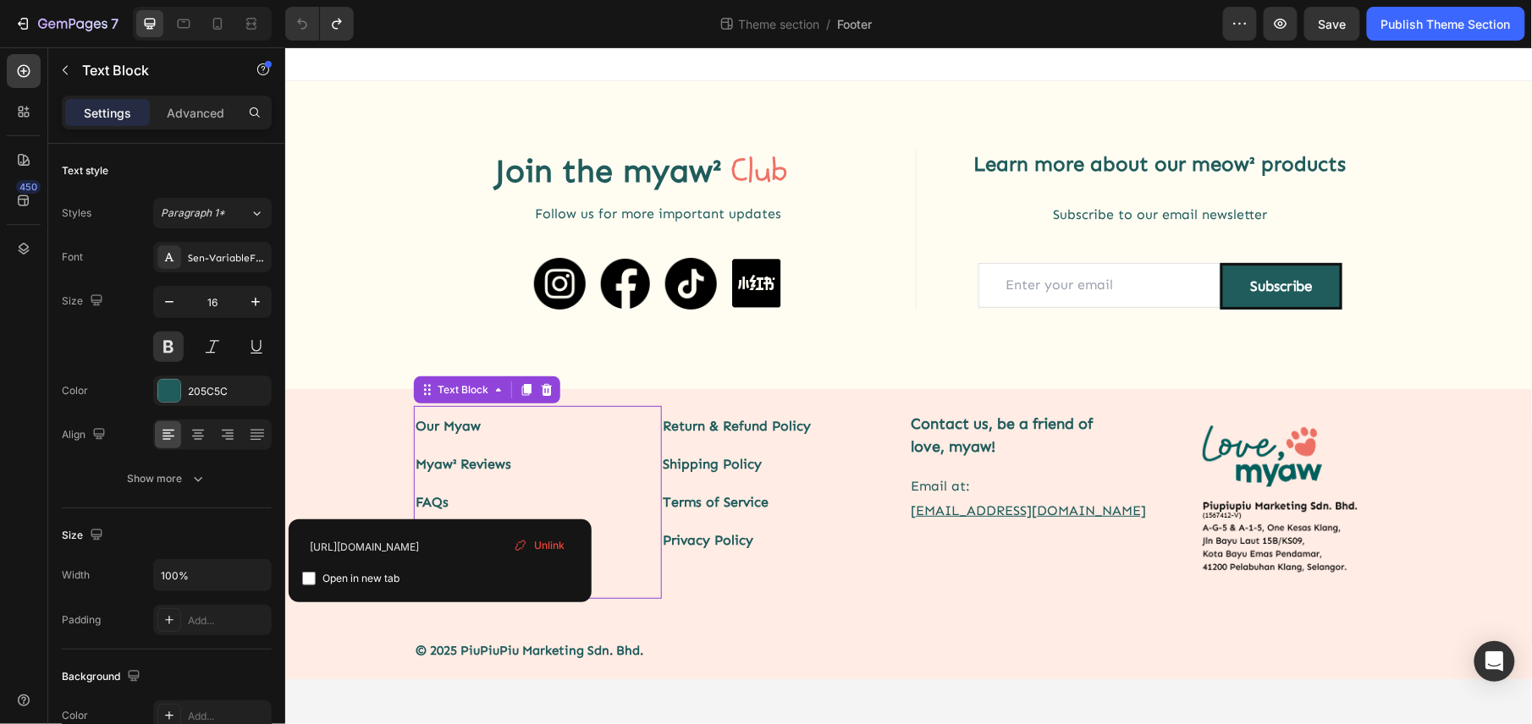
click at [361, 579] on span "Open in new tab" at bounding box center [360, 579] width 77 height 20
click at [305, 575] on input "checkbox" at bounding box center [309, 579] width 14 height 14
checkbox input "false"
click at [529, 493] on p "FAQs" at bounding box center [537, 502] width 245 height 38
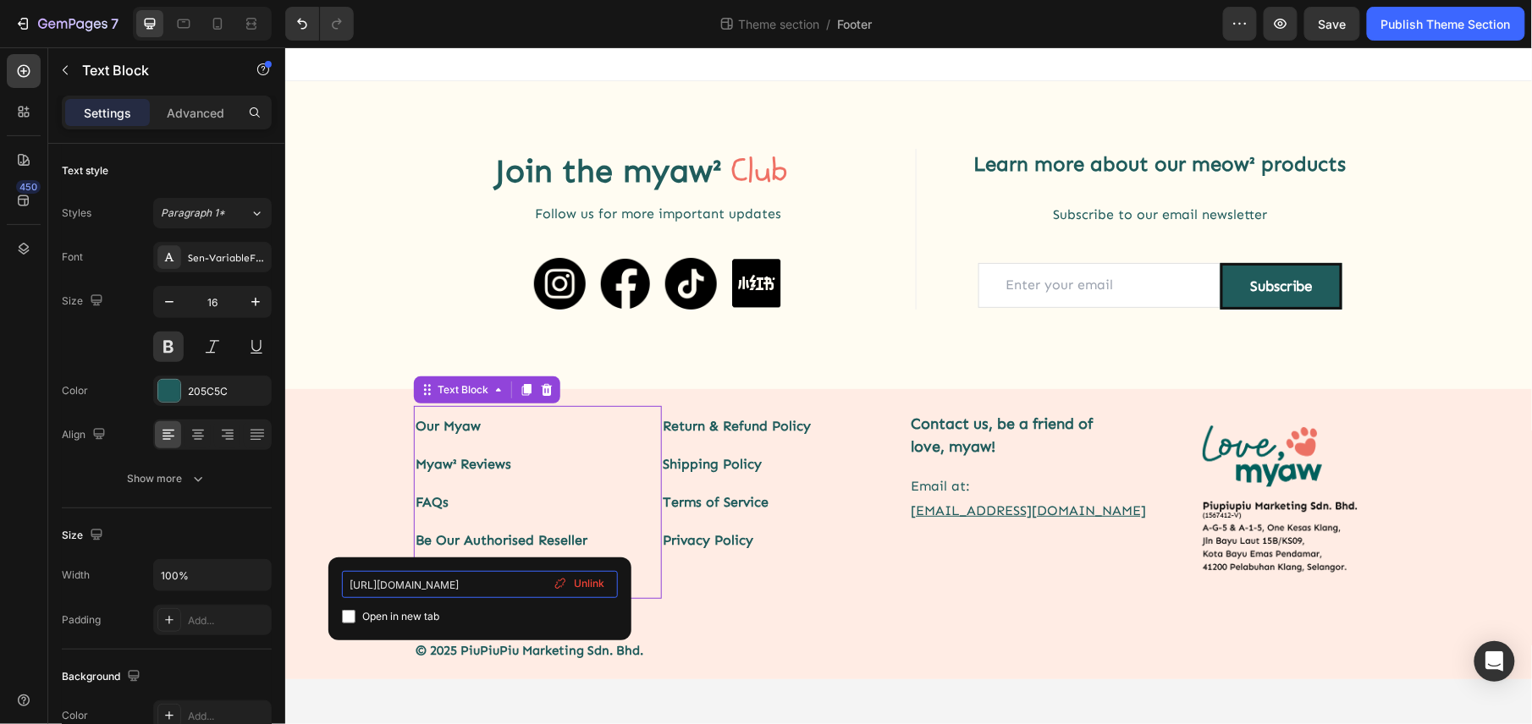
drag, startPoint x: 445, startPoint y: 586, endPoint x: 404, endPoint y: 587, distance: 41.5
click at [404, 587] on input "https://lovepawmise.com/pages/authorised-reseller?_ab=0&key=1721821579689" at bounding box center [480, 584] width 276 height 27
type input "https://lovemyaw.com/pages/authorised-reseller?_ab=0&key=1721821579689"
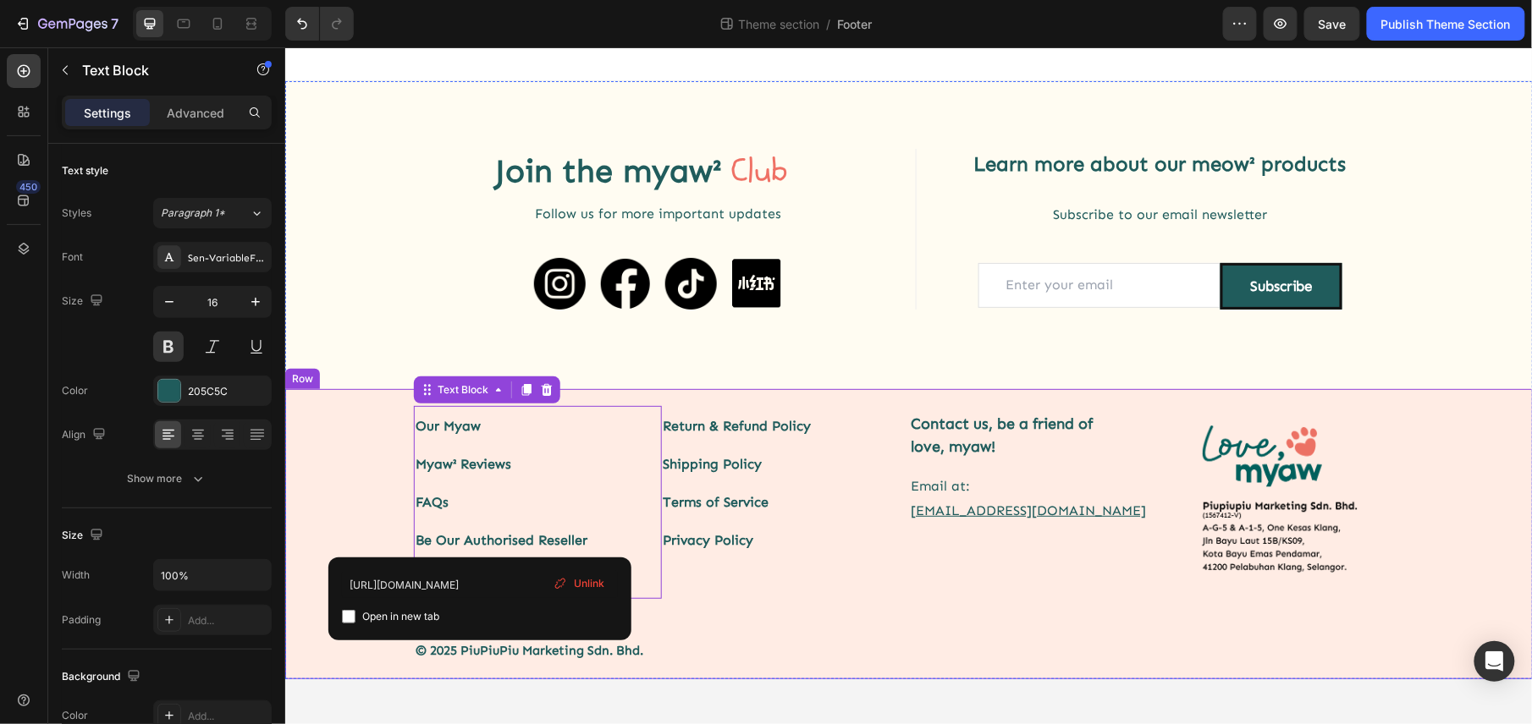
click at [742, 602] on div "Our Myaw Myaw² Reviews FAQs Be Our Authorised Reseller MeowMart Near You Text B…" at bounding box center [907, 524] width 1247 height 272
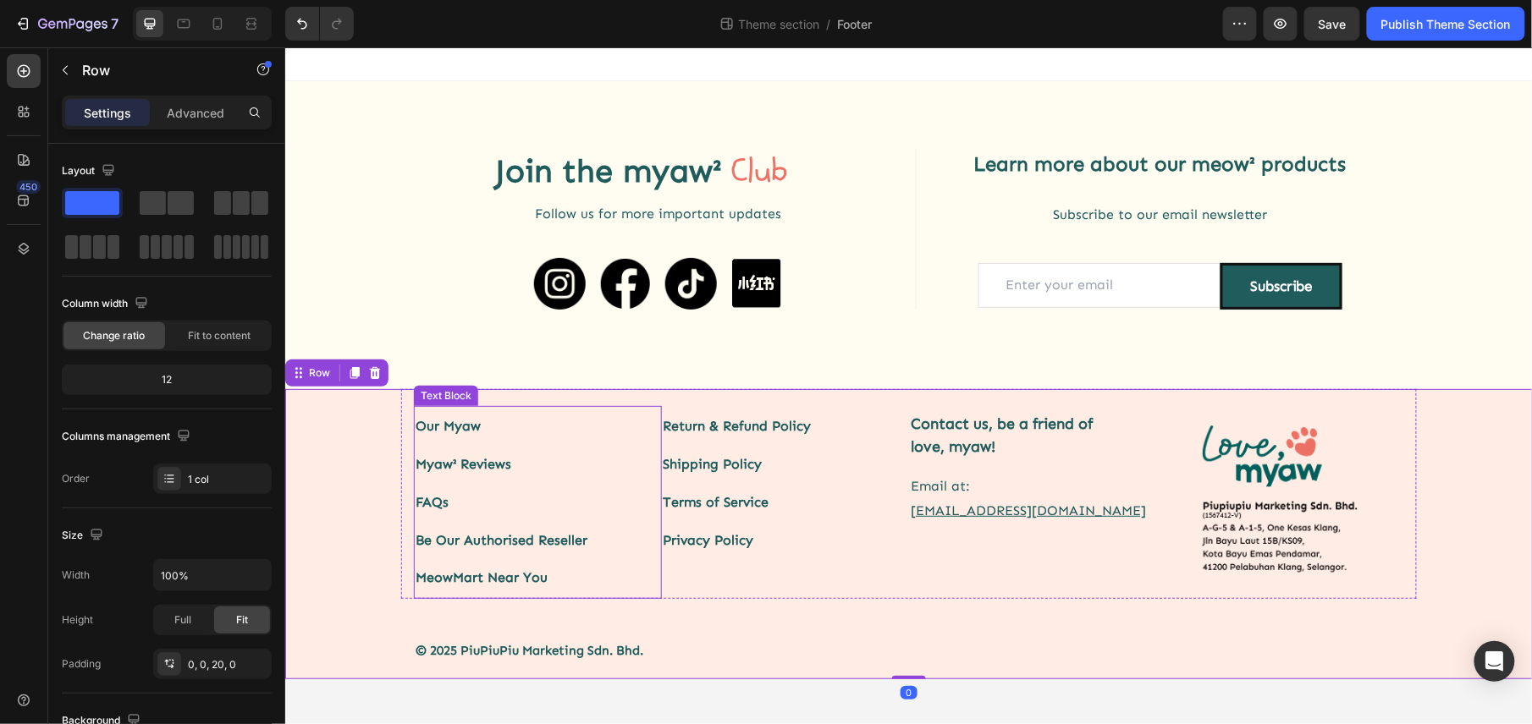
click at [484, 573] on link "MeowMart Near You" at bounding box center [481, 577] width 132 height 16
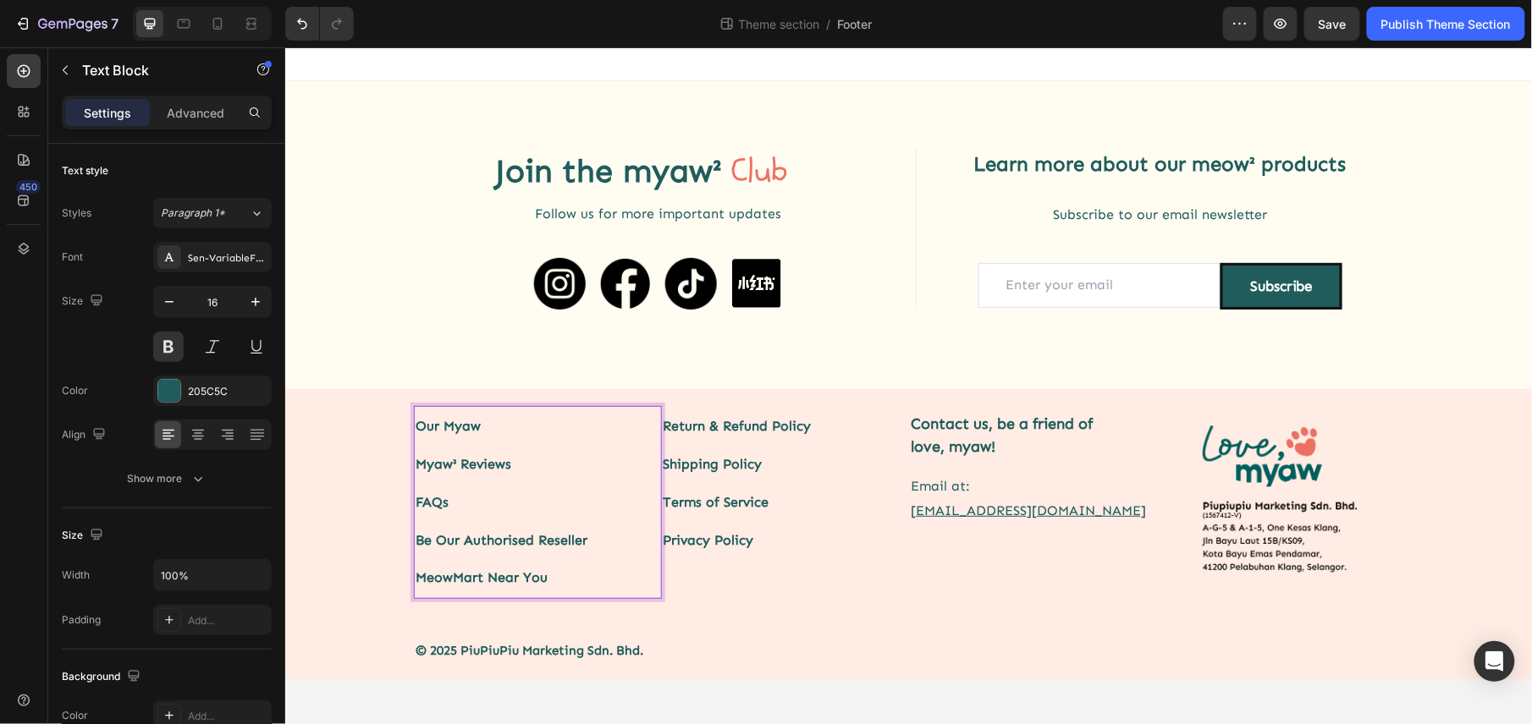
click at [451, 580] on link "MeowMart Near You" at bounding box center [481, 577] width 132 height 16
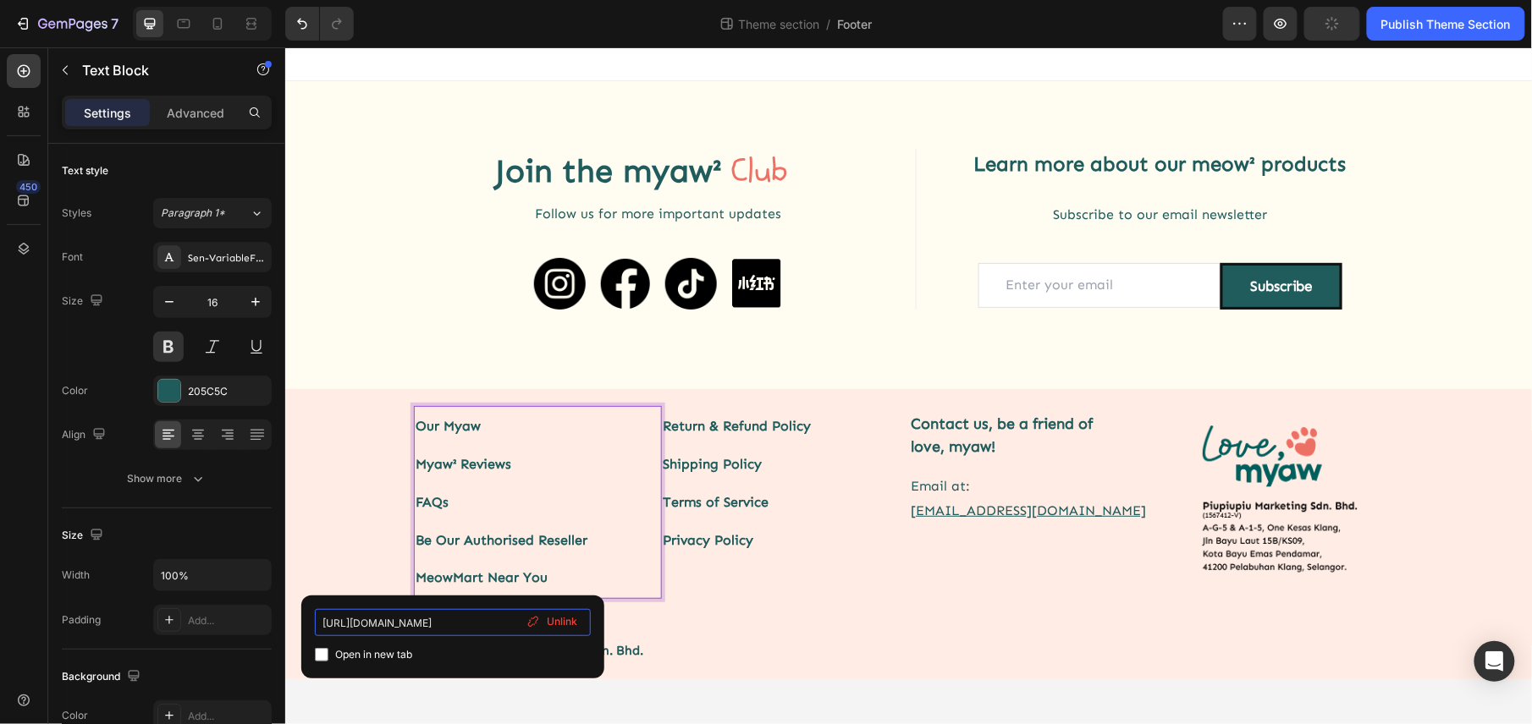
click at [416, 625] on input "https://lovepawmise.com/pages/stores-near-you?_ab=0&key=1721821584175" at bounding box center [453, 622] width 276 height 27
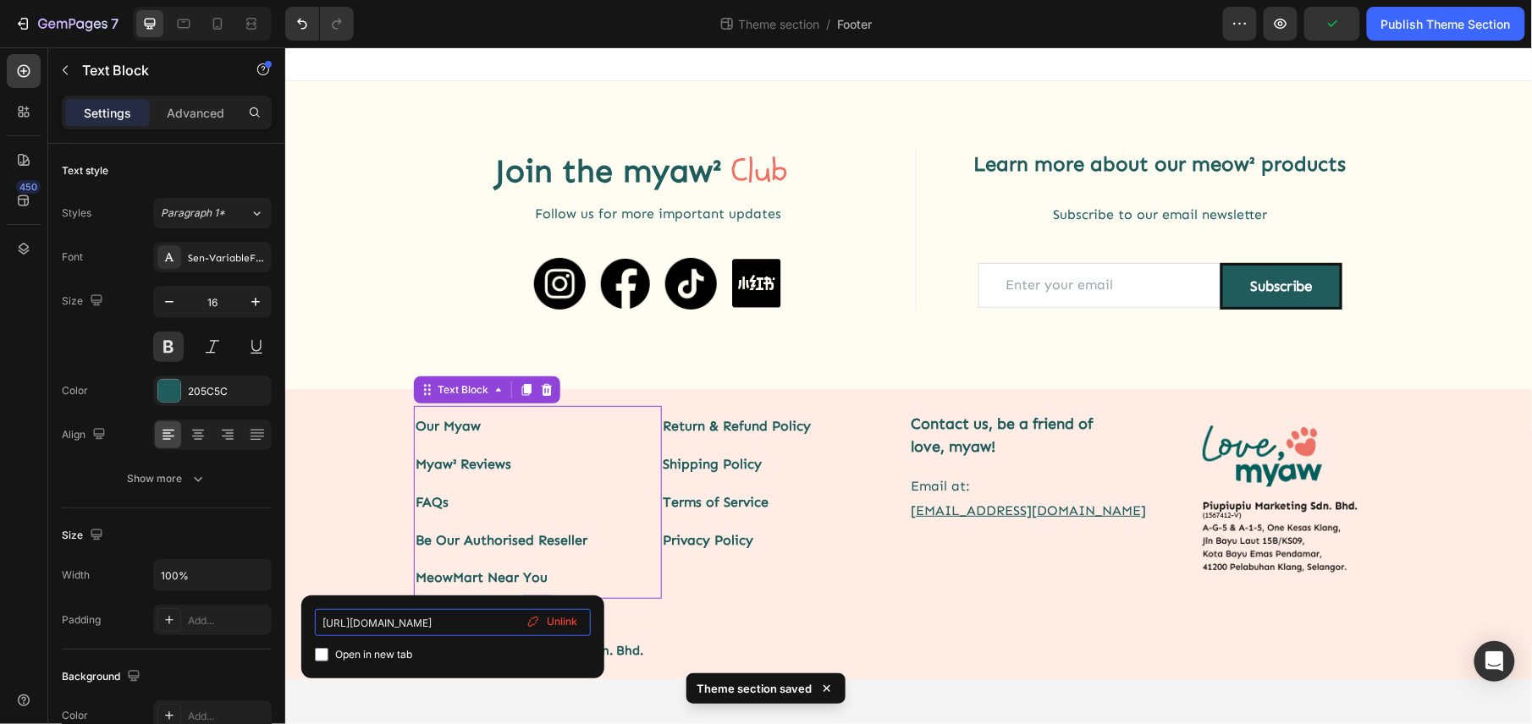
drag, startPoint x: 418, startPoint y: 624, endPoint x: 377, endPoint y: 633, distance: 42.5
click at [377, 633] on input "https://lovepawmise.com/pages/stores-near-you?_ab=0&key=1721821584175" at bounding box center [453, 622] width 276 height 27
type input "https://lovemyaw.com/pages/stores-near-you?_ab=0&key=1721821584175"
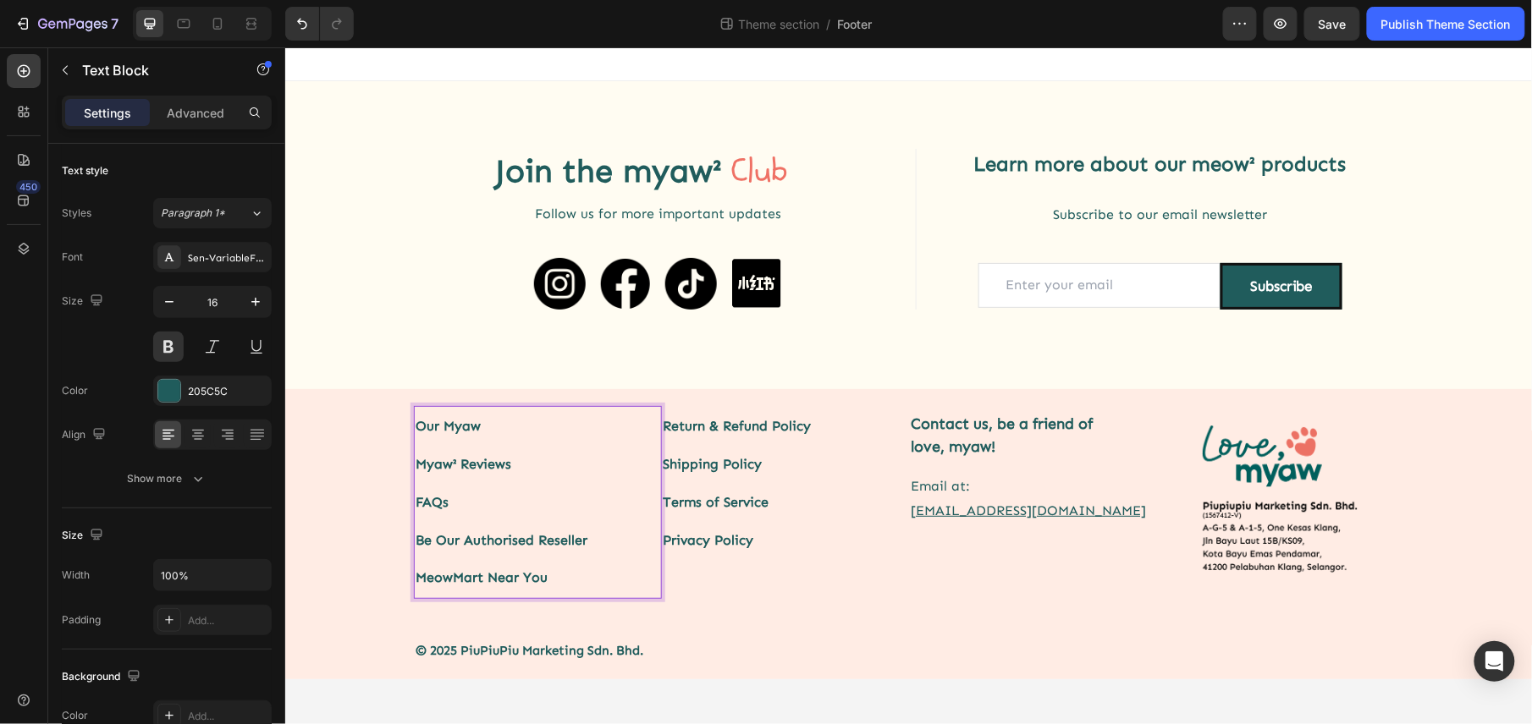
click at [423, 432] on p "Our Myaw" at bounding box center [537, 426] width 245 height 38
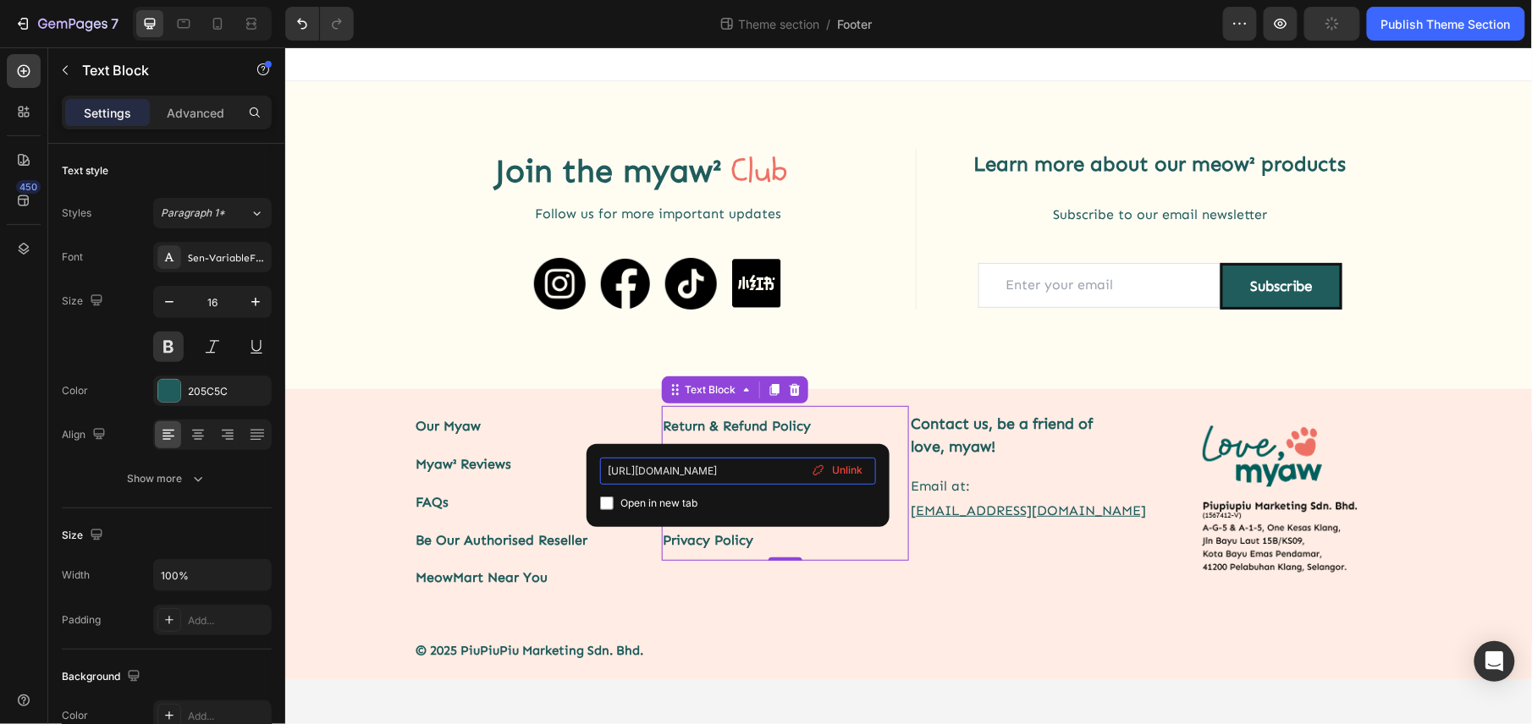
click at [691, 460] on input "https://lovepawmise.com/pages/refund-and-return-policy?_ab=0&key=1721821878730" at bounding box center [738, 471] width 276 height 27
drag, startPoint x: 704, startPoint y: 471, endPoint x: 662, endPoint y: 477, distance: 42.9
click at [662, 477] on input "https://lovepawmise.com/pages/refund-and-return-policy?_ab=0&key=1721821878730" at bounding box center [738, 471] width 276 height 27
type input "https://lovemyaw.com/pages/refund-and-return-policy?_ab=0&key=1721821878730"
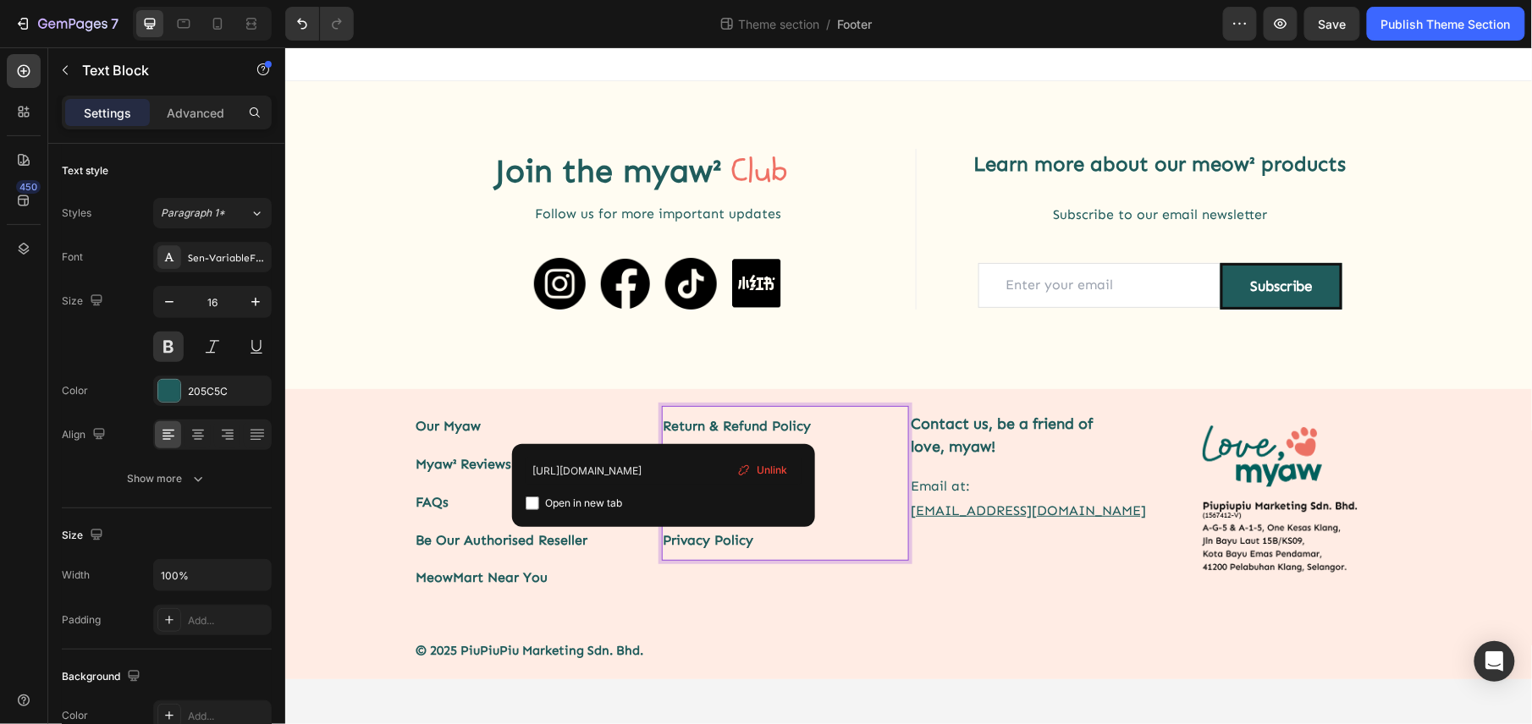
click at [686, 423] on link "Return & Refund Policy" at bounding box center [737, 425] width 148 height 16
click at [732, 423] on link "Return & Refund Policy" at bounding box center [737, 425] width 148 height 16
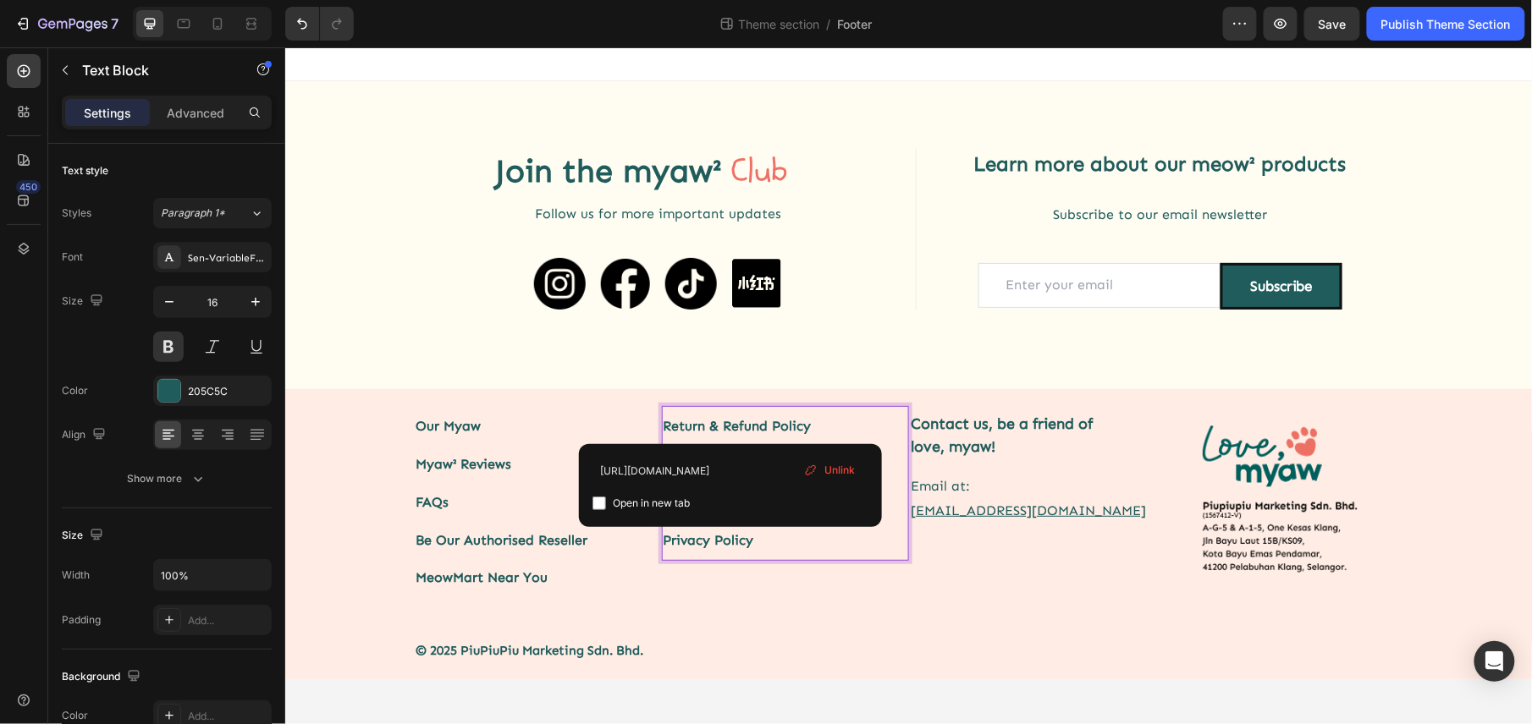
click at [684, 426] on link "Return & Refund Policy" at bounding box center [737, 425] width 148 height 16
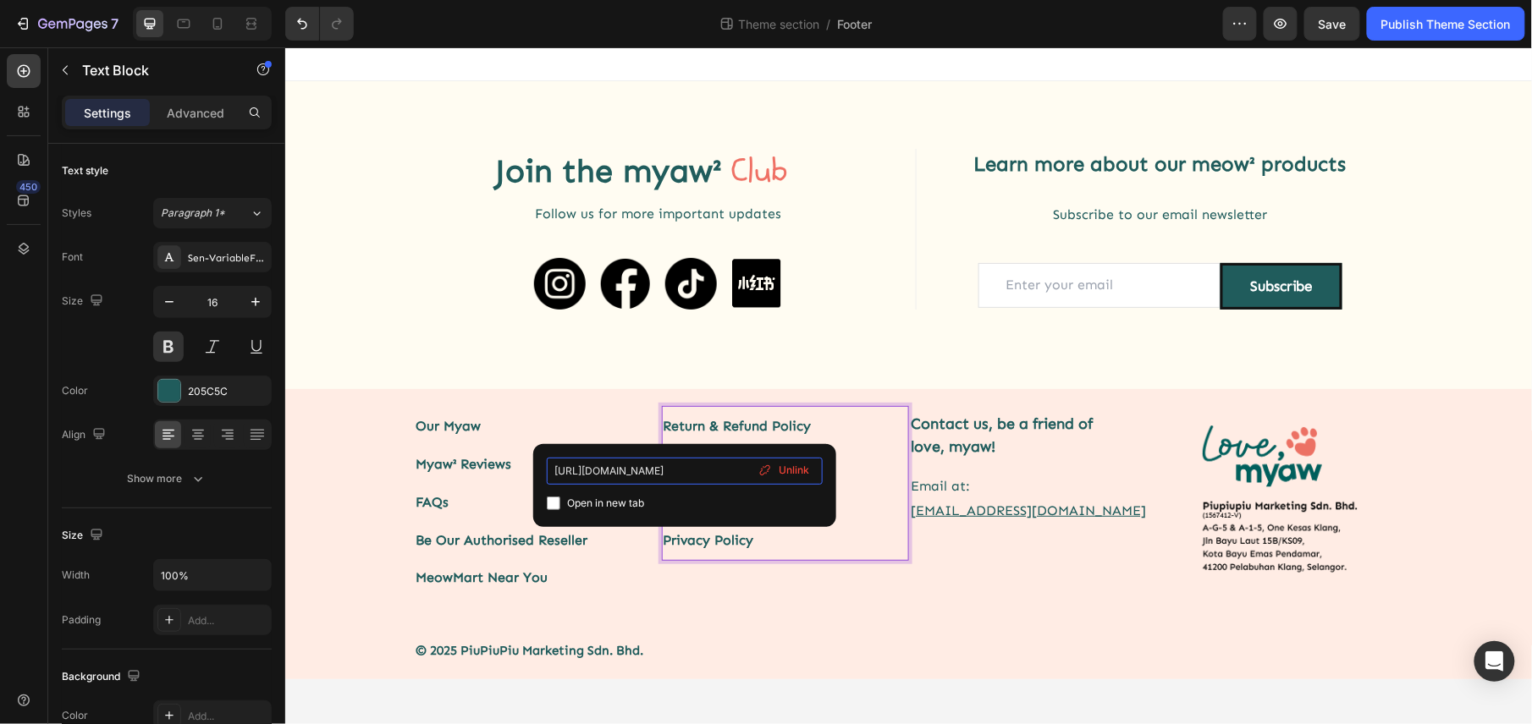
click at [631, 468] on input "https://lovepawmise.com/pages/refund-and-return-policy?_ab=0&key=1721821878730" at bounding box center [685, 471] width 276 height 27
drag, startPoint x: 650, startPoint y: 471, endPoint x: 610, endPoint y: 477, distance: 40.2
click at [610, 477] on input "https://lovepawmise.com/pages/refund-and-return-policy?_ab=0&key=1721821878730" at bounding box center [685, 471] width 276 height 27
type input "https://lovemyaw.com/pages/refund-and-return-policy?_ab=0&key=1721821878730"
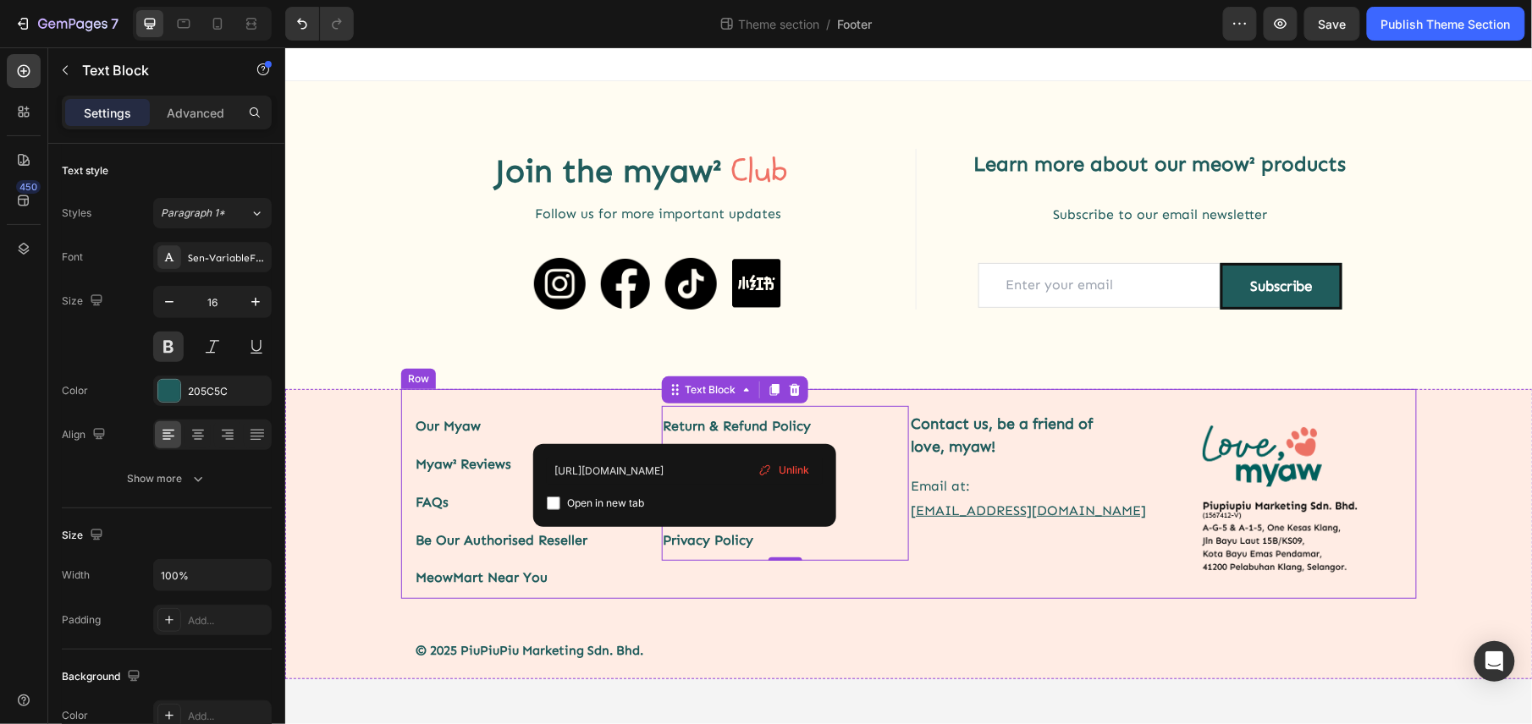
click at [779, 592] on div "Return & Refund Policy Shipping Policy Terms of Service Privacy Policy Text Blo…" at bounding box center [785, 501] width 248 height 193
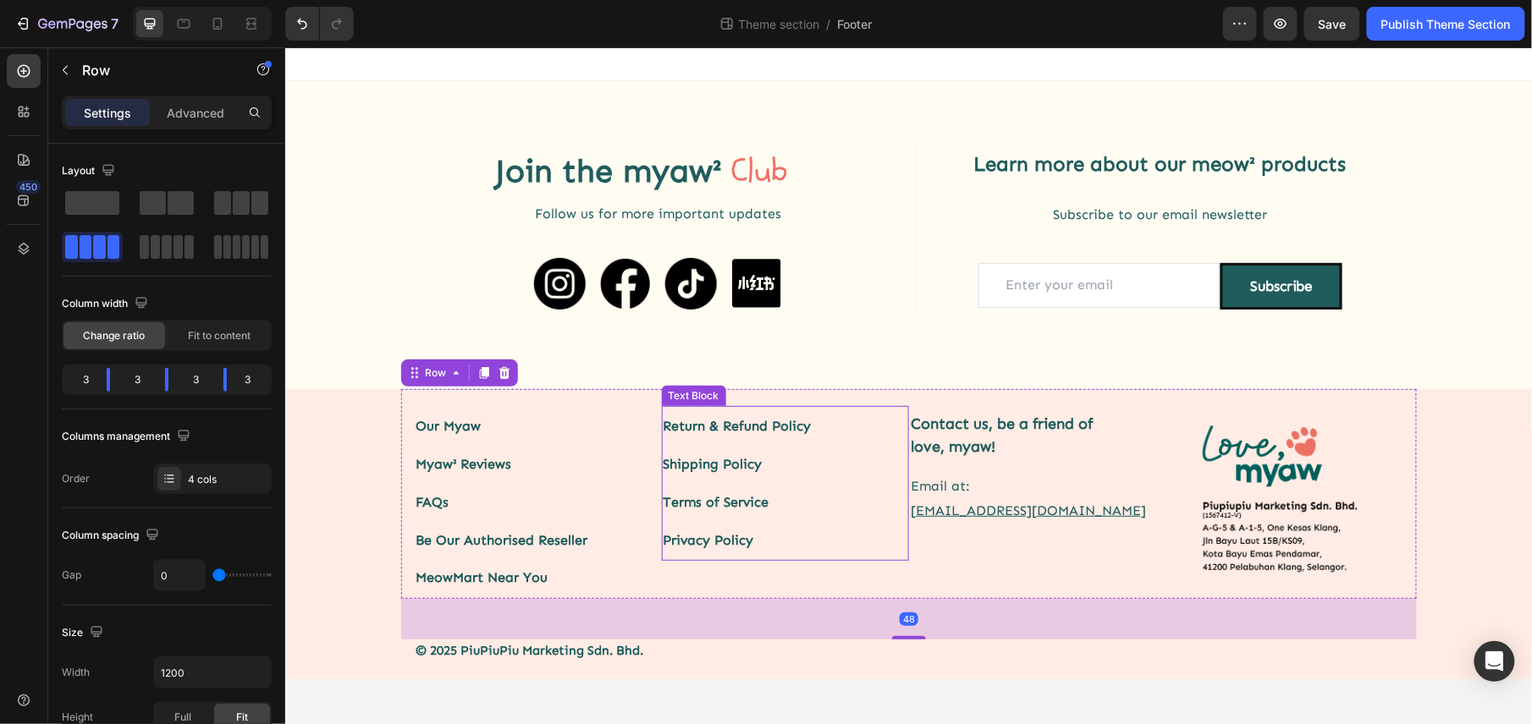
click at [741, 423] on link "Return & Refund Policy" at bounding box center [737, 425] width 148 height 16
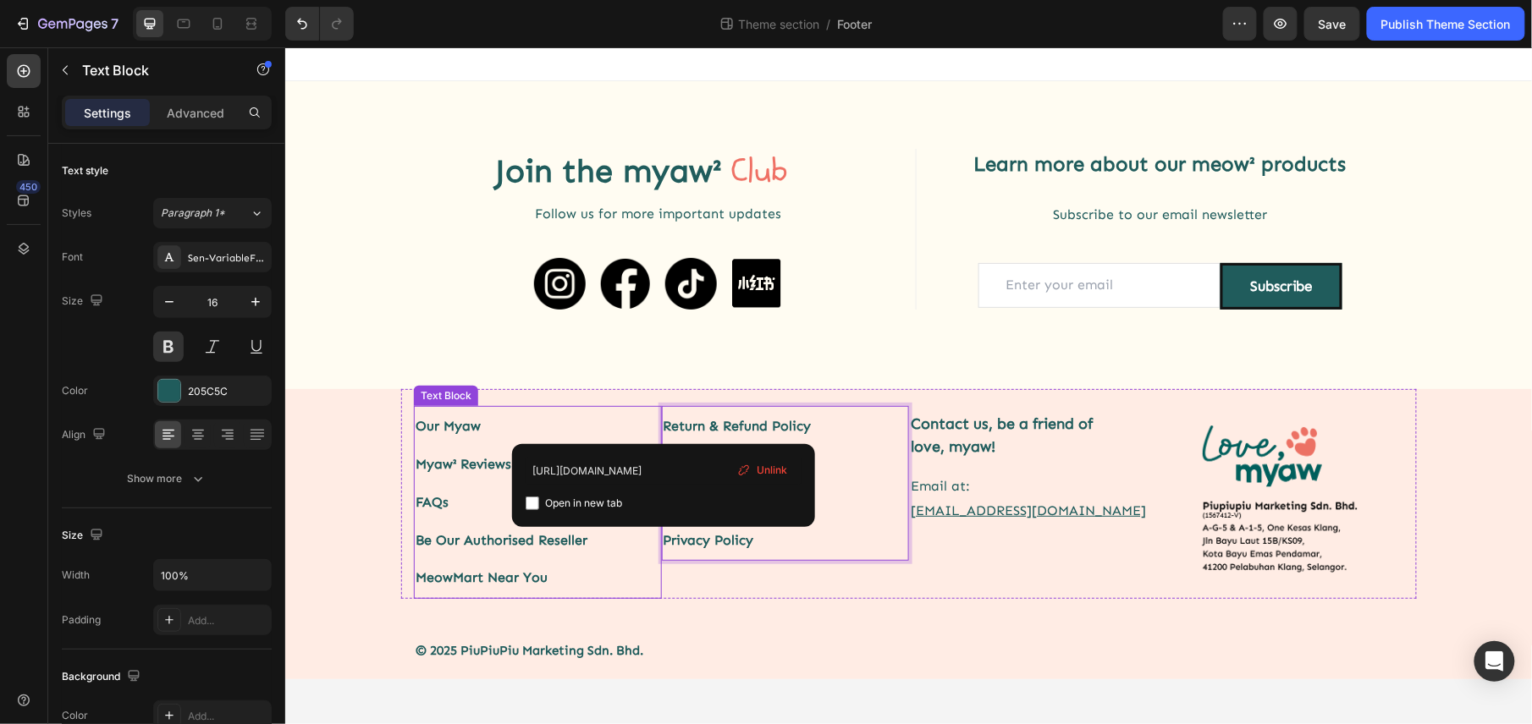
click at [453, 423] on p "Our Myaw" at bounding box center [537, 426] width 245 height 38
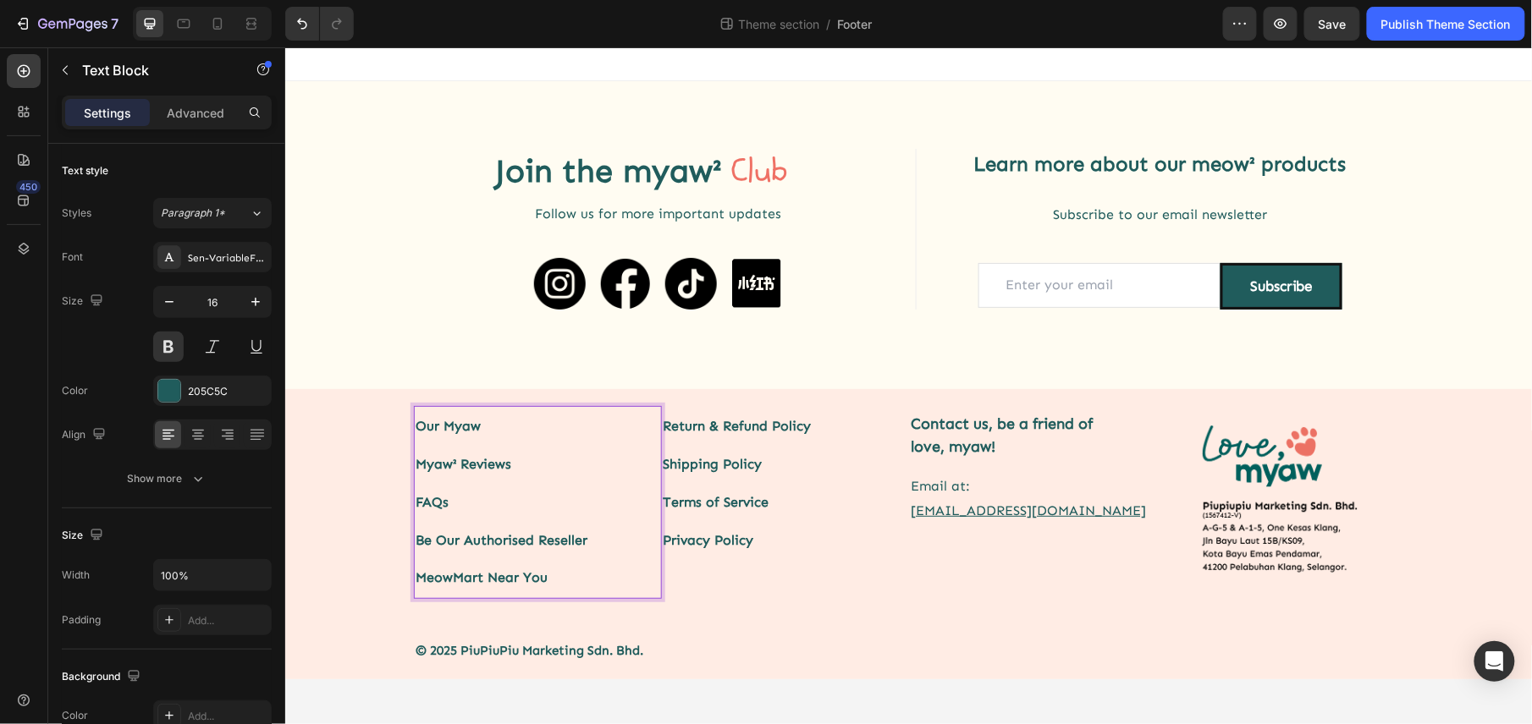
click at [458, 461] on p "Myaw² Reviews" at bounding box center [537, 464] width 245 height 38
click at [432, 502] on link "FAQs" at bounding box center [431, 501] width 33 height 16
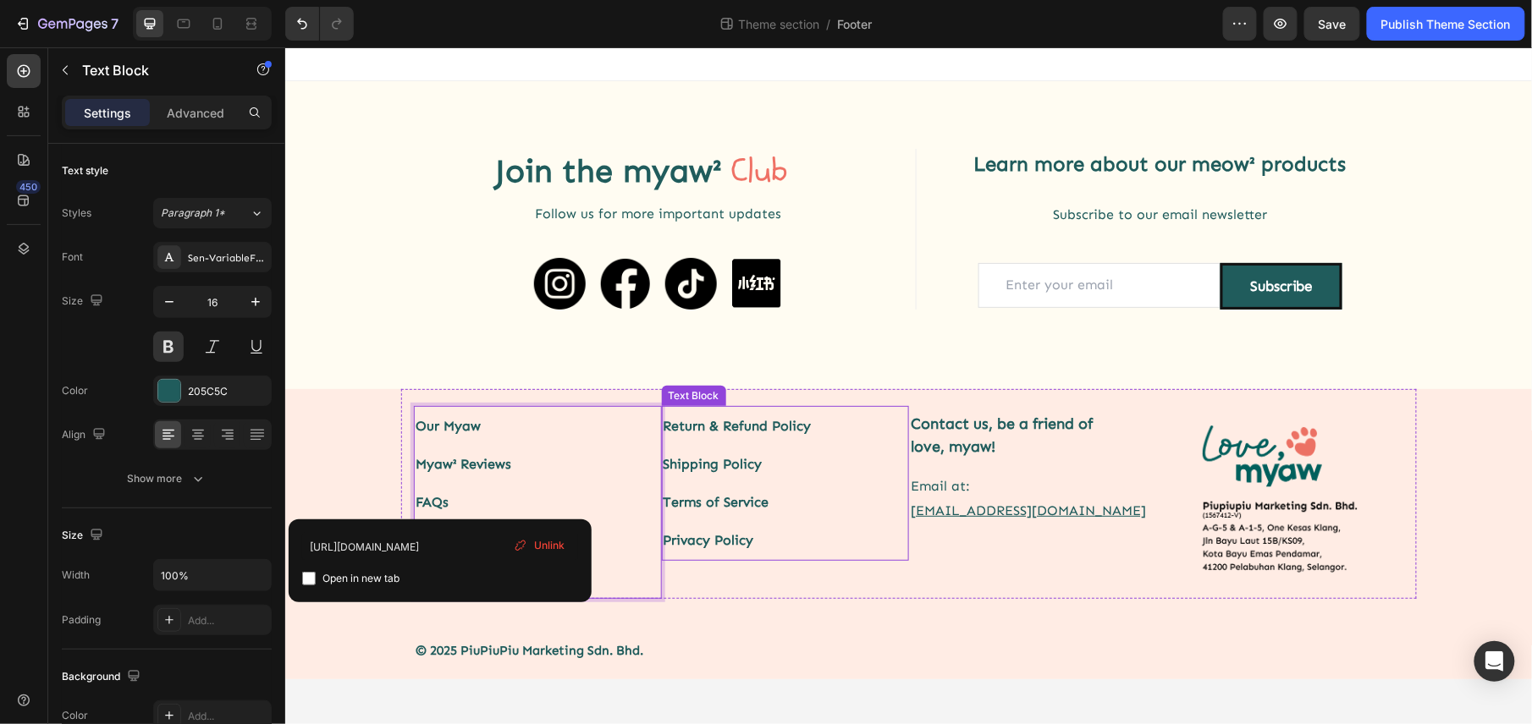
click at [707, 464] on link "Shipping Policy" at bounding box center [712, 463] width 99 height 16
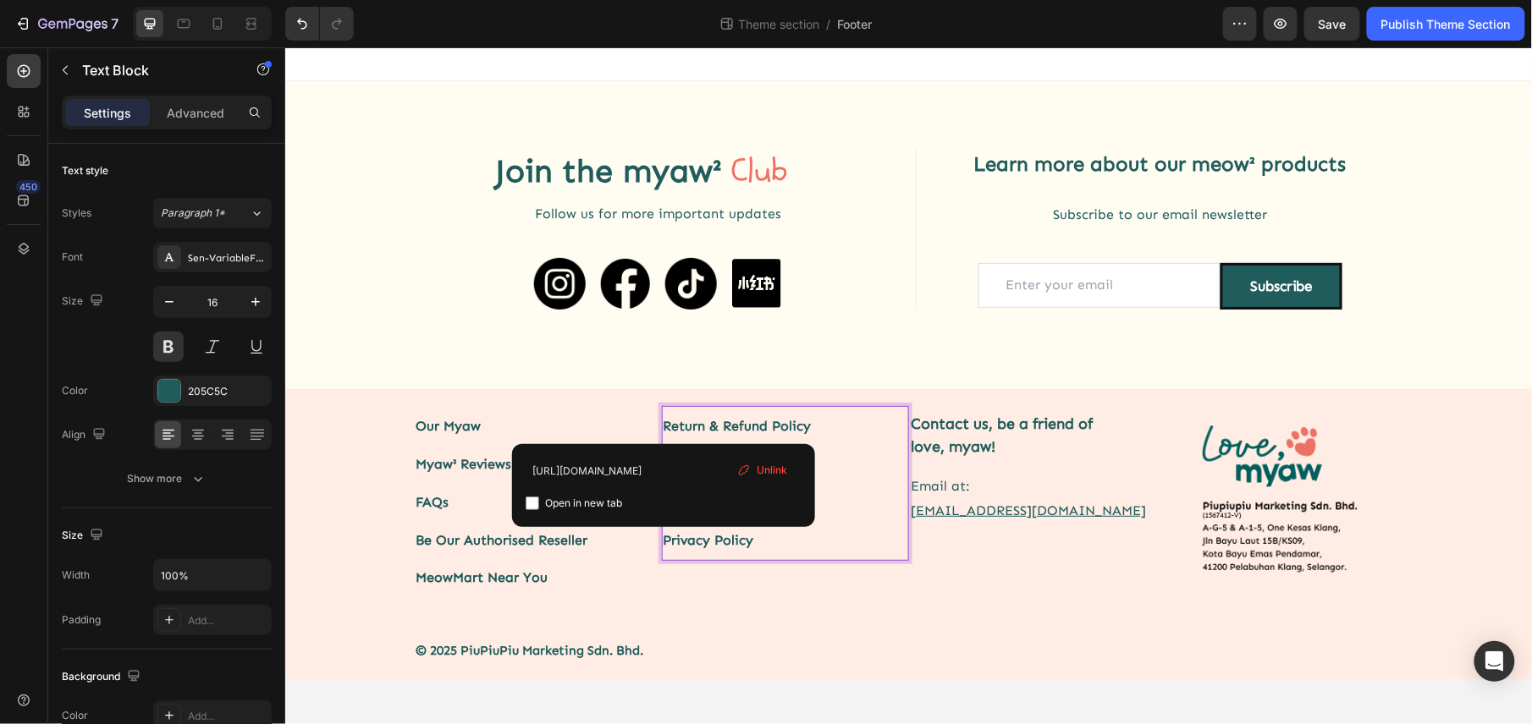
click at [702, 570] on div "Return & Refund Policy Shipping Policy Terms of Service Privacy Policy Text Blo…" at bounding box center [785, 501] width 248 height 193
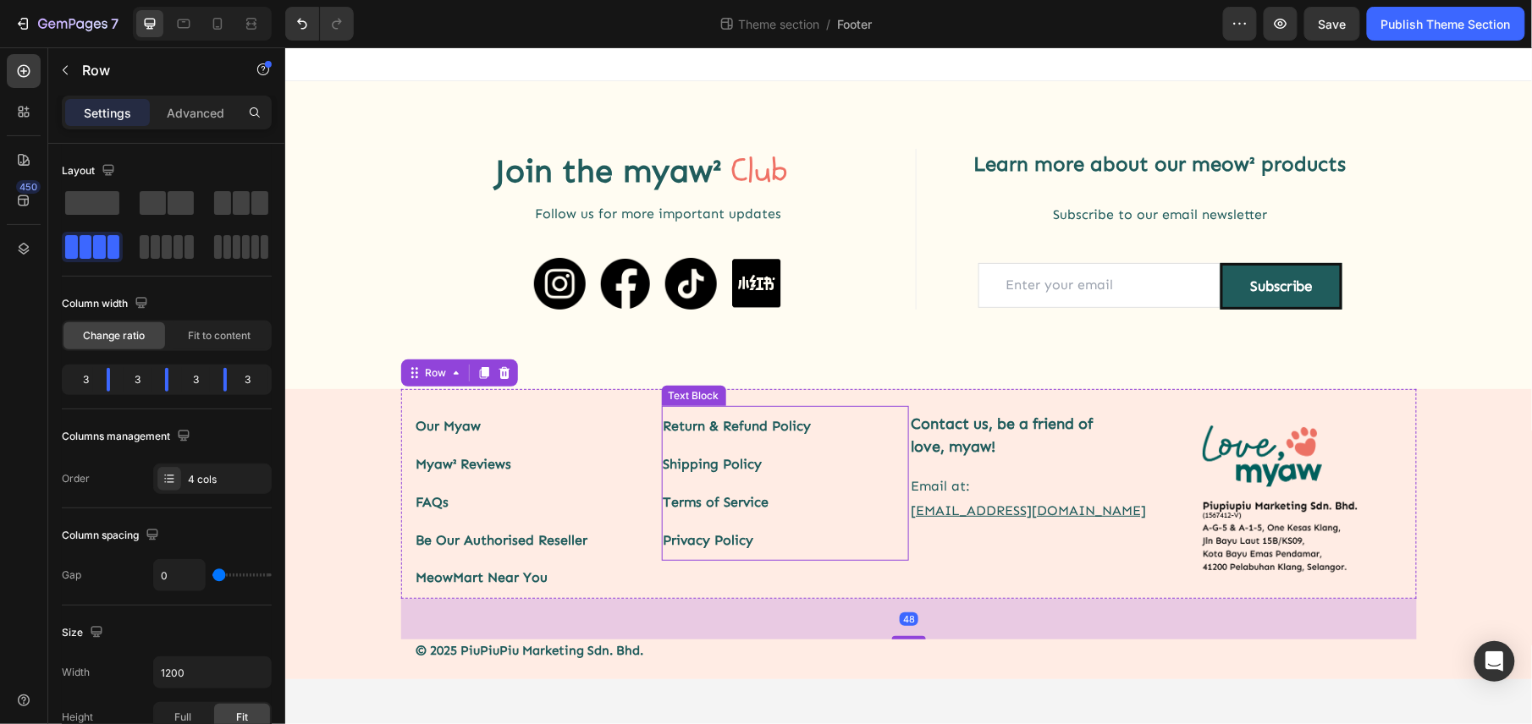
click at [728, 464] on link "Shipping Policy" at bounding box center [712, 463] width 99 height 16
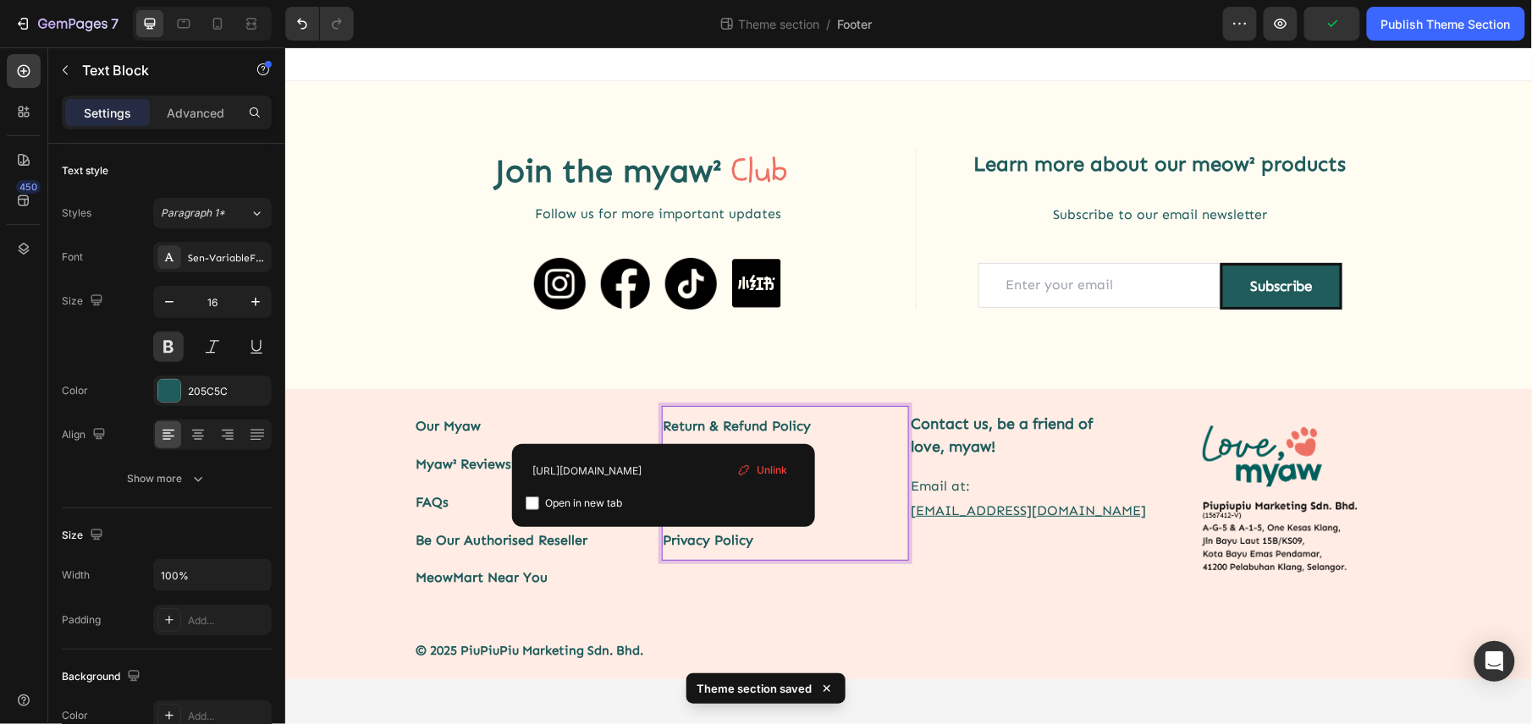
click at [711, 521] on div "https://lovemyaw.com/pages/refund-and-return-policy?_ab=0&key=1721821878730 Ope…" at bounding box center [663, 485] width 303 height 83
click at [702, 573] on div "Return & Refund Policy Shipping Policy Terms of Service Privacy Policy Text Blo…" at bounding box center [785, 501] width 248 height 193
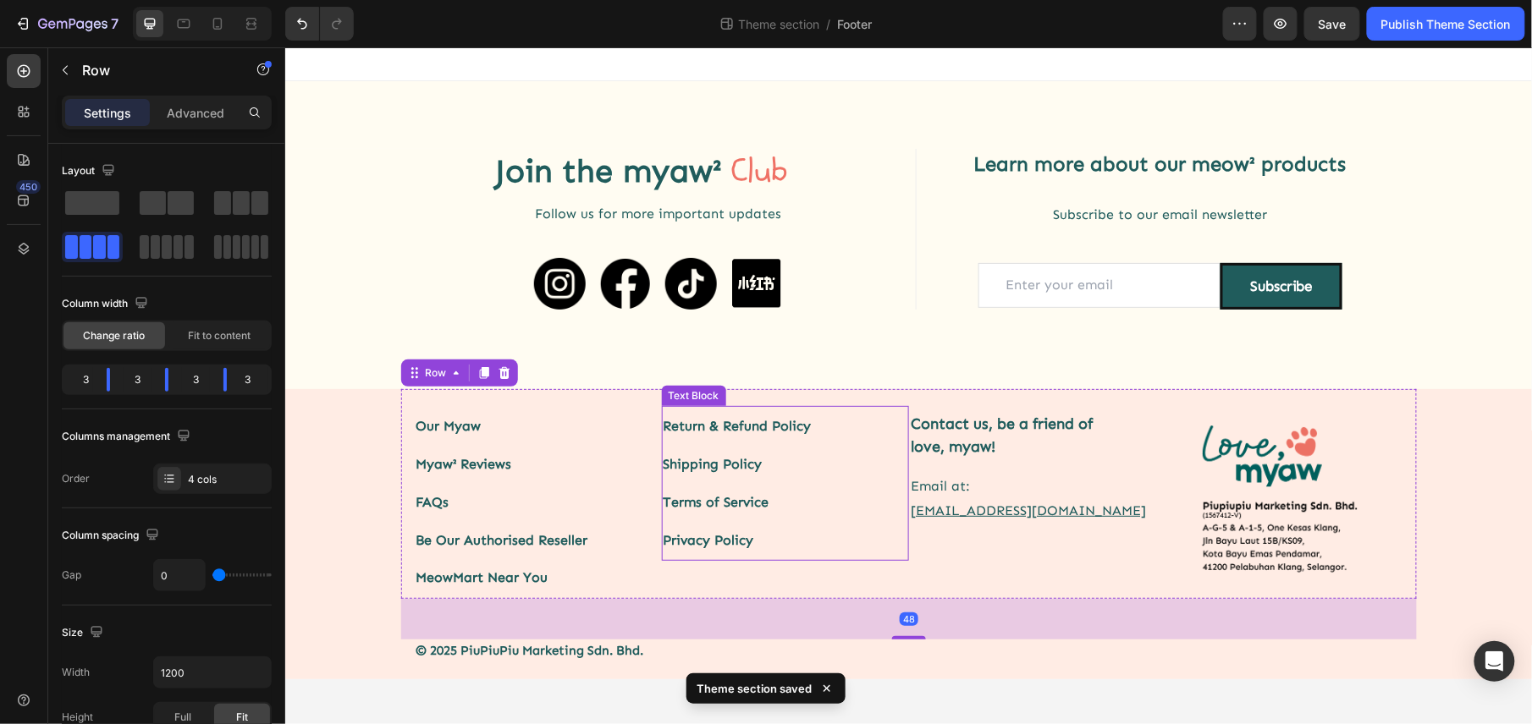
click at [697, 463] on link "Shipping Policy" at bounding box center [712, 463] width 99 height 16
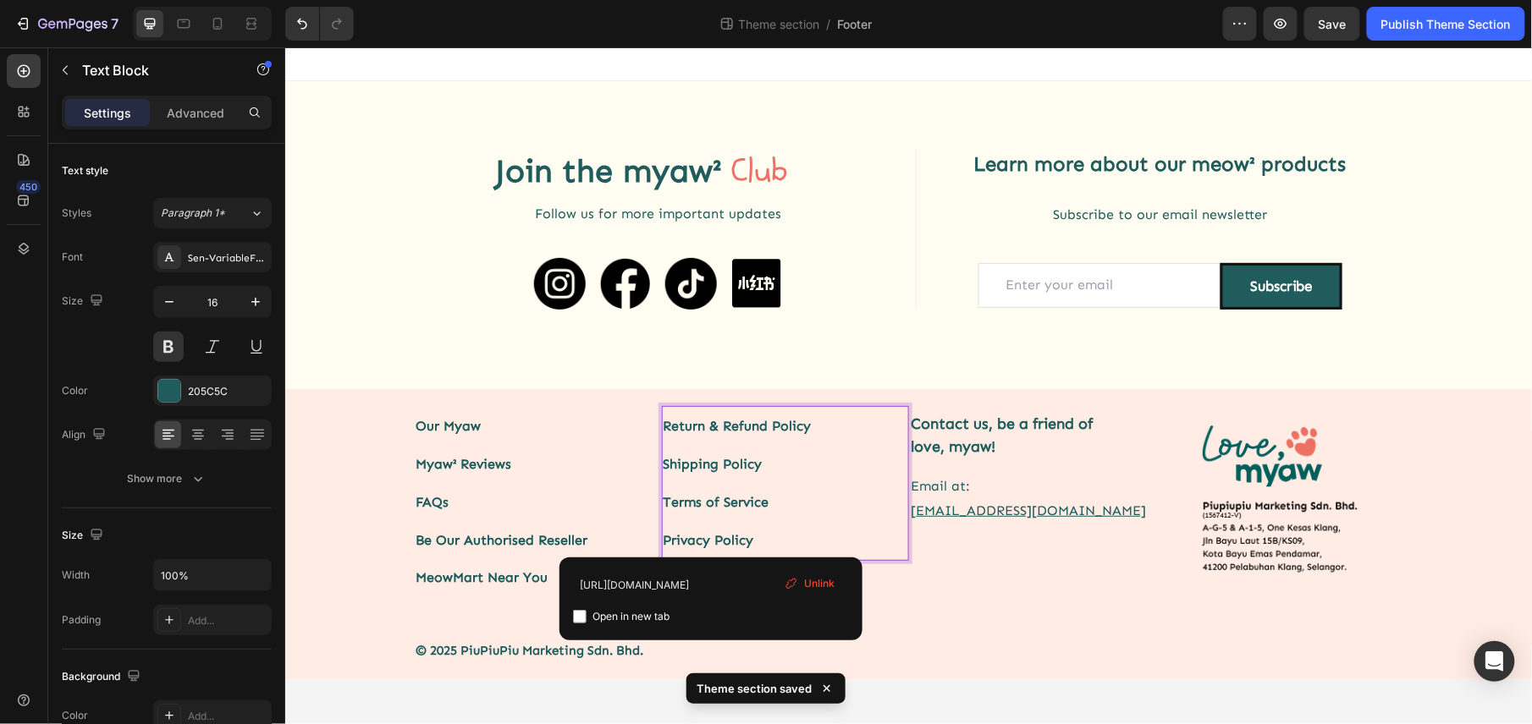
click at [710, 553] on p "Privacy Policy" at bounding box center [785, 540] width 245 height 38
click at [744, 471] on link "Shipping Policy" at bounding box center [712, 463] width 99 height 16
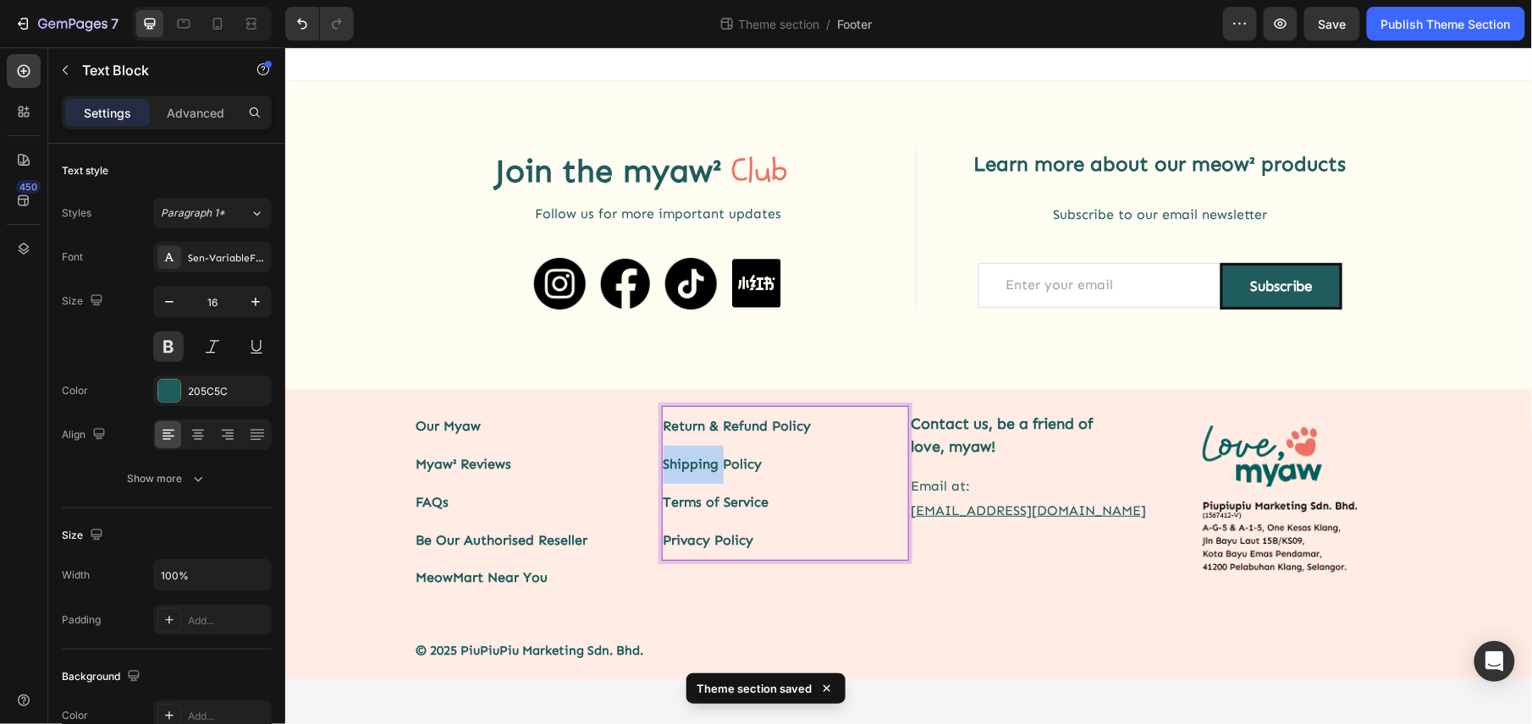
click at [744, 471] on link "Shipping Policy" at bounding box center [712, 463] width 99 height 16
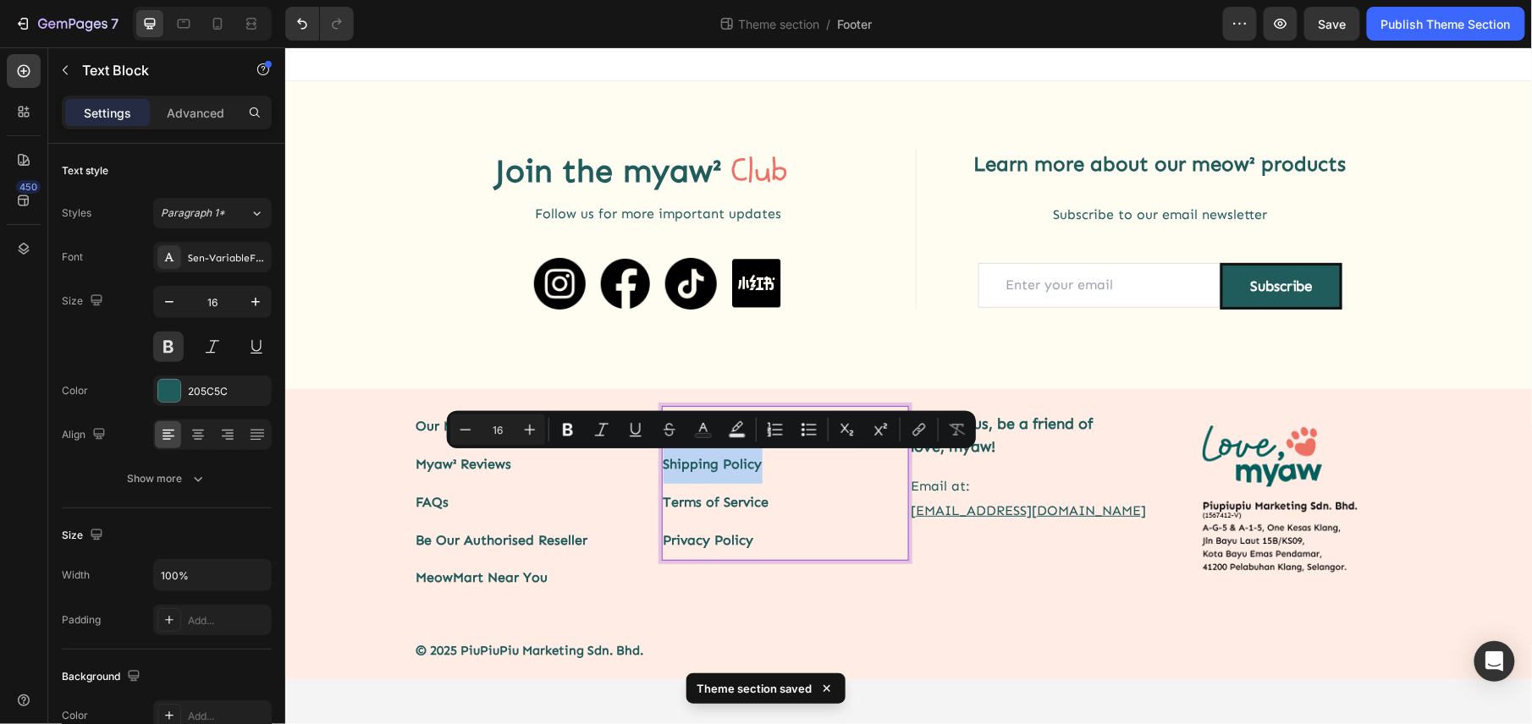
click at [744, 471] on link "Shipping Policy" at bounding box center [712, 463] width 99 height 16
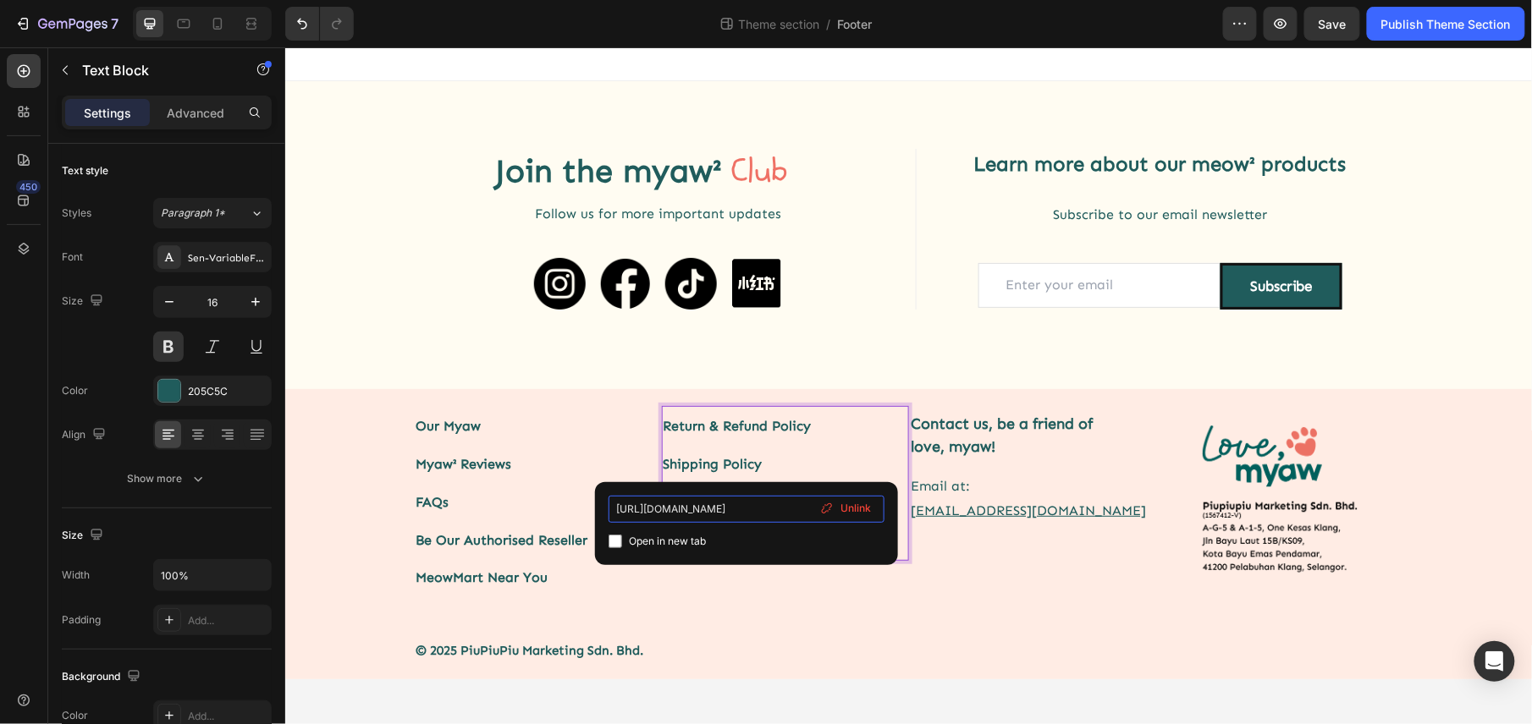
click at [696, 505] on input "https://lovepawmise.com/pages/shipping-policy?_ab=0&key=1721821887452" at bounding box center [746, 509] width 276 height 27
drag, startPoint x: 712, startPoint y: 511, endPoint x: 672, endPoint y: 520, distance: 40.7
click at [672, 520] on input "https://lovepawmise.com/pages/shipping-policy?_ab=0&key=1721821887452" at bounding box center [746, 509] width 276 height 27
type input "https://lovemyaw.com/pages/shipping-policy?_ab=0&key=1721821887452"
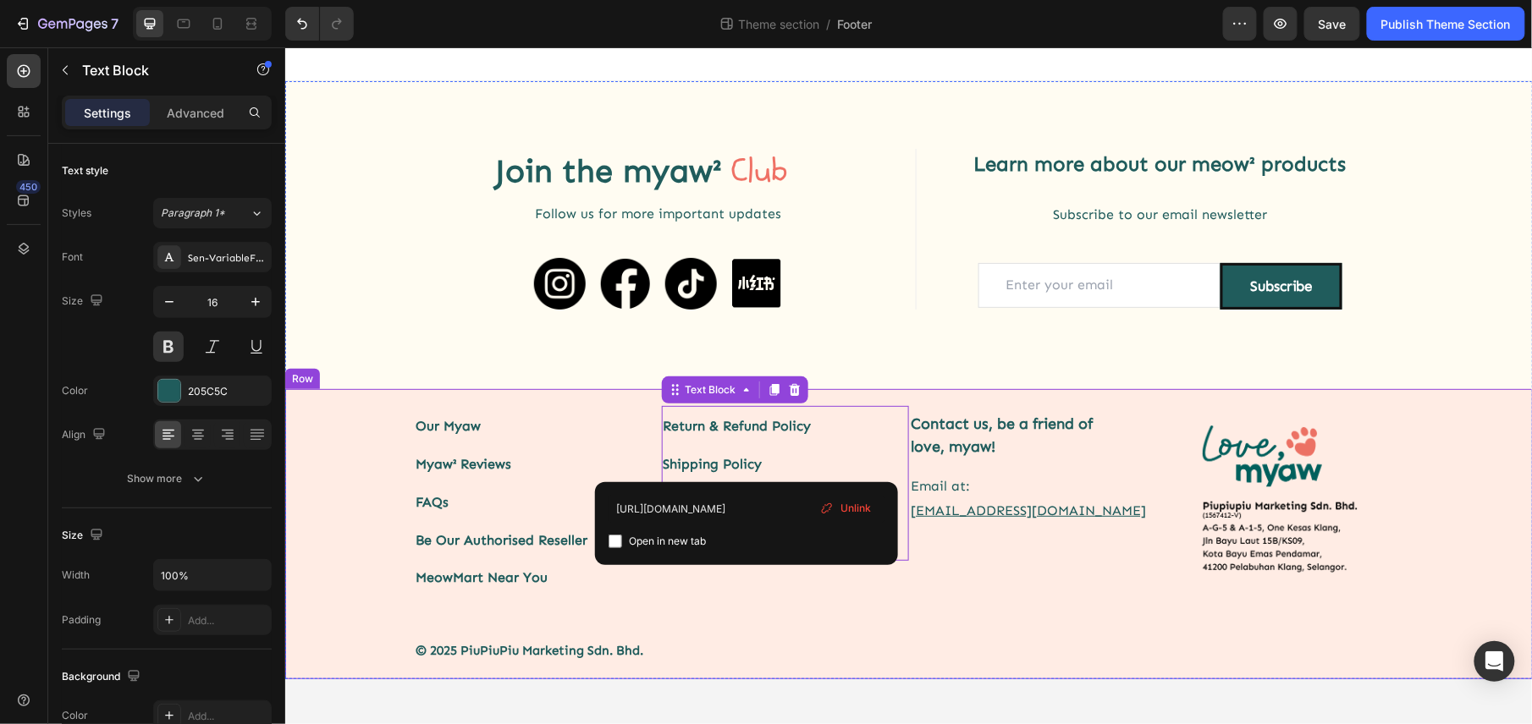
click at [735, 600] on div "Our Myaw Myaw² Reviews FAQs Be Our Authorised Reseller MeowMart Near You Text B…" at bounding box center [907, 524] width 1247 height 272
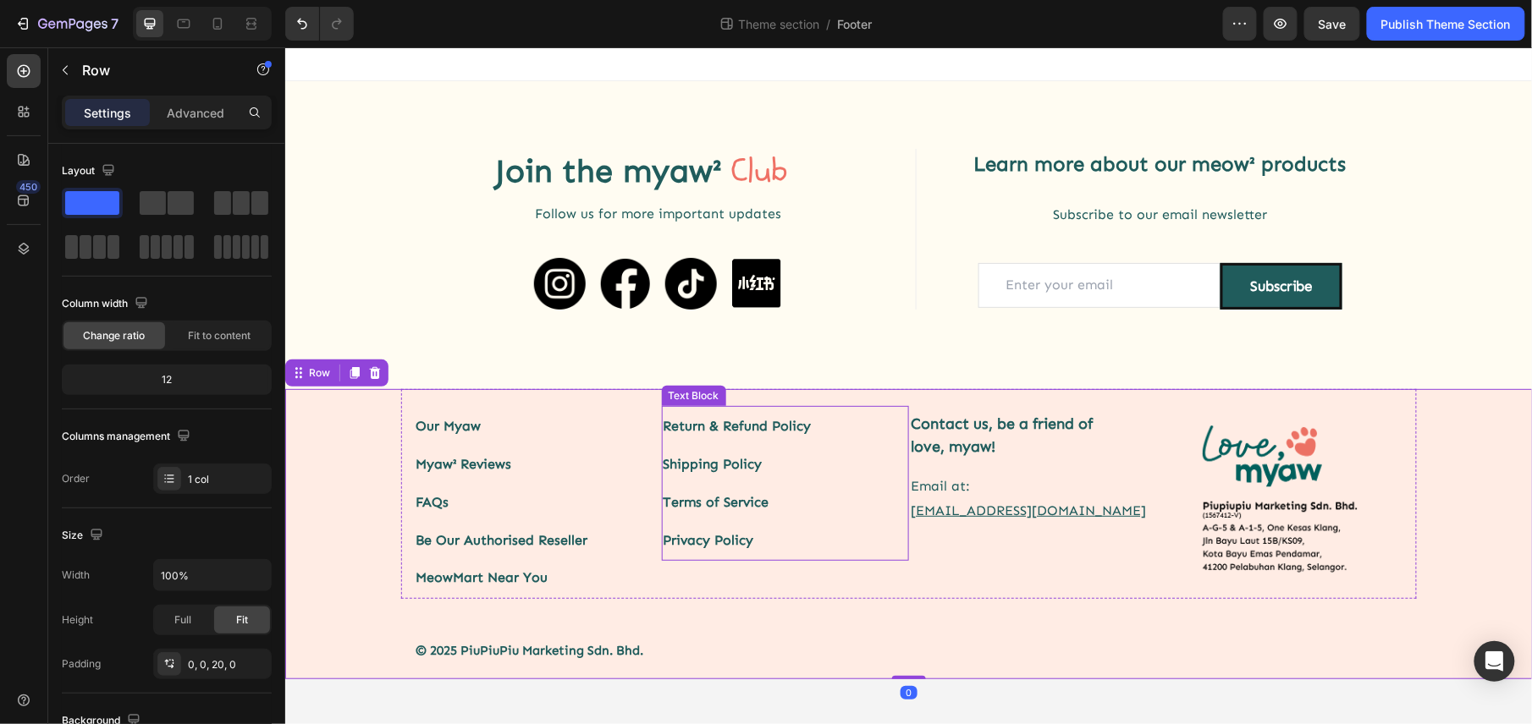
click at [727, 465] on link "Shipping Policy" at bounding box center [712, 463] width 99 height 16
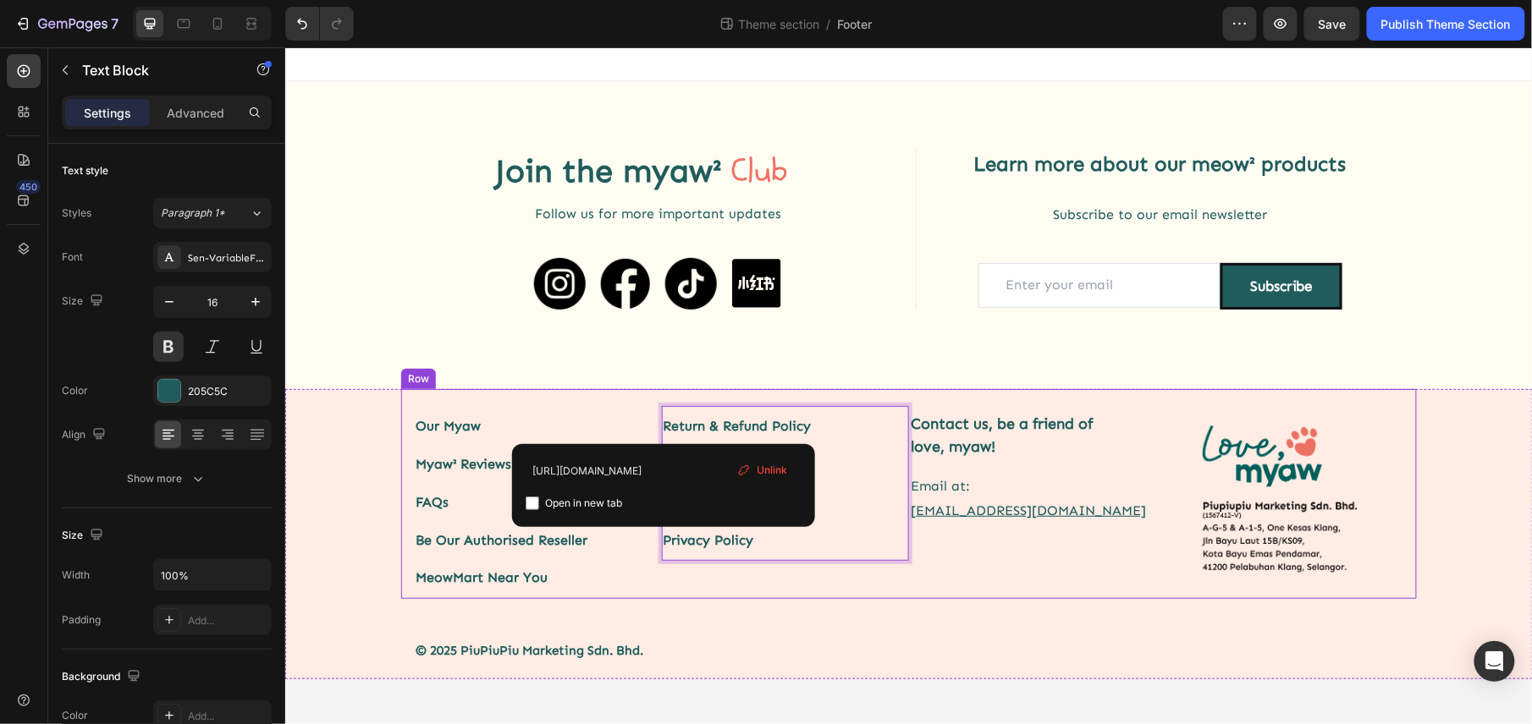
click at [739, 592] on div "Return & Refund Policy Shipping Policy Terms of Service Privacy Policy Text Blo…" at bounding box center [785, 501] width 248 height 193
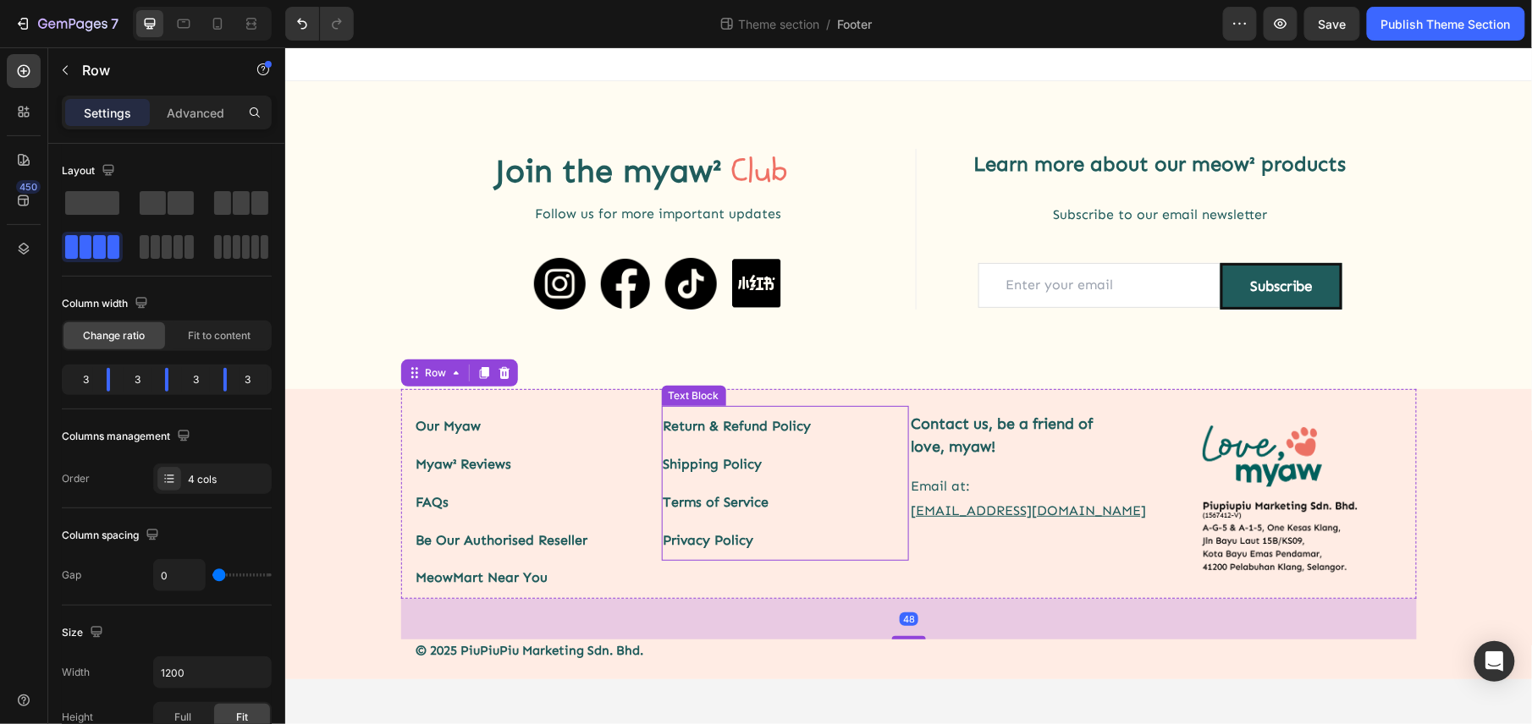
click at [725, 505] on link "Terms of Service" at bounding box center [716, 501] width 106 height 16
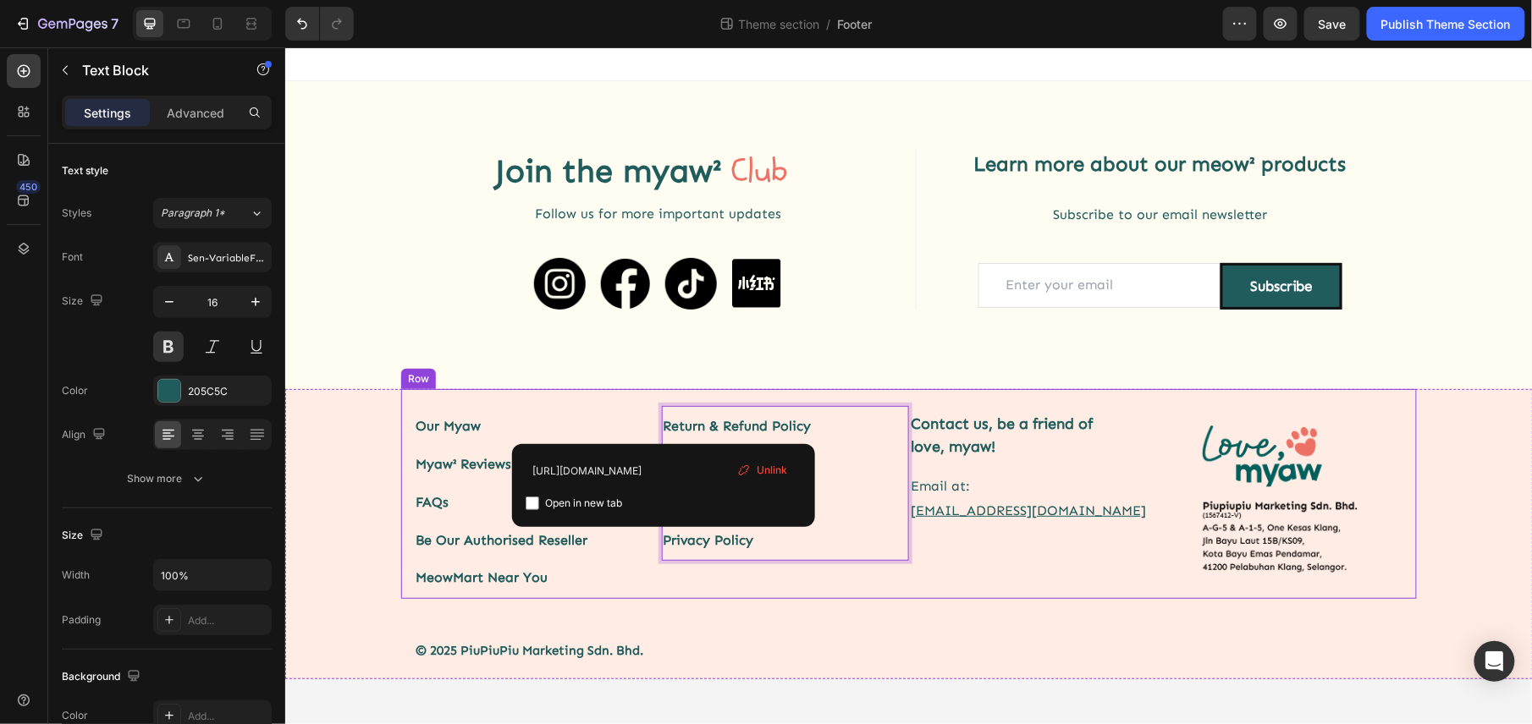
click at [717, 619] on div "Our Myaw Myaw² Reviews FAQs Be Our Authorised Reseller MeowMart Near You Text B…" at bounding box center [907, 524] width 1247 height 272
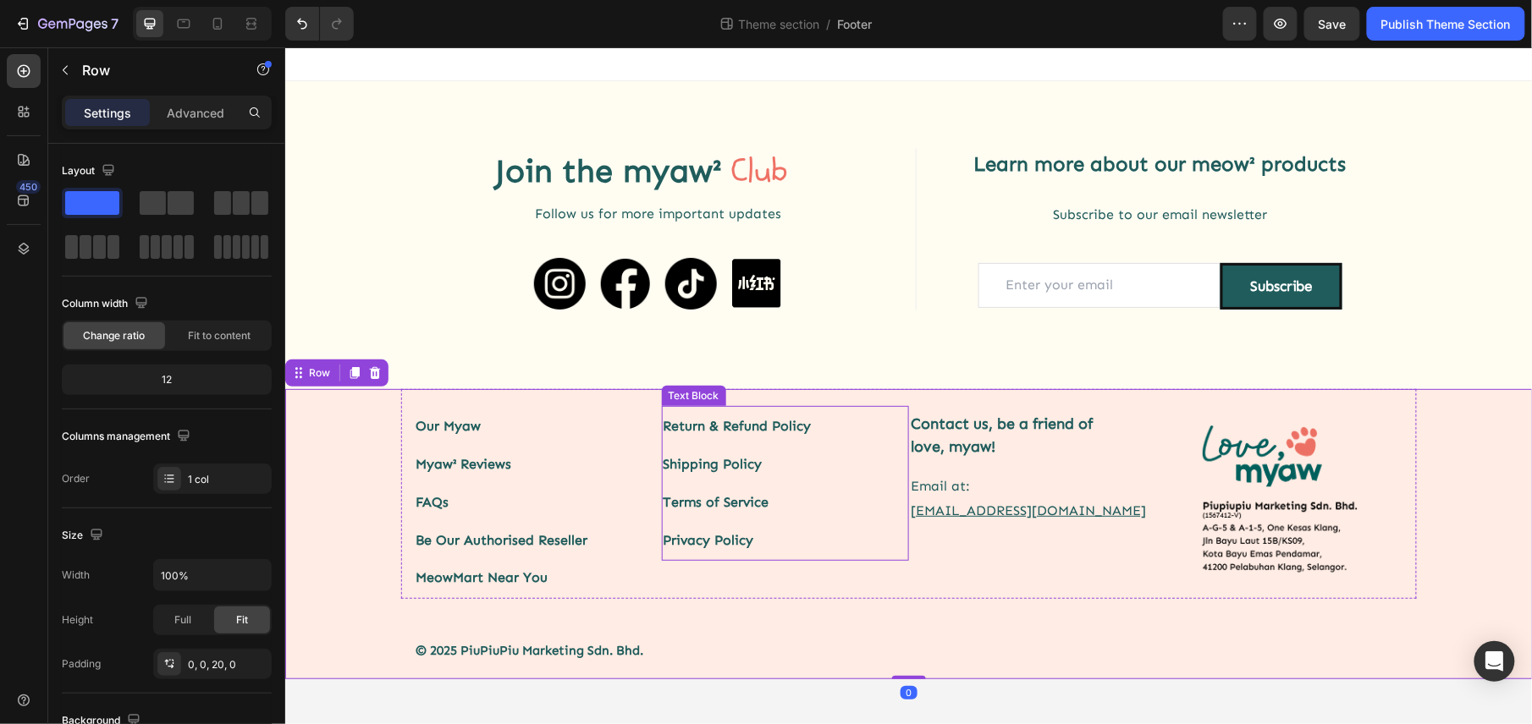
click at [751, 504] on link "Terms of Service" at bounding box center [716, 501] width 106 height 16
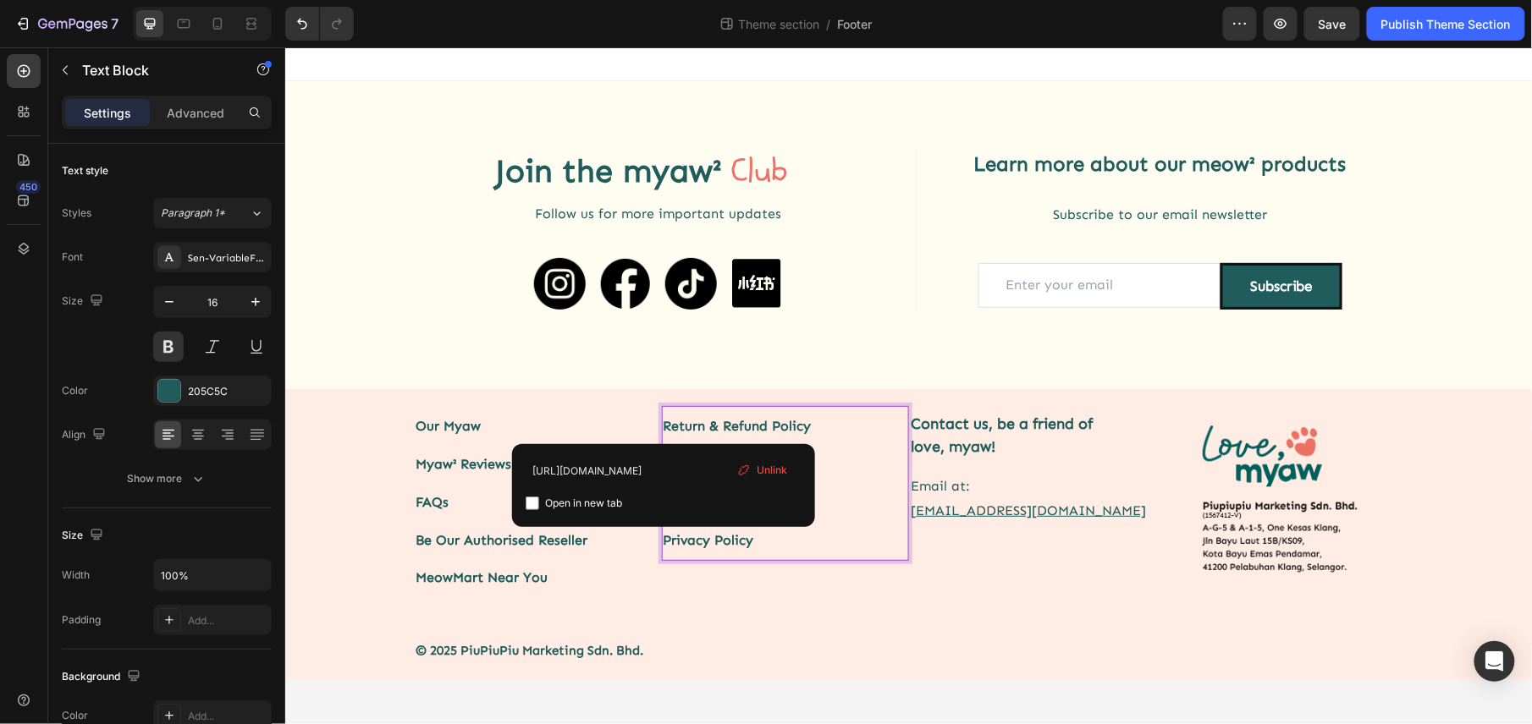
click at [724, 583] on div "Return & Refund Policy Shipping Policy Terms of Service Privacy Policy Text Blo…" at bounding box center [785, 501] width 248 height 193
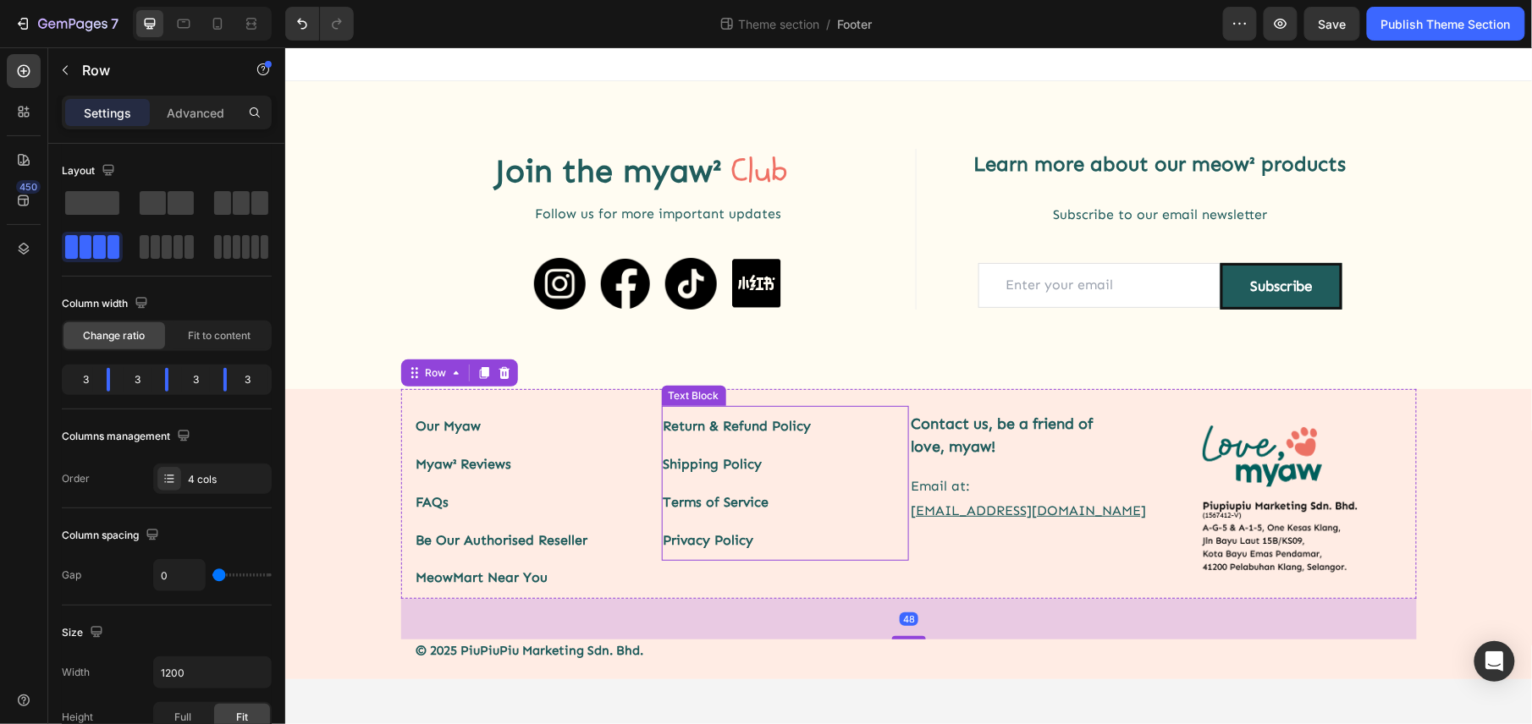
click at [701, 504] on link "Terms of Service" at bounding box center [716, 501] width 106 height 16
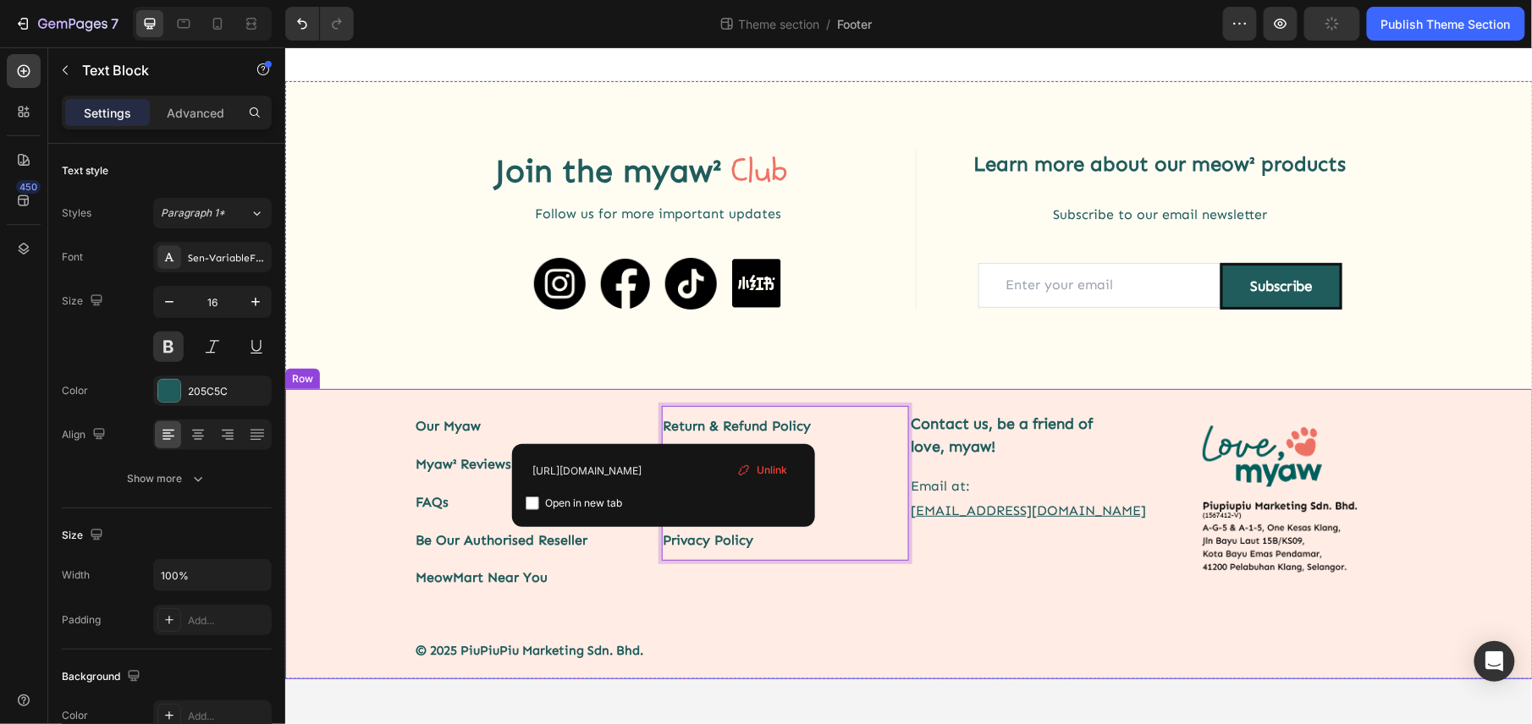
click at [685, 606] on div "Our Myaw Myaw² Reviews FAQs Be Our Authorised Reseller MeowMart Near You Text B…" at bounding box center [907, 524] width 1247 height 272
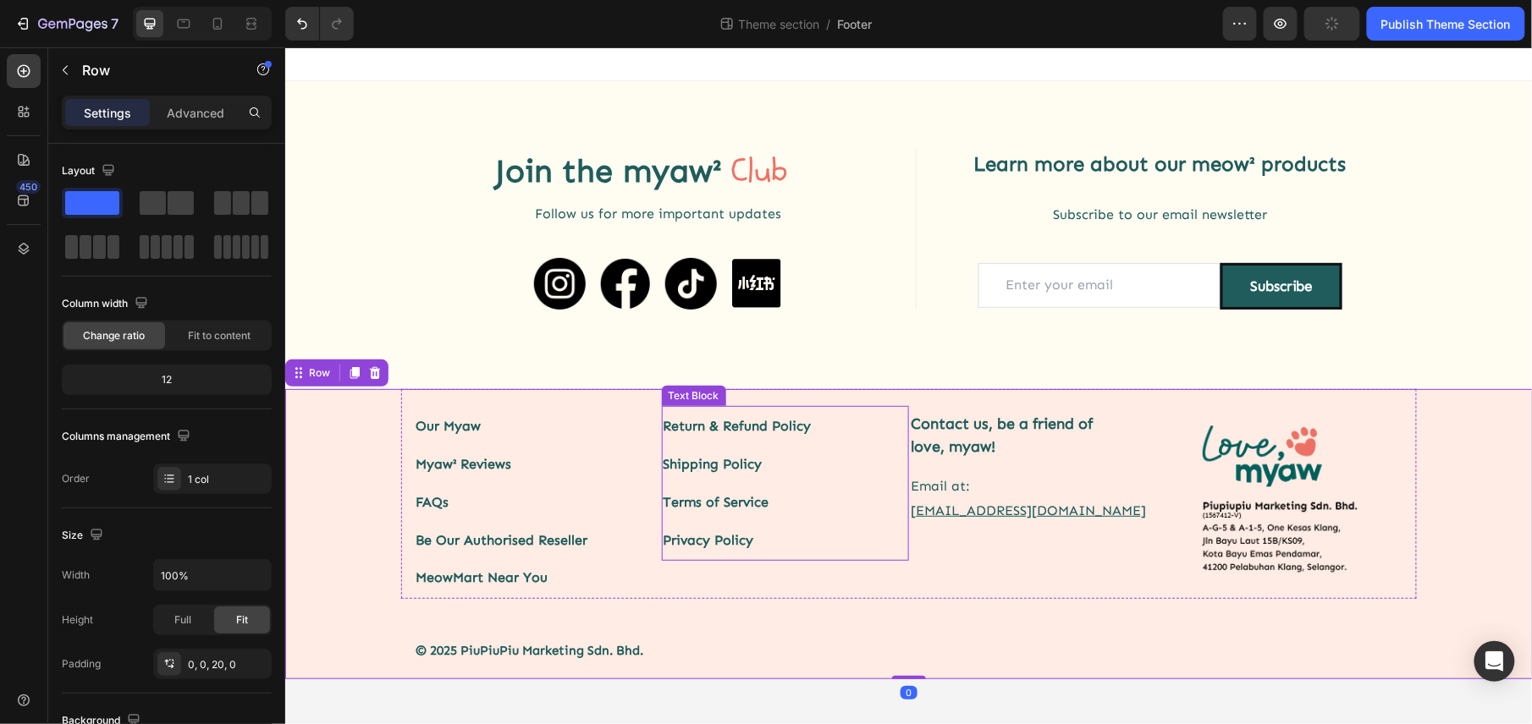
click at [758, 498] on link "Terms of Service" at bounding box center [716, 501] width 106 height 16
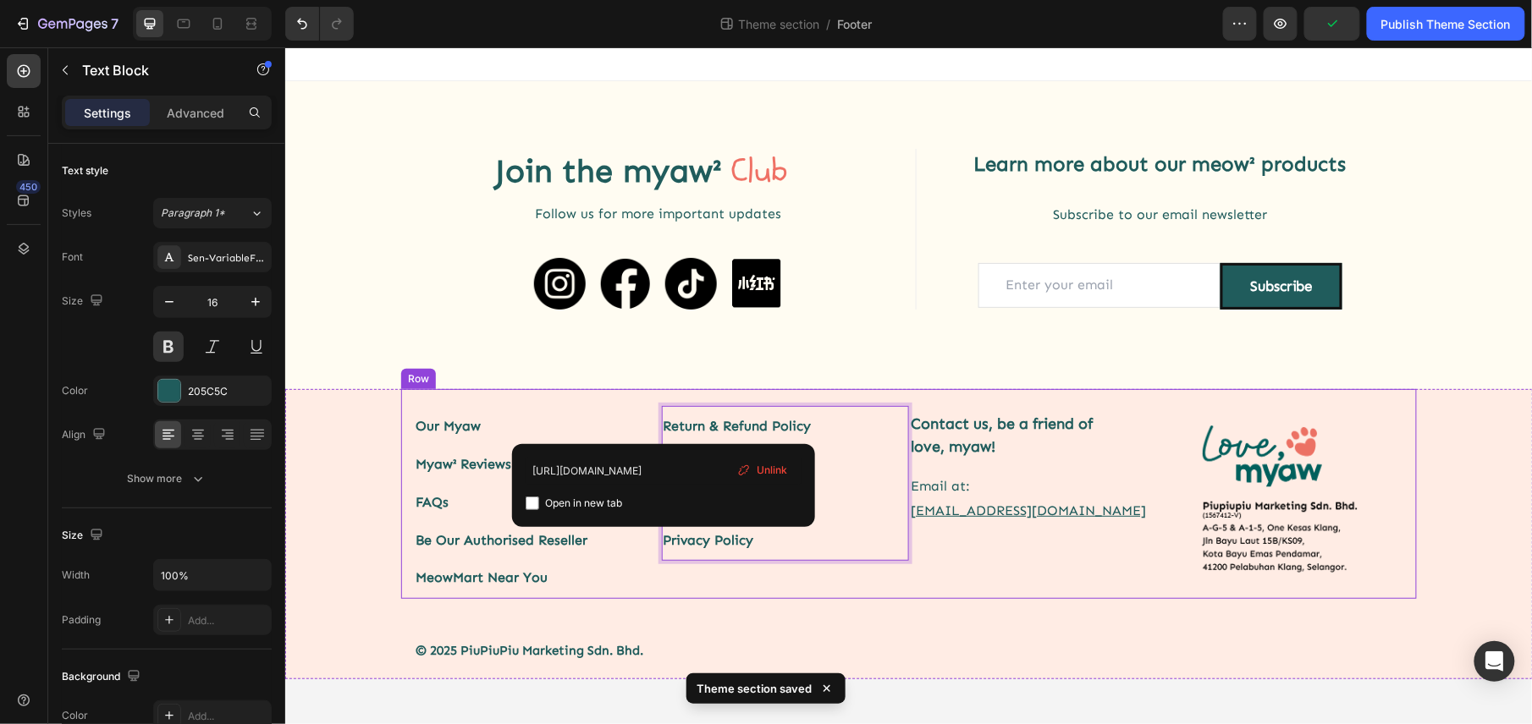
click at [711, 588] on div "Return & Refund Policy Shipping Policy Terms of Service Privacy Policy Text Blo…" at bounding box center [785, 501] width 248 height 193
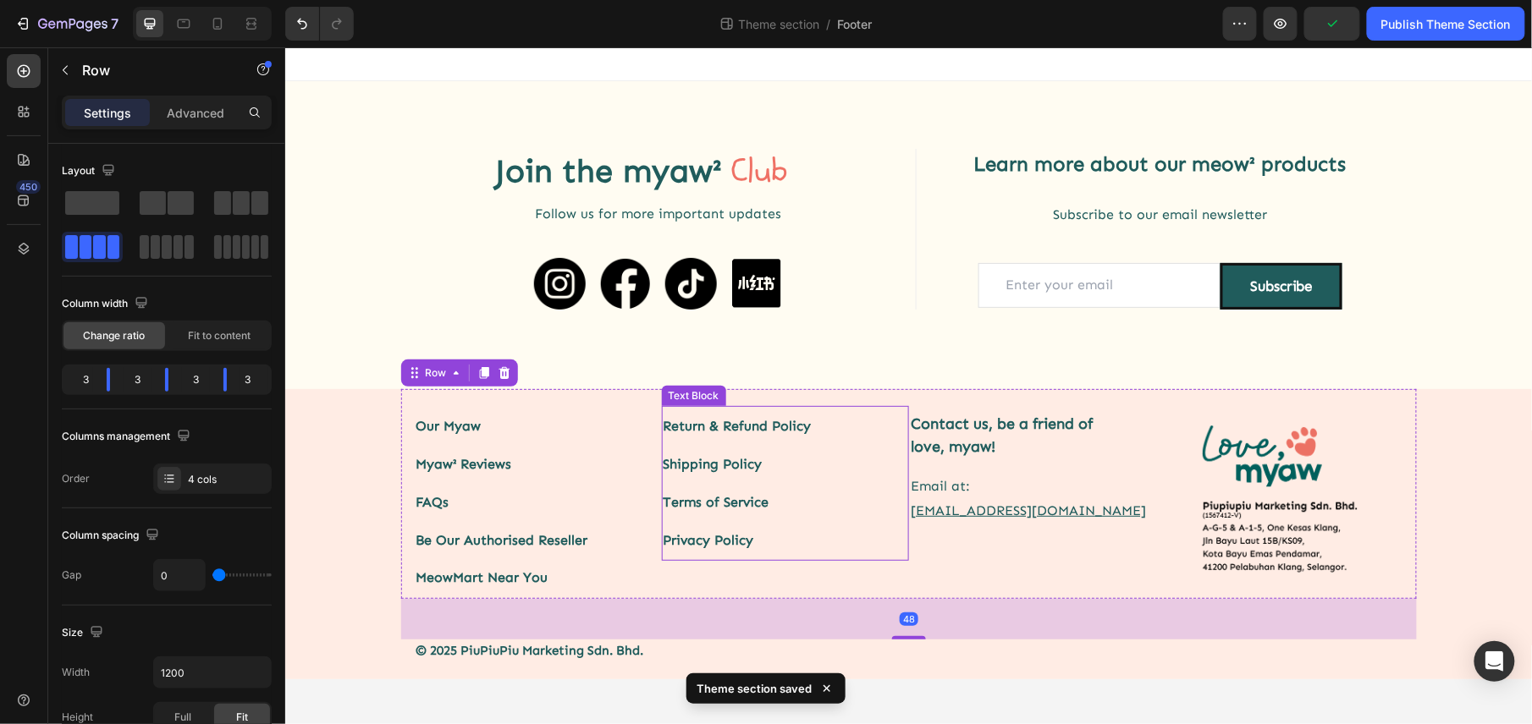
click at [684, 498] on link "Terms of Service" at bounding box center [716, 501] width 106 height 16
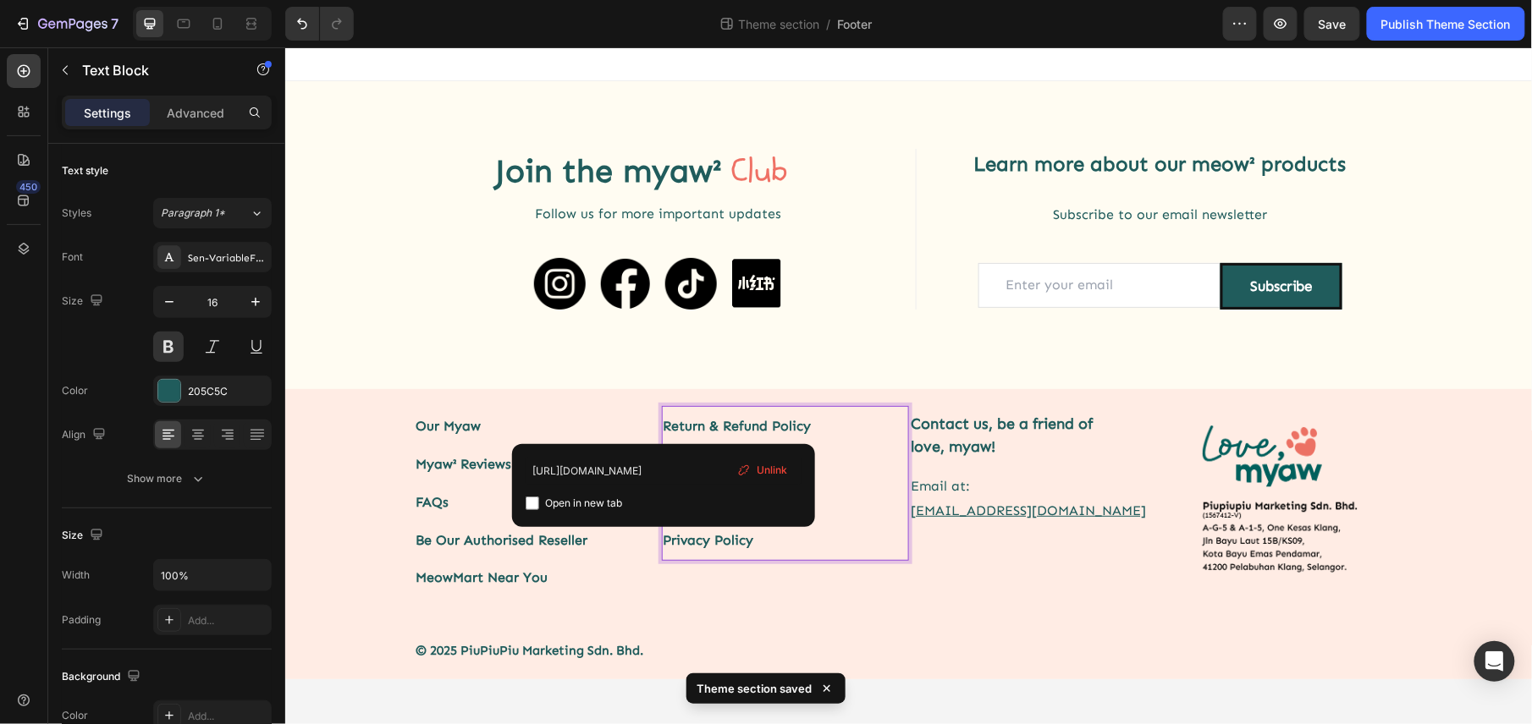
click at [694, 536] on link "Privacy Policy" at bounding box center [708, 539] width 91 height 16
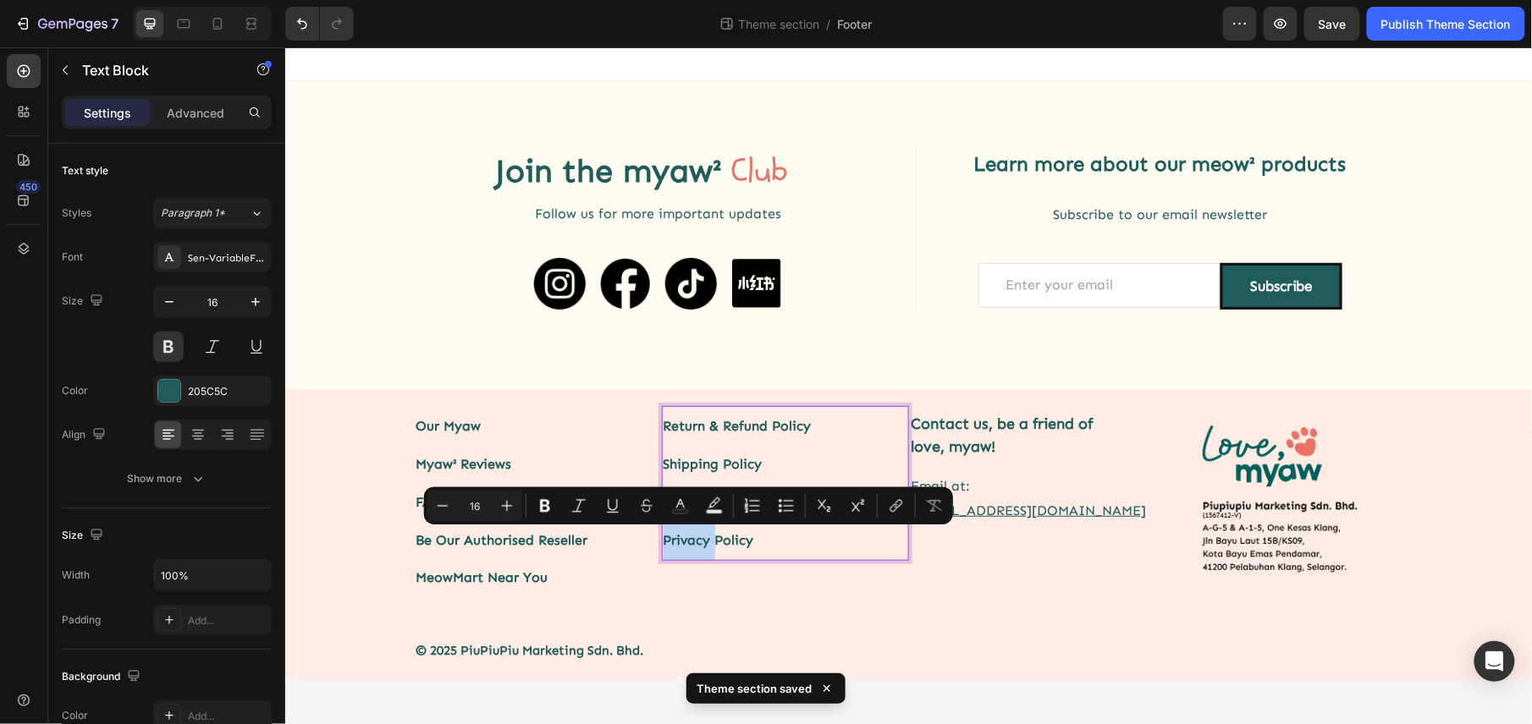
click at [697, 536] on link "Privacy Policy" at bounding box center [708, 539] width 91 height 16
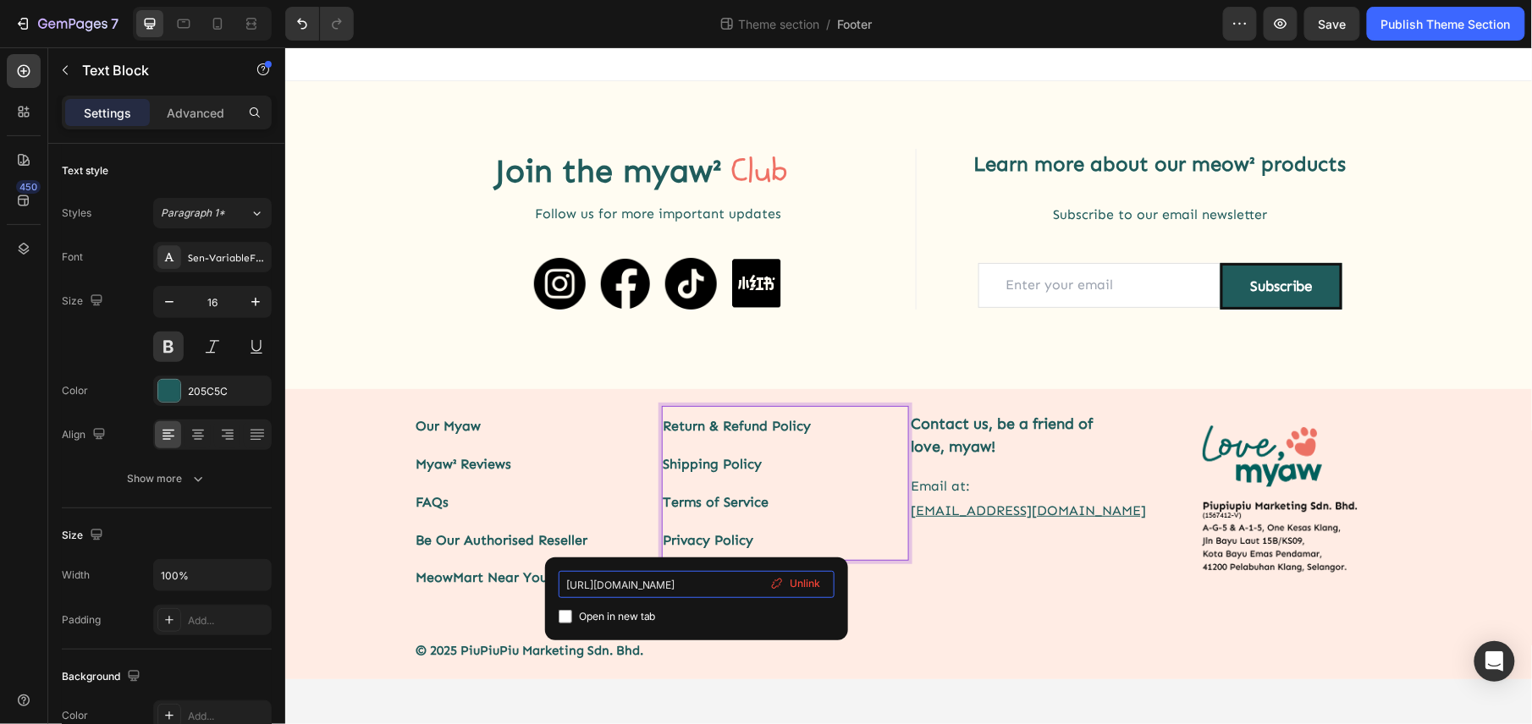
click at [641, 587] on input "https://lovepawmise.com/pages/privacy-policy?_ab=0&key=1721821901662" at bounding box center [697, 584] width 276 height 27
drag, startPoint x: 663, startPoint y: 583, endPoint x: 621, endPoint y: 590, distance: 42.9
click at [621, 590] on input "https://lovepawmise.com/pages/privacy-policy?_ab=0&key=1721821901662" at bounding box center [697, 584] width 276 height 27
type input "https://lovemyaw.com/pages/privacy-policy?_ab=0&key=1721821901662"
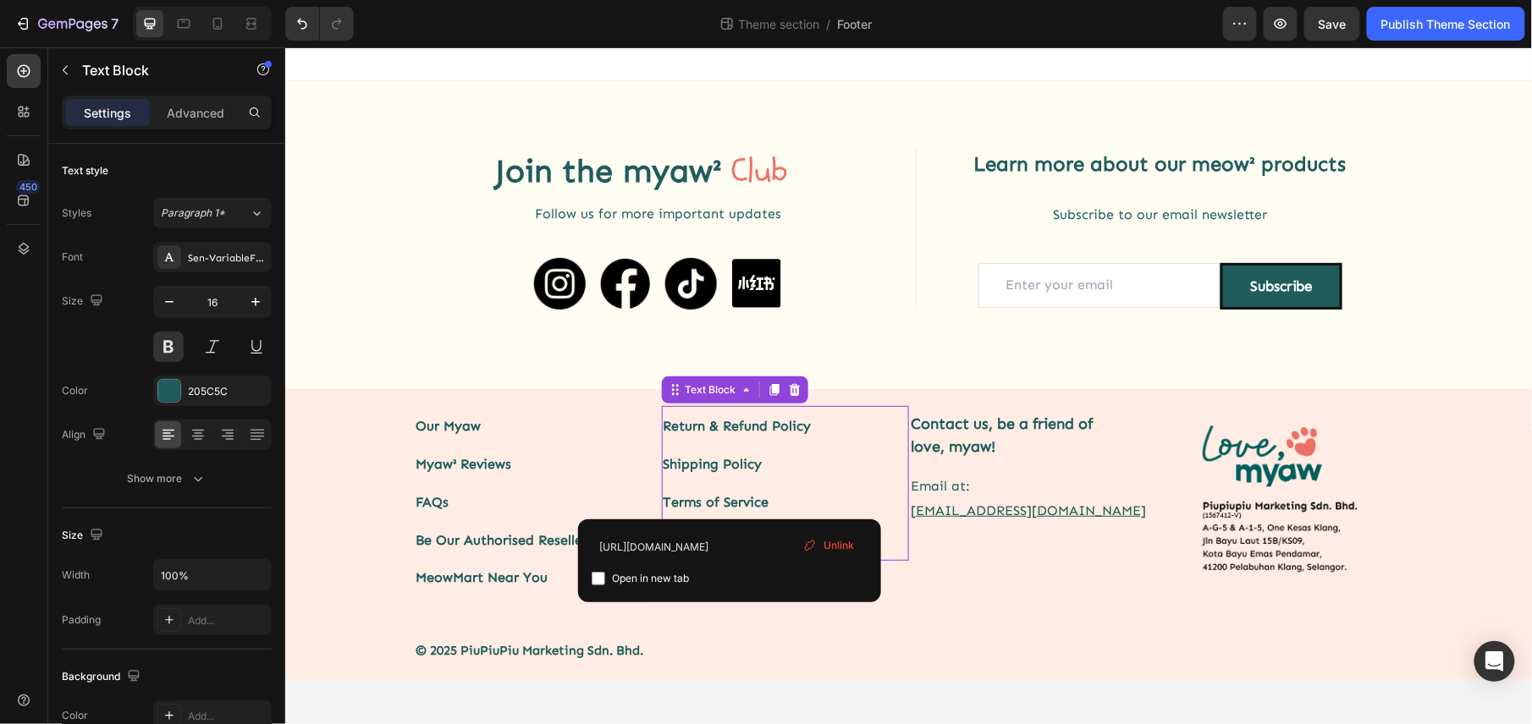
click at [730, 500] on link "Terms of Service" at bounding box center [716, 501] width 106 height 16
drag, startPoint x: 696, startPoint y: 546, endPoint x: 655, endPoint y: 563, distance: 44.0
click at [655, 563] on div "https://lovepawmise.com/pages/terms-of-service?_ab=0&key=1721821893722 Open in …" at bounding box center [730, 561] width 276 height 56
type input "https://lovemyaw.com/pages/terms-of-service?_ab=0&key=1721821893722"
click at [991, 438] on h2 "Contact us, be a friend of love, myaw!" at bounding box center [1032, 434] width 248 height 49
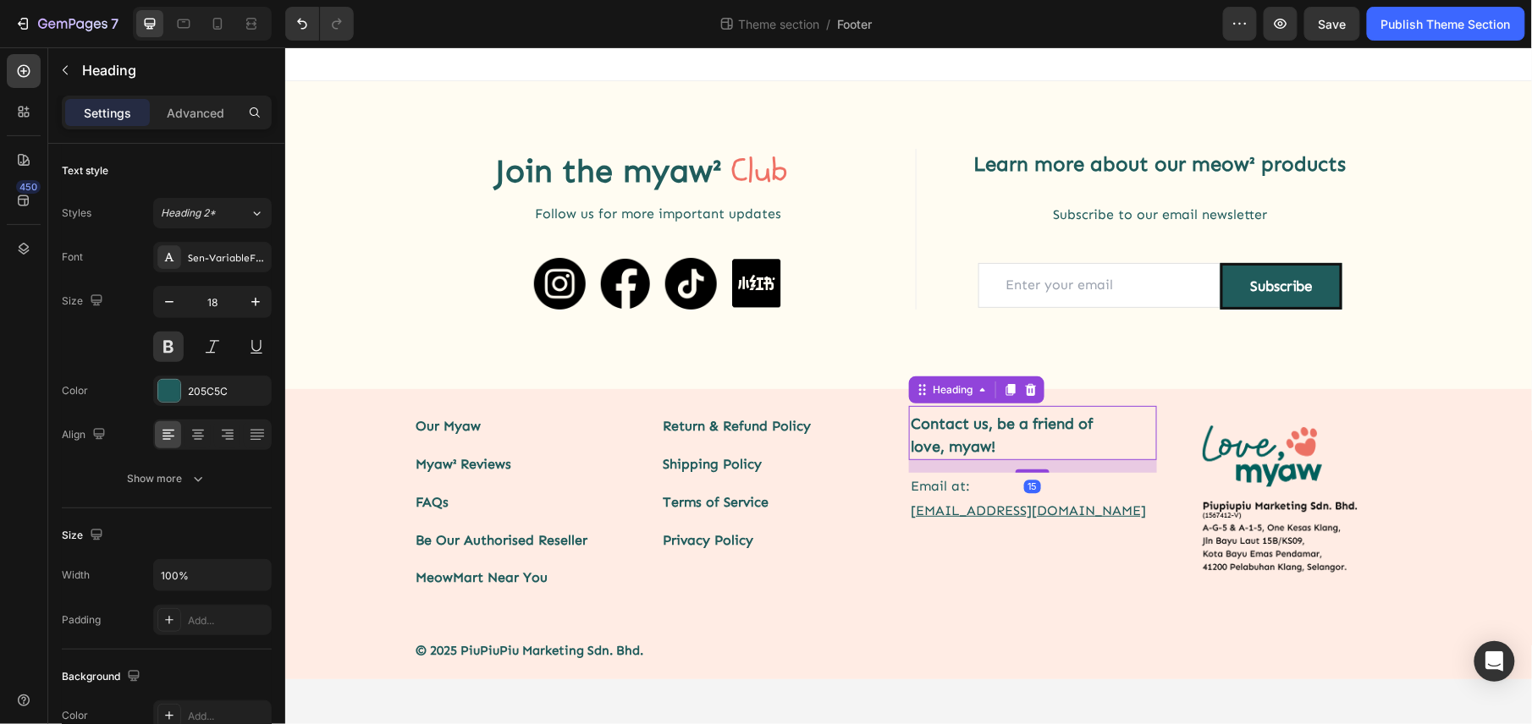
click at [974, 440] on h2 "Contact us, be a friend of love, myaw!" at bounding box center [1032, 434] width 248 height 49
click at [988, 416] on p "Contact us, be a friend of love, myaw!" at bounding box center [1032, 435] width 245 height 46
click at [669, 175] on strong "myaw²" at bounding box center [671, 170] width 98 height 39
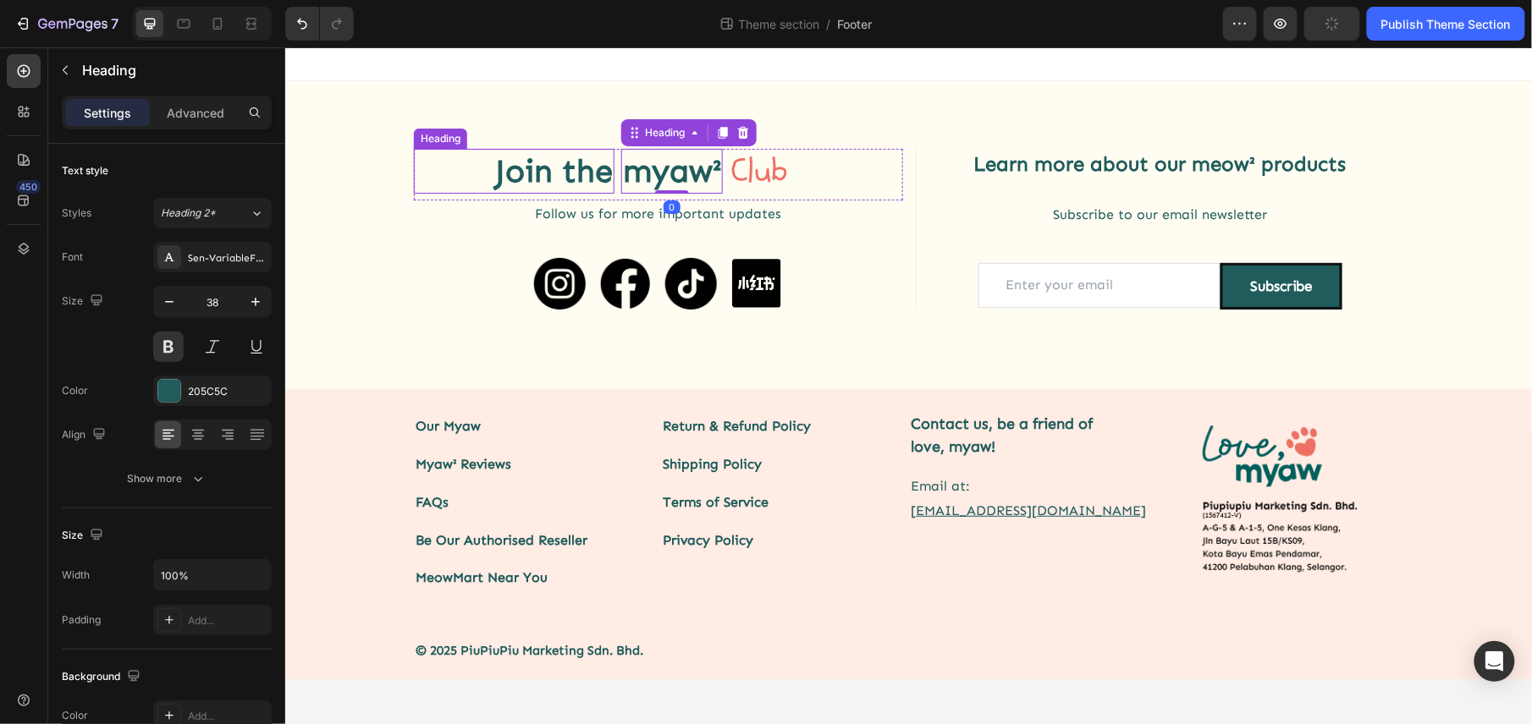
click at [566, 182] on h2 "Join the" at bounding box center [513, 170] width 201 height 45
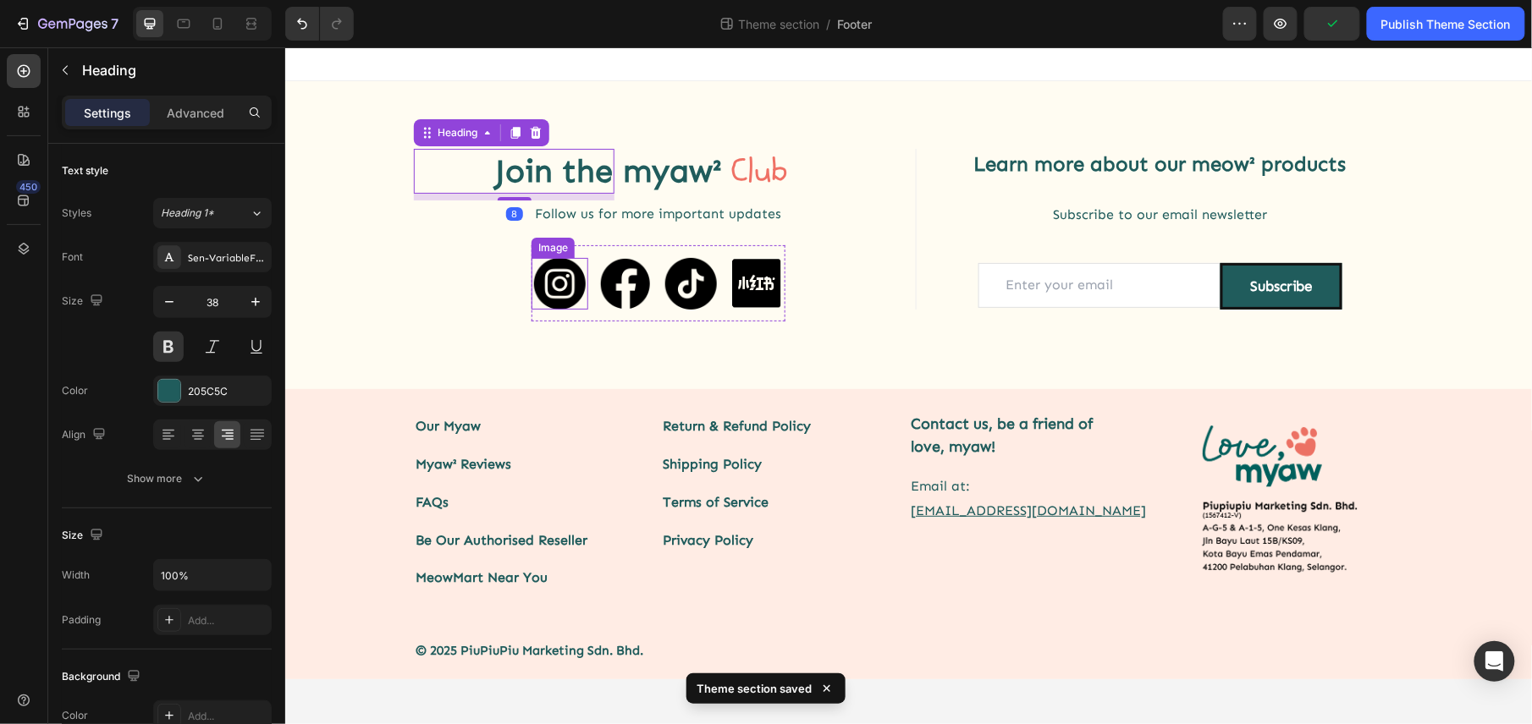
click at [565, 282] on img at bounding box center [559, 283] width 52 height 52
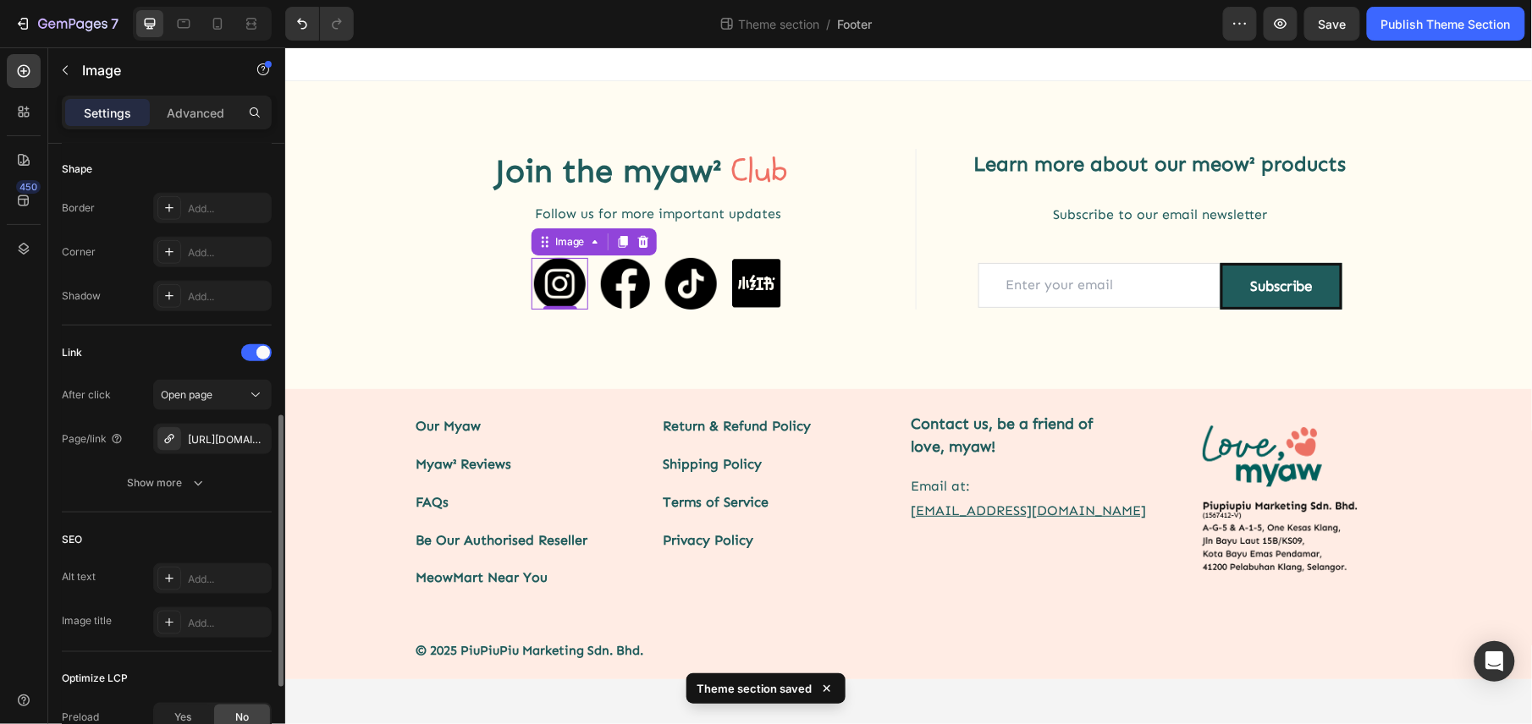
scroll to position [633, 0]
click at [218, 435] on div "https://www.instagram.com/love.myaw?utm_source=ig_web_button_share_sheet&igsh=Z…" at bounding box center [212, 437] width 49 height 15
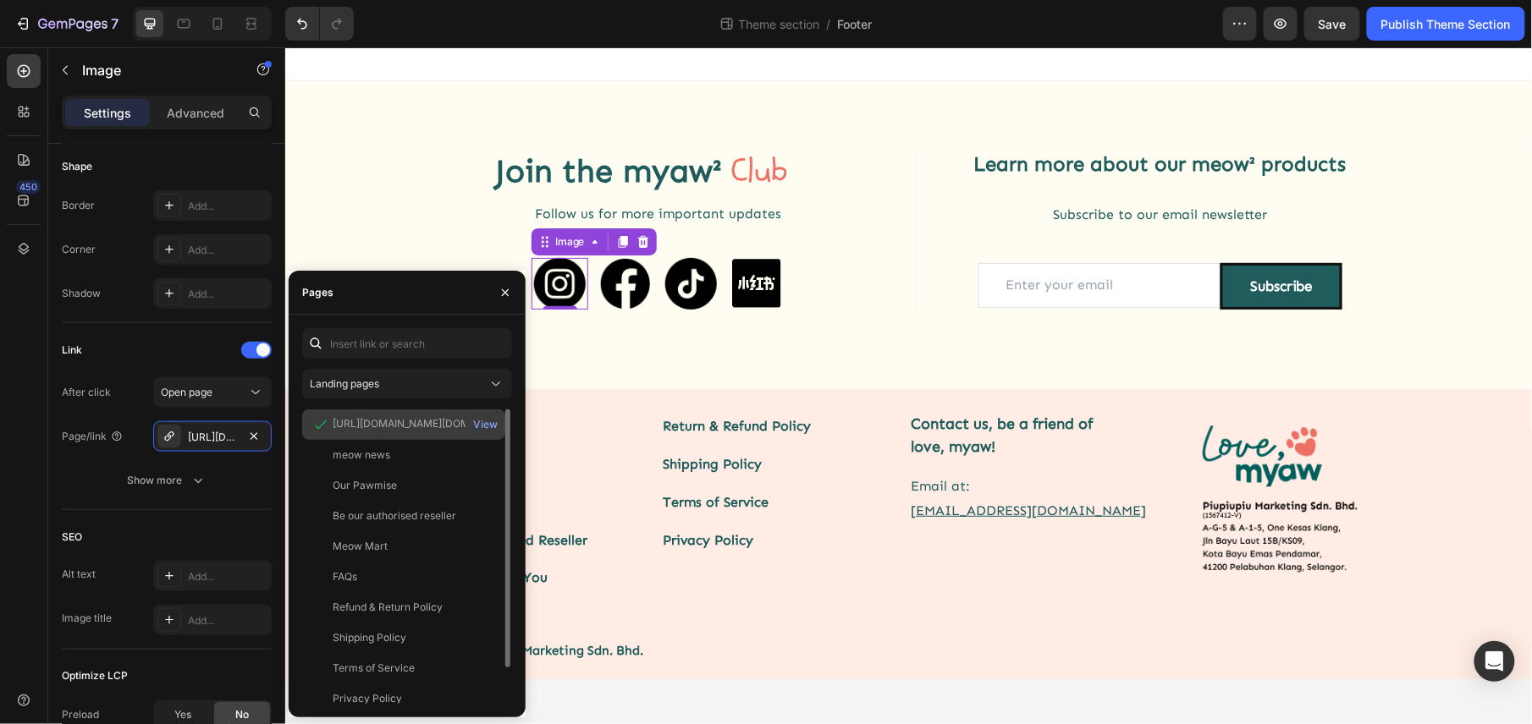
click at [397, 420] on div "https://www.instagram.com/love.myaw?utm_source=ig_web_button_share_sheet&igsh=Z…" at bounding box center [414, 423] width 162 height 15
click at [487, 424] on div "View" at bounding box center [485, 424] width 25 height 15
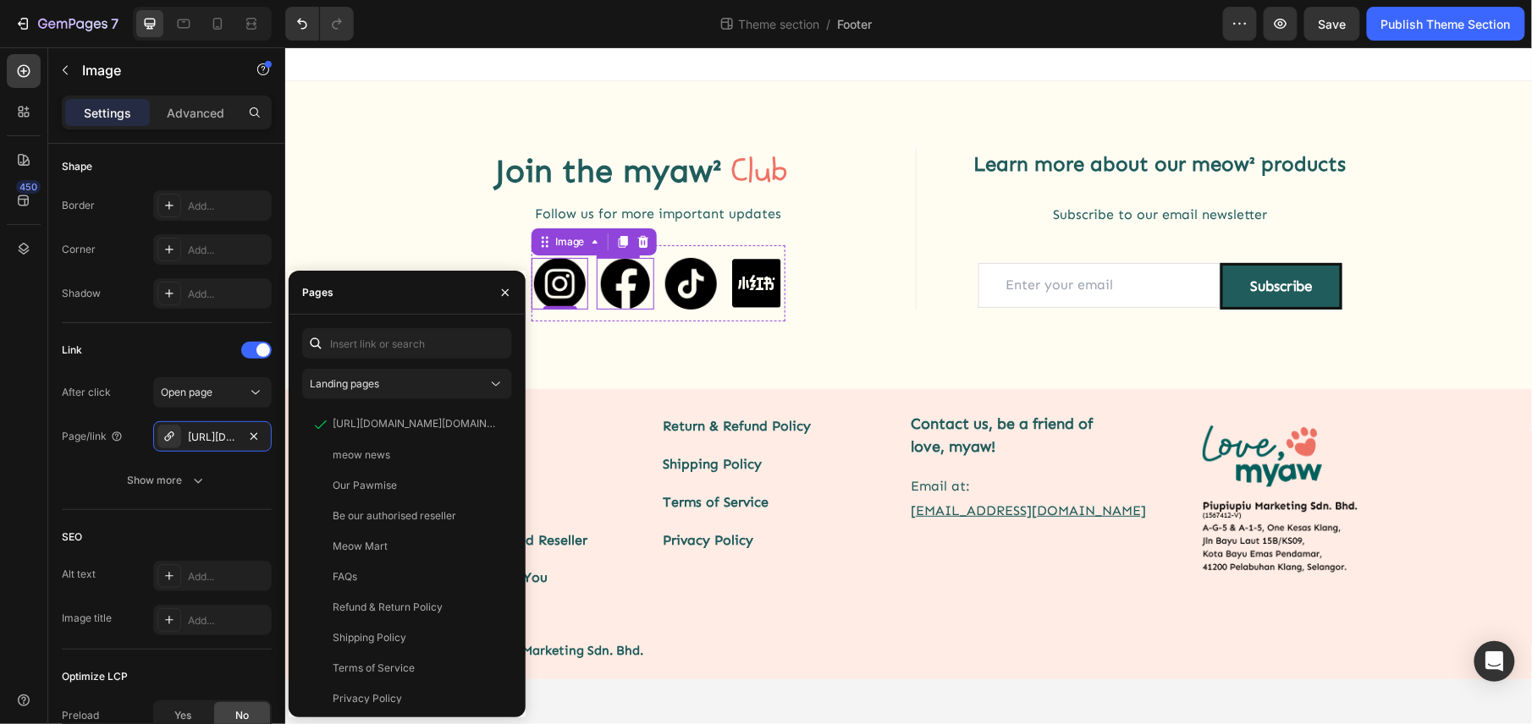
click at [630, 294] on img at bounding box center [625, 283] width 52 height 52
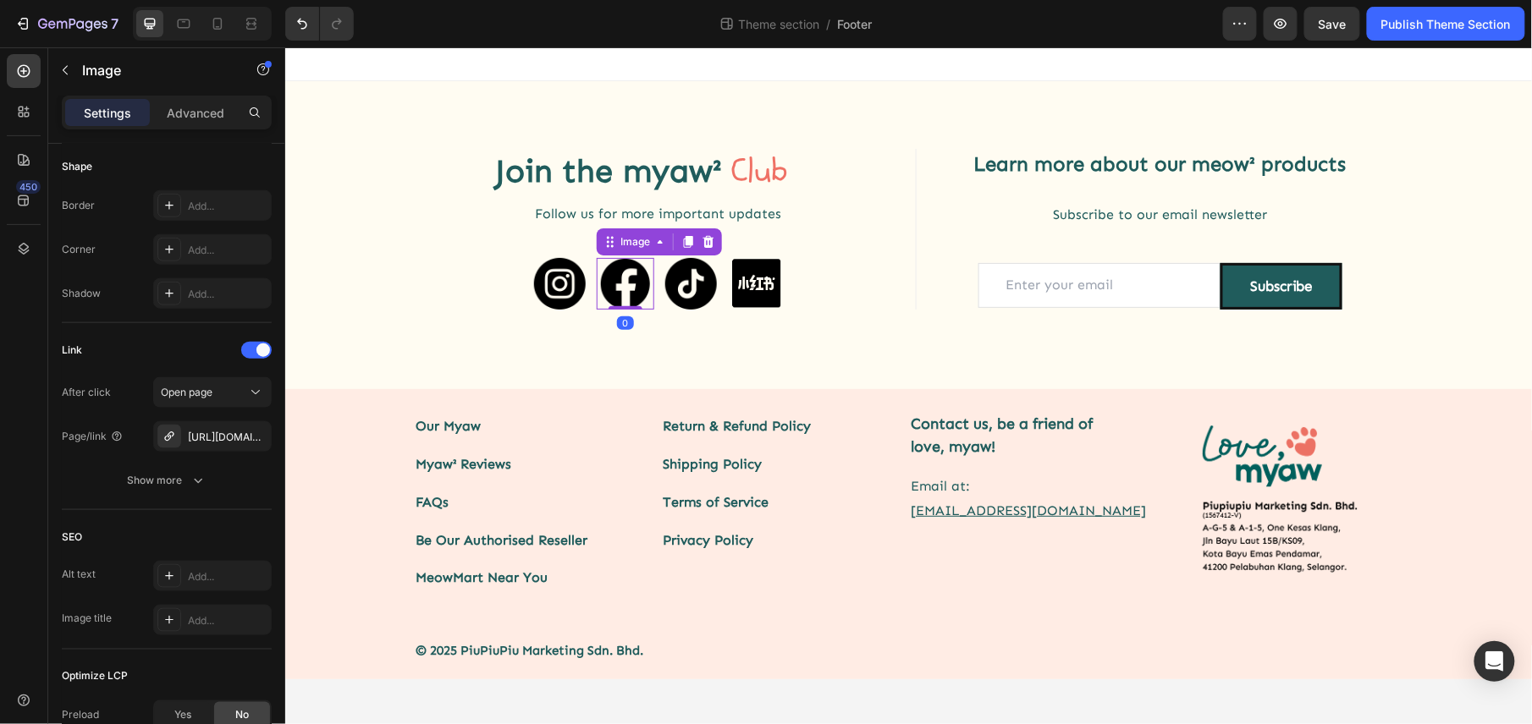
click at [630, 294] on img at bounding box center [625, 283] width 52 height 52
click at [626, 278] on img at bounding box center [625, 283] width 52 height 52
click at [184, 442] on div "https://www.facebook.com/profile.php?id=61562129650574&mibextid=LQQJ4d" at bounding box center [212, 436] width 118 height 30
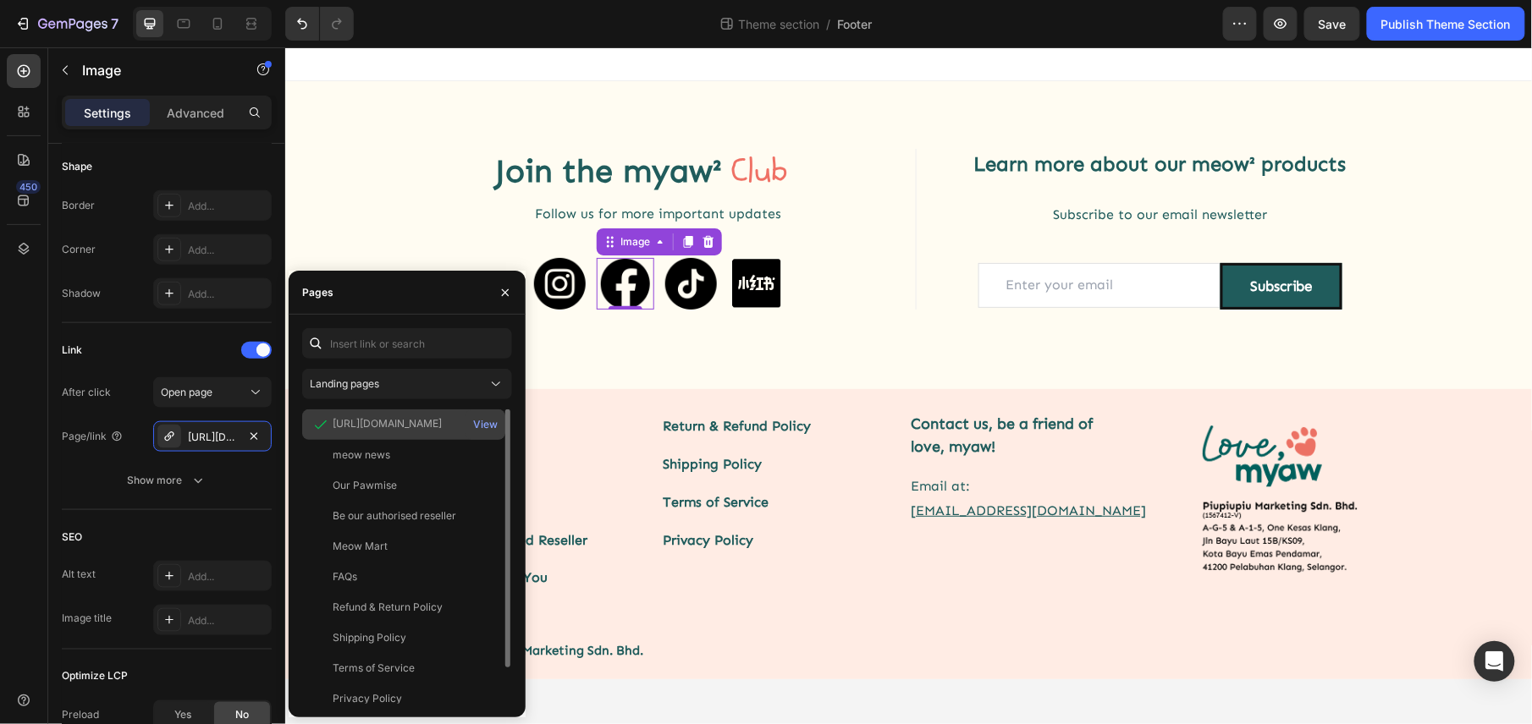
click at [401, 427] on div "https://www.facebook.com/profile.php?id=61562129650574&mibextid=LQQJ4d" at bounding box center [387, 423] width 109 height 15
click at [472, 423] on button "View" at bounding box center [485, 425] width 26 height 24
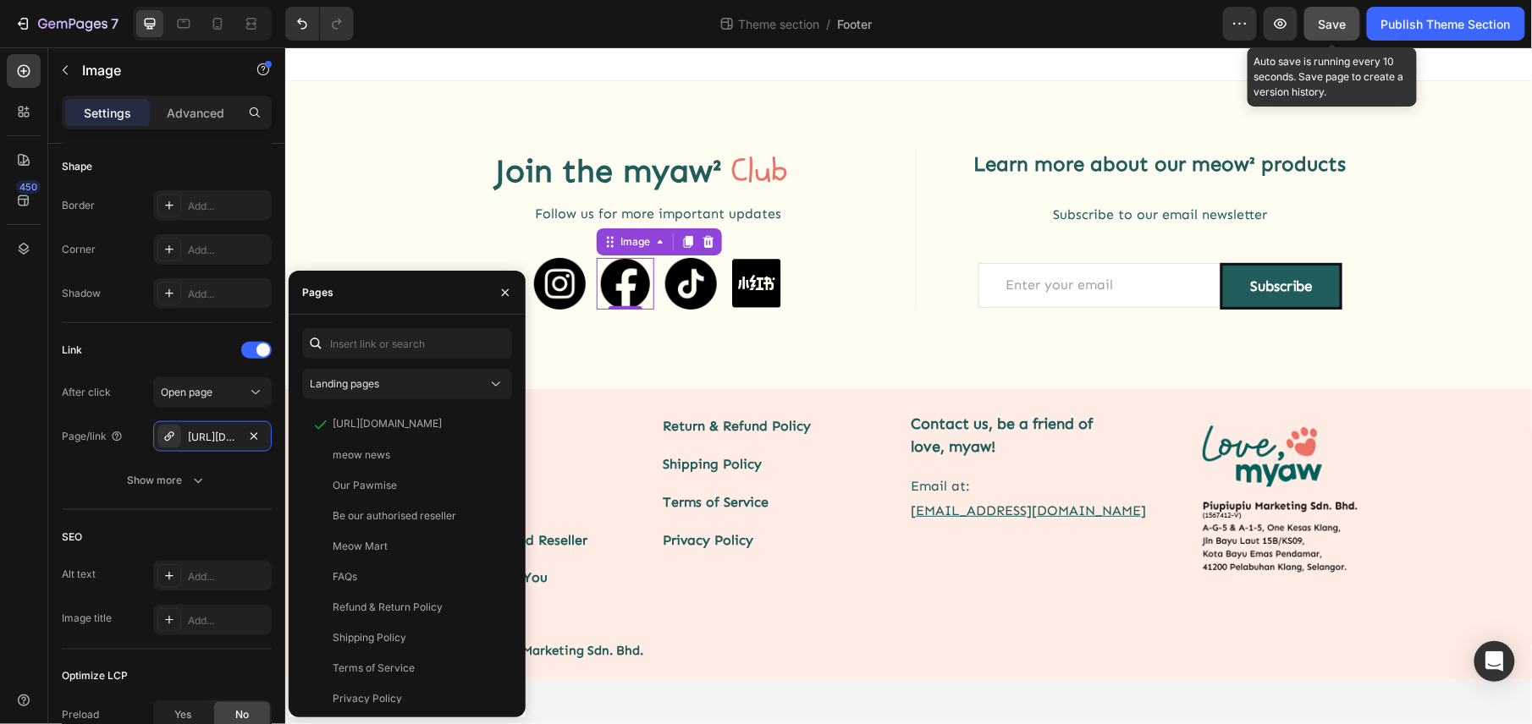
click at [1334, 28] on span "Save" at bounding box center [1332, 24] width 28 height 14
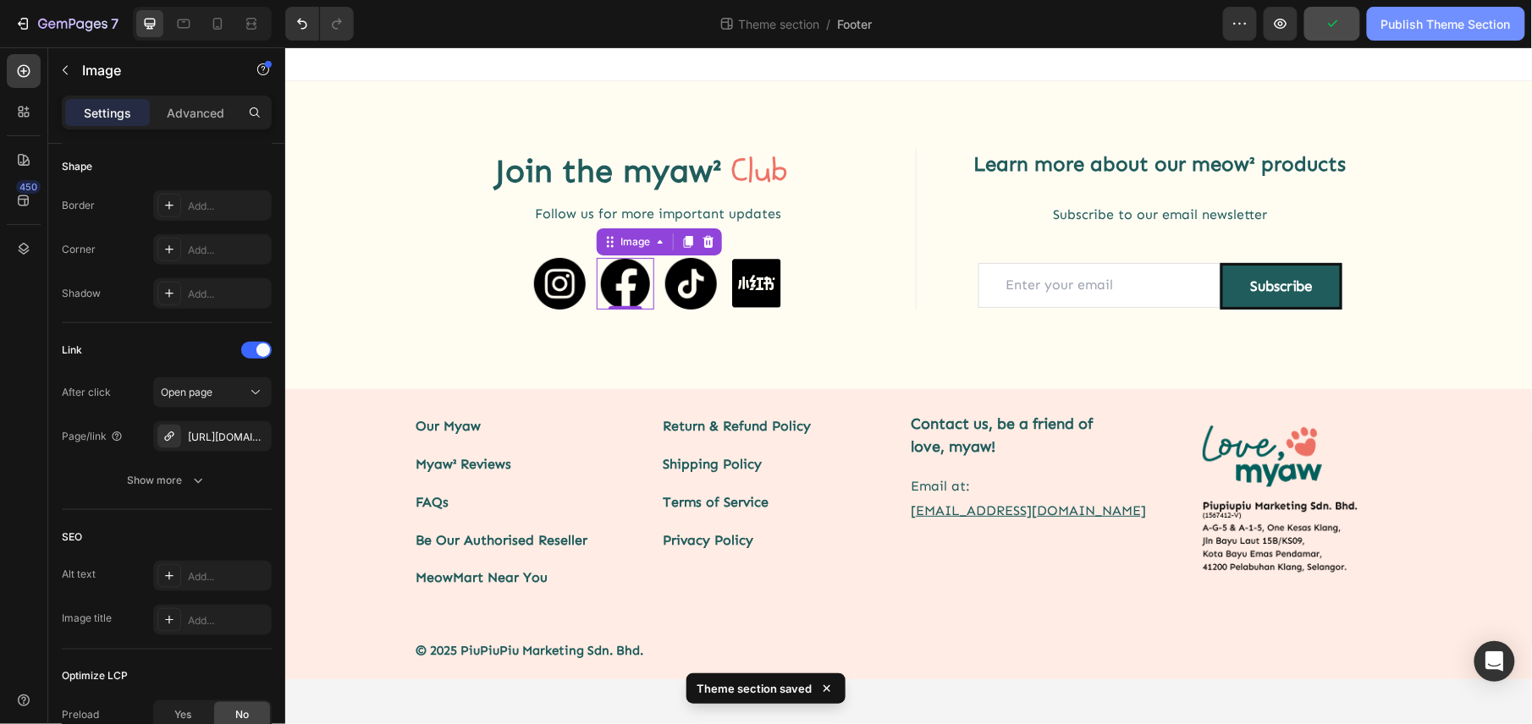
click at [1417, 31] on div "Publish Theme Section" at bounding box center [1445, 24] width 129 height 18
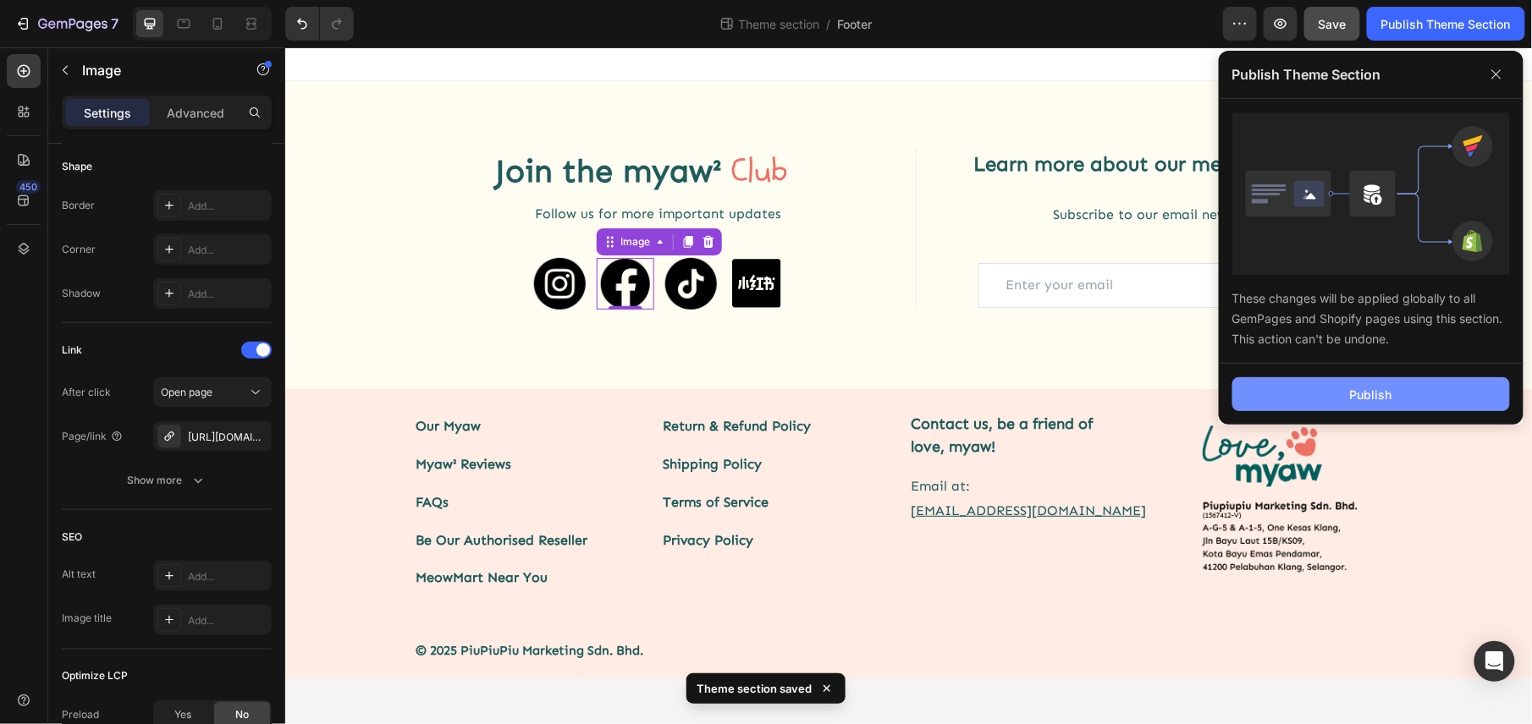
click at [1322, 400] on button "Publish" at bounding box center [1371, 394] width 278 height 34
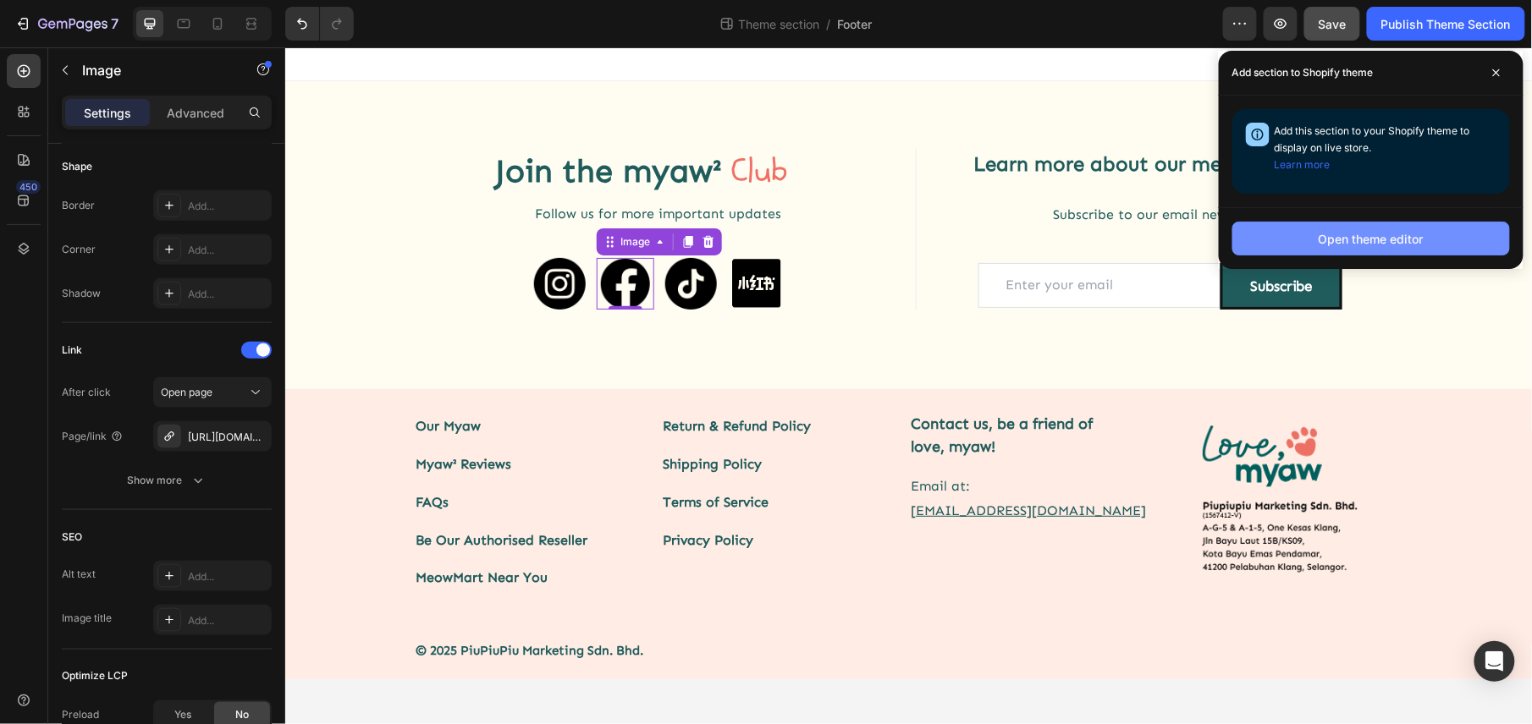
click at [1345, 240] on div "Open theme editor" at bounding box center [1370, 239] width 105 height 18
